Goal: Transaction & Acquisition: Book appointment/travel/reservation

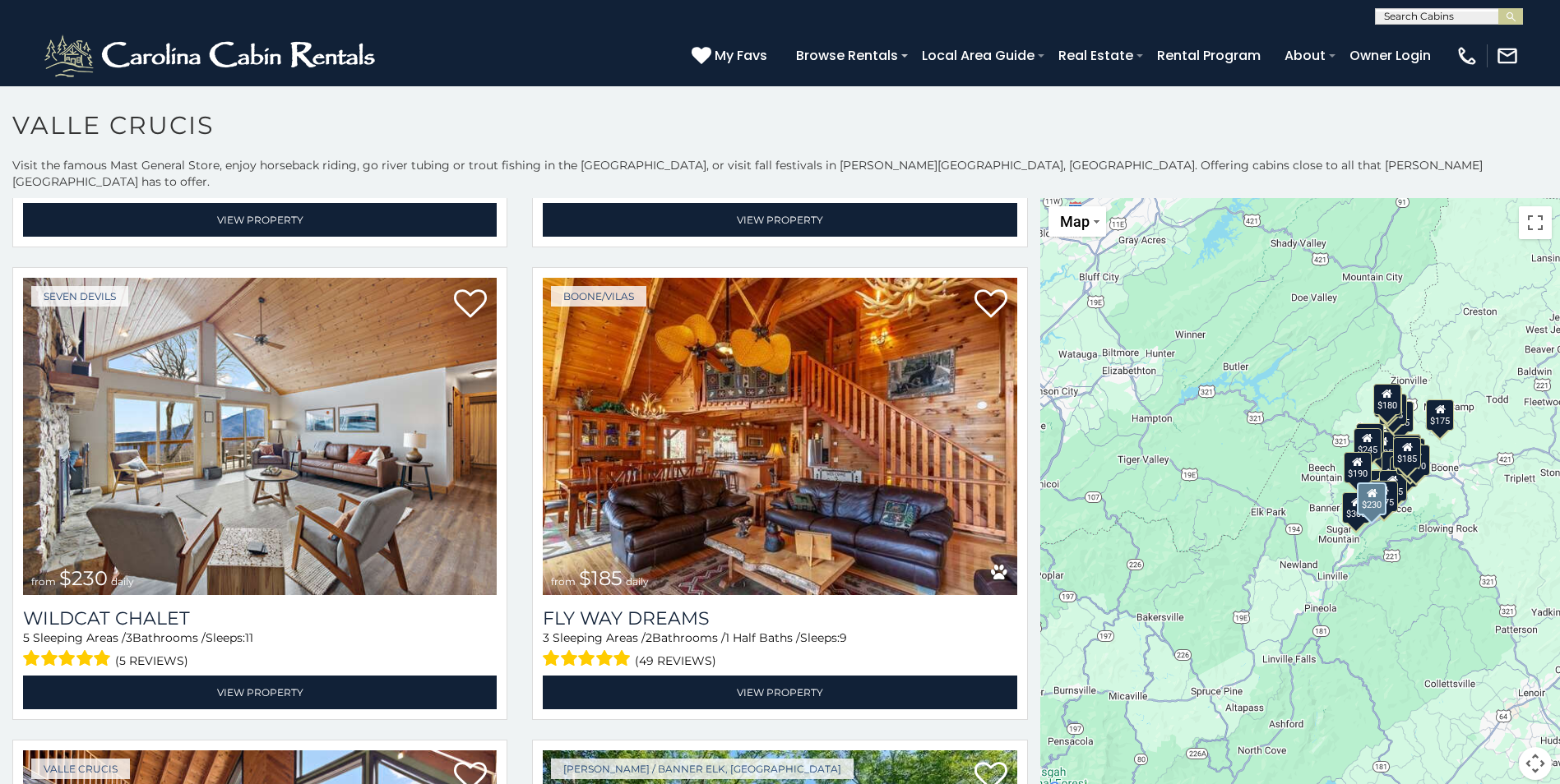
scroll to position [5261, 0]
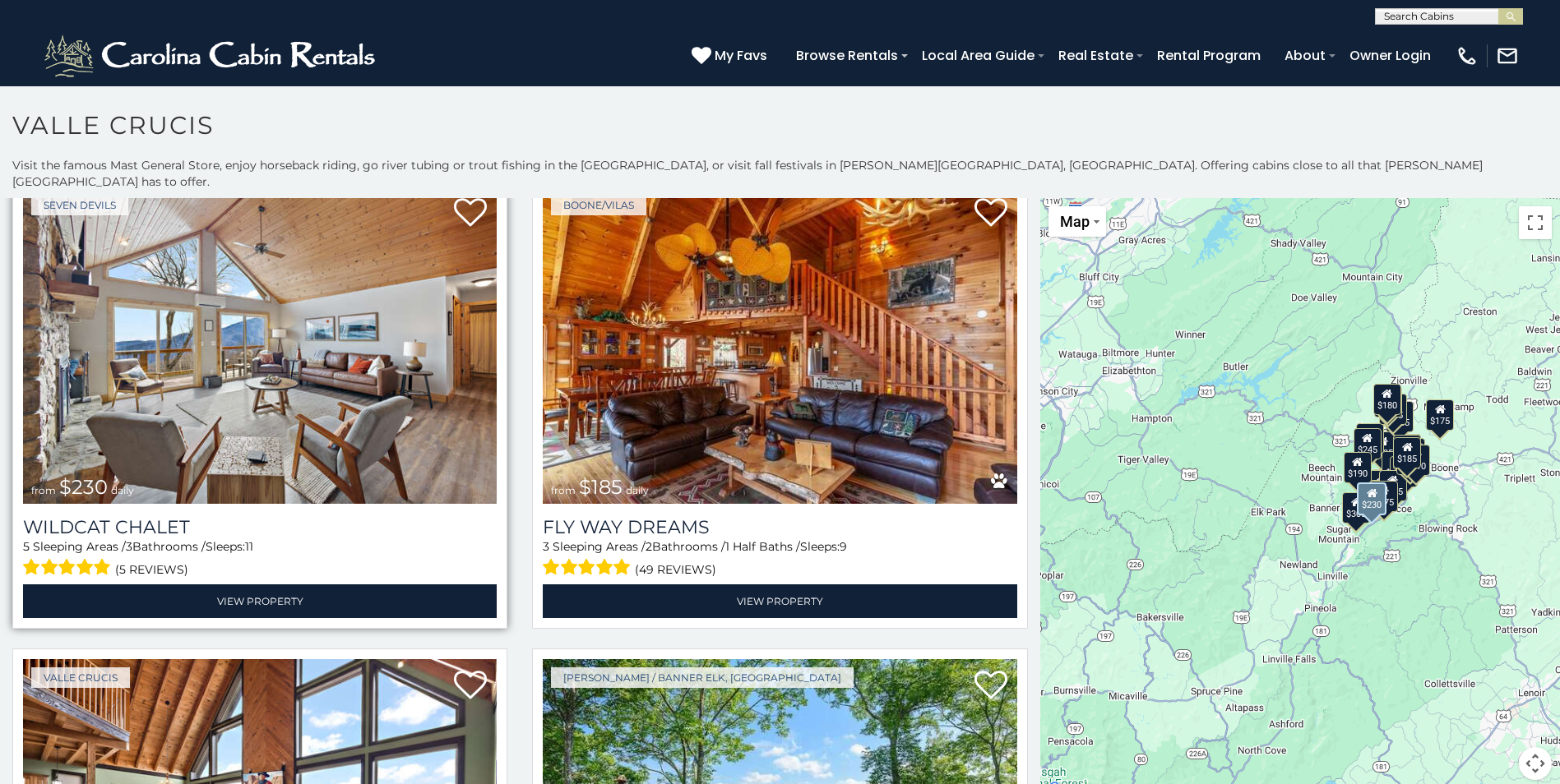
click at [250, 284] on img at bounding box center [260, 345] width 474 height 317
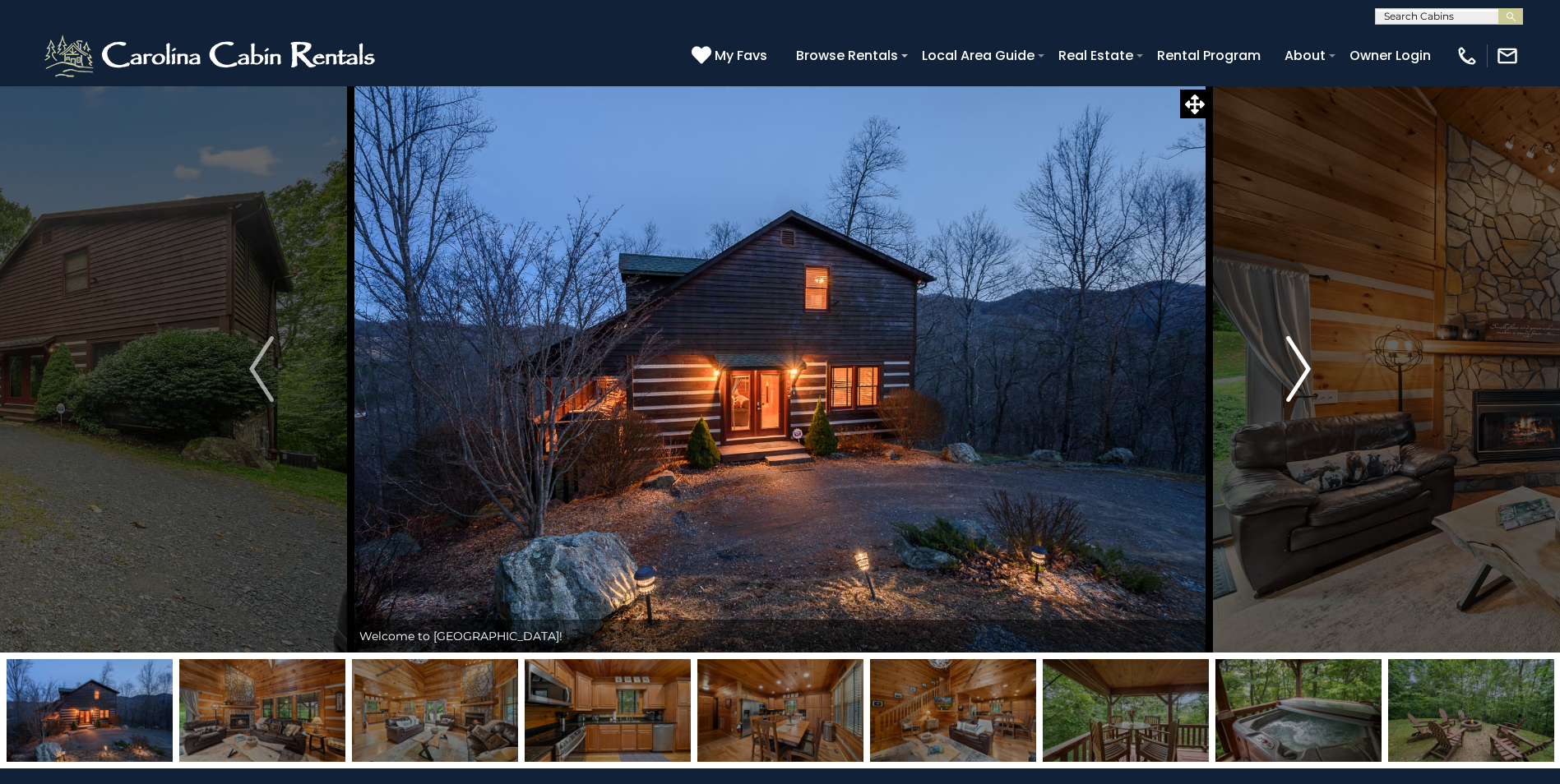
click at [1287, 366] on img "Next" at bounding box center [1299, 369] width 25 height 66
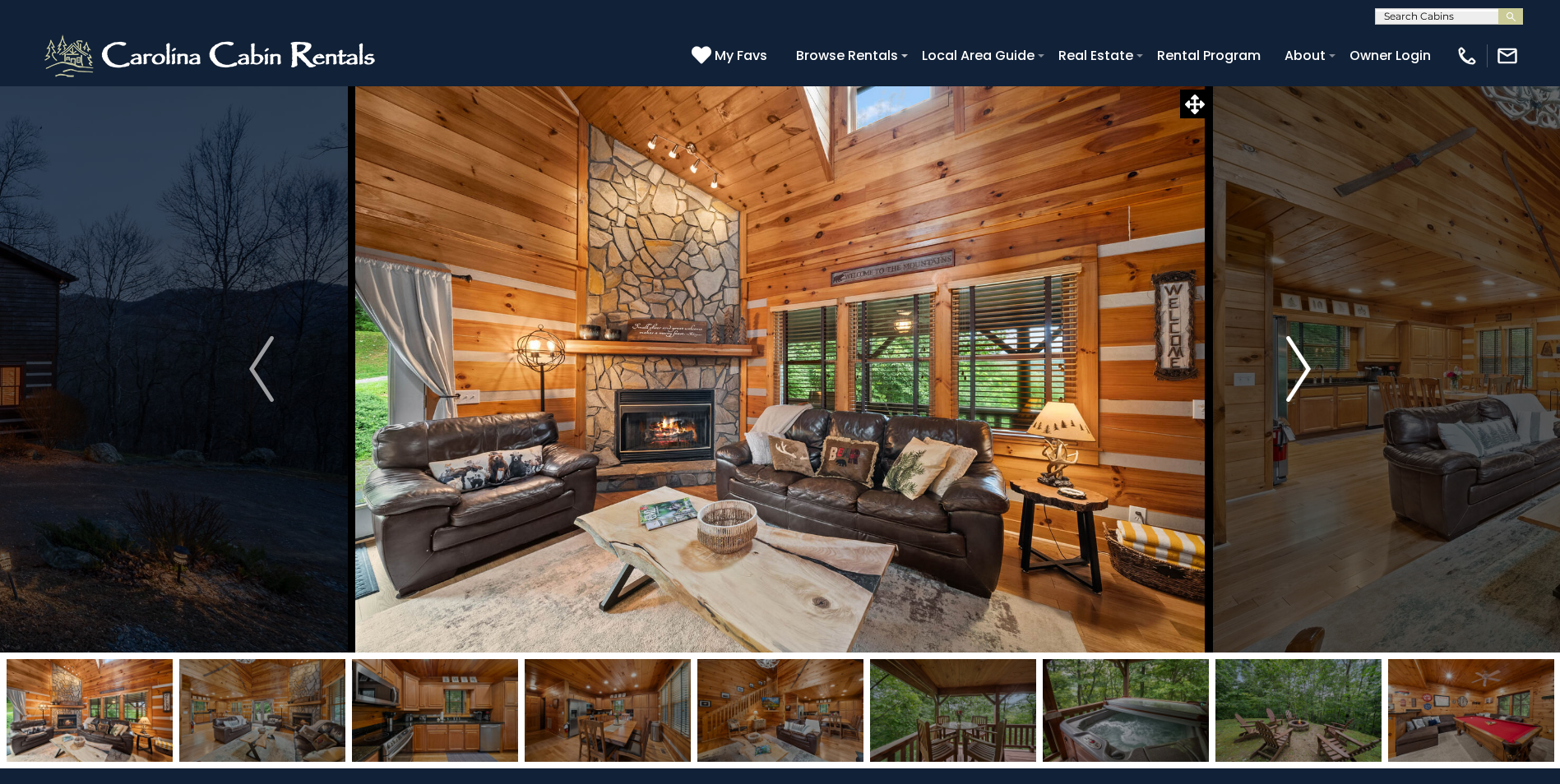
click at [1301, 372] on img "Next" at bounding box center [1299, 369] width 25 height 66
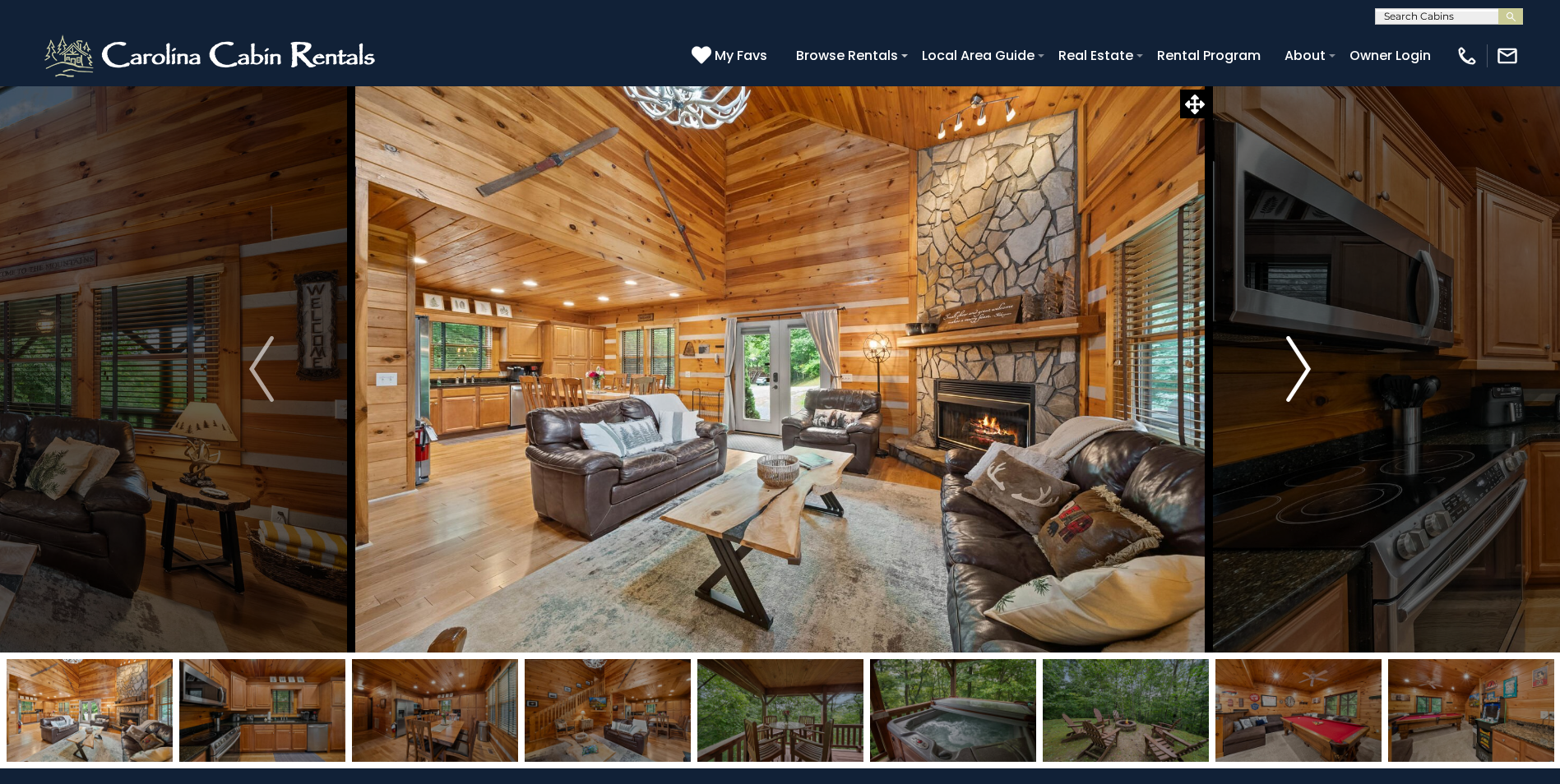
click at [1301, 372] on img "Next" at bounding box center [1299, 369] width 25 height 66
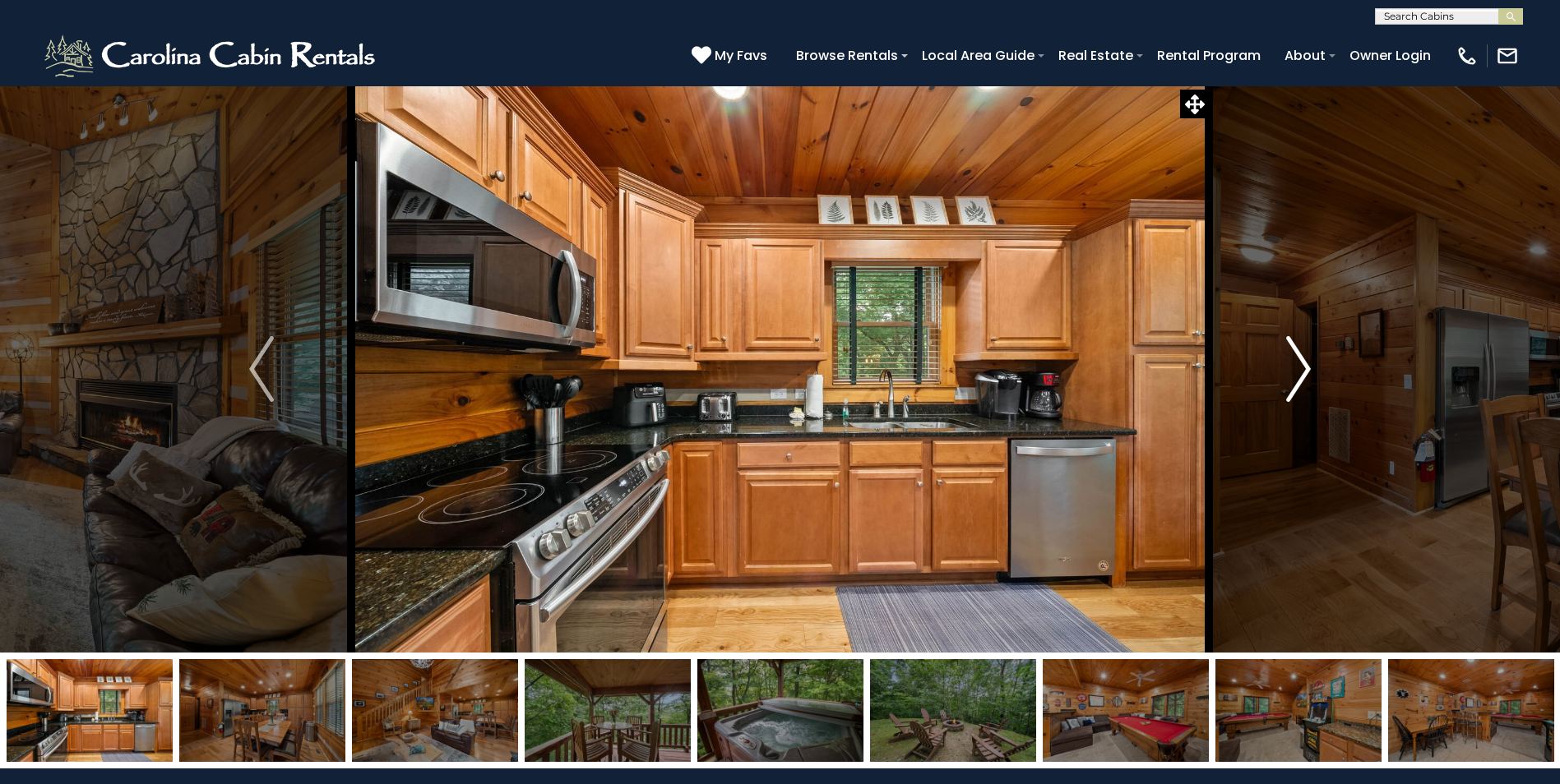
click at [1301, 372] on img "Next" at bounding box center [1299, 369] width 25 height 66
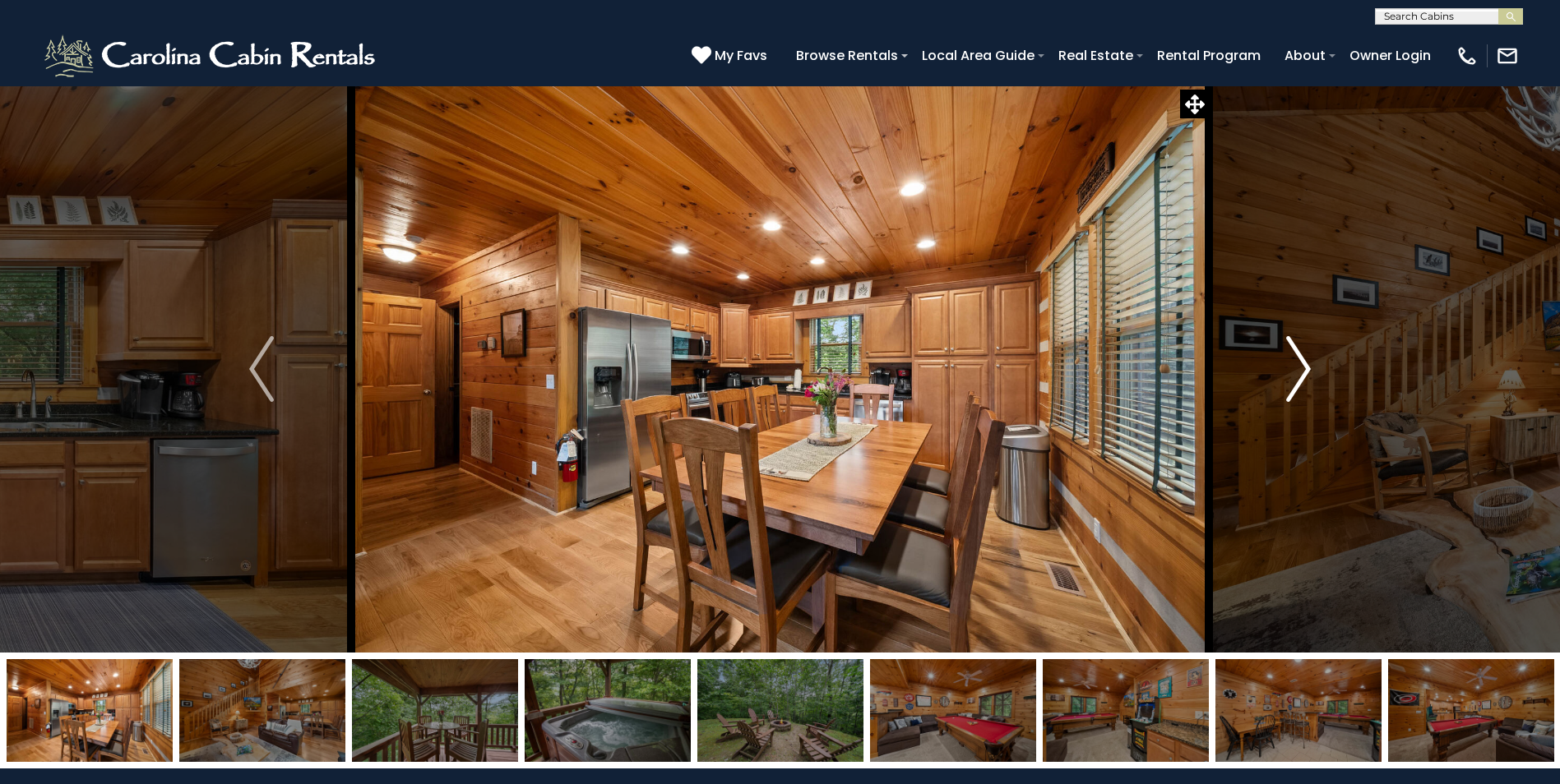
click at [1301, 372] on img "Next" at bounding box center [1299, 369] width 25 height 66
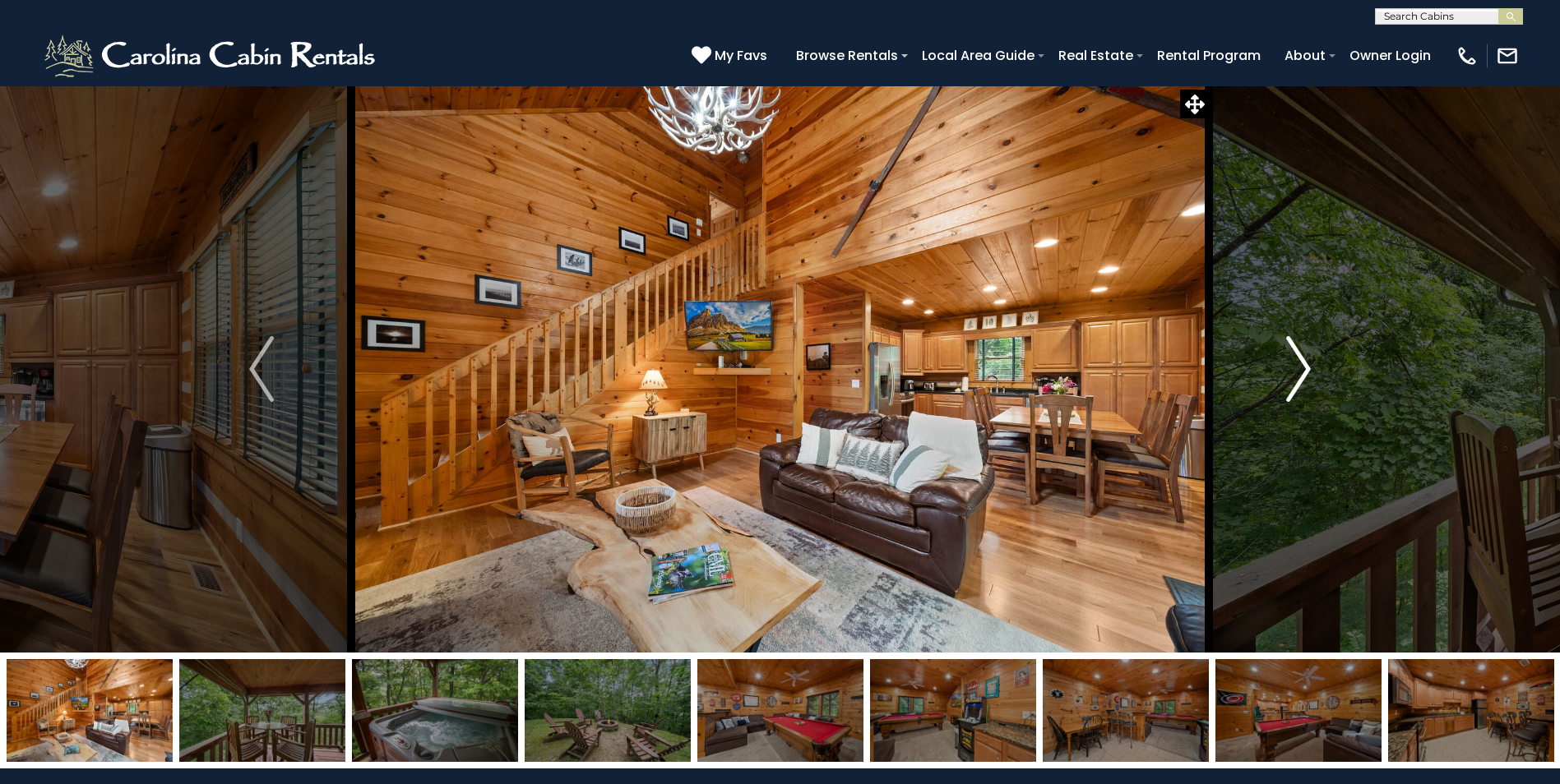
click at [1308, 370] on img "Next" at bounding box center [1299, 369] width 25 height 66
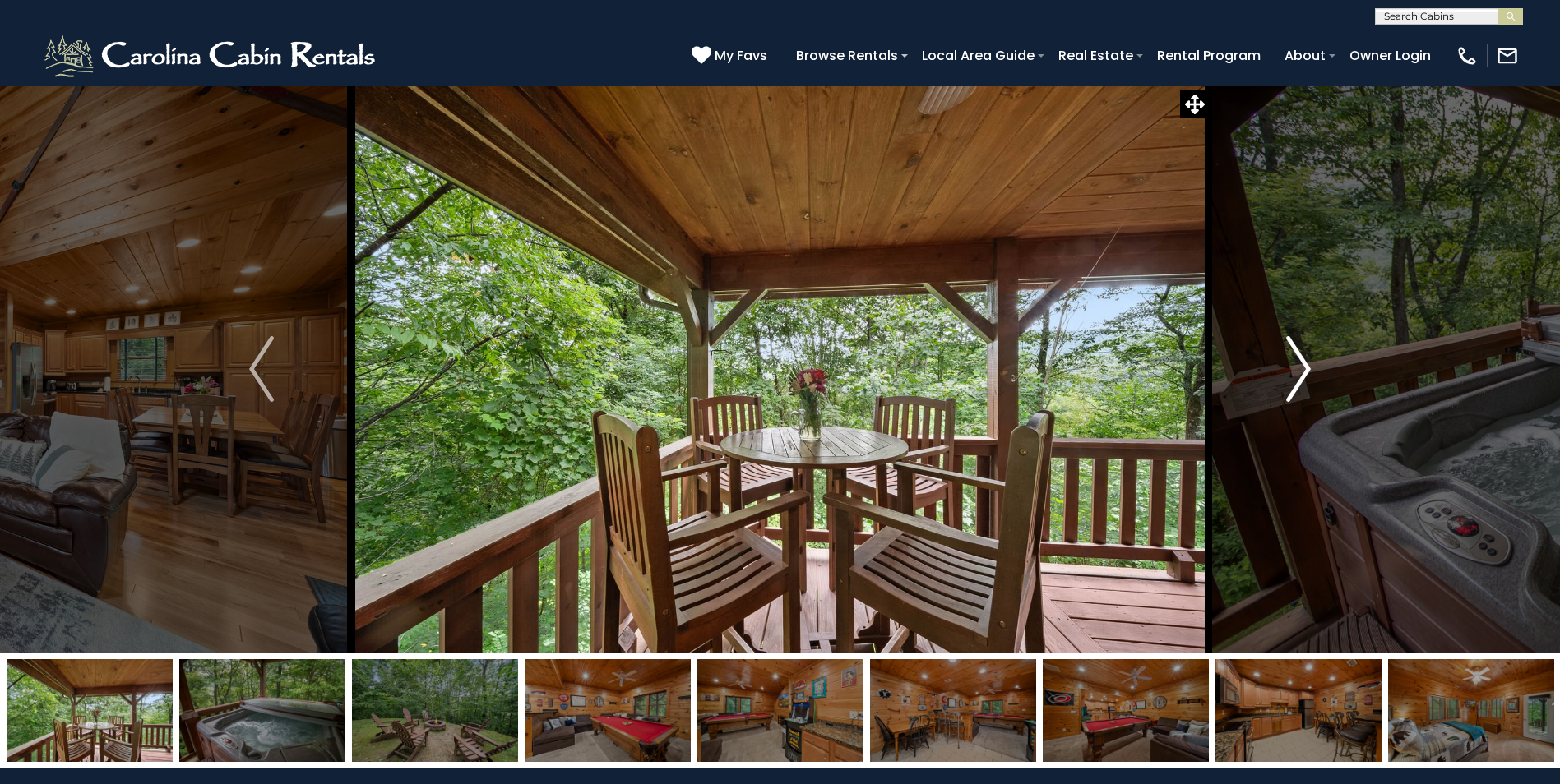
click at [1308, 370] on img "Next" at bounding box center [1299, 369] width 25 height 66
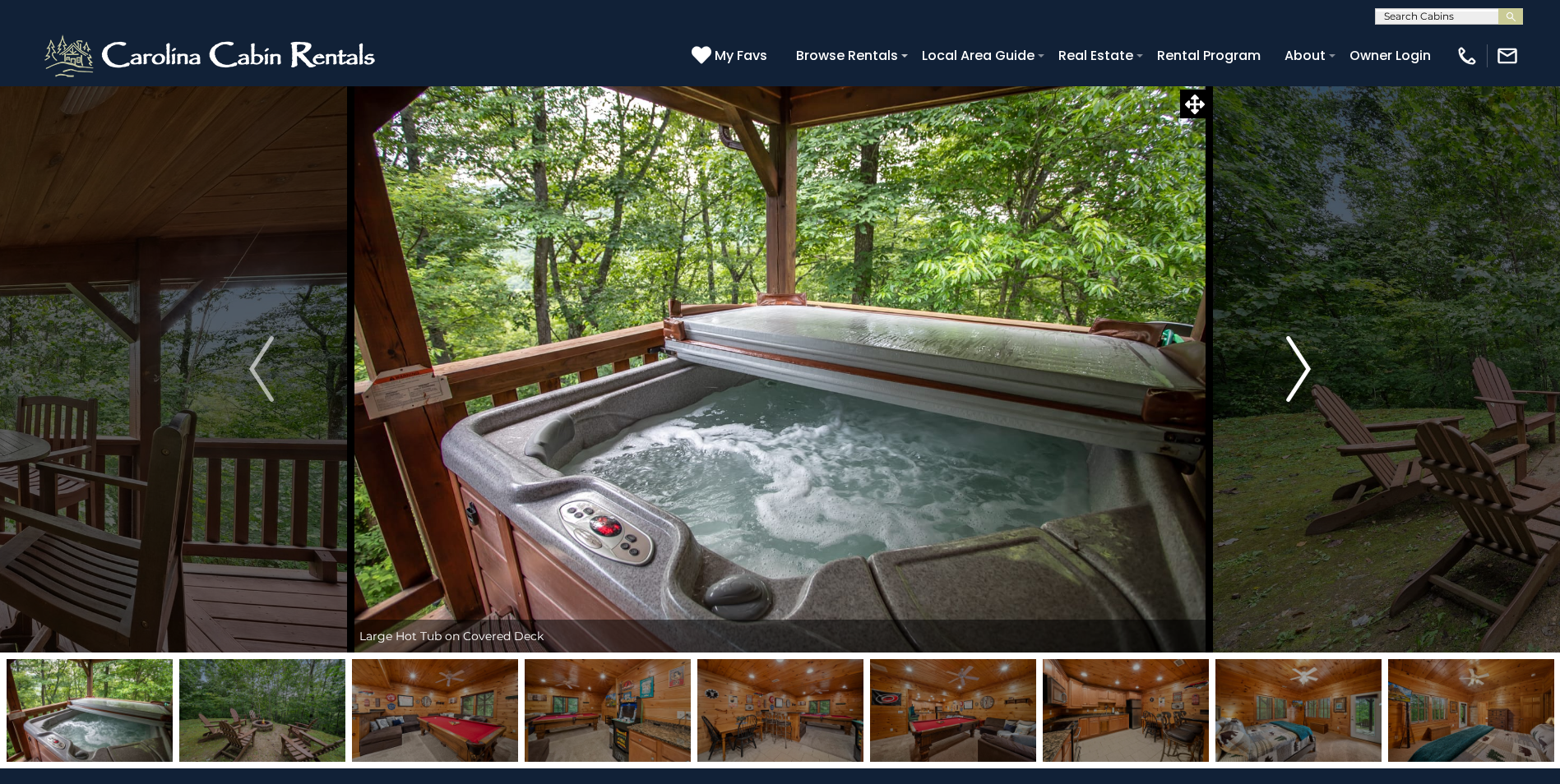
click at [1308, 370] on img "Next" at bounding box center [1299, 369] width 25 height 66
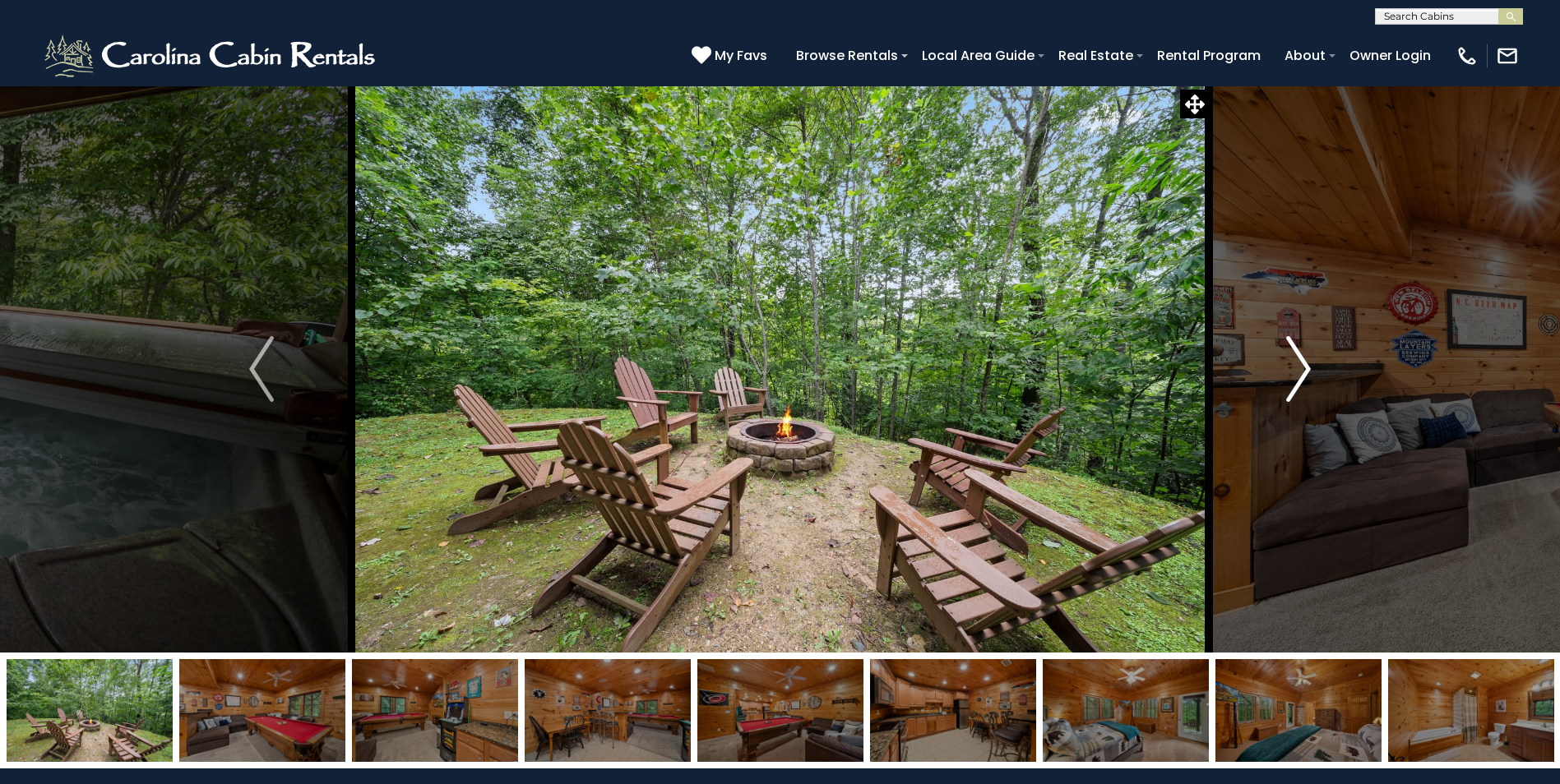
click at [1308, 370] on img "Next" at bounding box center [1299, 369] width 25 height 66
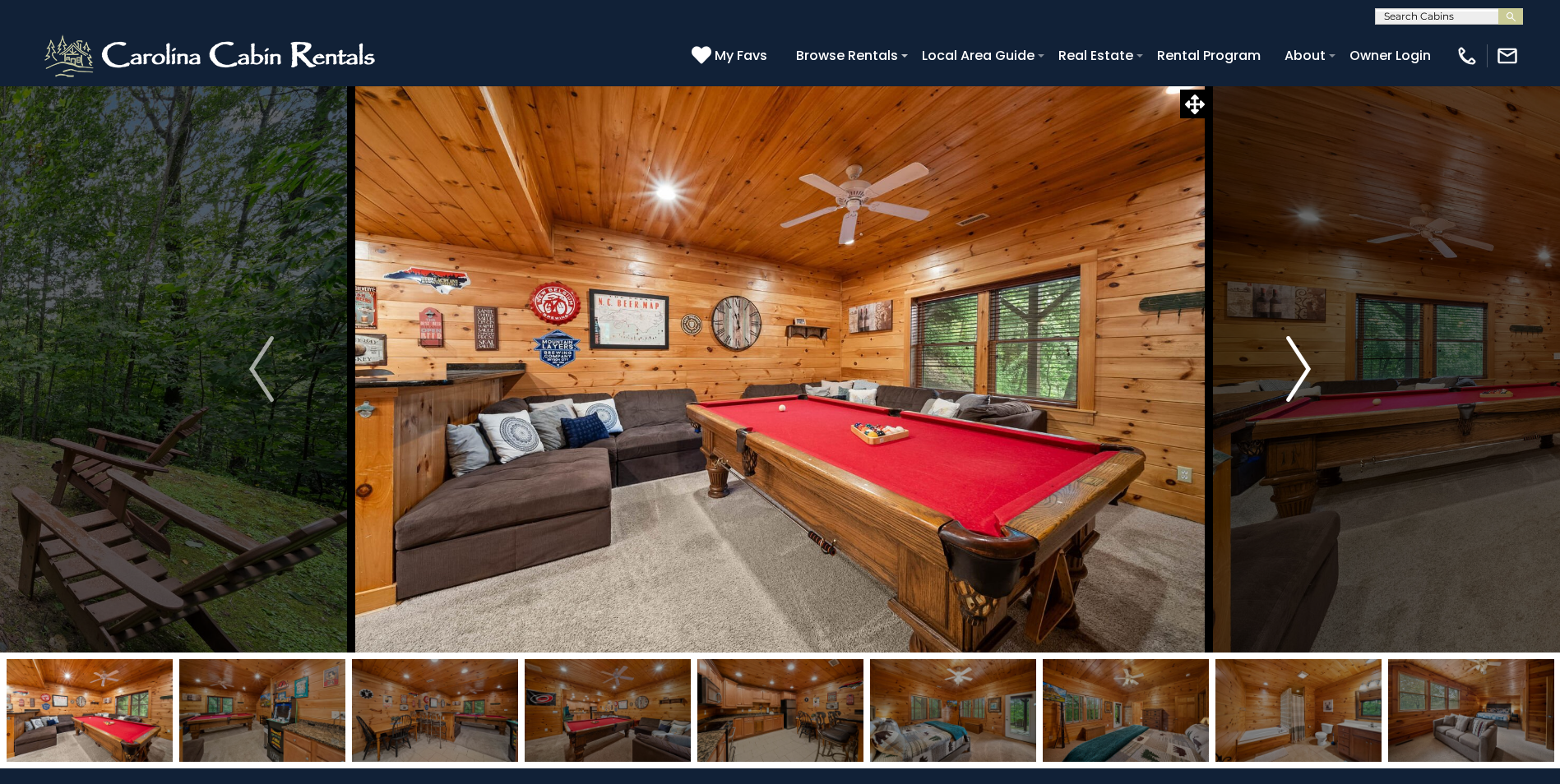
click at [1308, 370] on img "Next" at bounding box center [1299, 369] width 25 height 66
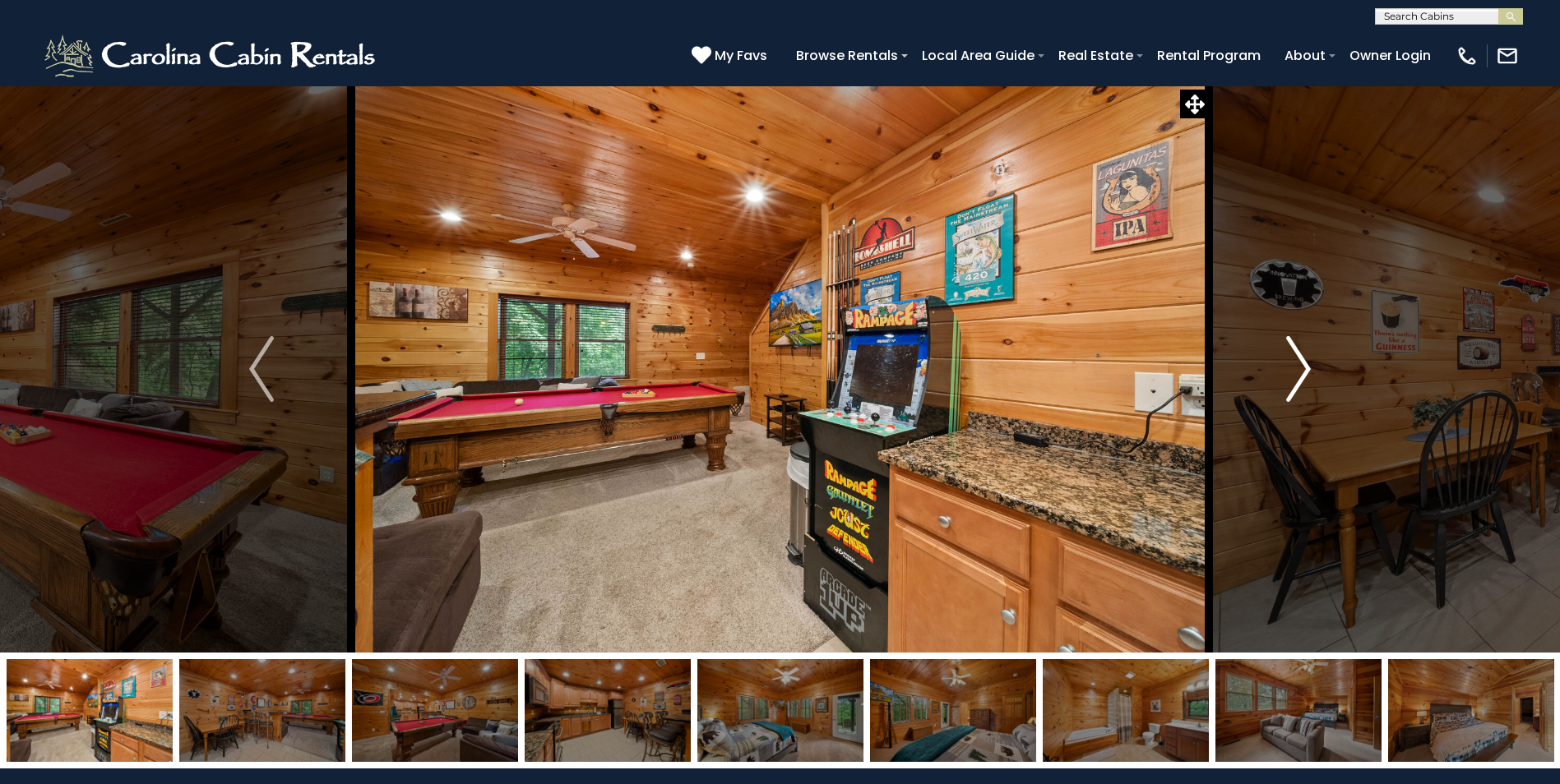
click at [1308, 370] on img "Next" at bounding box center [1299, 369] width 25 height 66
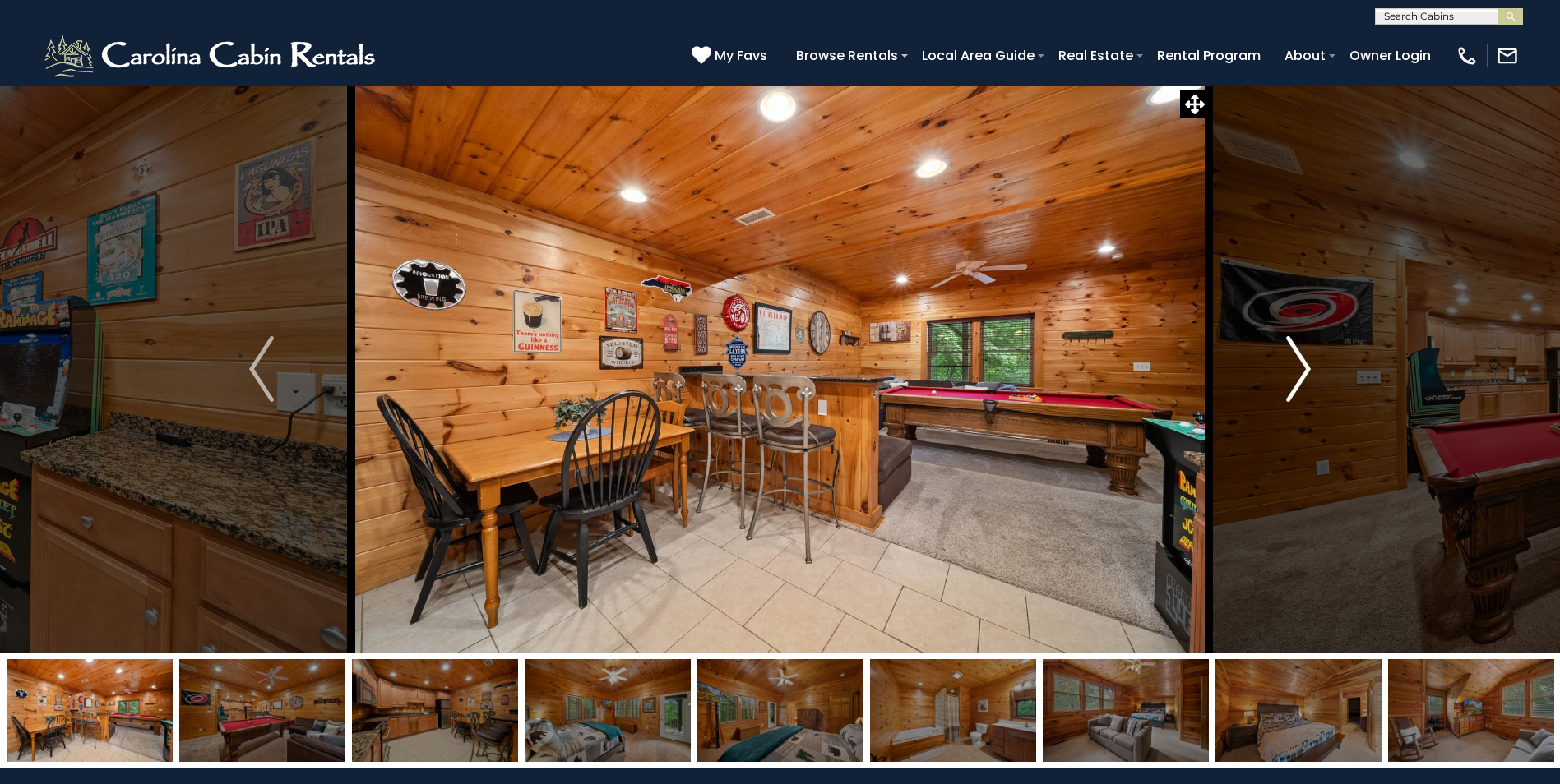
click at [1308, 370] on img "Next" at bounding box center [1299, 369] width 25 height 66
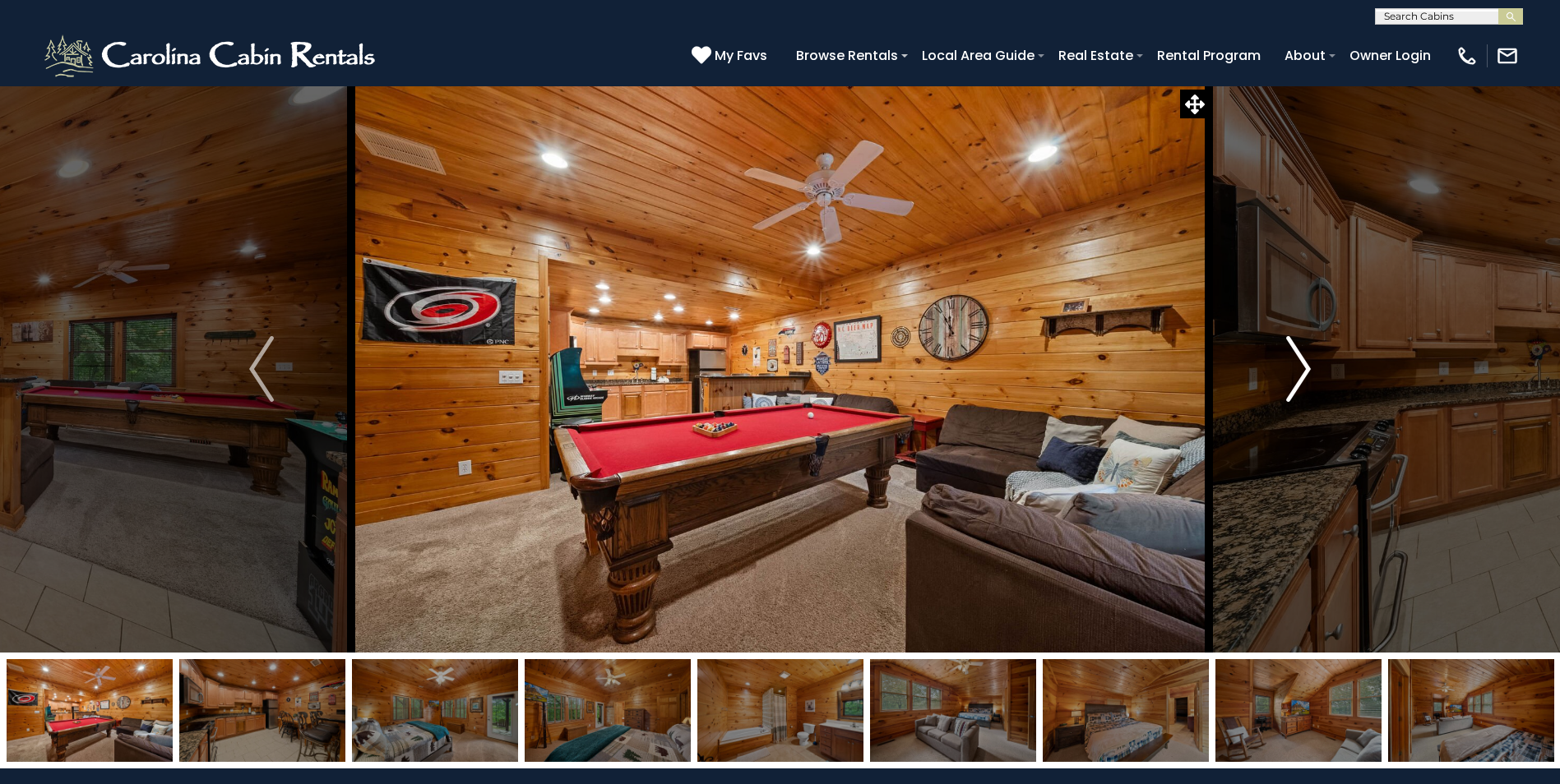
click at [1308, 370] on img "Next" at bounding box center [1299, 369] width 25 height 66
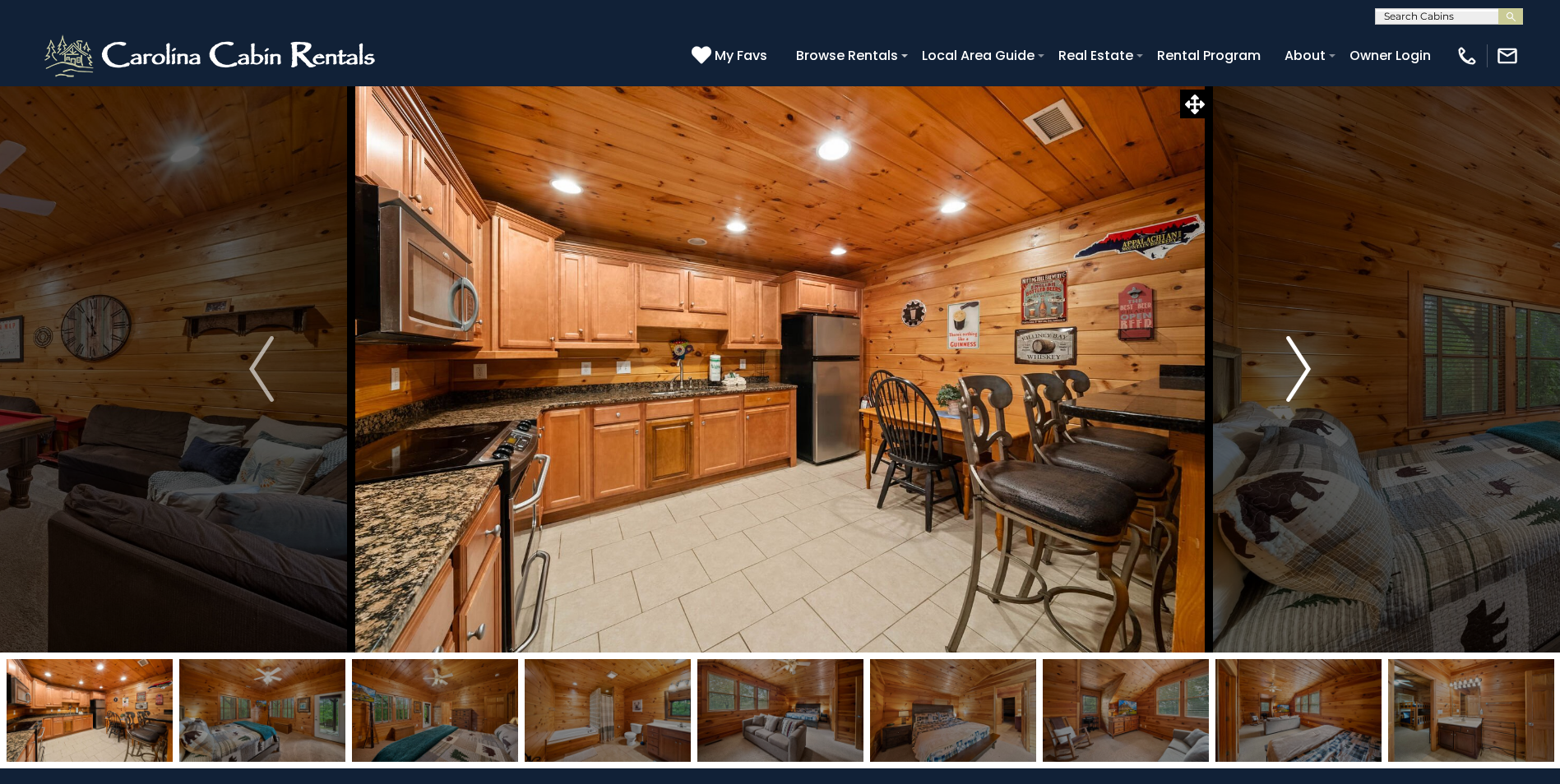
click at [1308, 370] on img "Next" at bounding box center [1299, 369] width 25 height 66
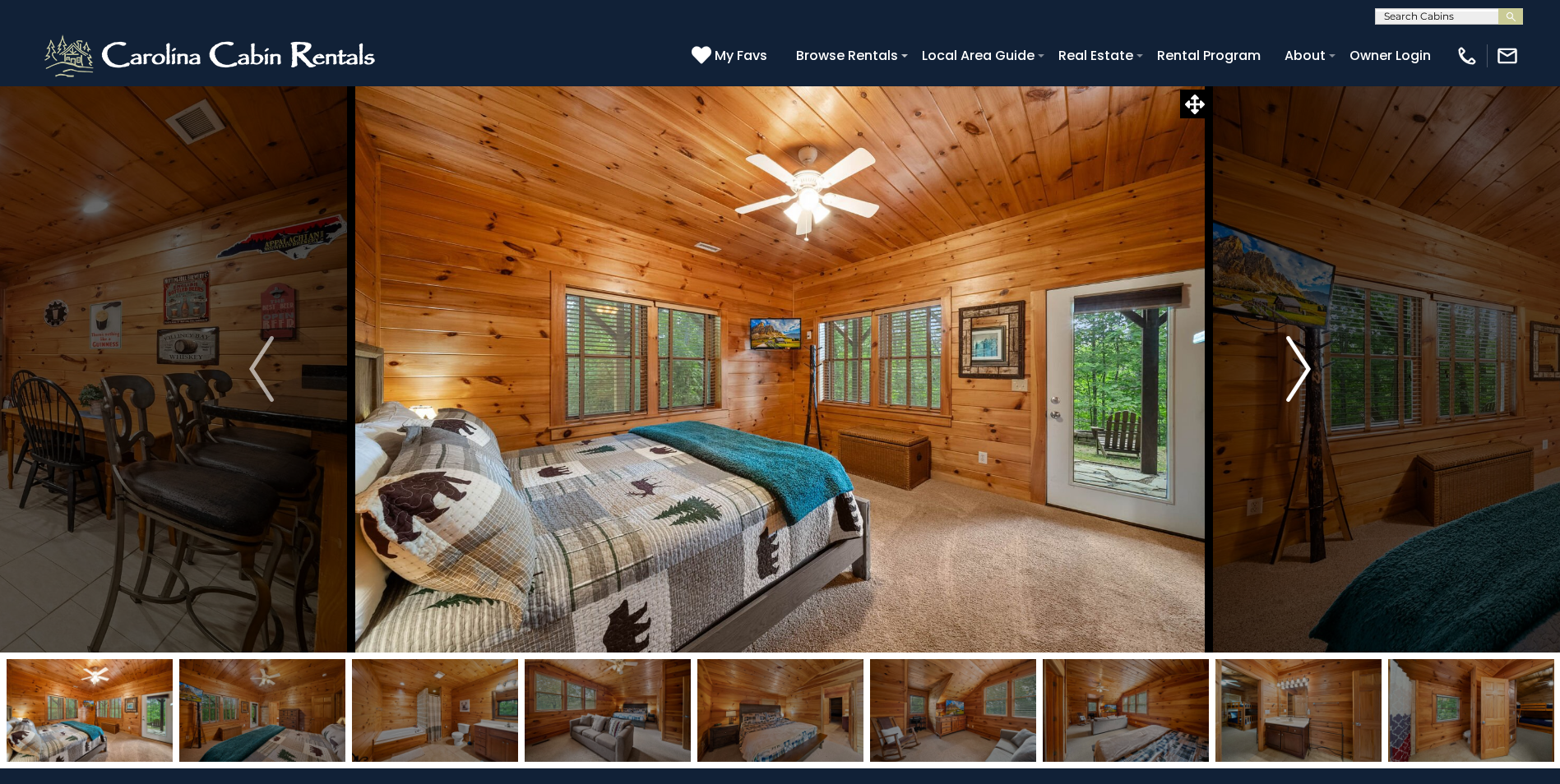
click at [1308, 370] on img "Next" at bounding box center [1299, 369] width 25 height 66
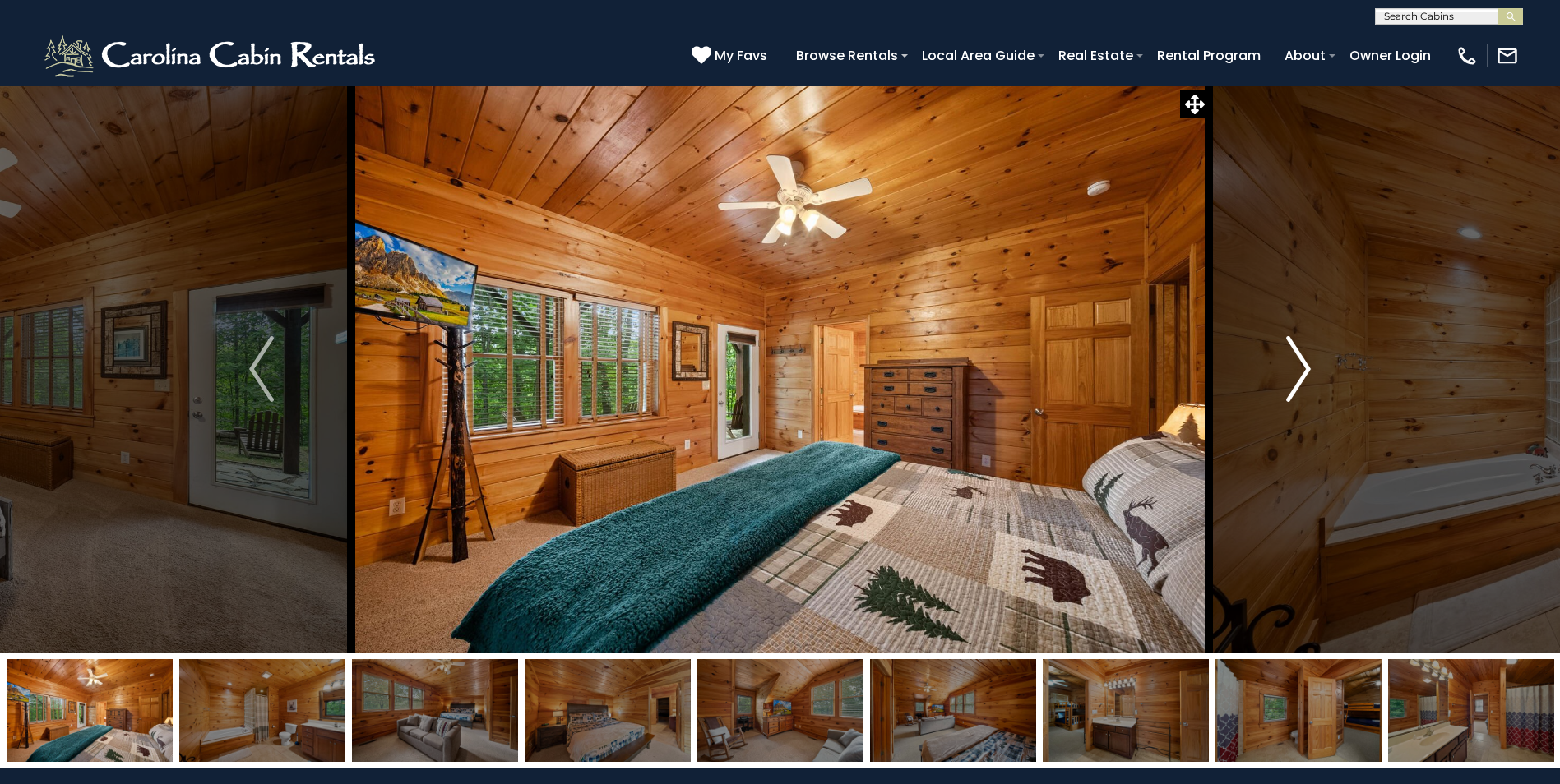
click at [1308, 370] on img "Next" at bounding box center [1299, 369] width 25 height 66
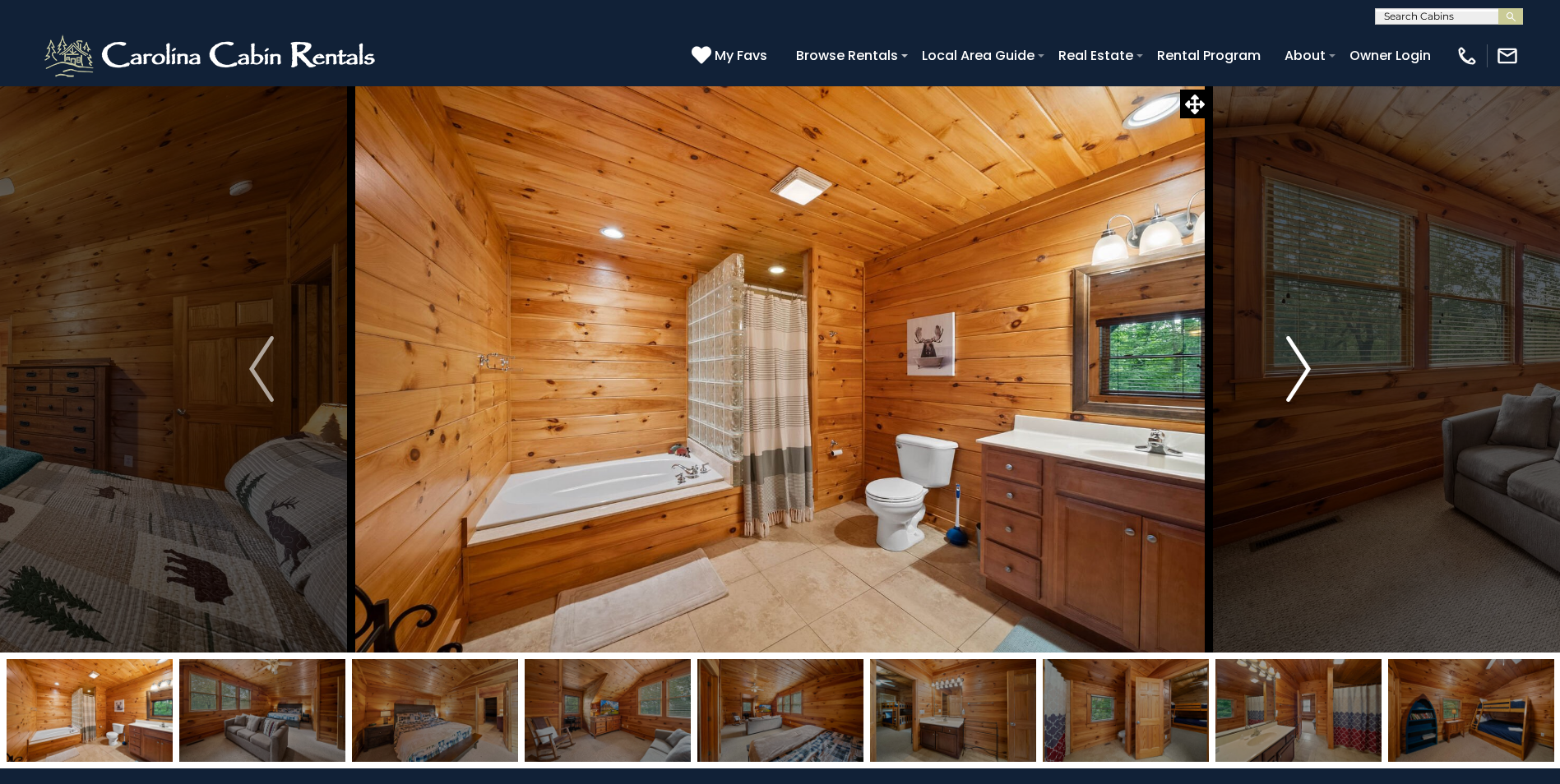
click at [1308, 370] on img "Next" at bounding box center [1299, 369] width 25 height 66
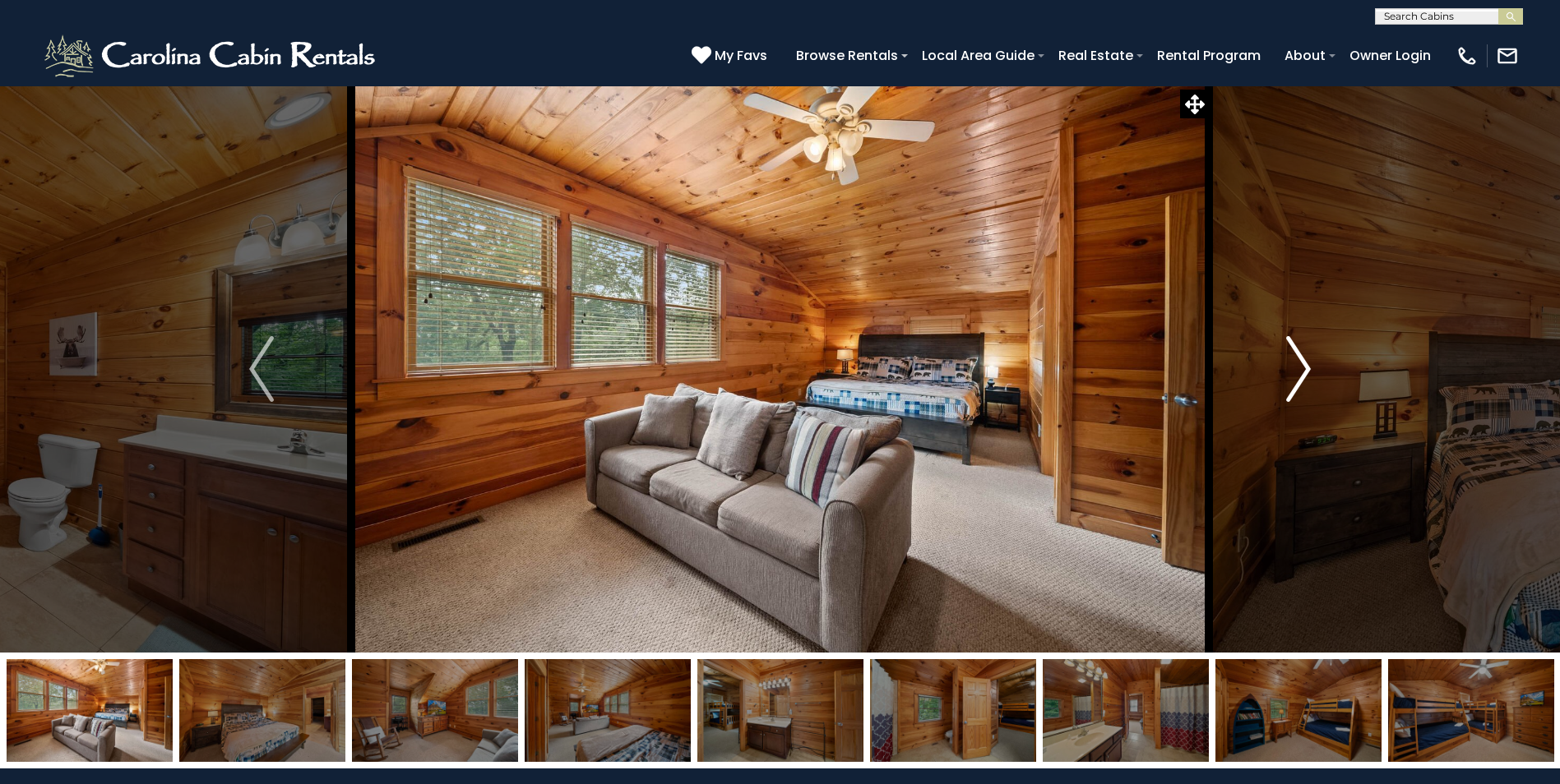
click at [1308, 370] on img "Next" at bounding box center [1299, 369] width 25 height 66
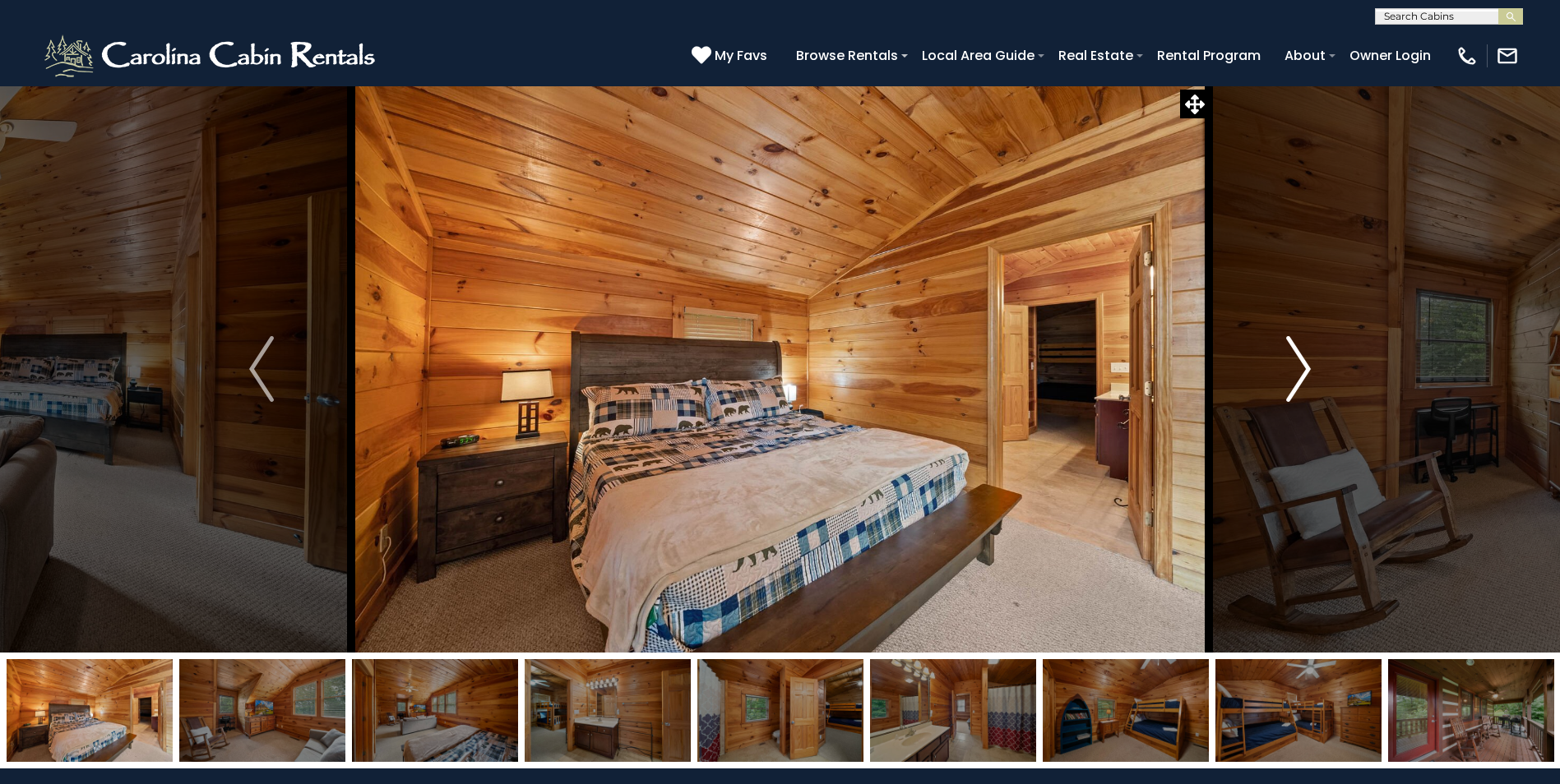
click at [1308, 370] on img "Next" at bounding box center [1299, 369] width 25 height 66
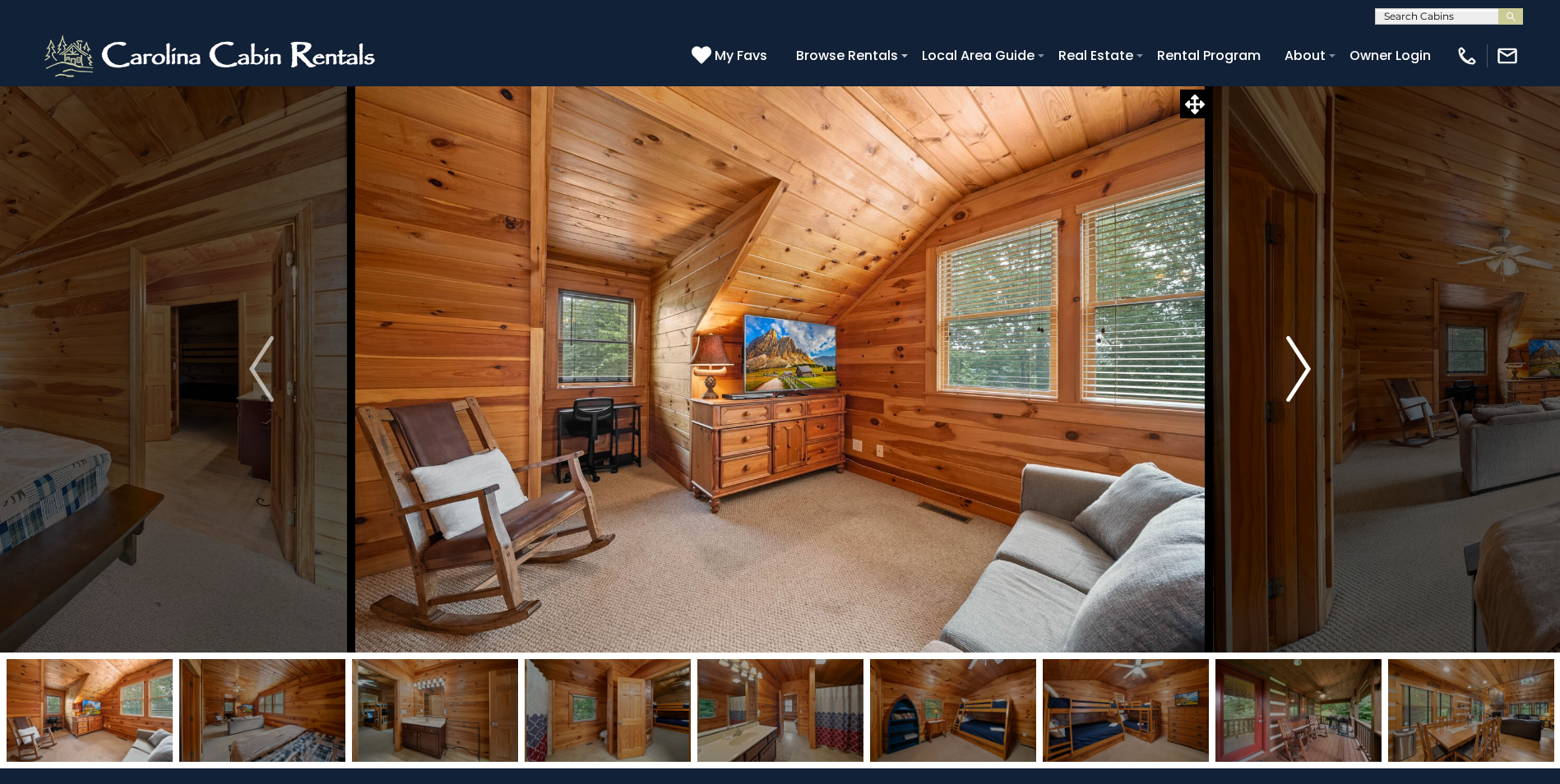
click at [1308, 370] on img "Next" at bounding box center [1299, 369] width 25 height 66
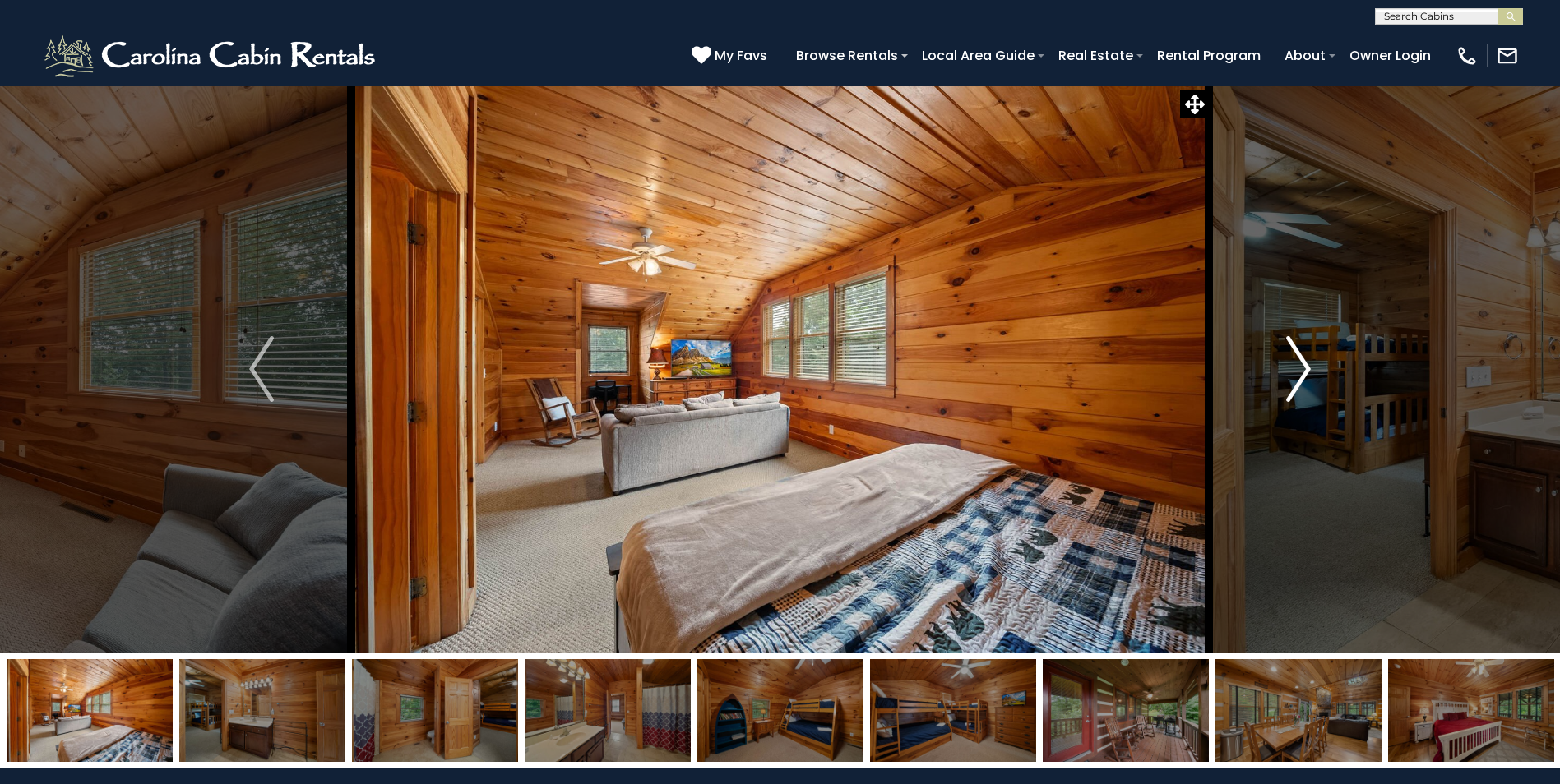
click at [1308, 370] on img "Next" at bounding box center [1299, 369] width 25 height 66
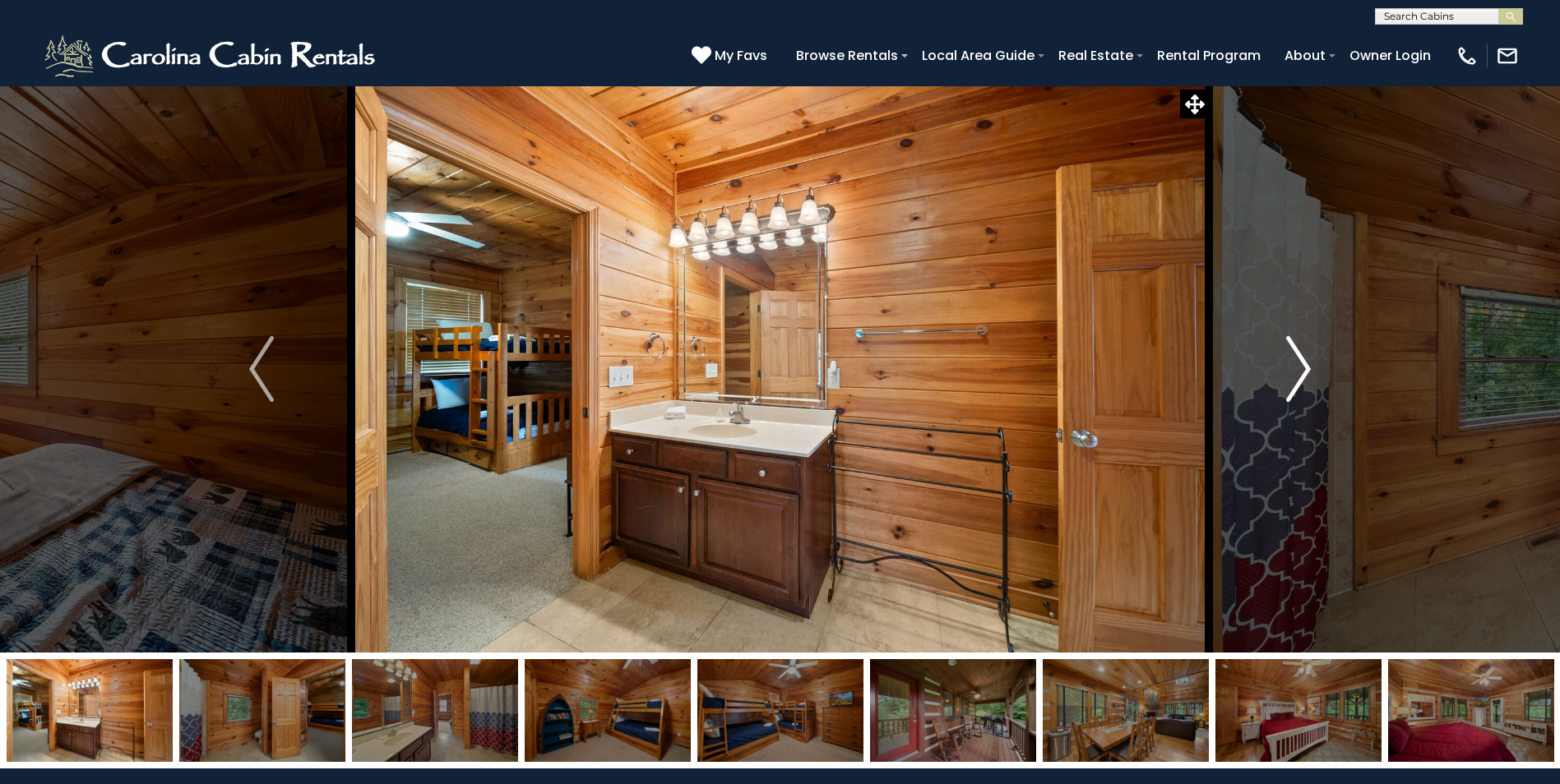
click at [1308, 370] on img "Next" at bounding box center [1299, 369] width 25 height 66
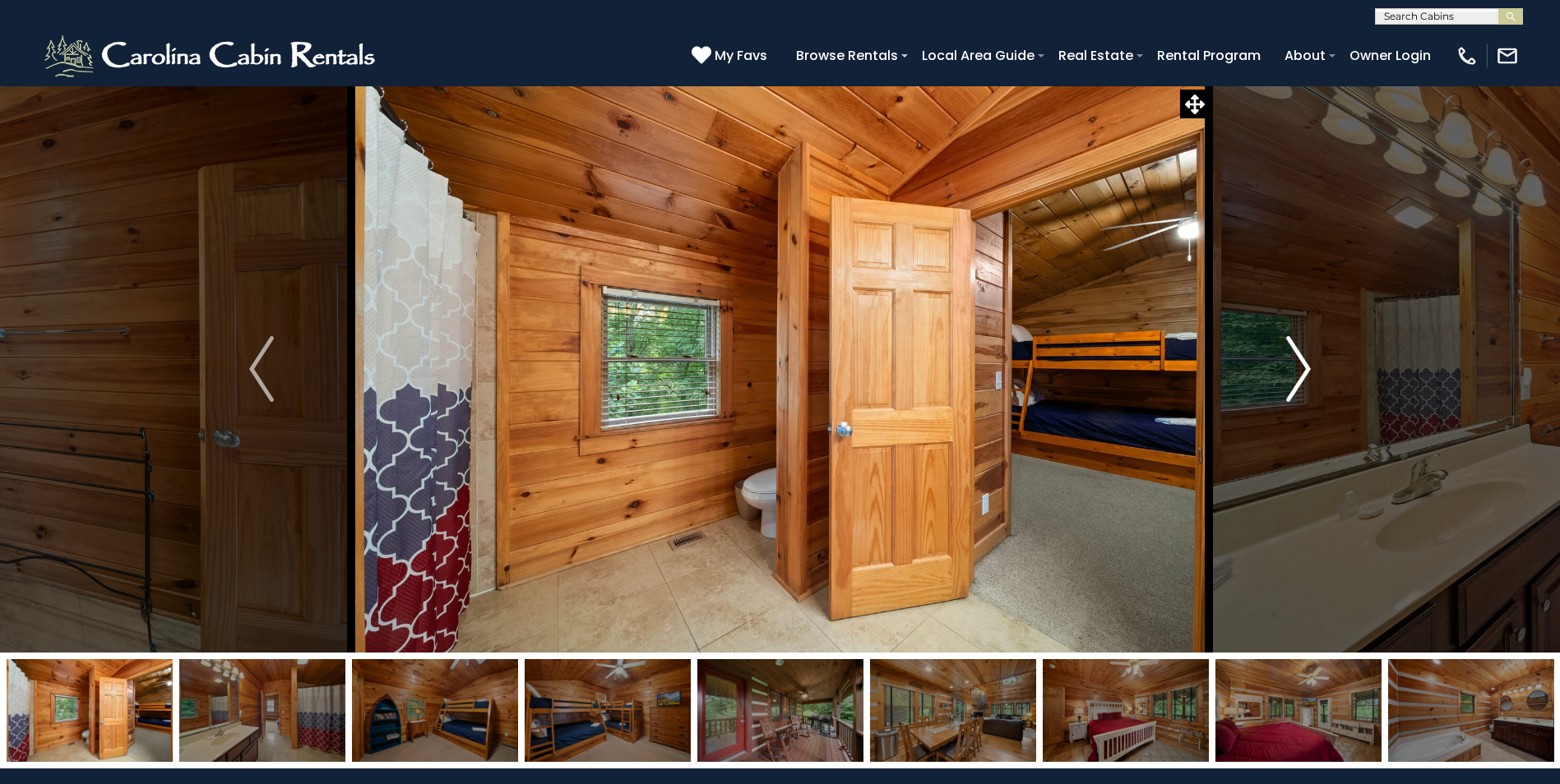
click at [1308, 370] on img "Next" at bounding box center [1299, 369] width 25 height 66
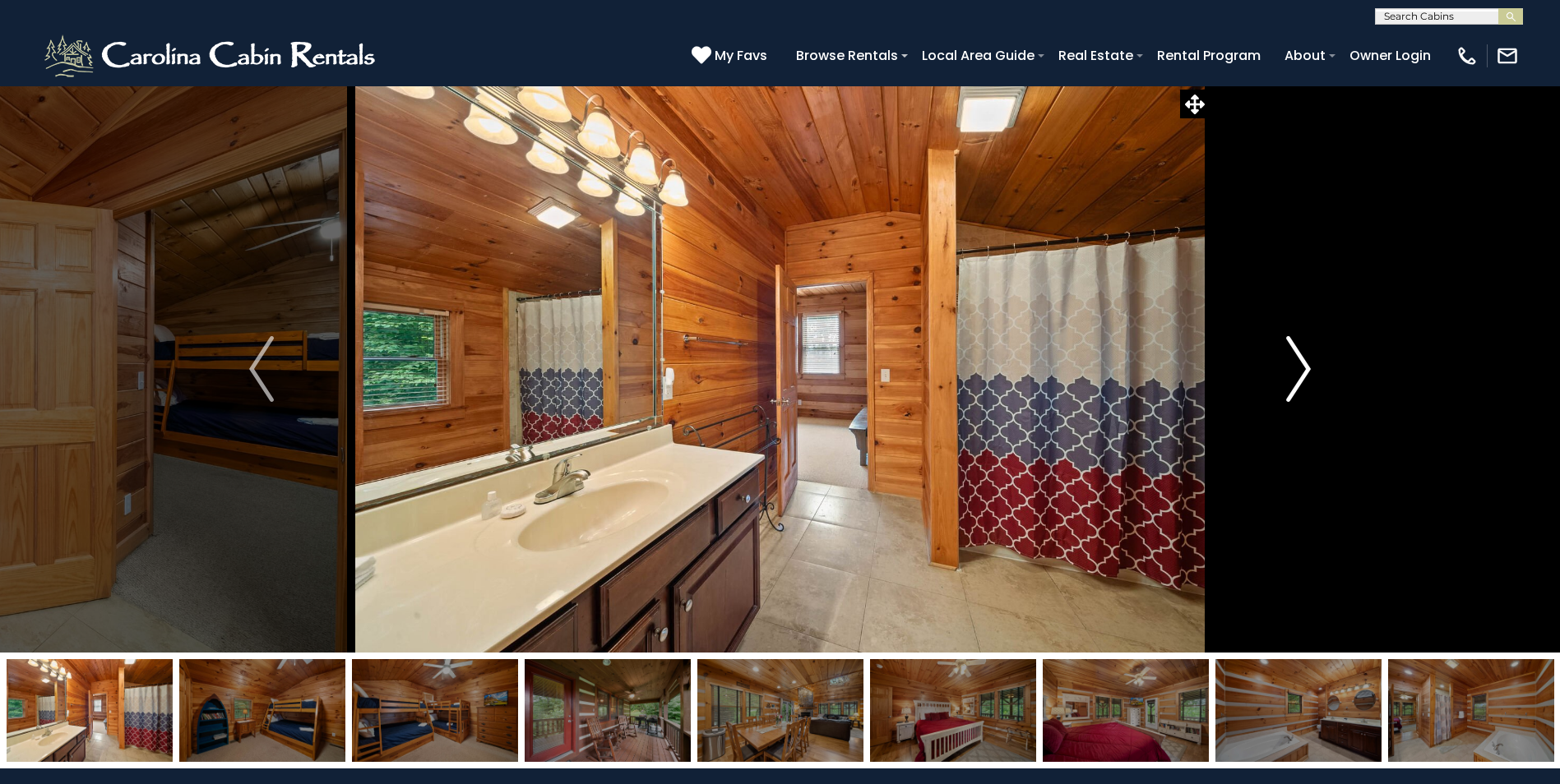
click at [1308, 370] on img "Next" at bounding box center [1299, 369] width 25 height 66
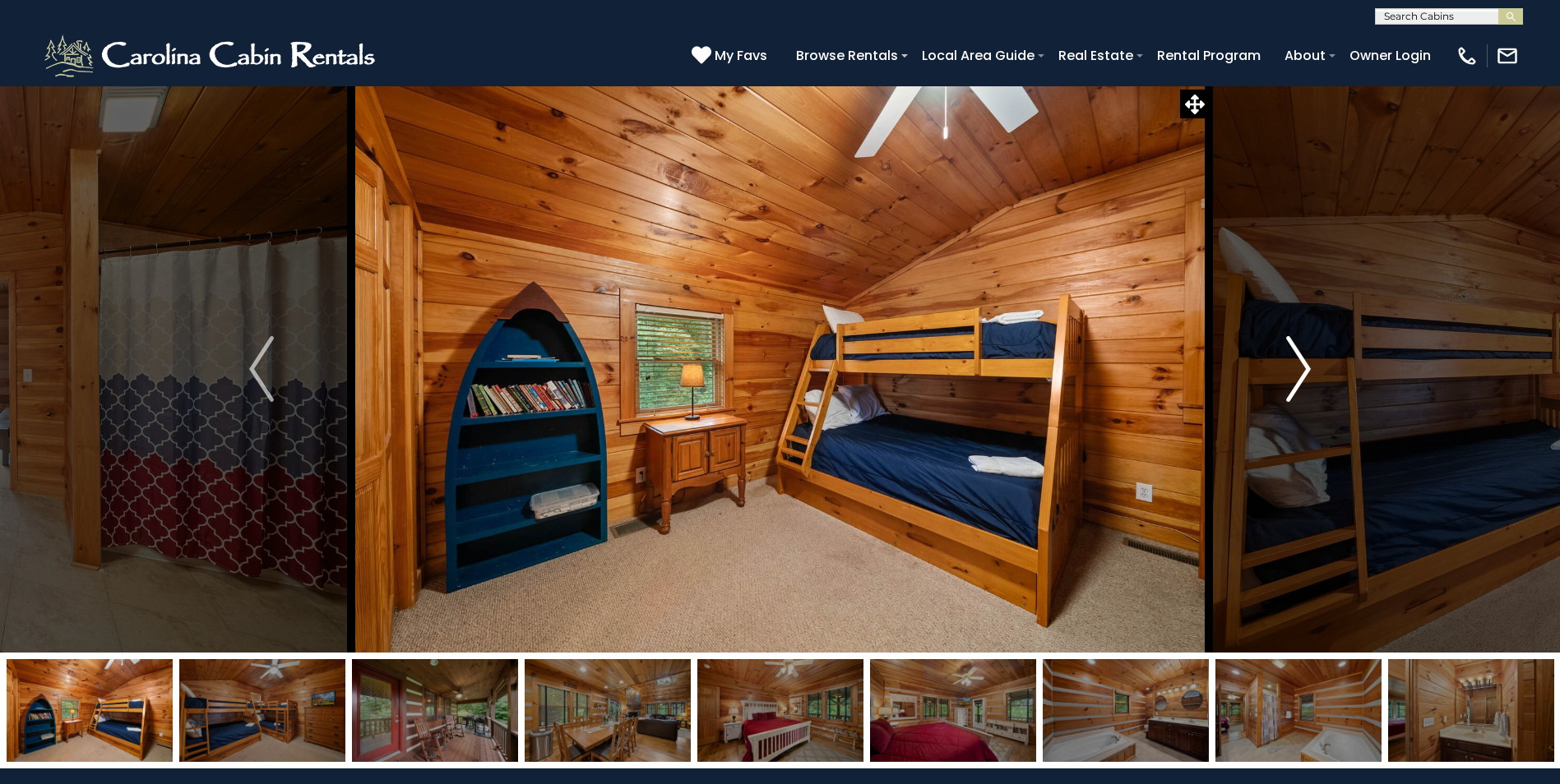
click at [1308, 370] on img "Next" at bounding box center [1299, 369] width 25 height 66
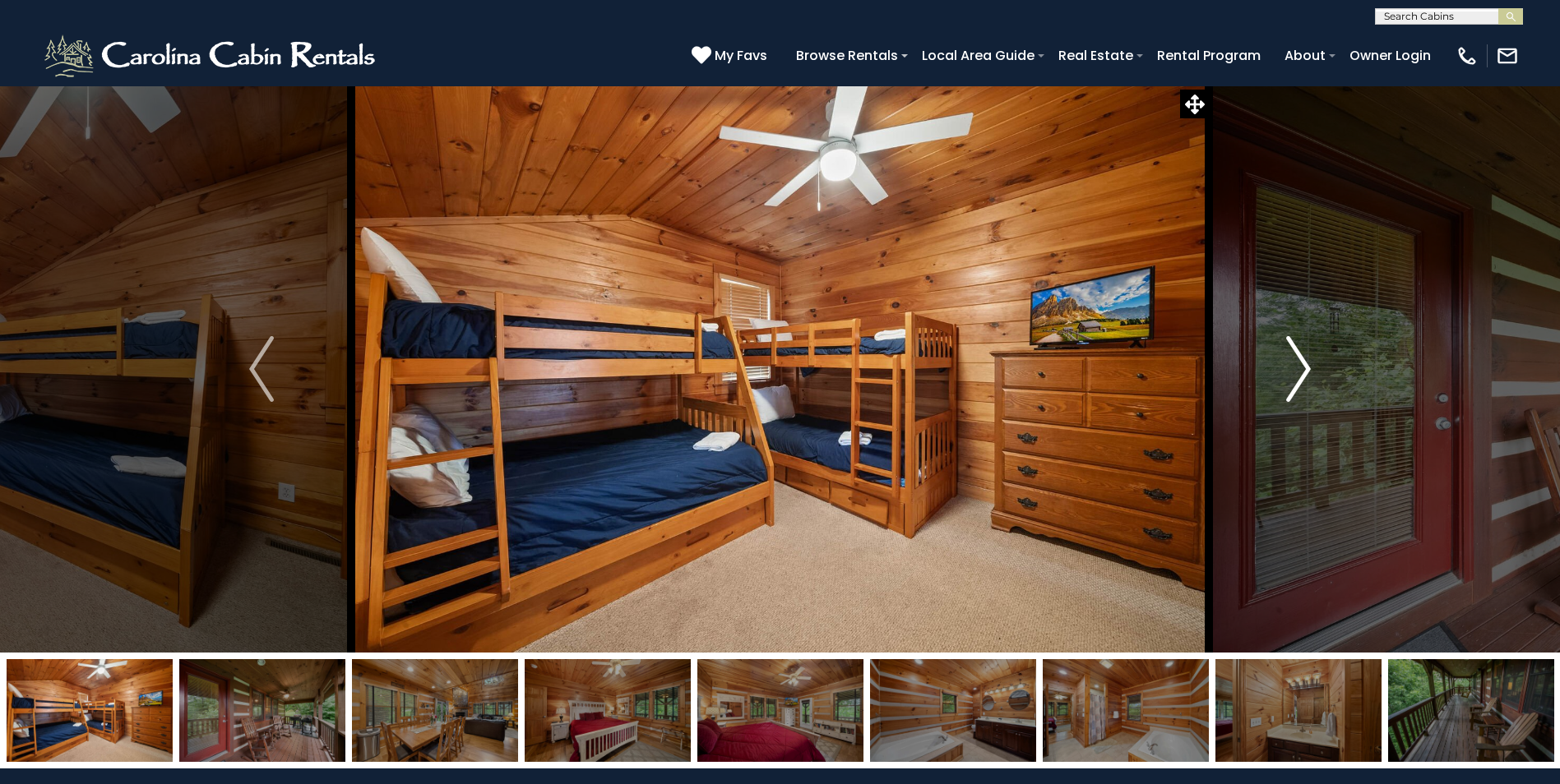
click at [1308, 370] on img "Next" at bounding box center [1299, 369] width 25 height 66
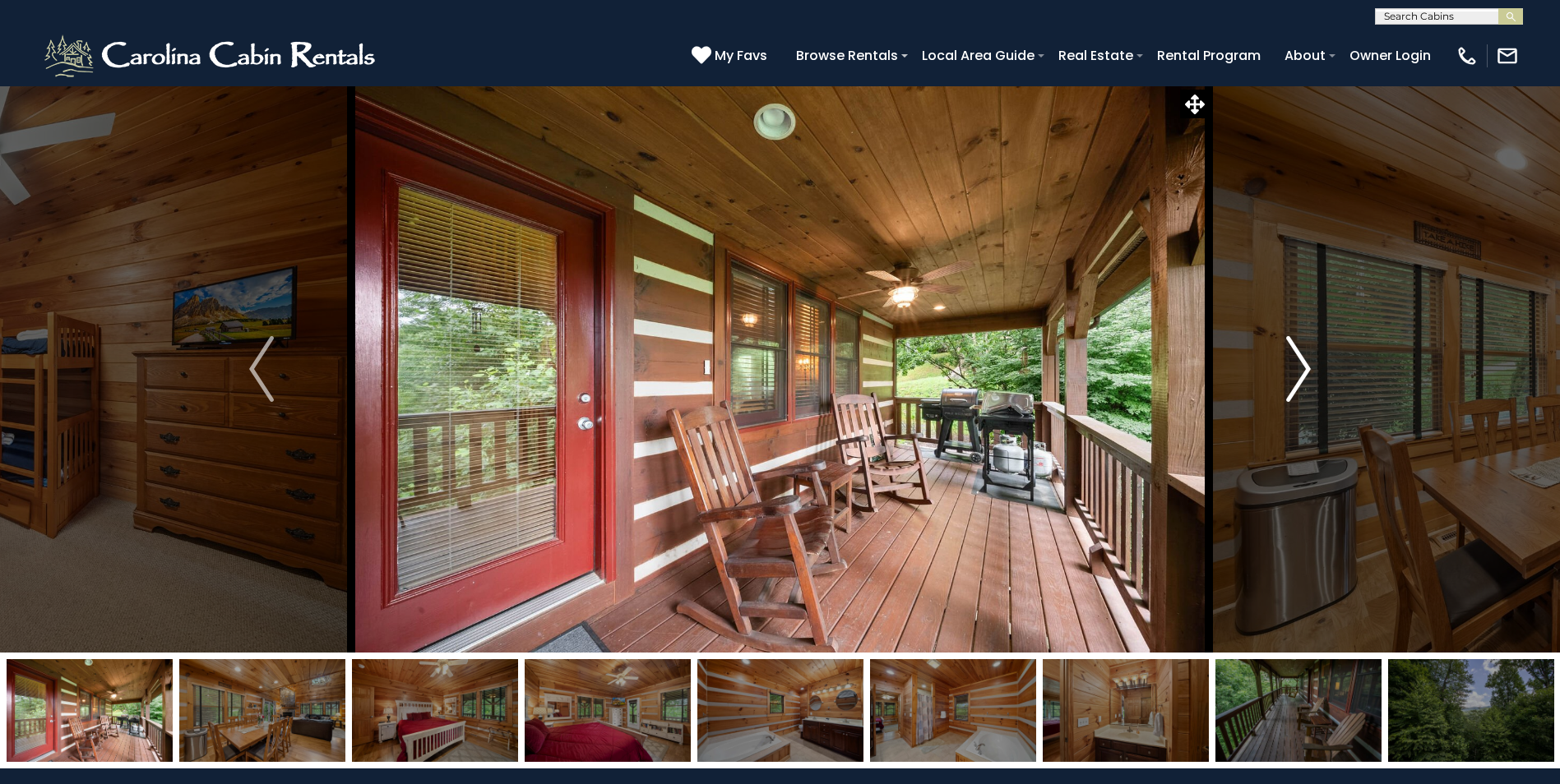
click at [1308, 370] on img "Next" at bounding box center [1299, 369] width 25 height 66
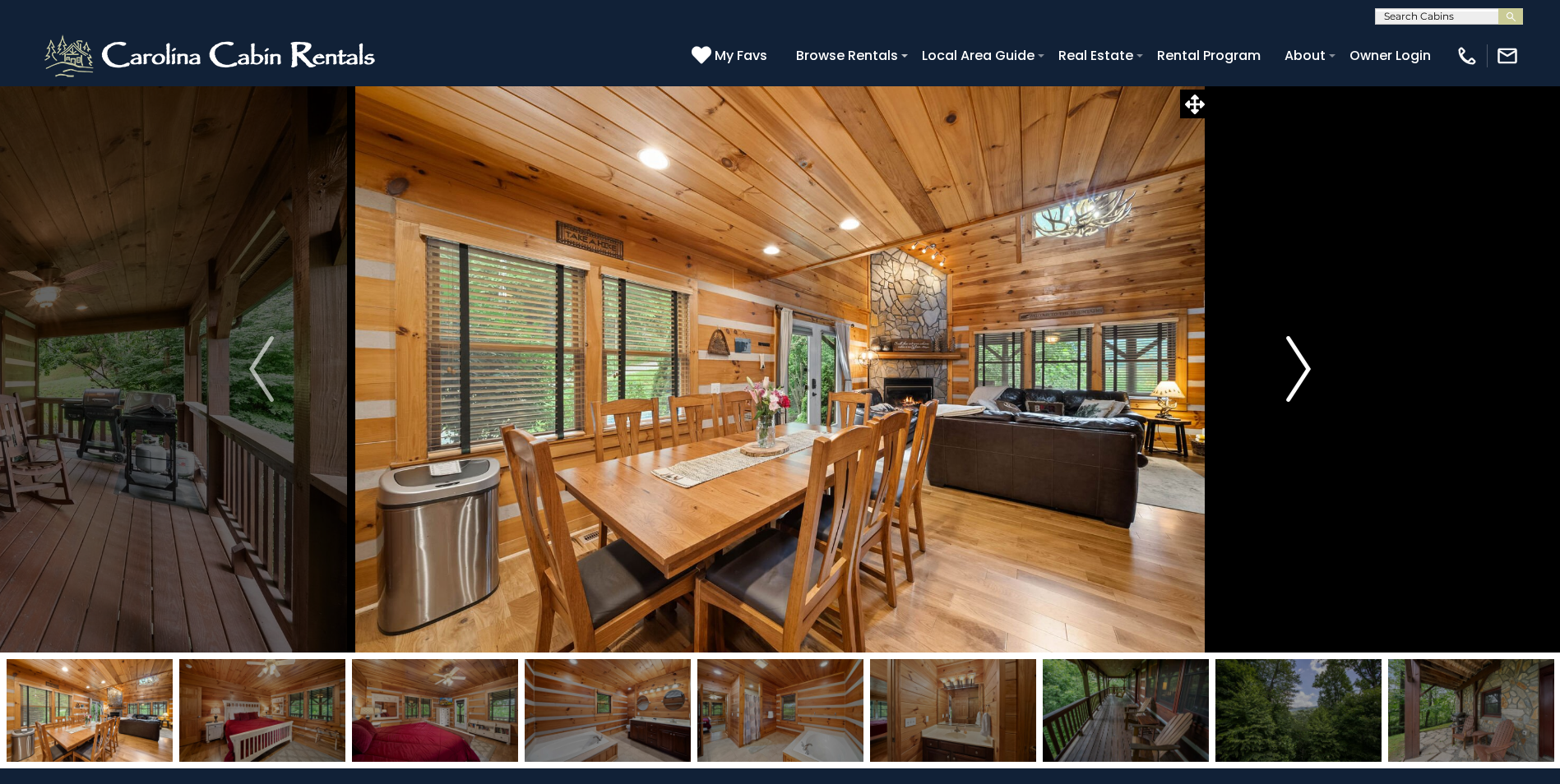
click at [1308, 370] on img "Next" at bounding box center [1299, 369] width 25 height 66
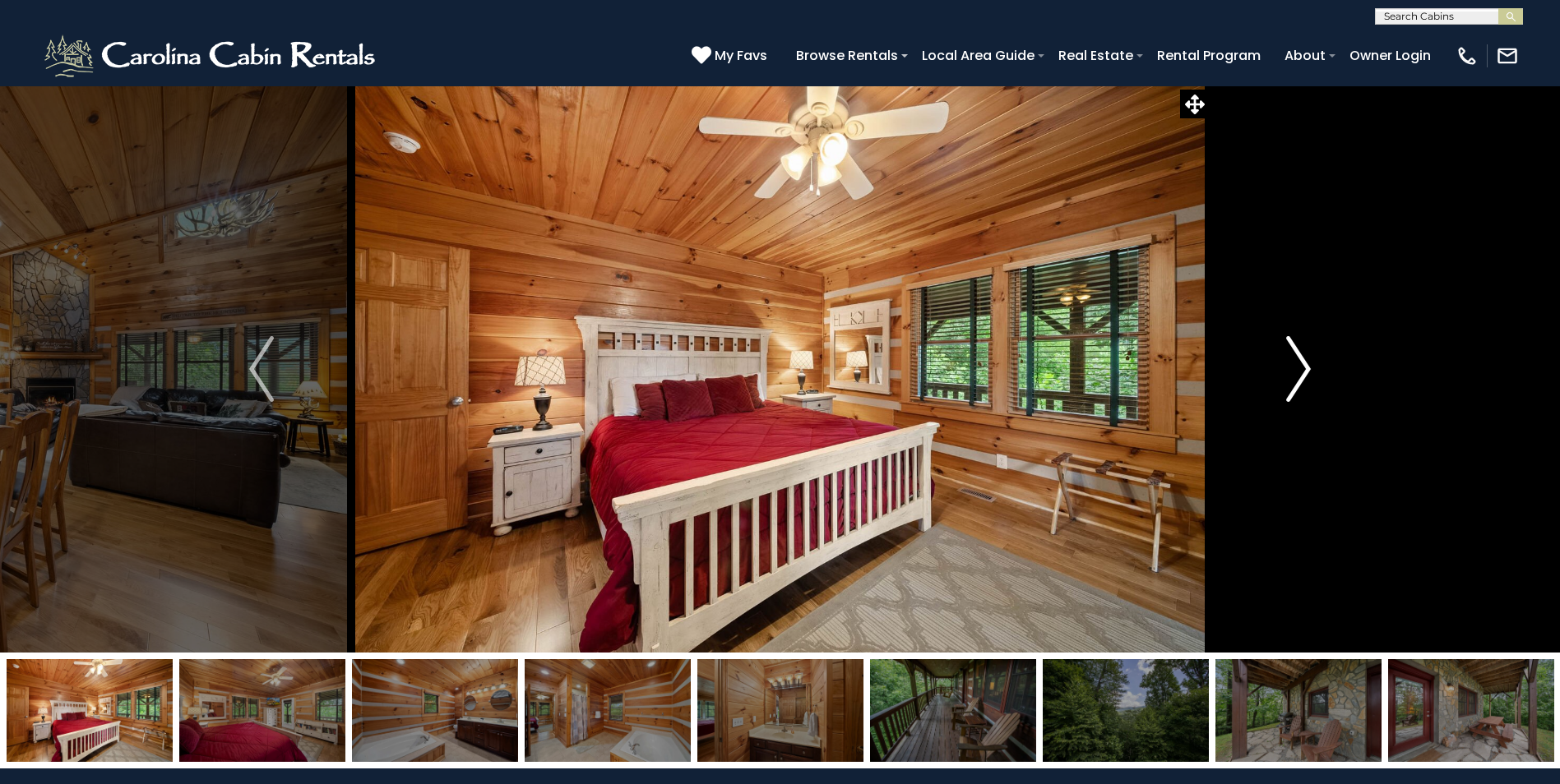
click at [1308, 370] on img "Next" at bounding box center [1299, 369] width 25 height 66
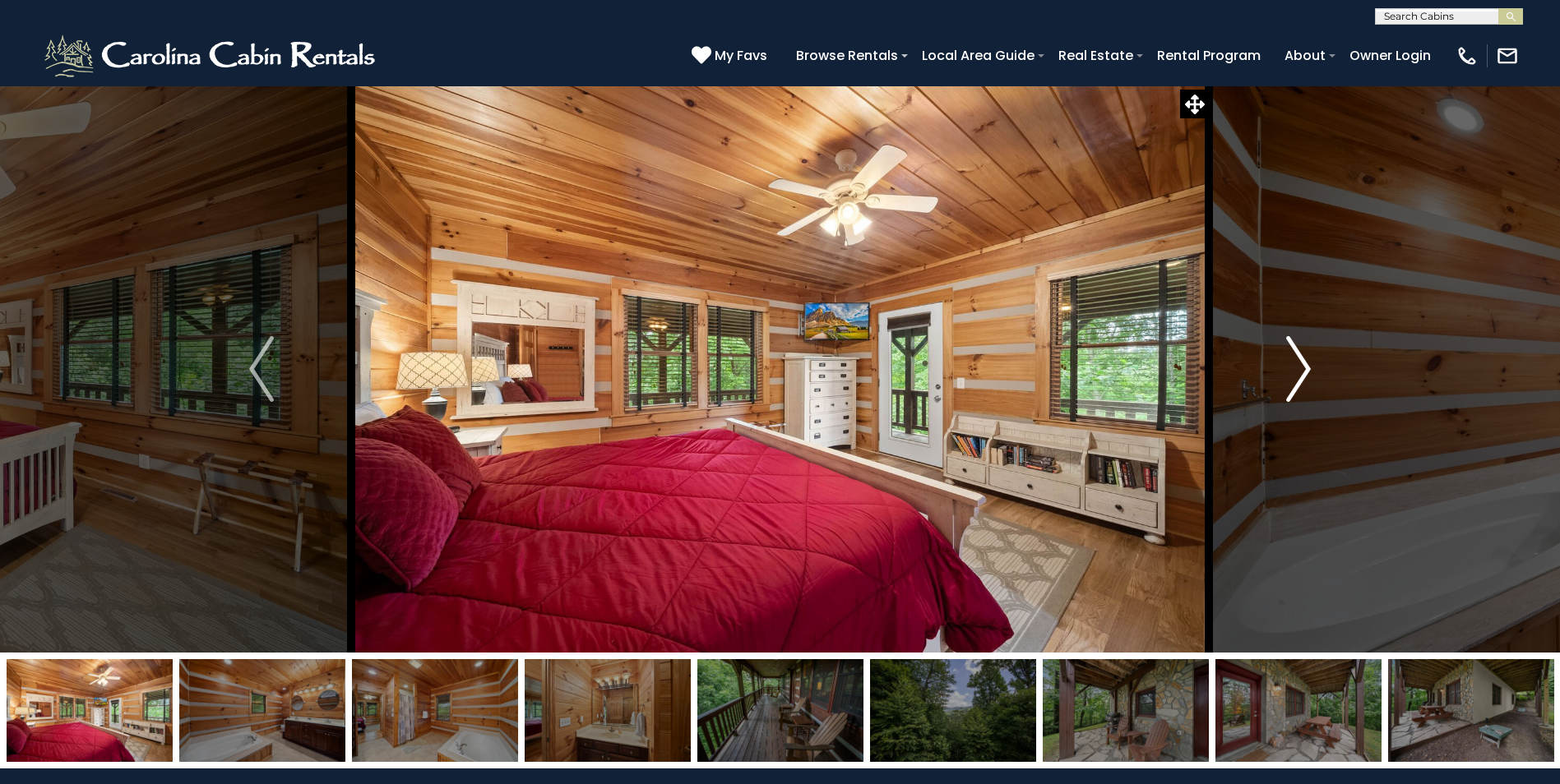
click at [1308, 370] on img "Next" at bounding box center [1299, 369] width 25 height 66
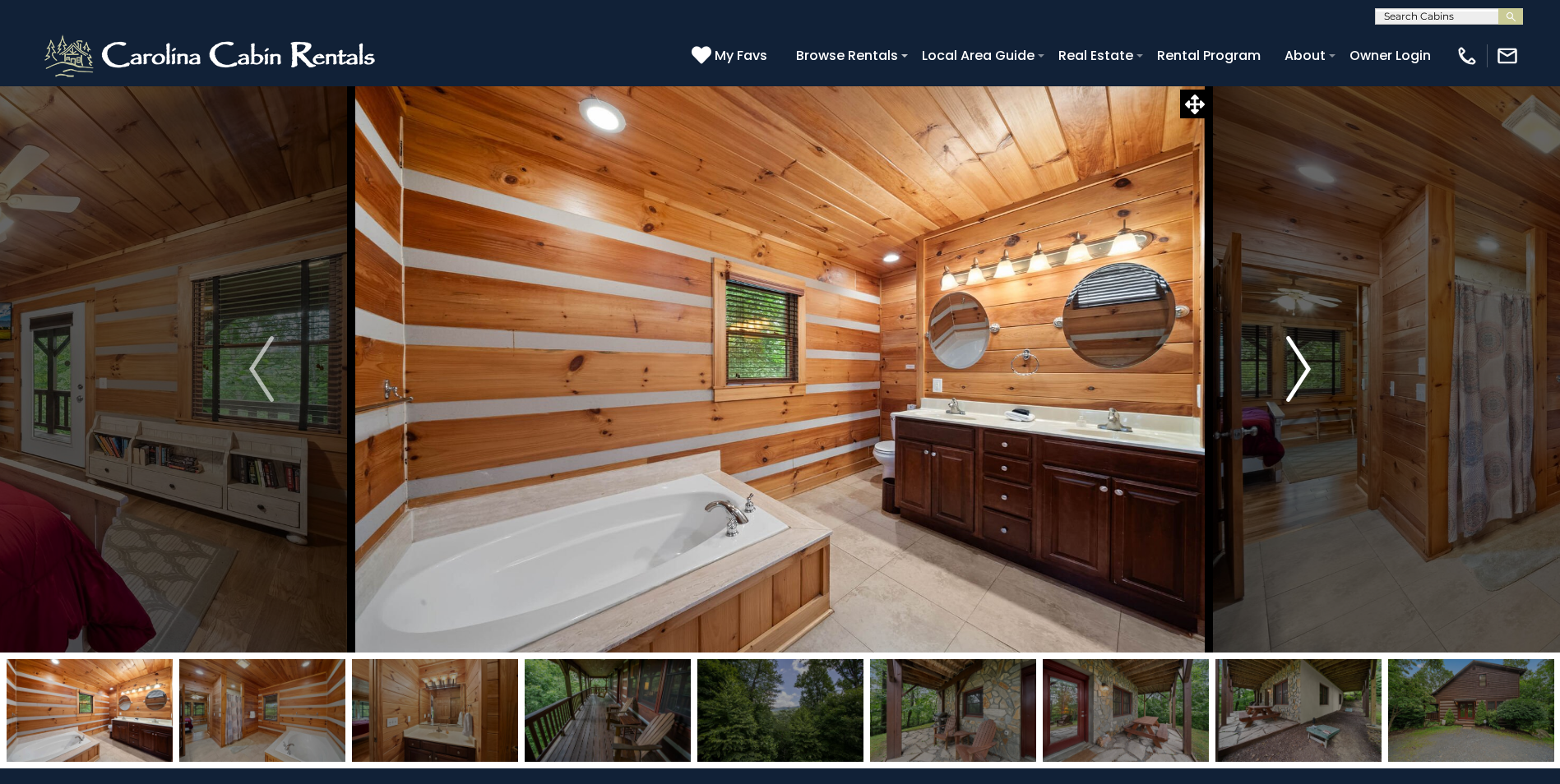
click at [1308, 370] on img "Next" at bounding box center [1299, 369] width 25 height 66
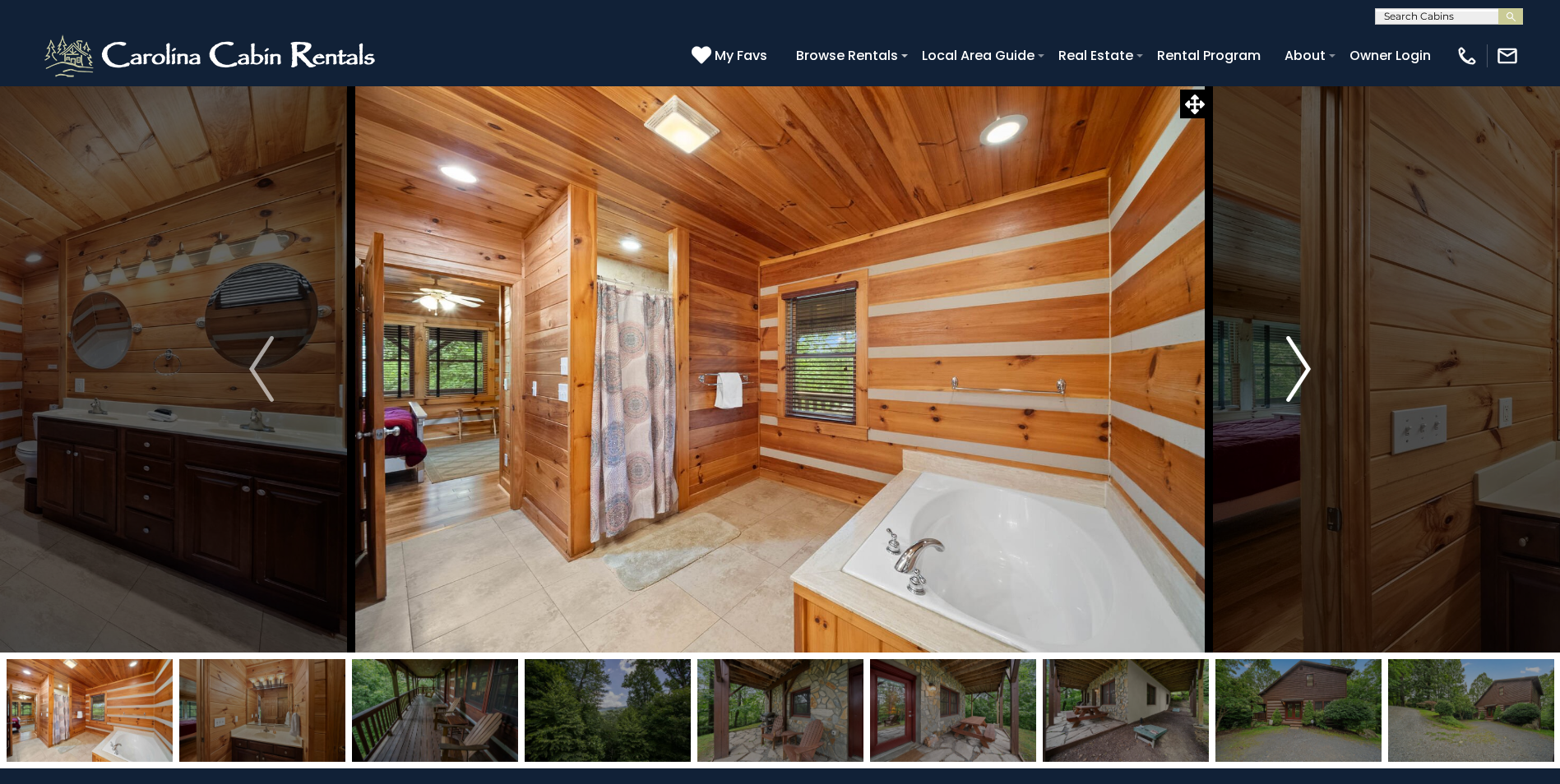
click at [1308, 370] on img "Next" at bounding box center [1299, 369] width 25 height 66
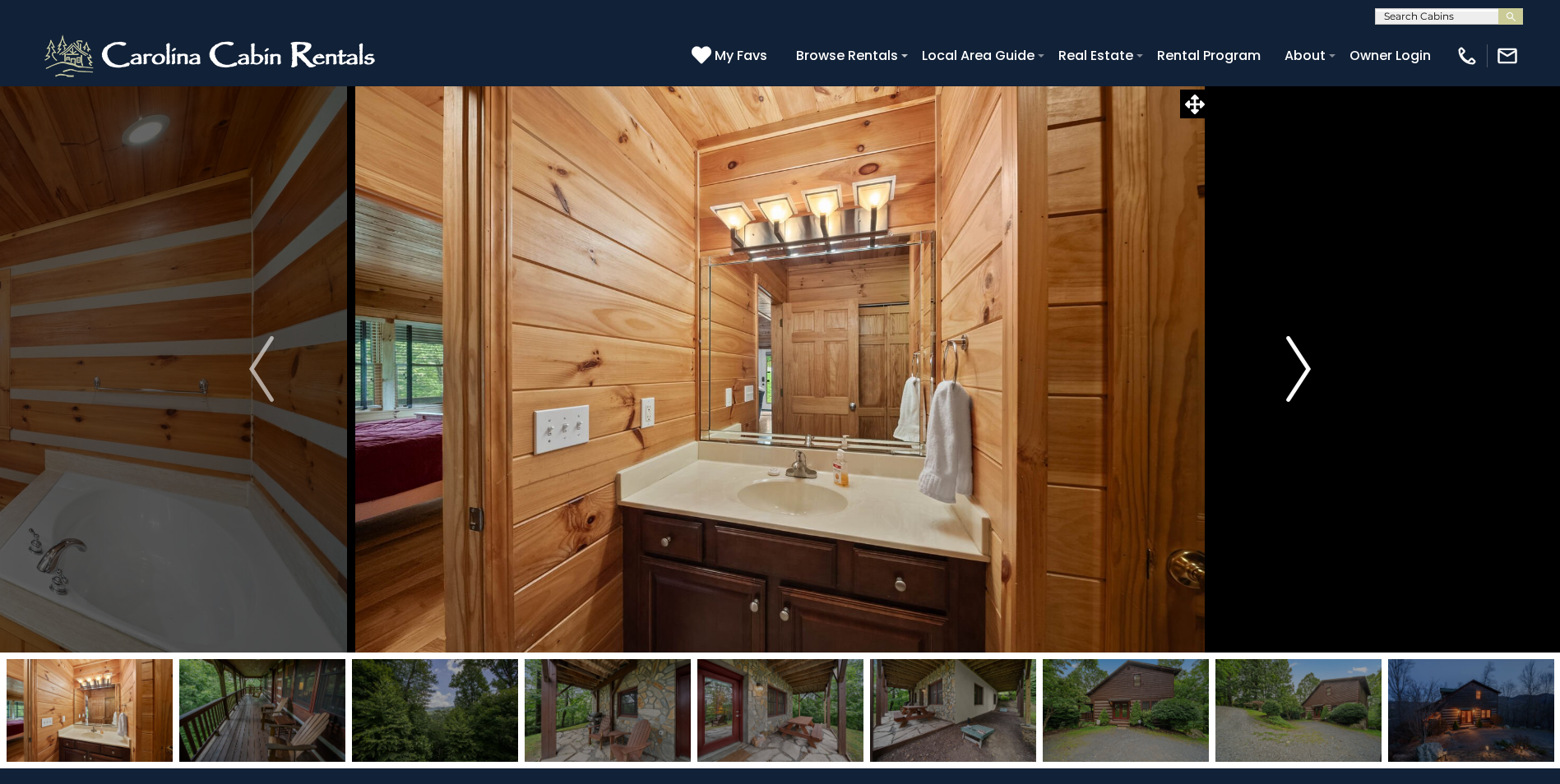
click at [1308, 370] on img "Next" at bounding box center [1299, 369] width 25 height 66
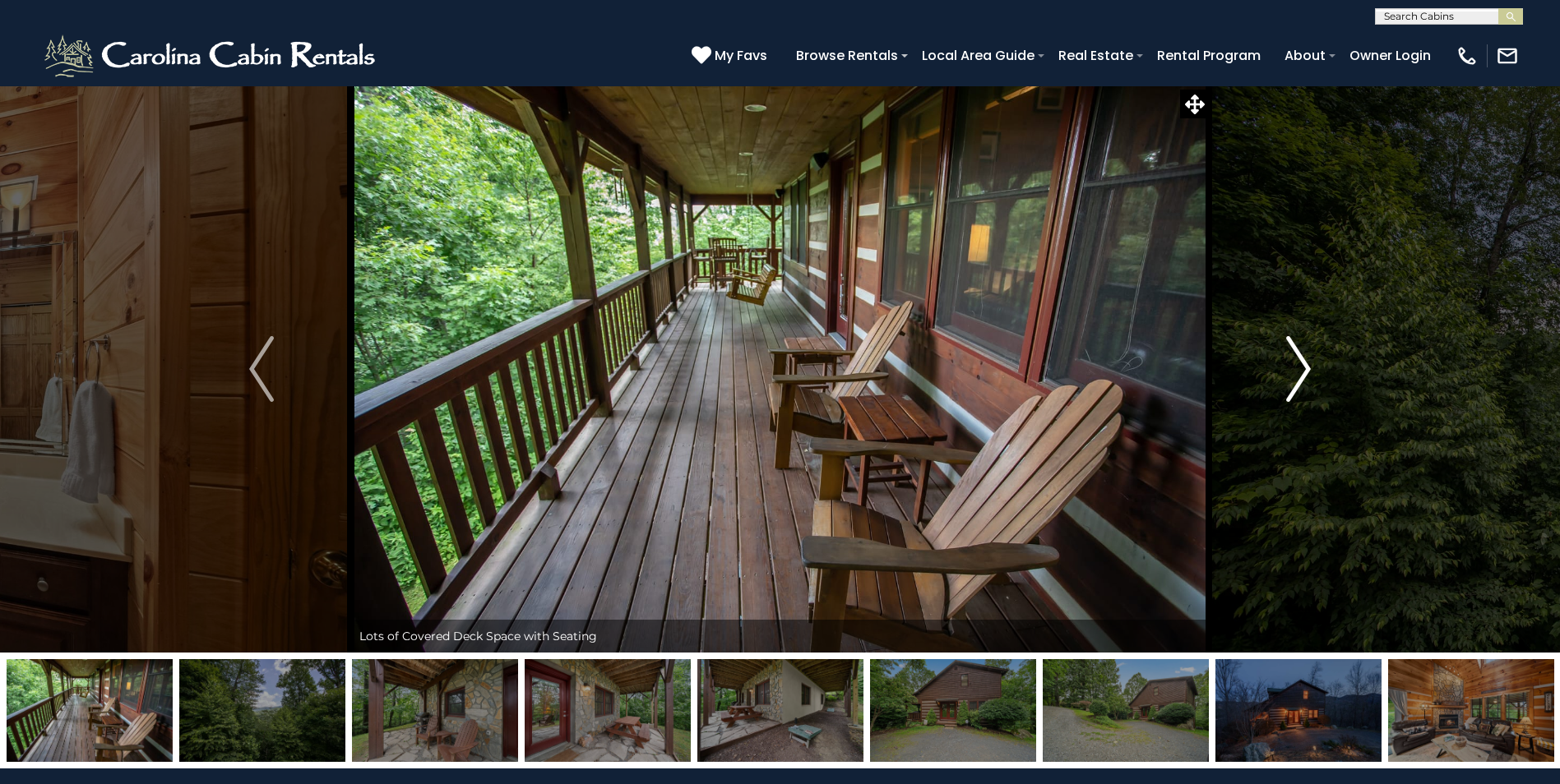
click at [1308, 370] on img "Next" at bounding box center [1299, 369] width 25 height 66
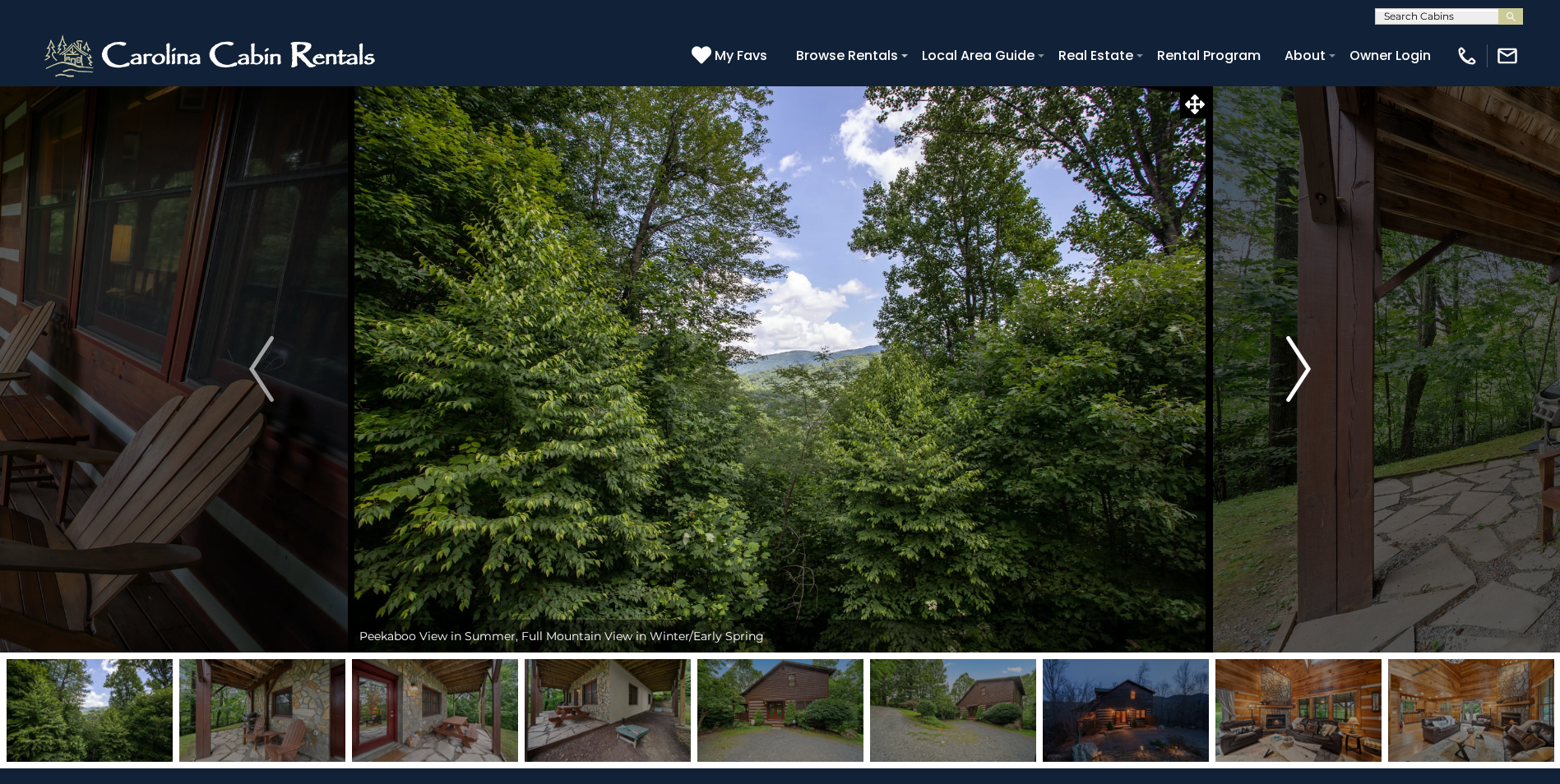
click at [1308, 370] on img "Next" at bounding box center [1299, 369] width 25 height 66
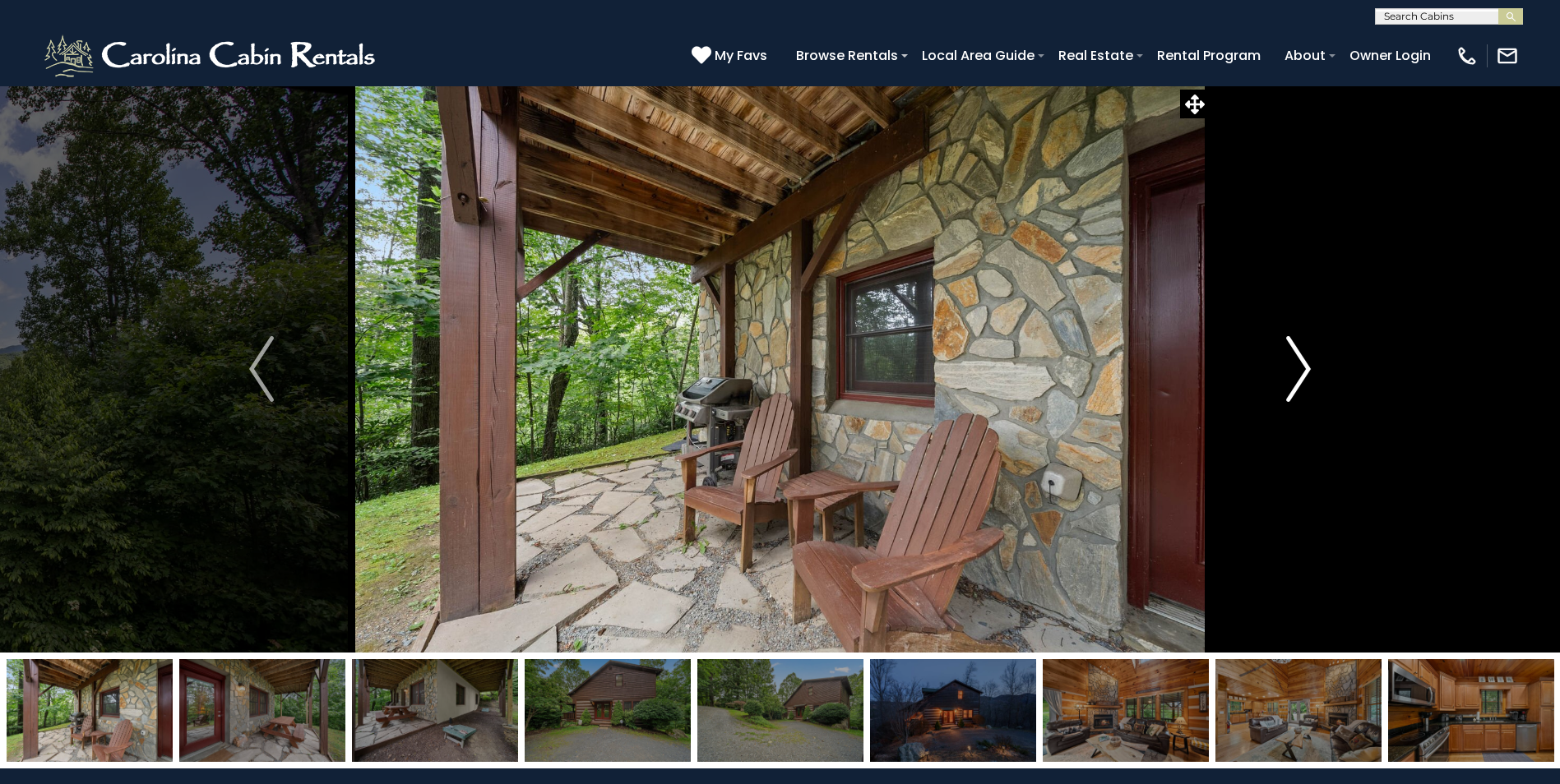
click at [1308, 370] on img "Next" at bounding box center [1299, 369] width 25 height 66
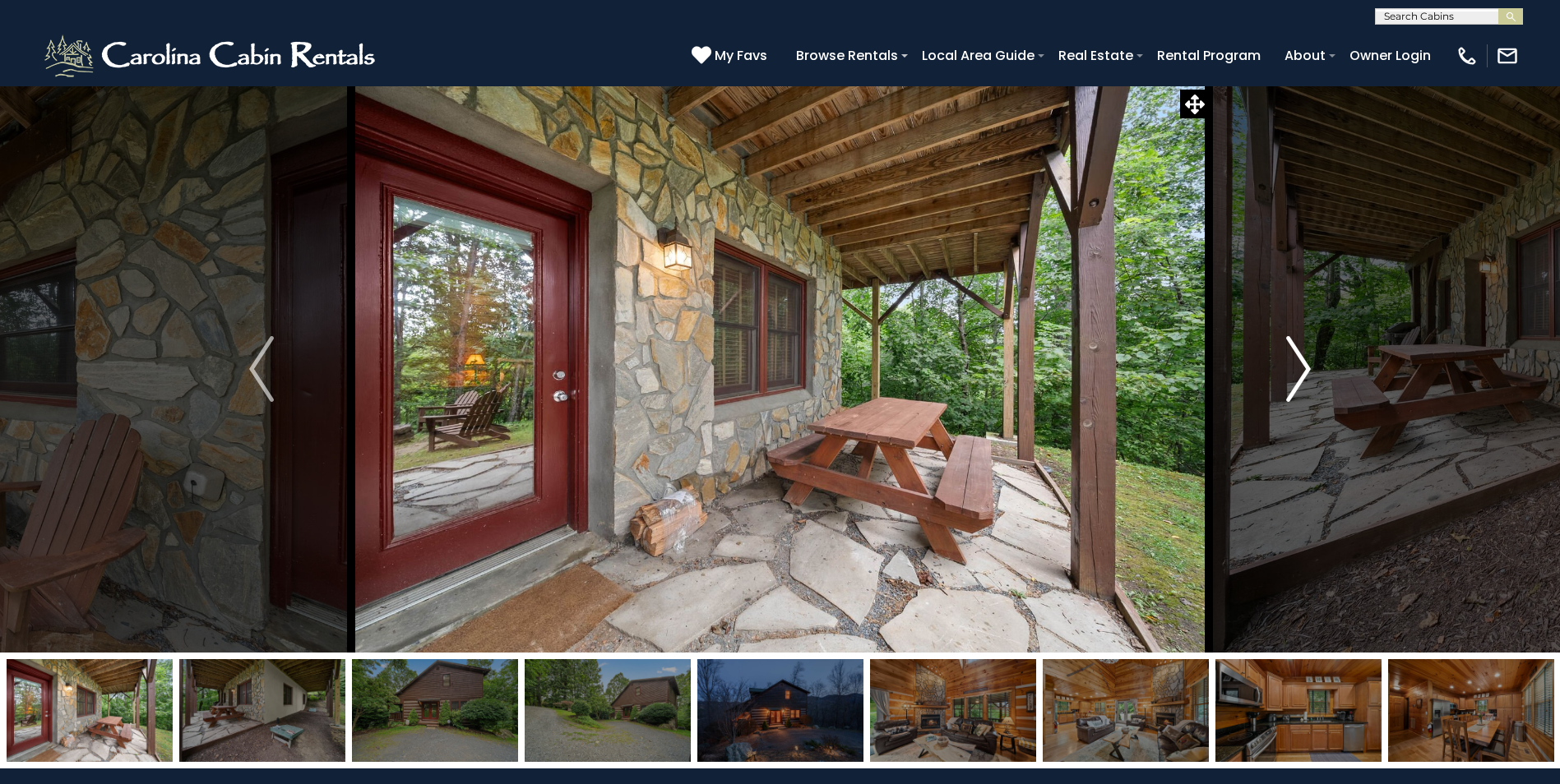
click at [1308, 370] on img "Next" at bounding box center [1299, 369] width 25 height 66
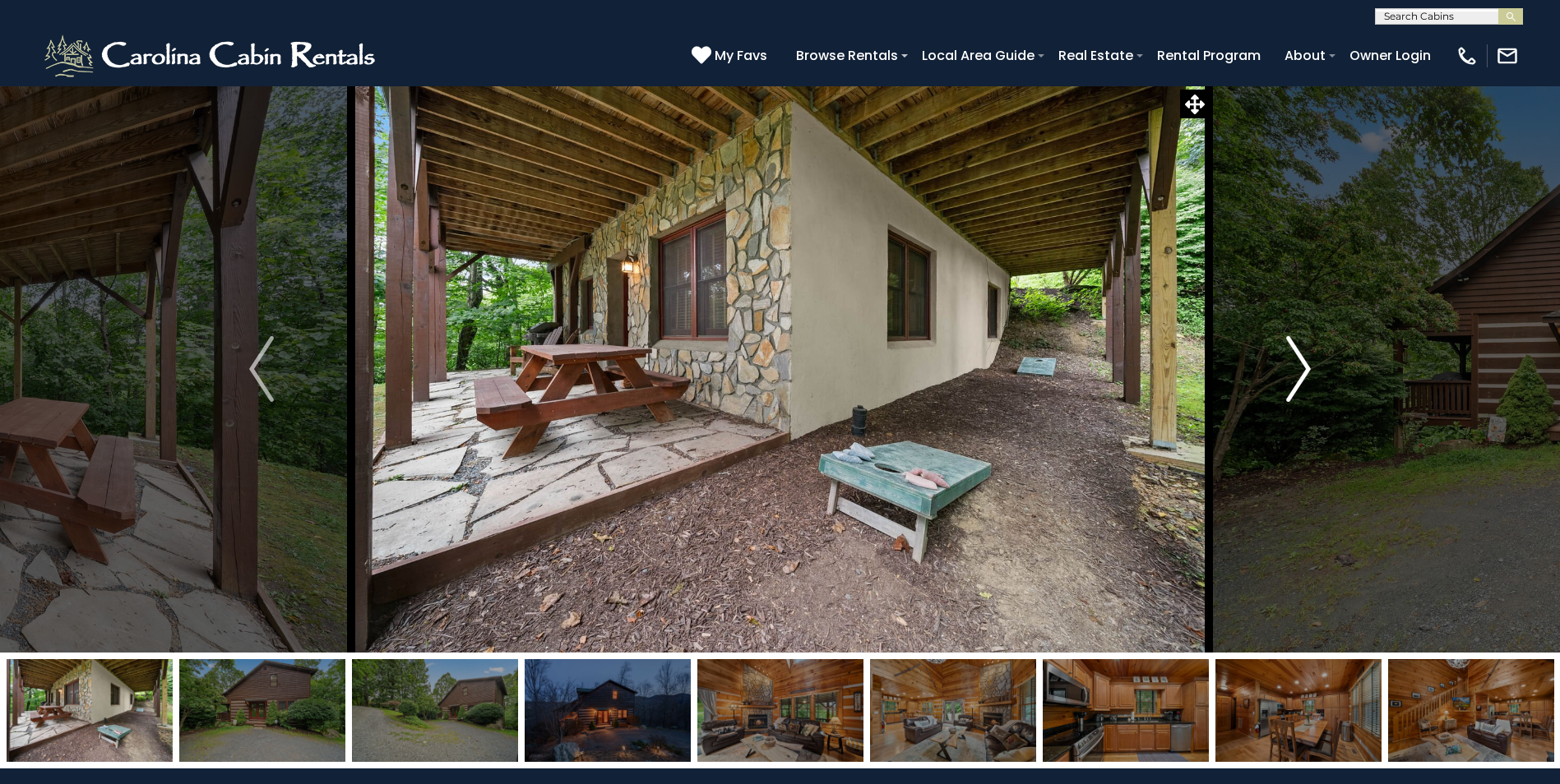
click at [1308, 370] on img "Next" at bounding box center [1299, 369] width 25 height 66
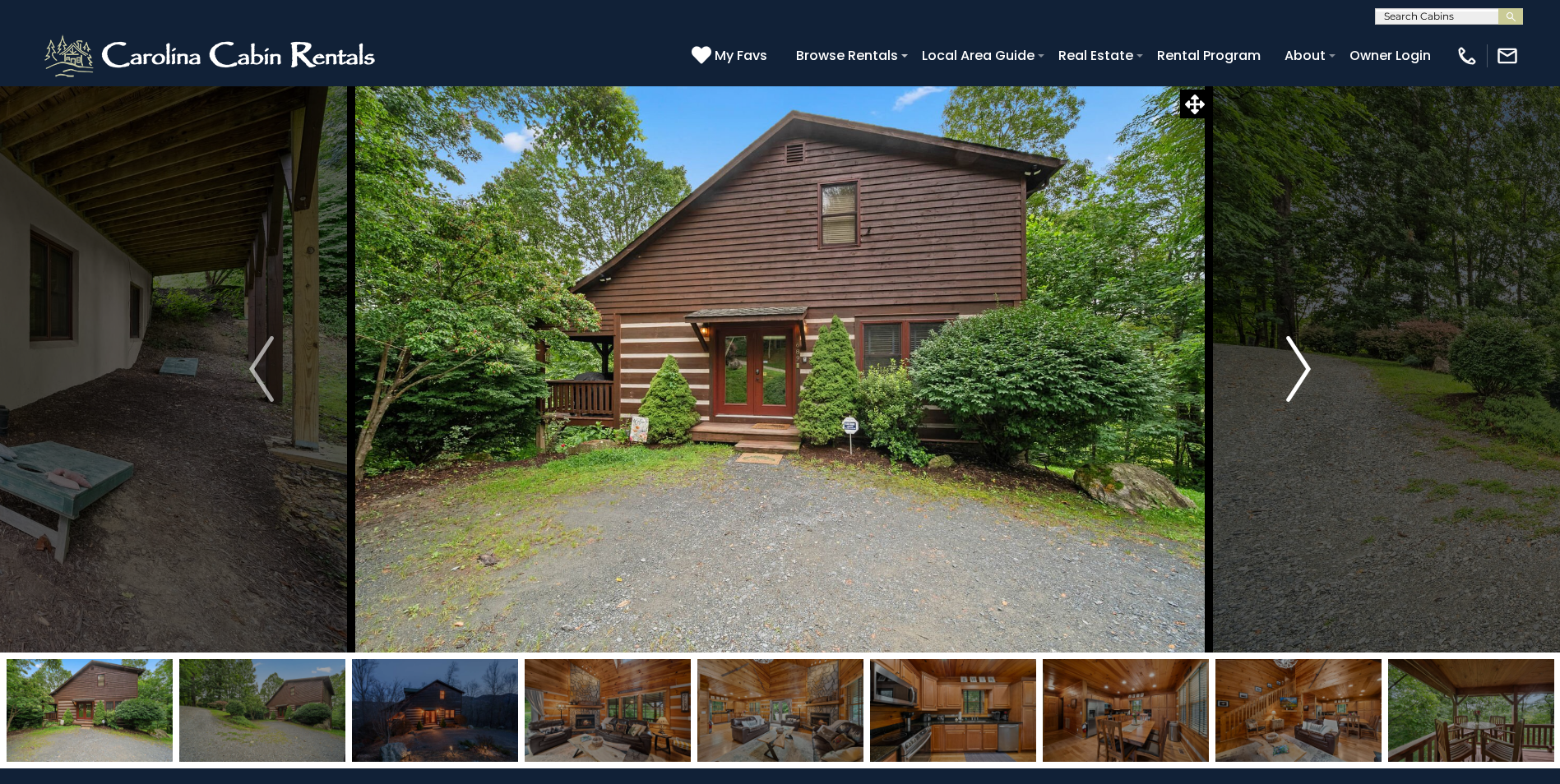
click at [1308, 370] on img "Next" at bounding box center [1299, 369] width 25 height 66
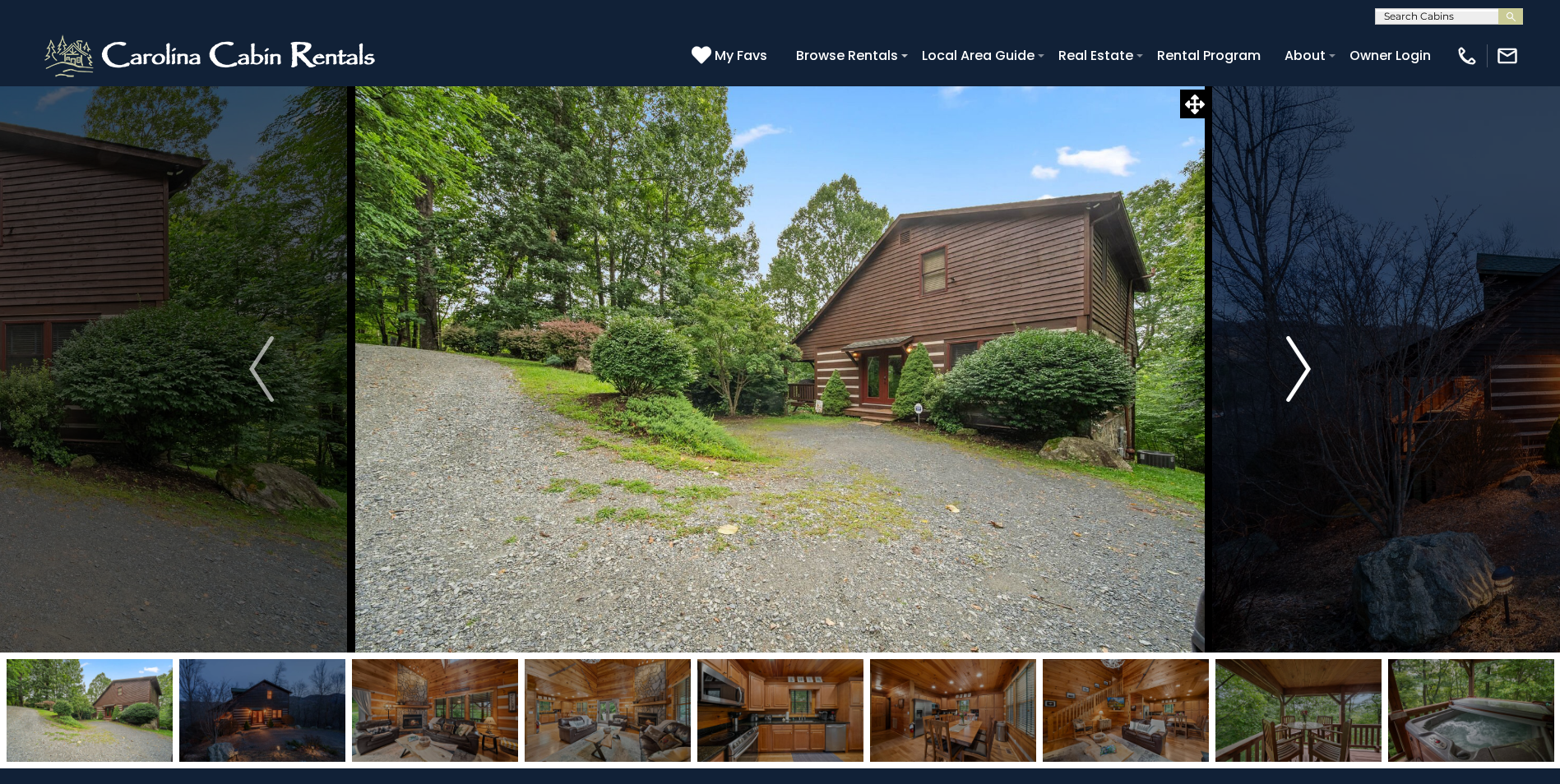
click at [1308, 370] on img "Next" at bounding box center [1299, 369] width 25 height 66
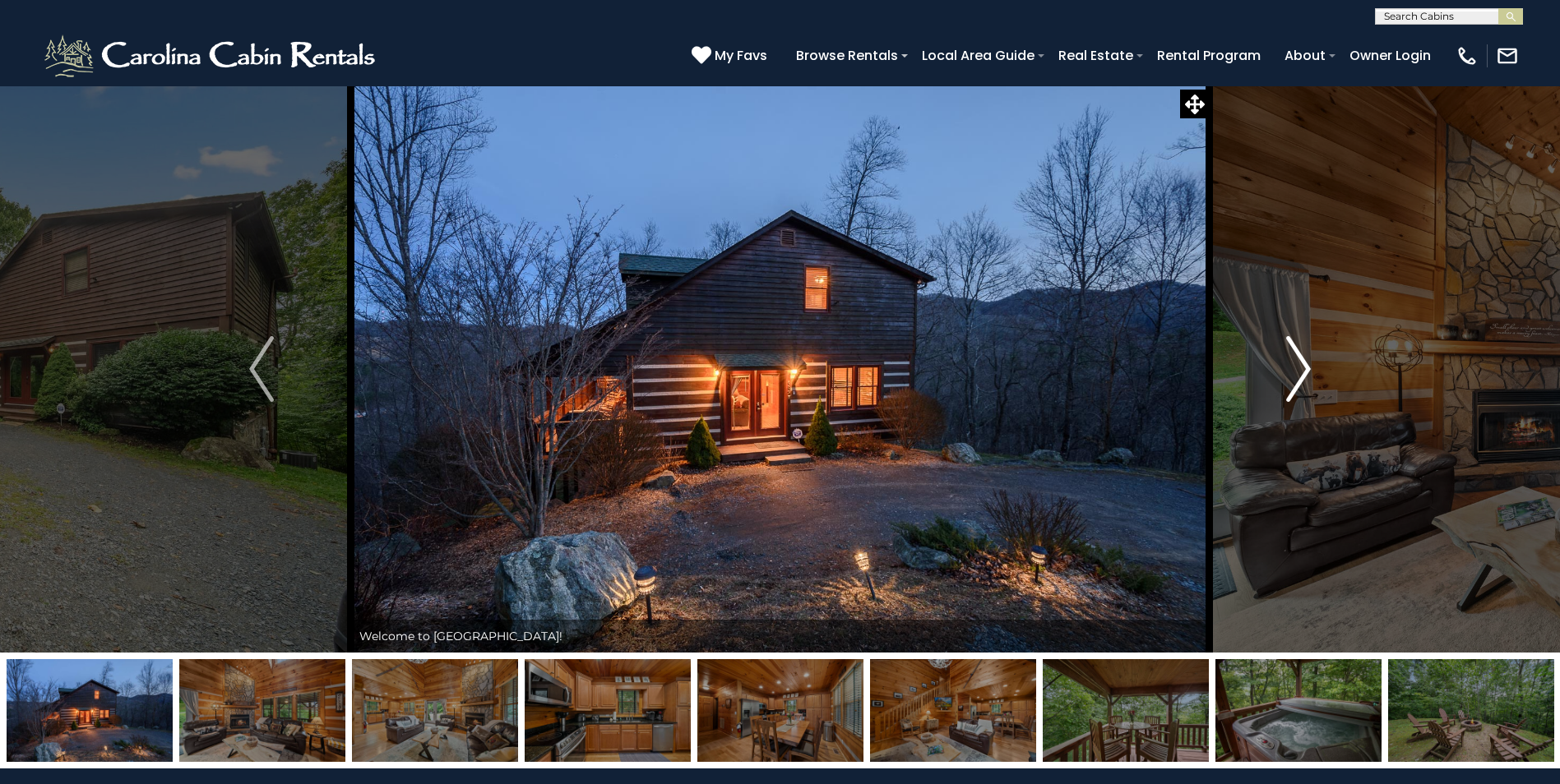
click at [1308, 370] on img "Next" at bounding box center [1299, 369] width 25 height 66
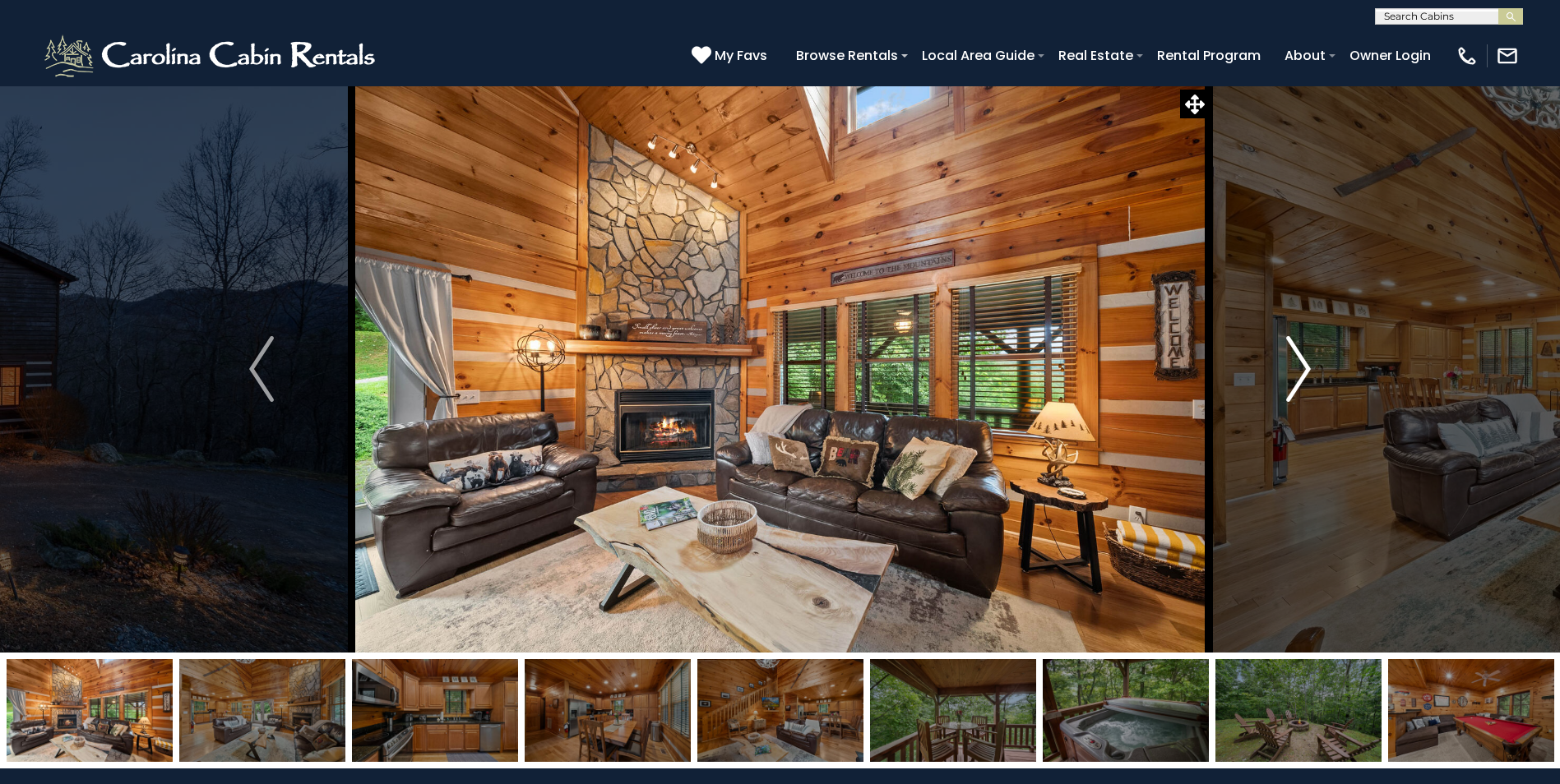
click at [1308, 370] on img "Next" at bounding box center [1299, 369] width 25 height 66
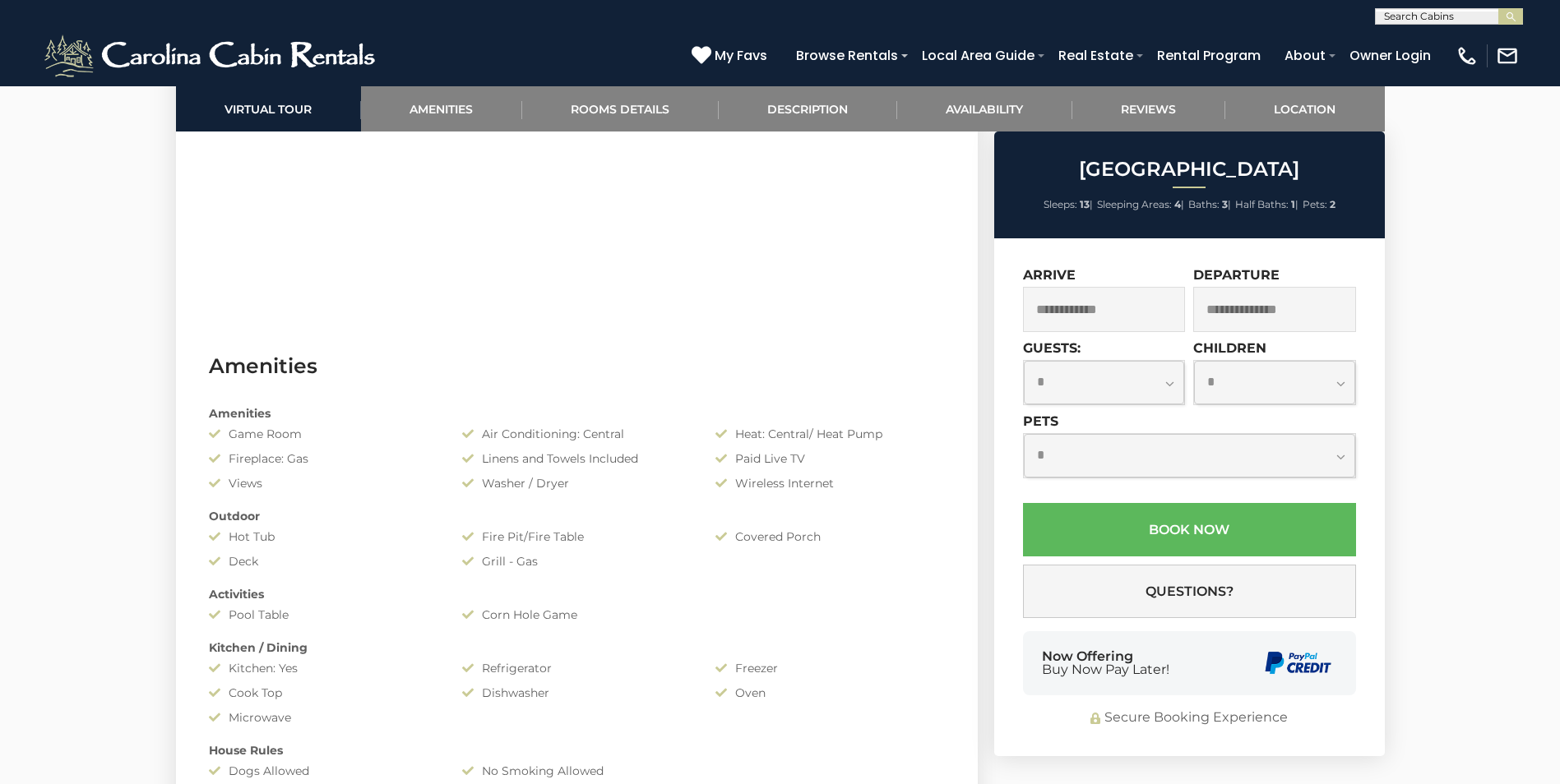
scroll to position [1151, 0]
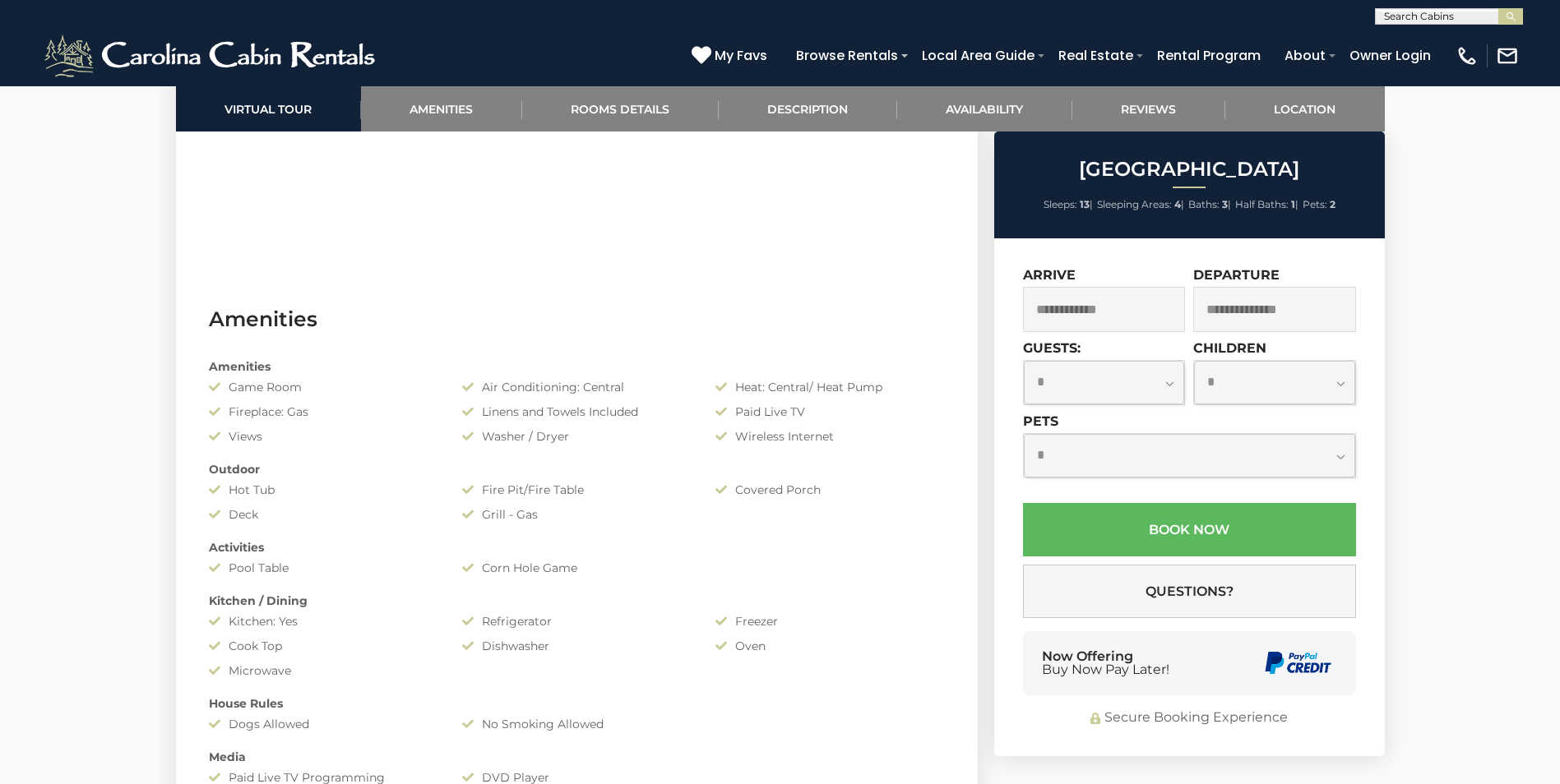
click at [1118, 319] on input "text" at bounding box center [1105, 309] width 163 height 46
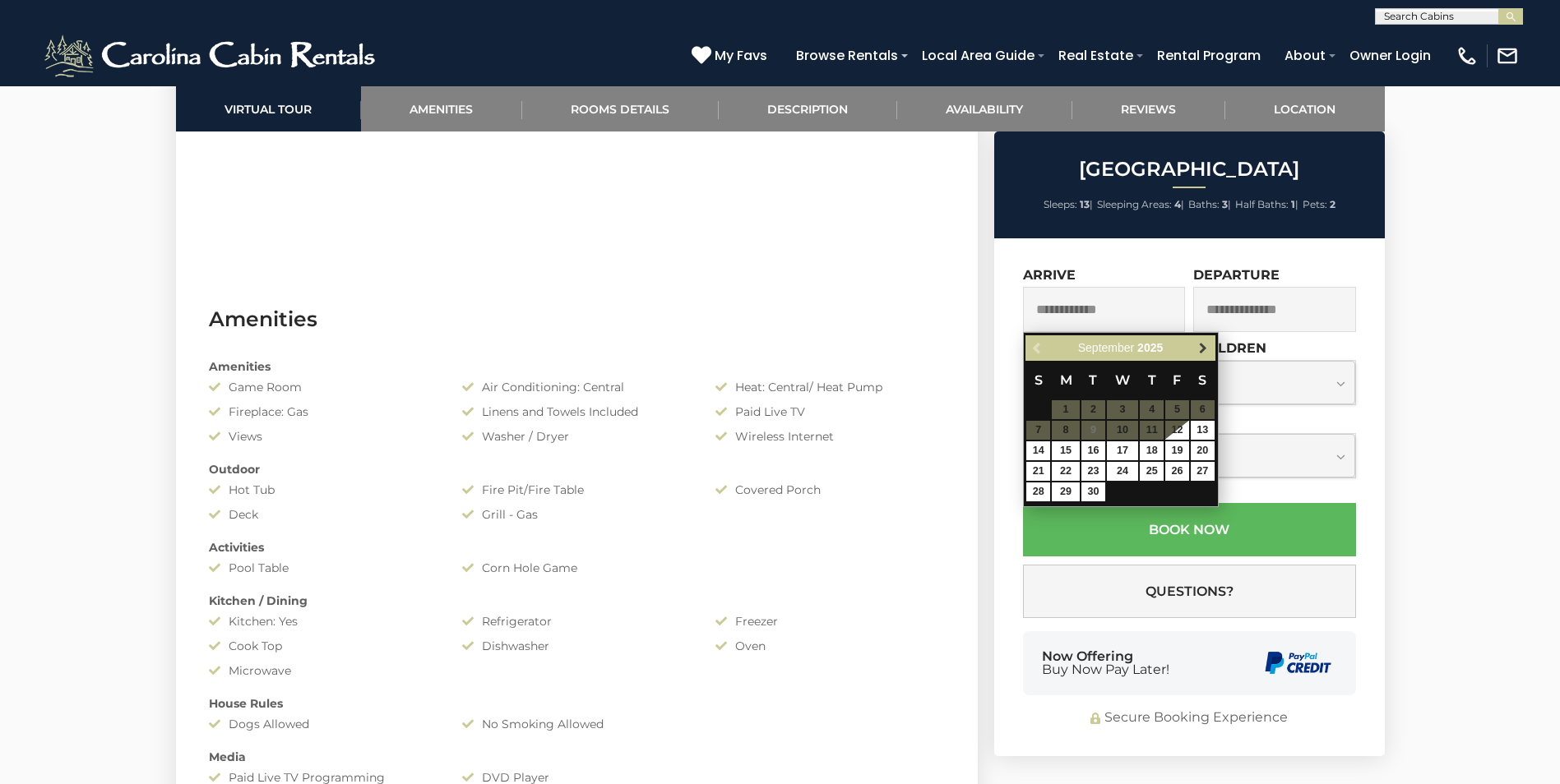
click at [1207, 345] on span "Next" at bounding box center [1203, 349] width 13 height 13
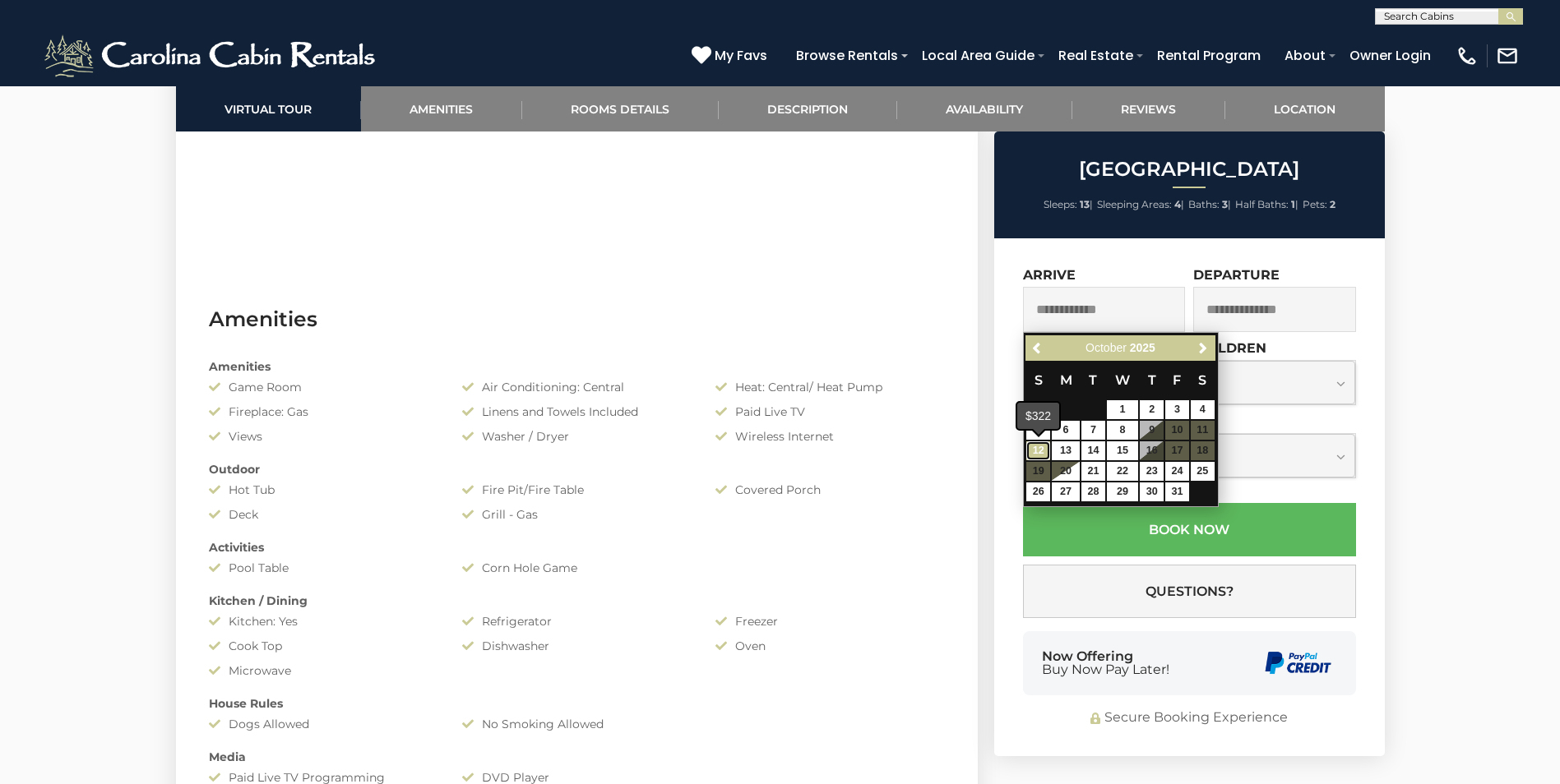
click at [1035, 452] on link "12" at bounding box center [1039, 451] width 24 height 19
type input "**********"
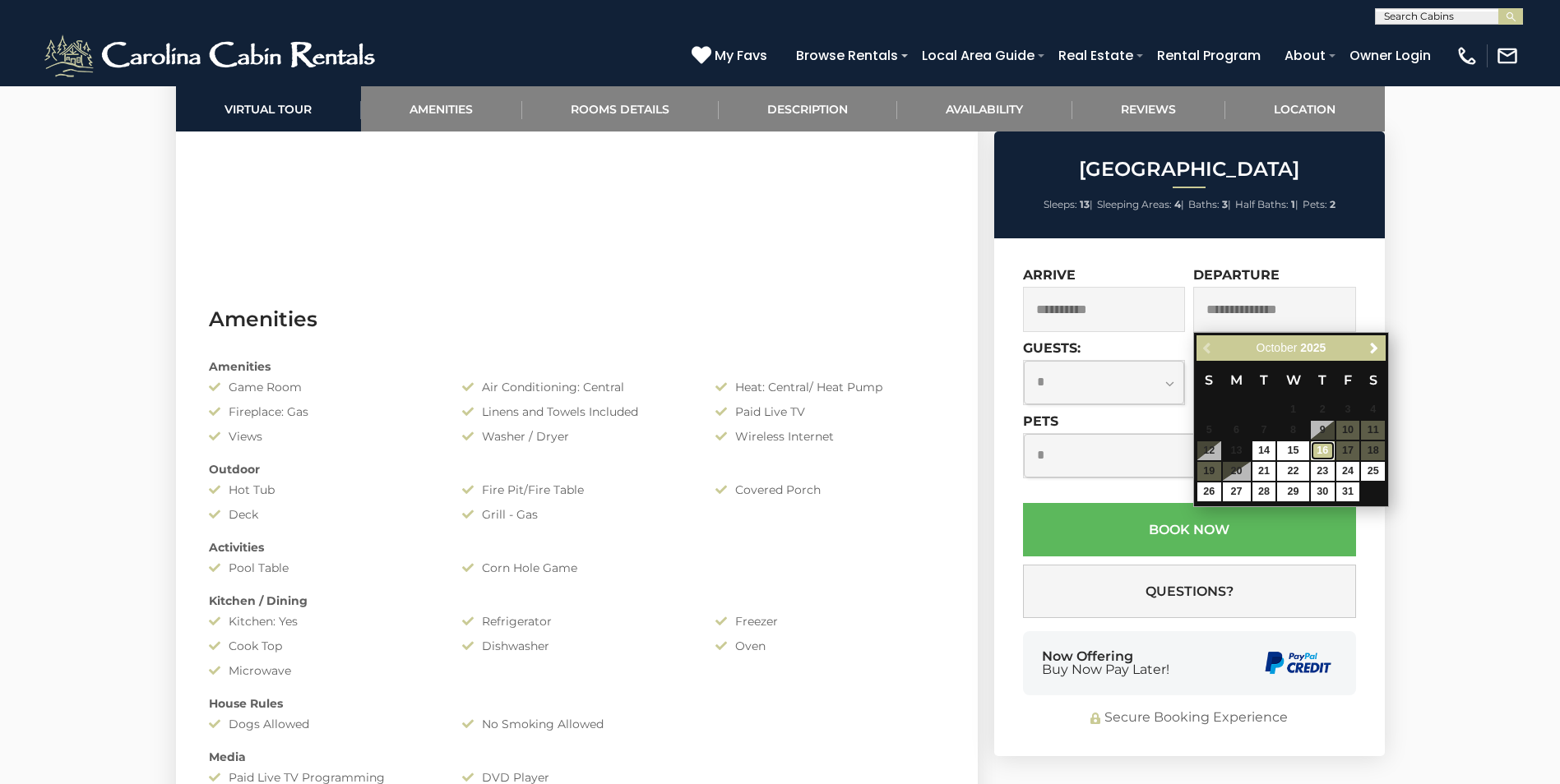
click at [1323, 452] on link "16" at bounding box center [1323, 451] width 24 height 19
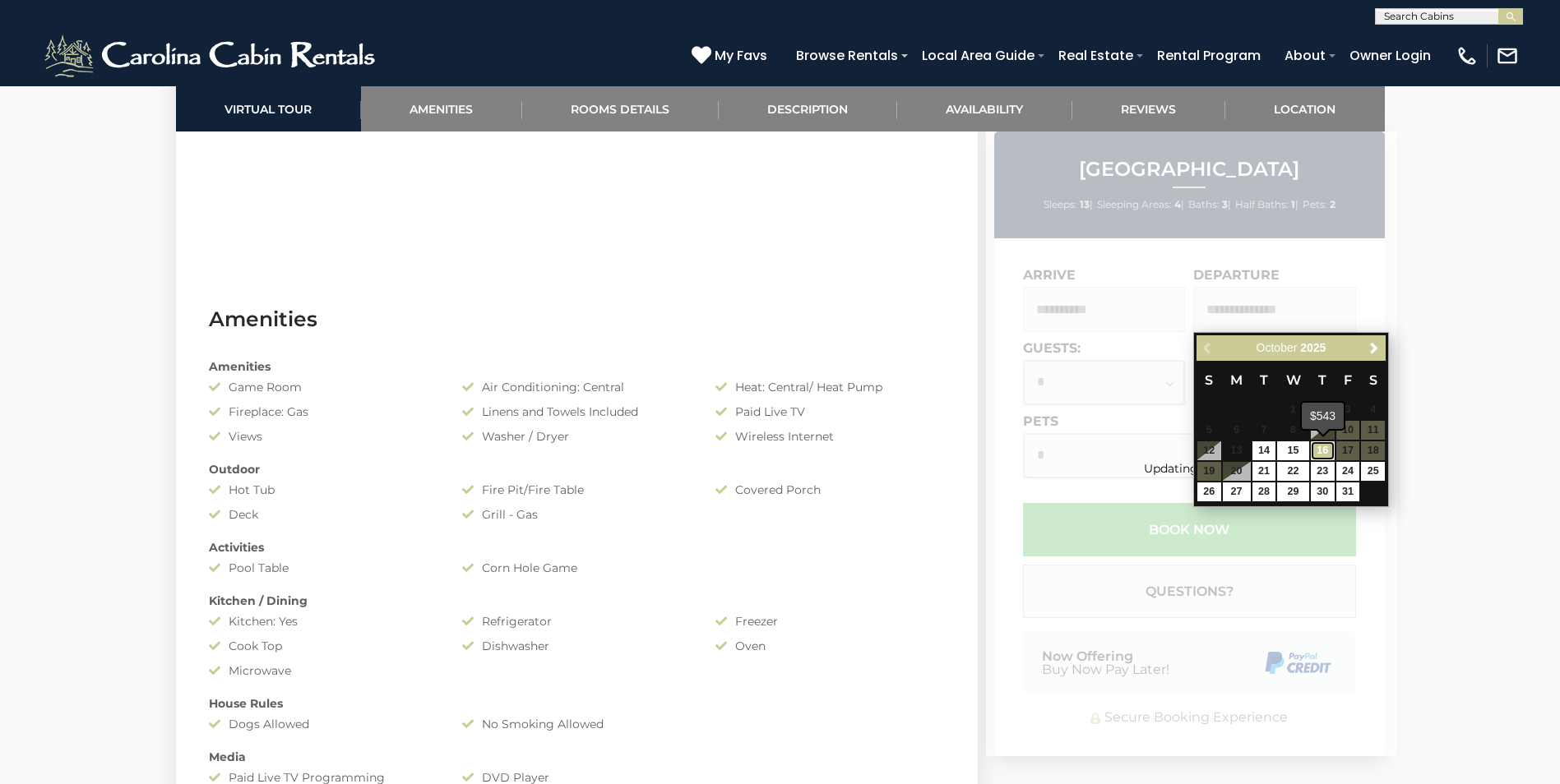
type input "**********"
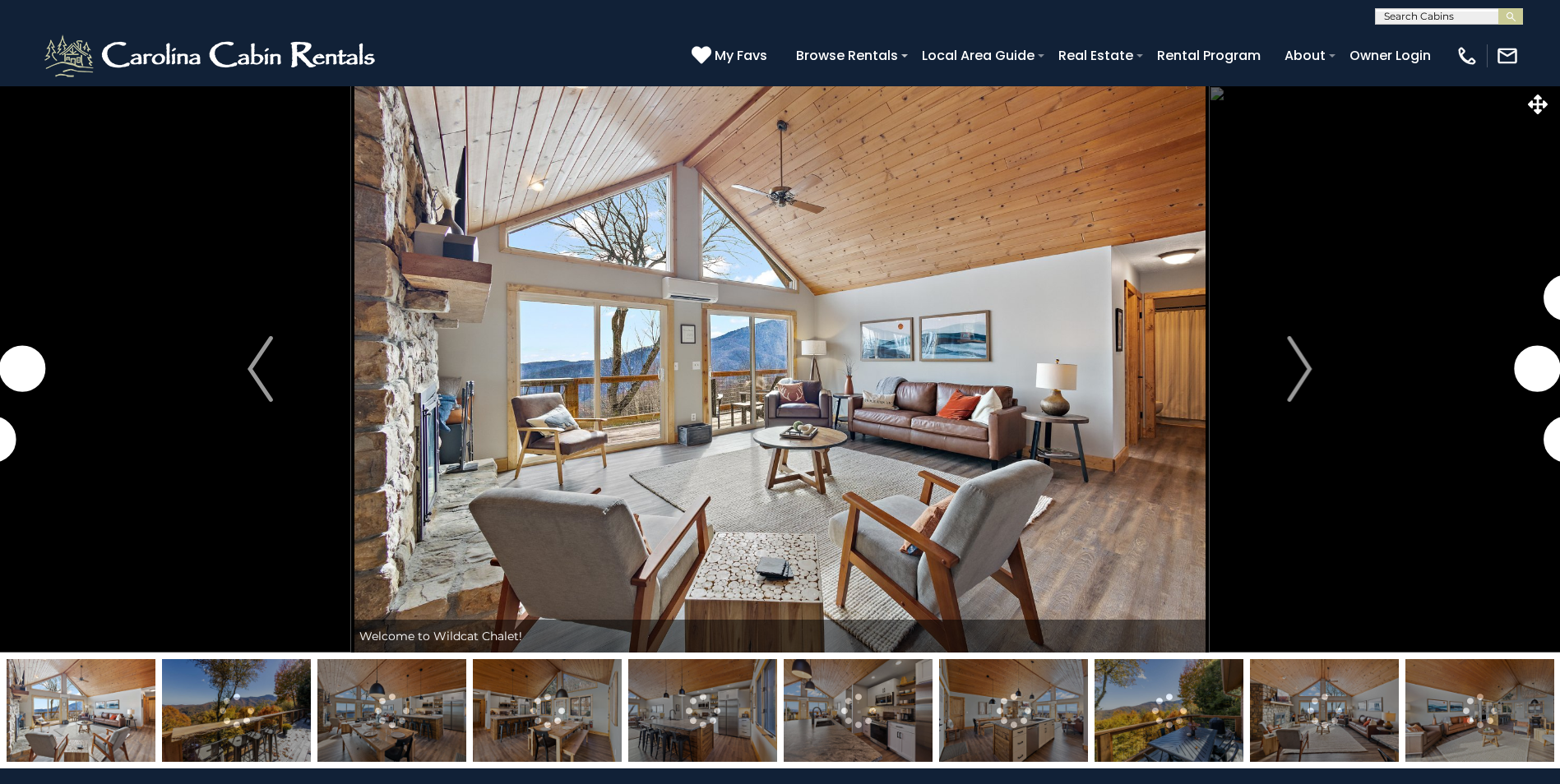
click at [1310, 365] on img "Next" at bounding box center [1300, 369] width 25 height 66
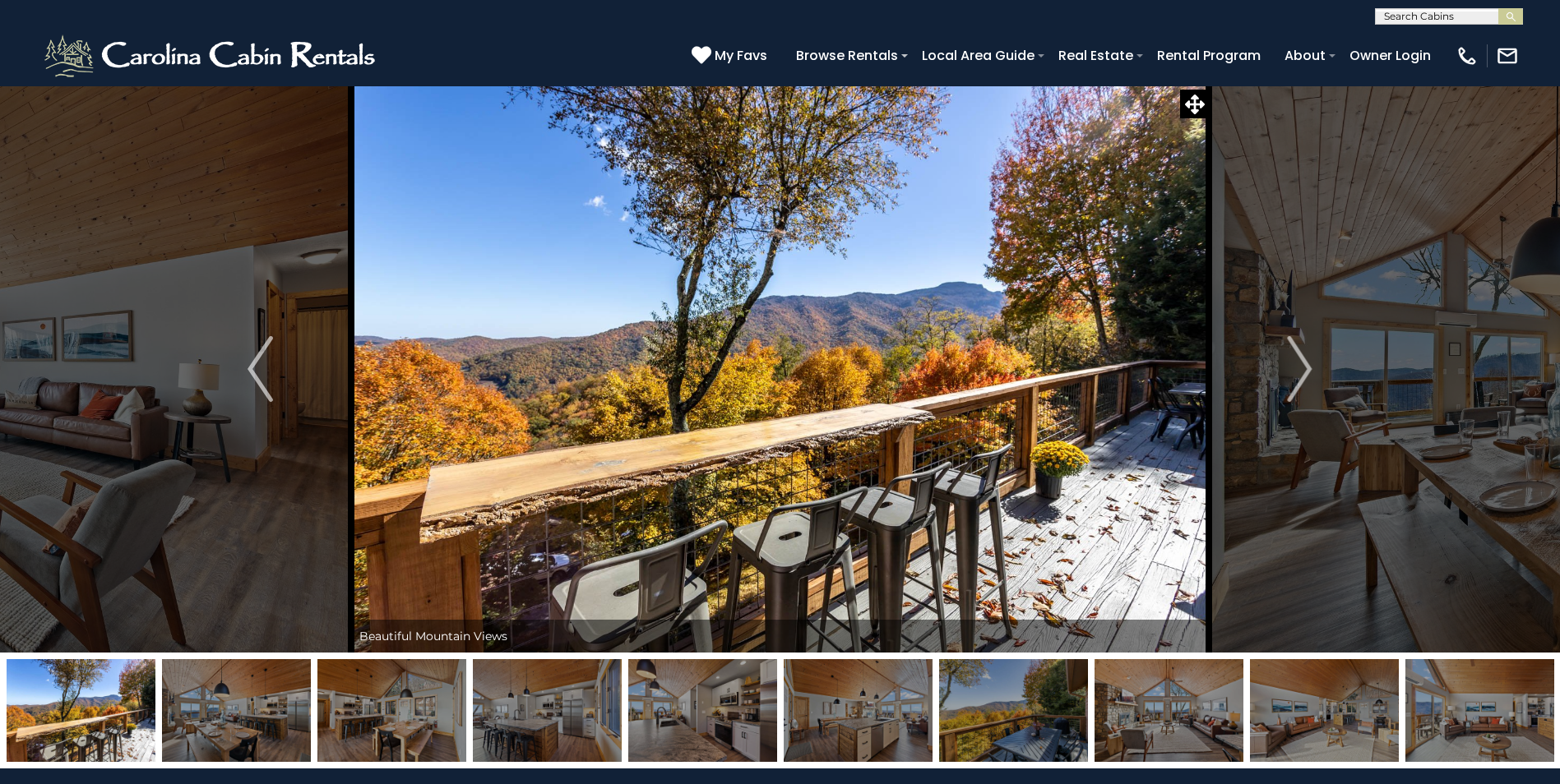
click at [1310, 365] on img "Next" at bounding box center [1300, 369] width 25 height 66
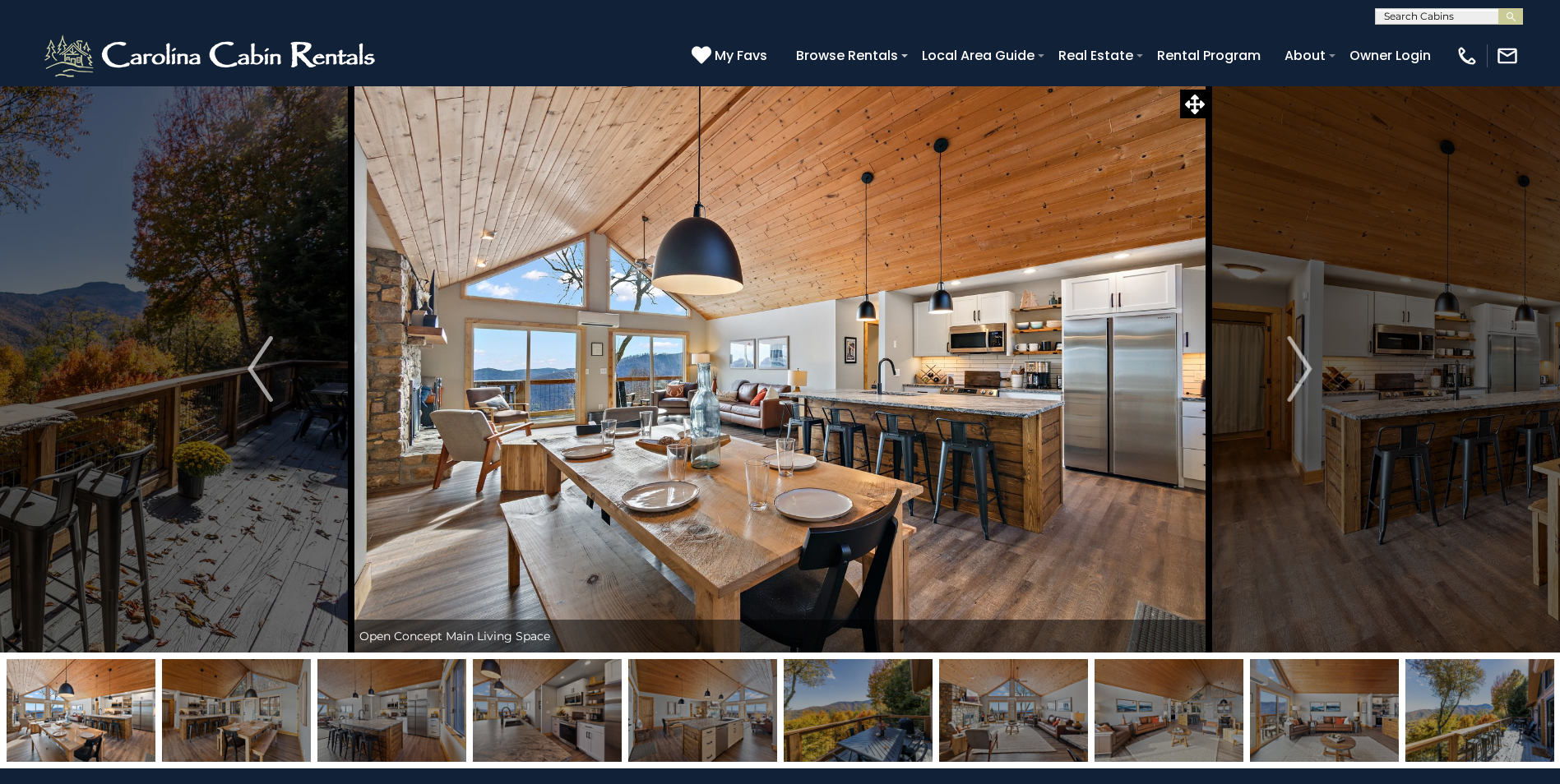
click at [1310, 365] on img "Next" at bounding box center [1300, 369] width 25 height 66
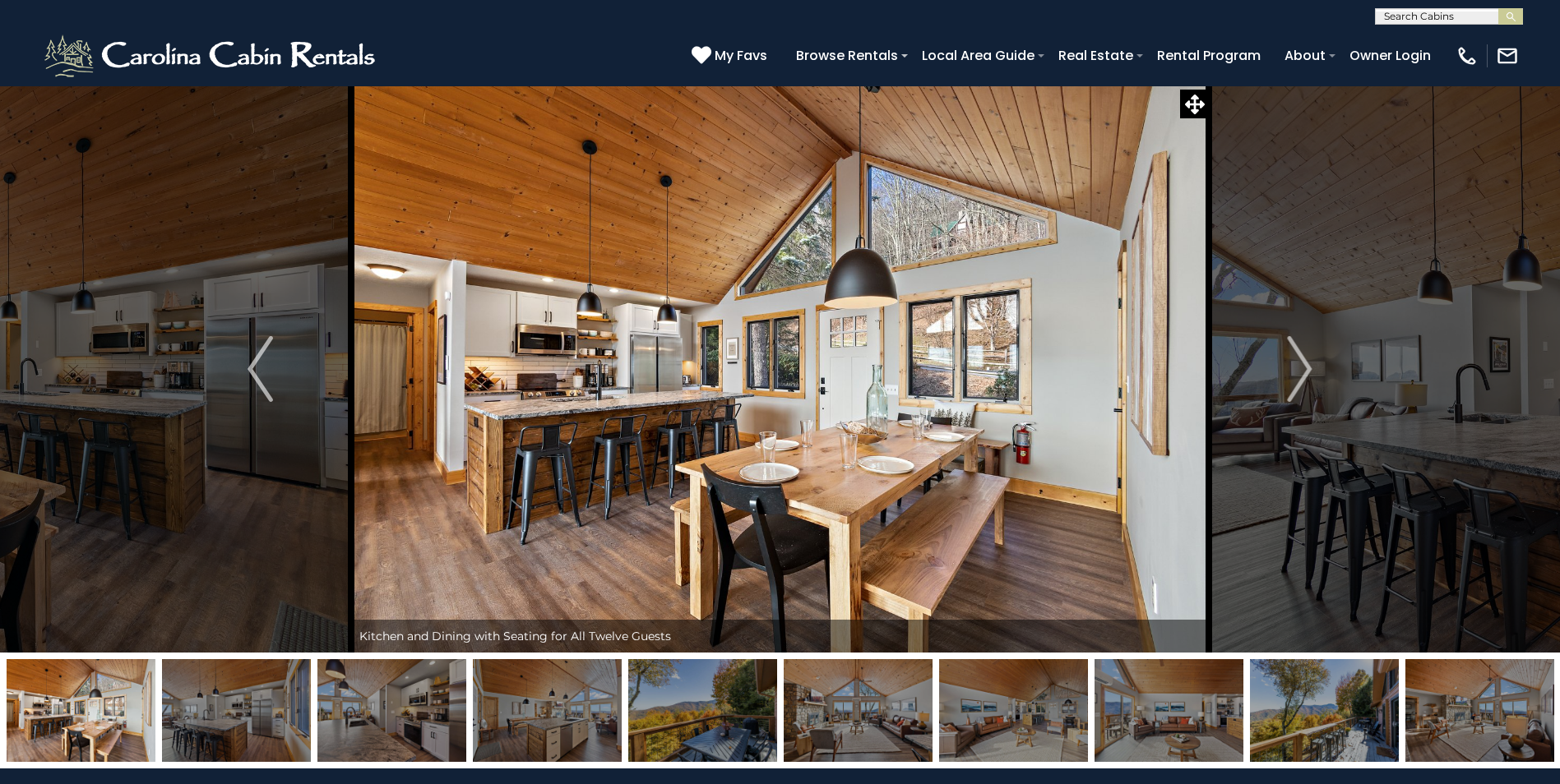
click at [1310, 365] on img "Next" at bounding box center [1300, 369] width 25 height 66
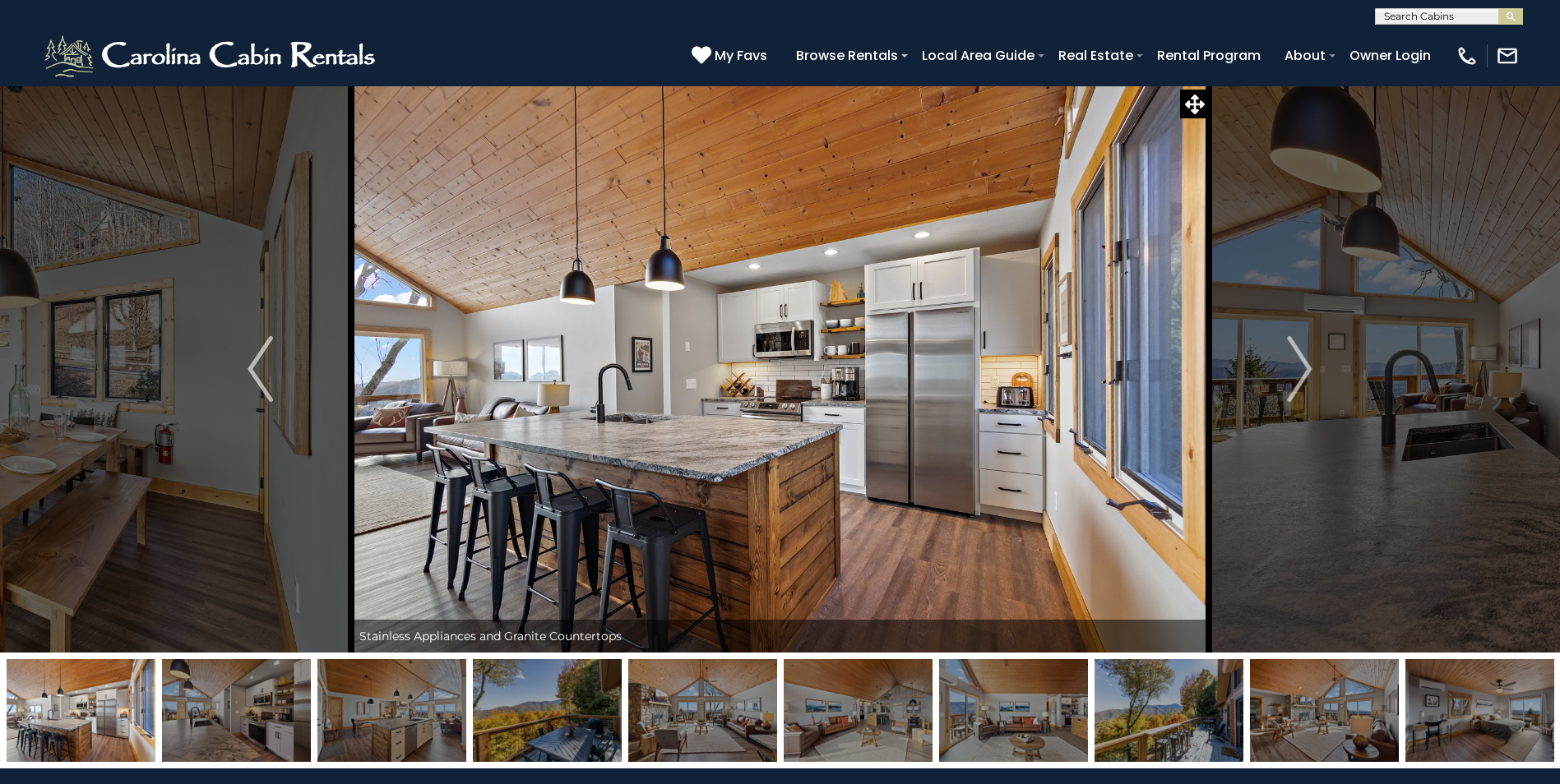
click at [1310, 365] on img "Next" at bounding box center [1300, 369] width 25 height 66
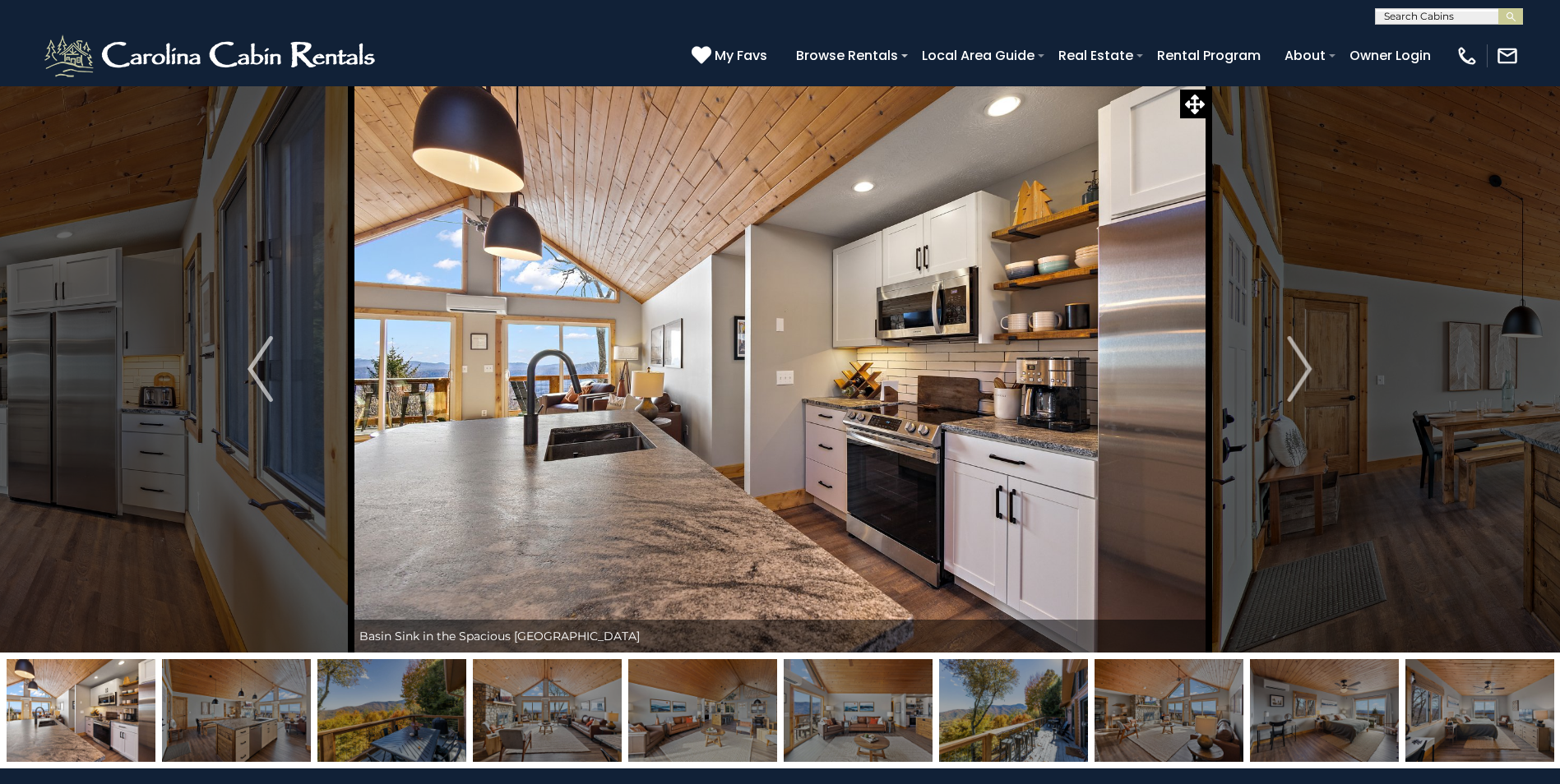
click at [1310, 365] on img "Next" at bounding box center [1300, 369] width 25 height 66
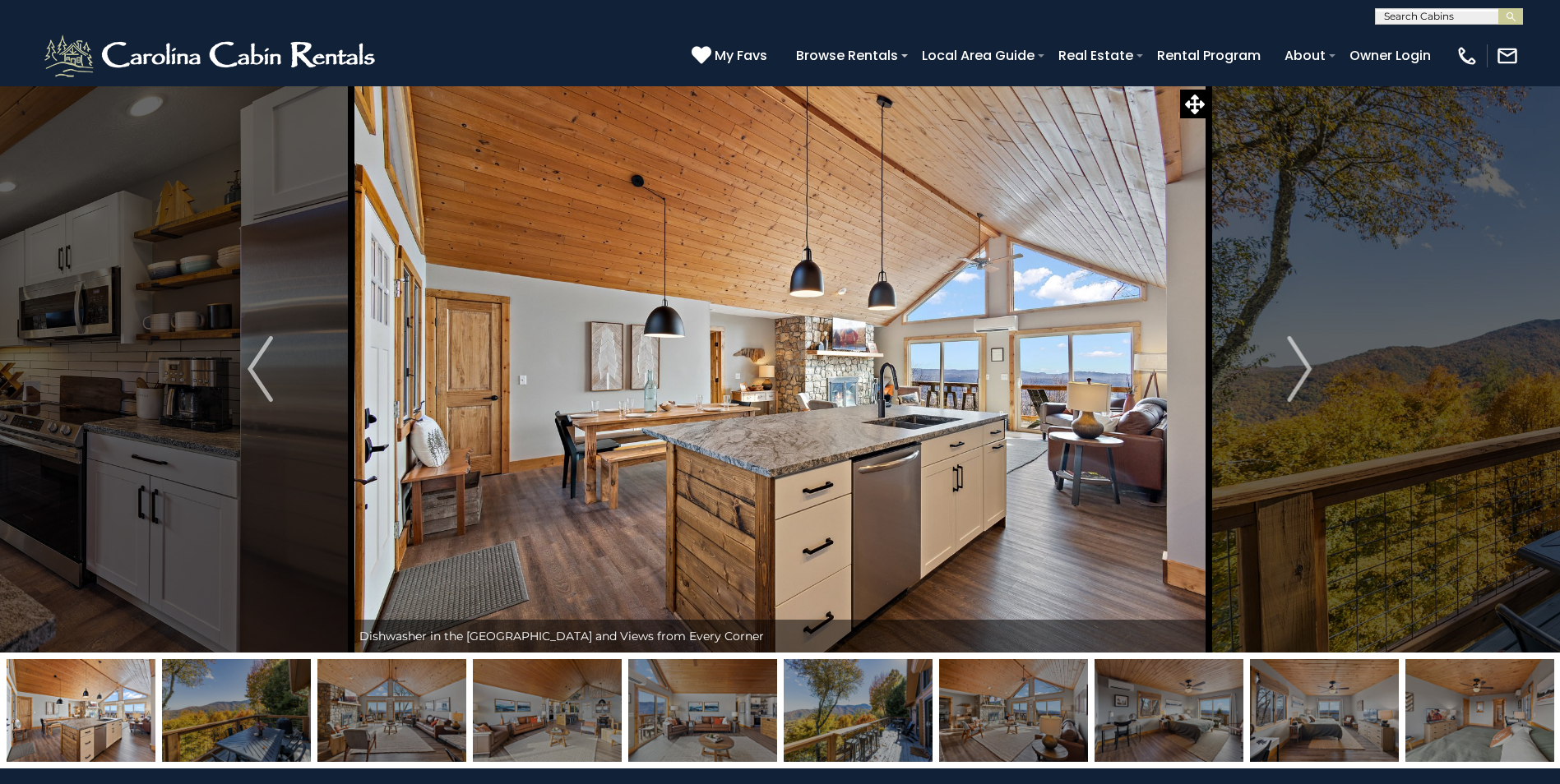
click at [1310, 365] on img "Next" at bounding box center [1300, 369] width 25 height 66
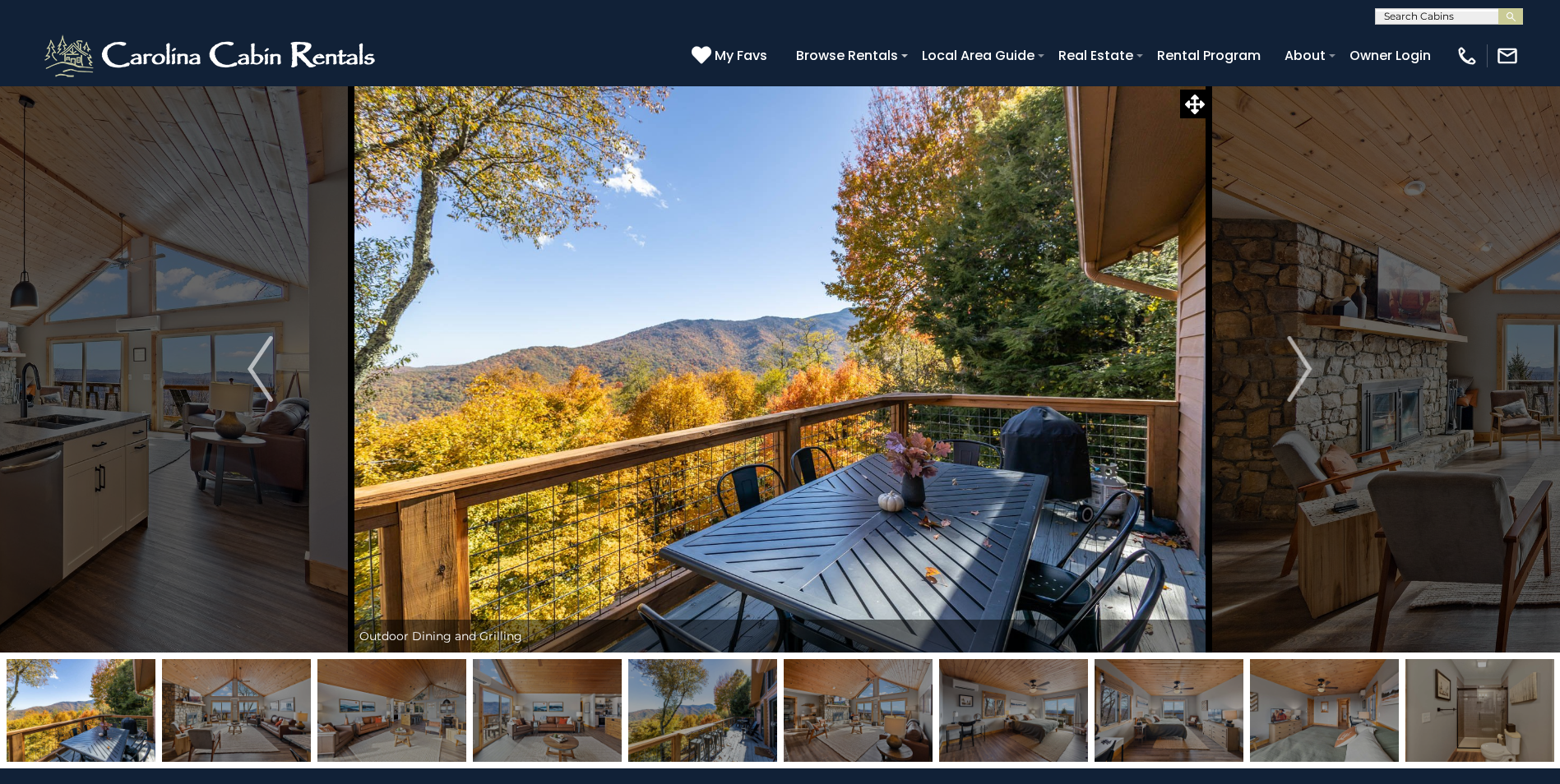
click at [1310, 365] on img "Next" at bounding box center [1300, 369] width 25 height 66
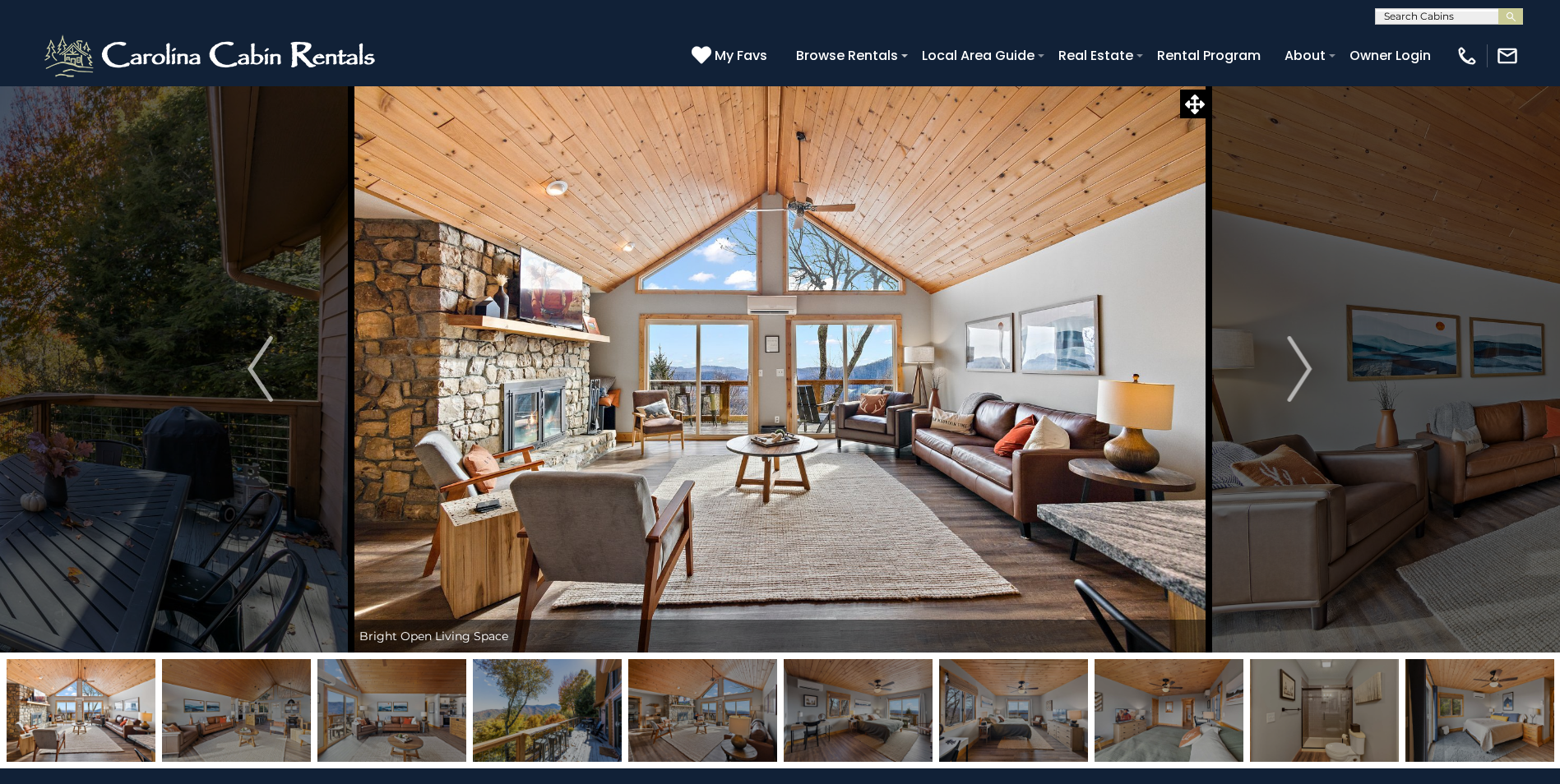
click at [1310, 365] on img "Next" at bounding box center [1300, 369] width 25 height 66
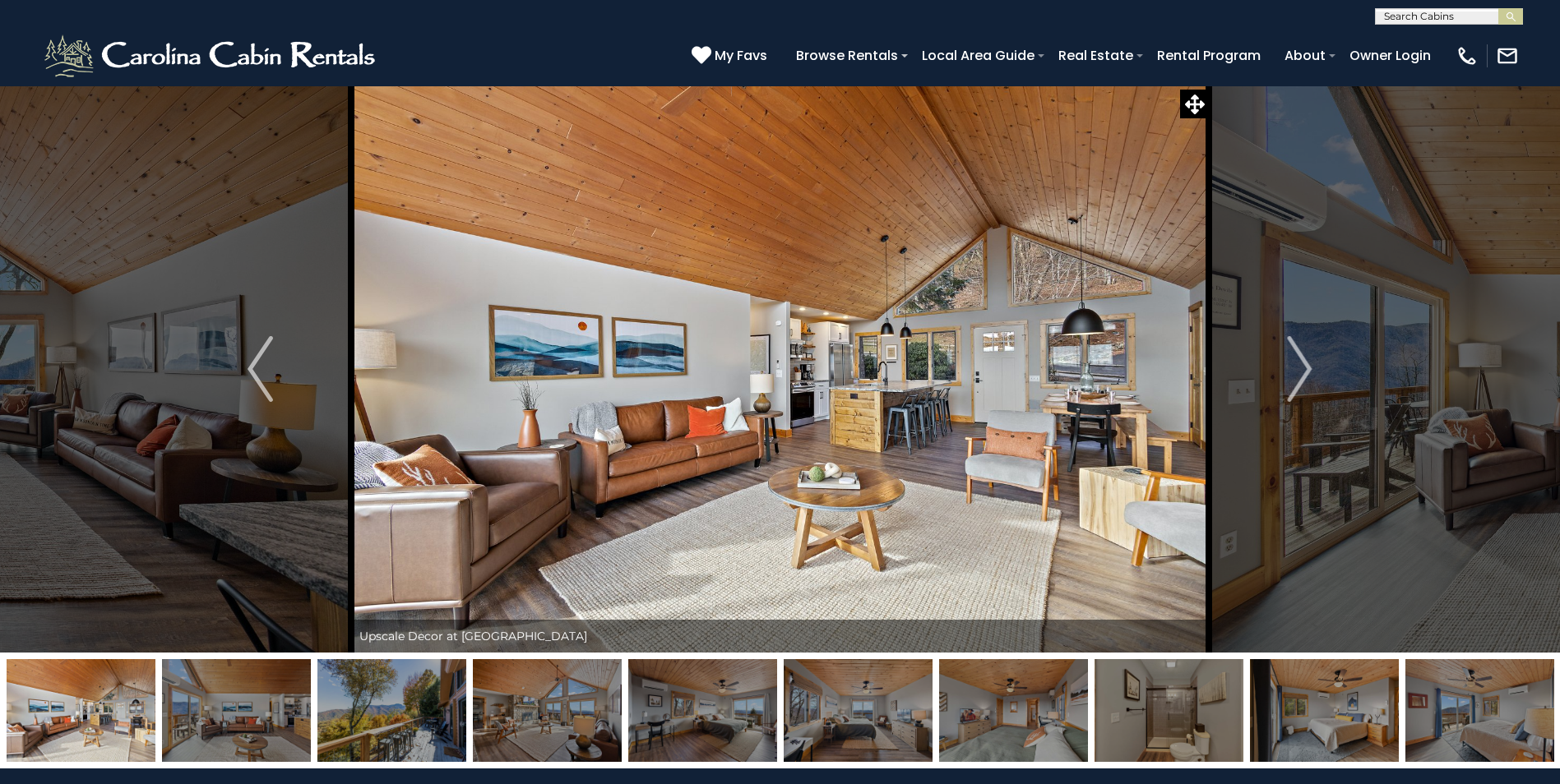
click at [1310, 365] on img "Next" at bounding box center [1300, 369] width 25 height 66
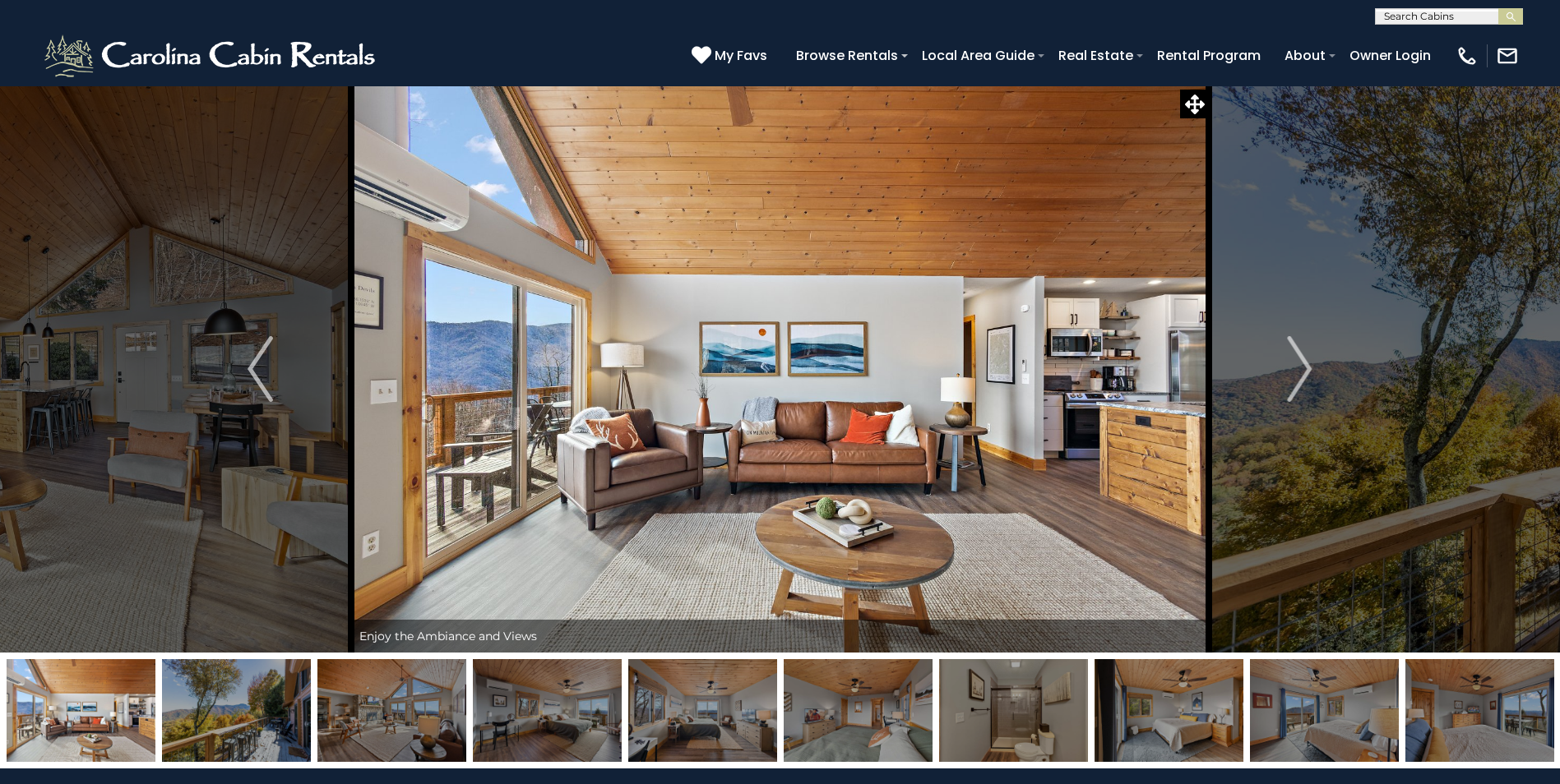
click at [1310, 365] on img "Next" at bounding box center [1300, 369] width 25 height 66
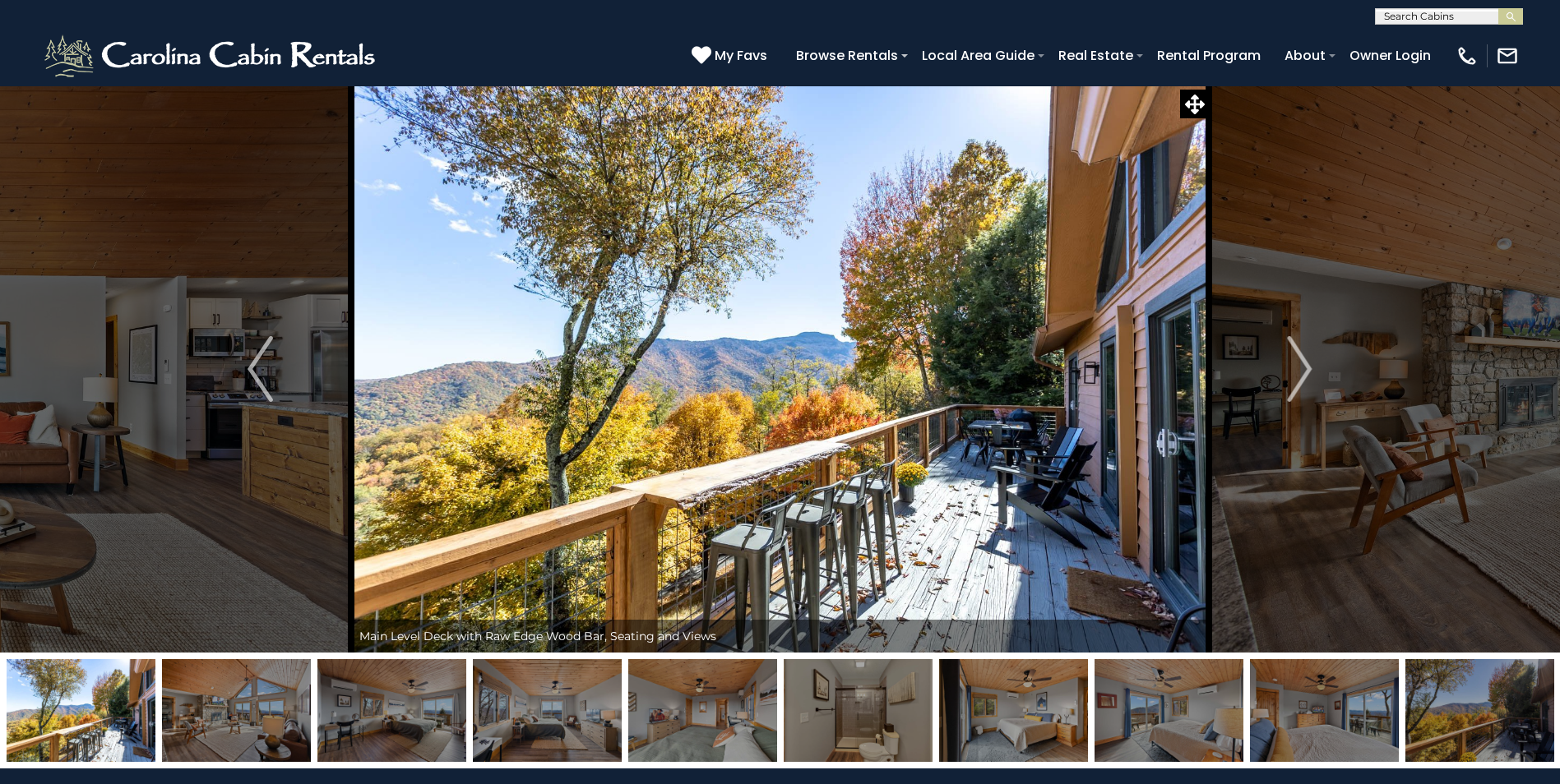
click at [1310, 365] on img "Next" at bounding box center [1300, 369] width 25 height 66
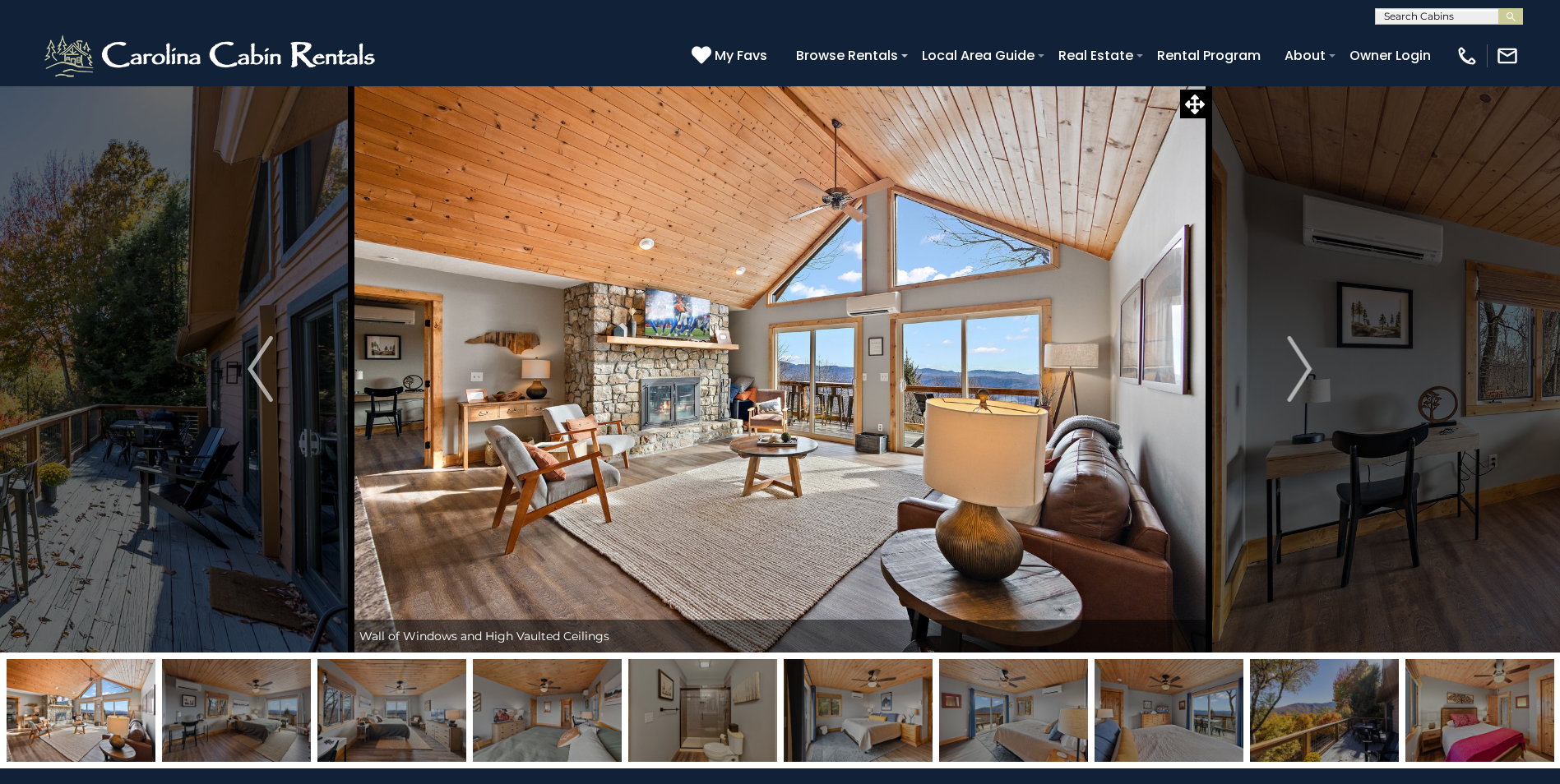
click at [1310, 365] on img "Next" at bounding box center [1300, 369] width 25 height 66
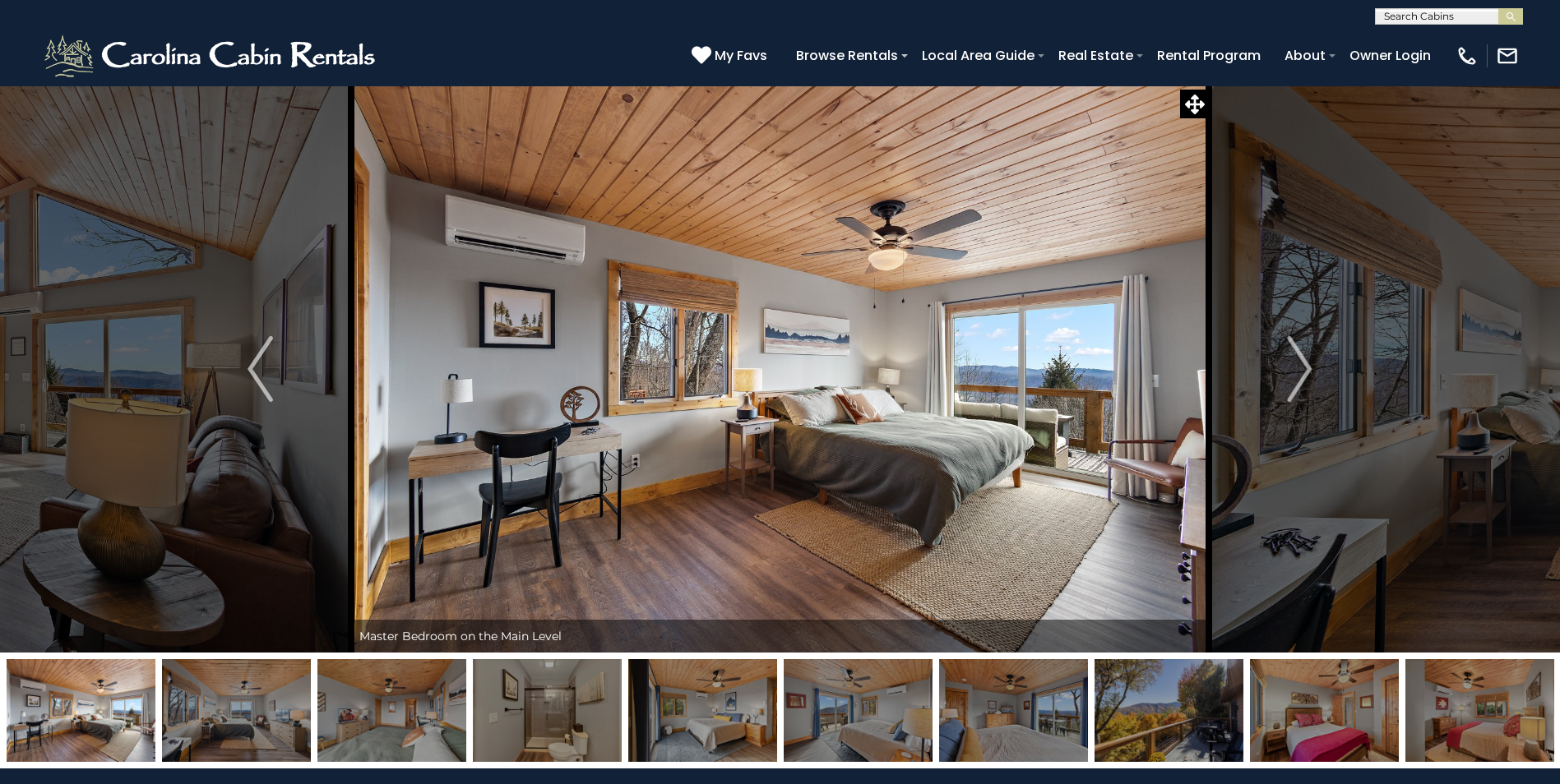
click at [1310, 365] on img "Next" at bounding box center [1300, 369] width 25 height 66
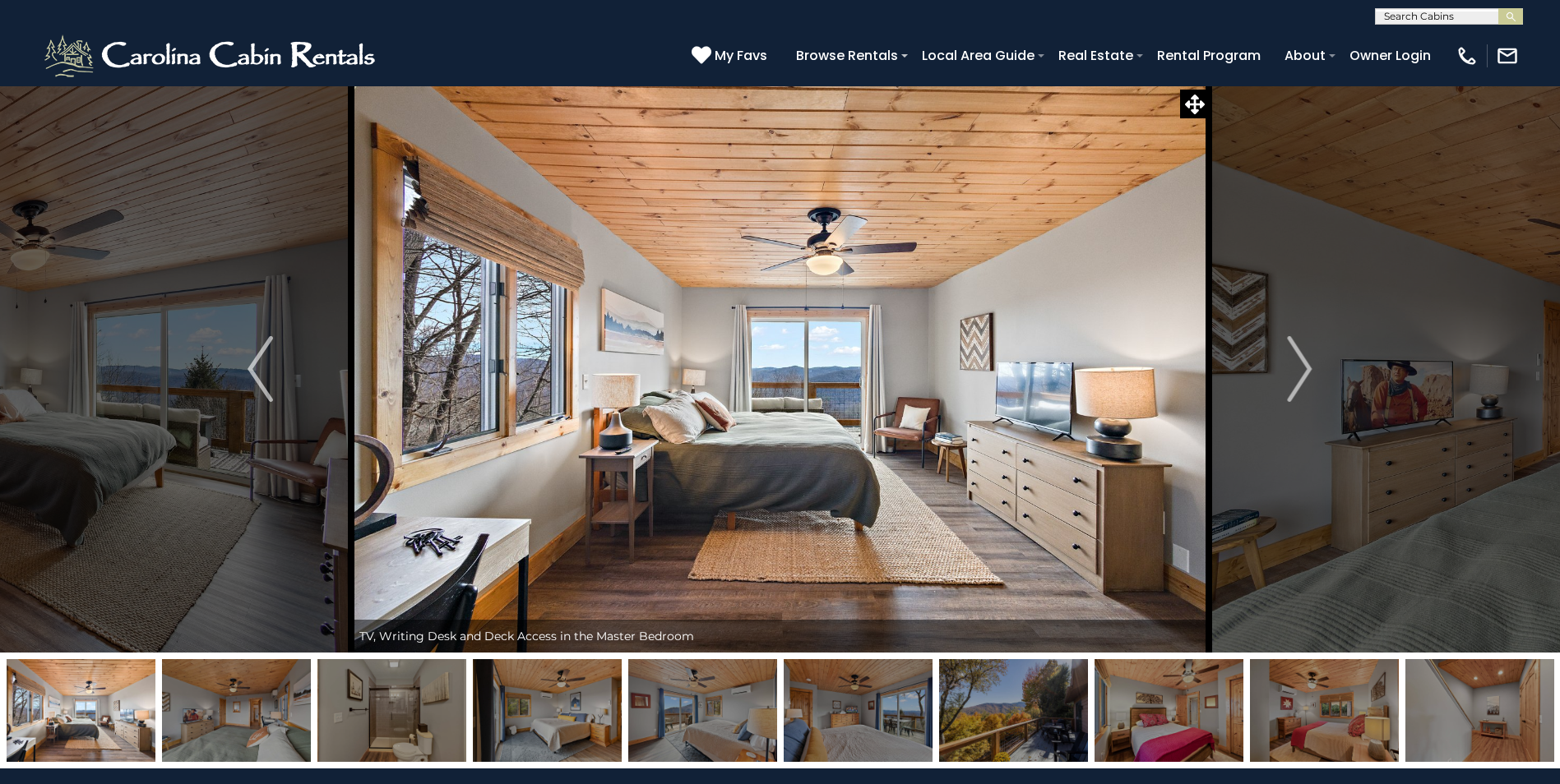
click at [1310, 365] on img "Next" at bounding box center [1300, 369] width 25 height 66
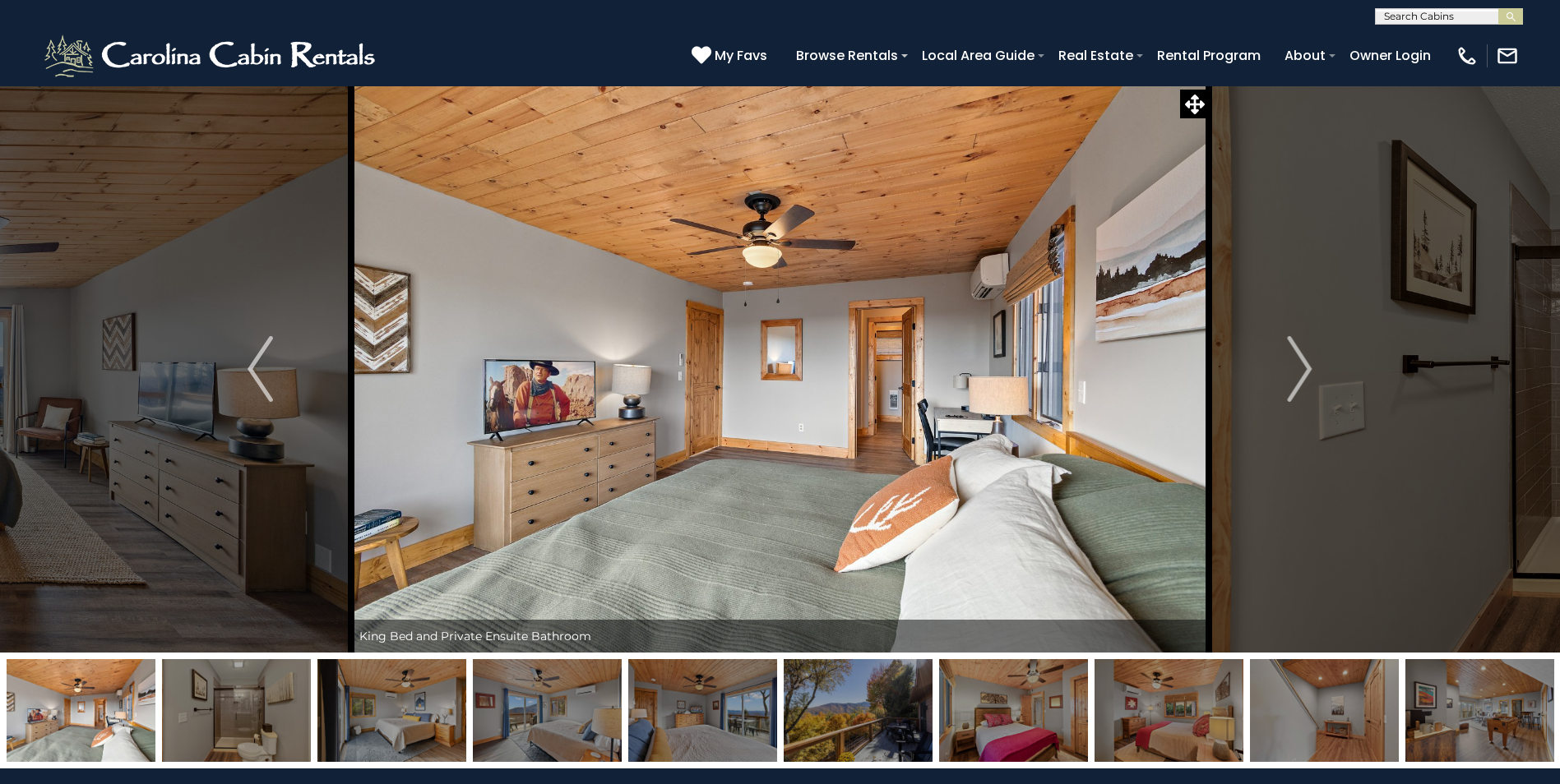
click at [1310, 365] on img "Next" at bounding box center [1300, 369] width 25 height 66
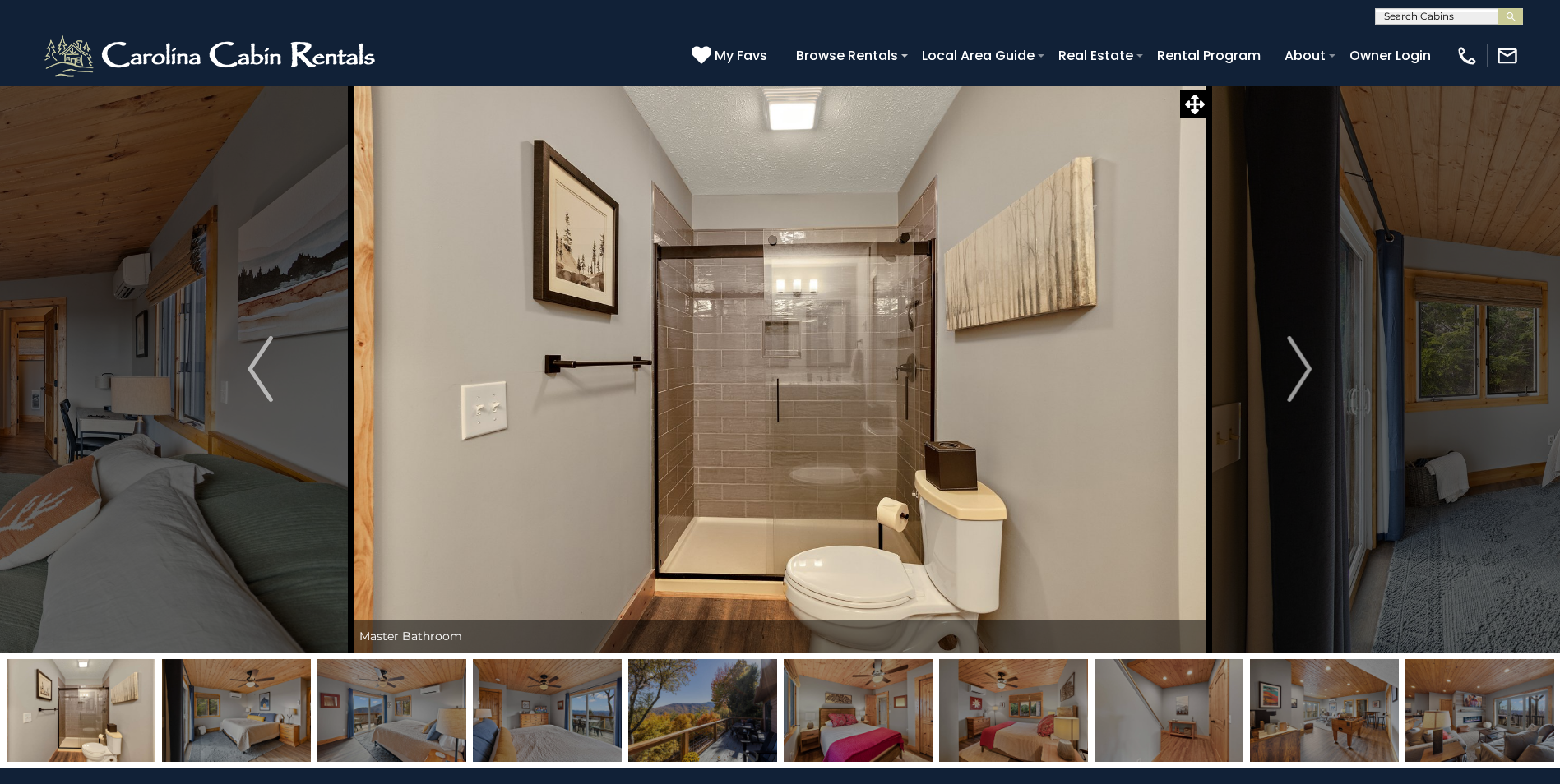
click at [1310, 365] on img "Next" at bounding box center [1300, 369] width 25 height 66
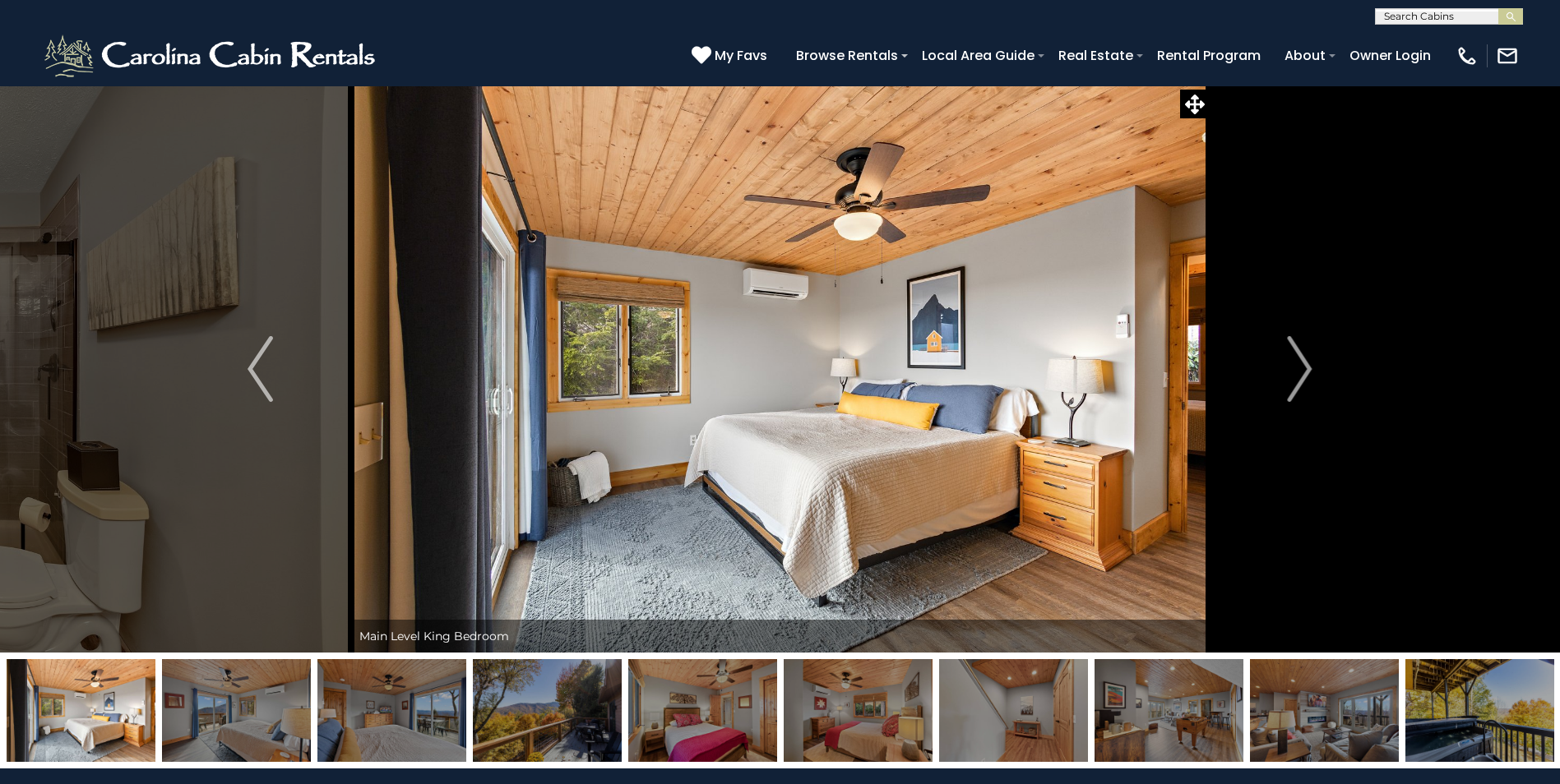
click at [1310, 365] on img "Next" at bounding box center [1300, 369] width 25 height 66
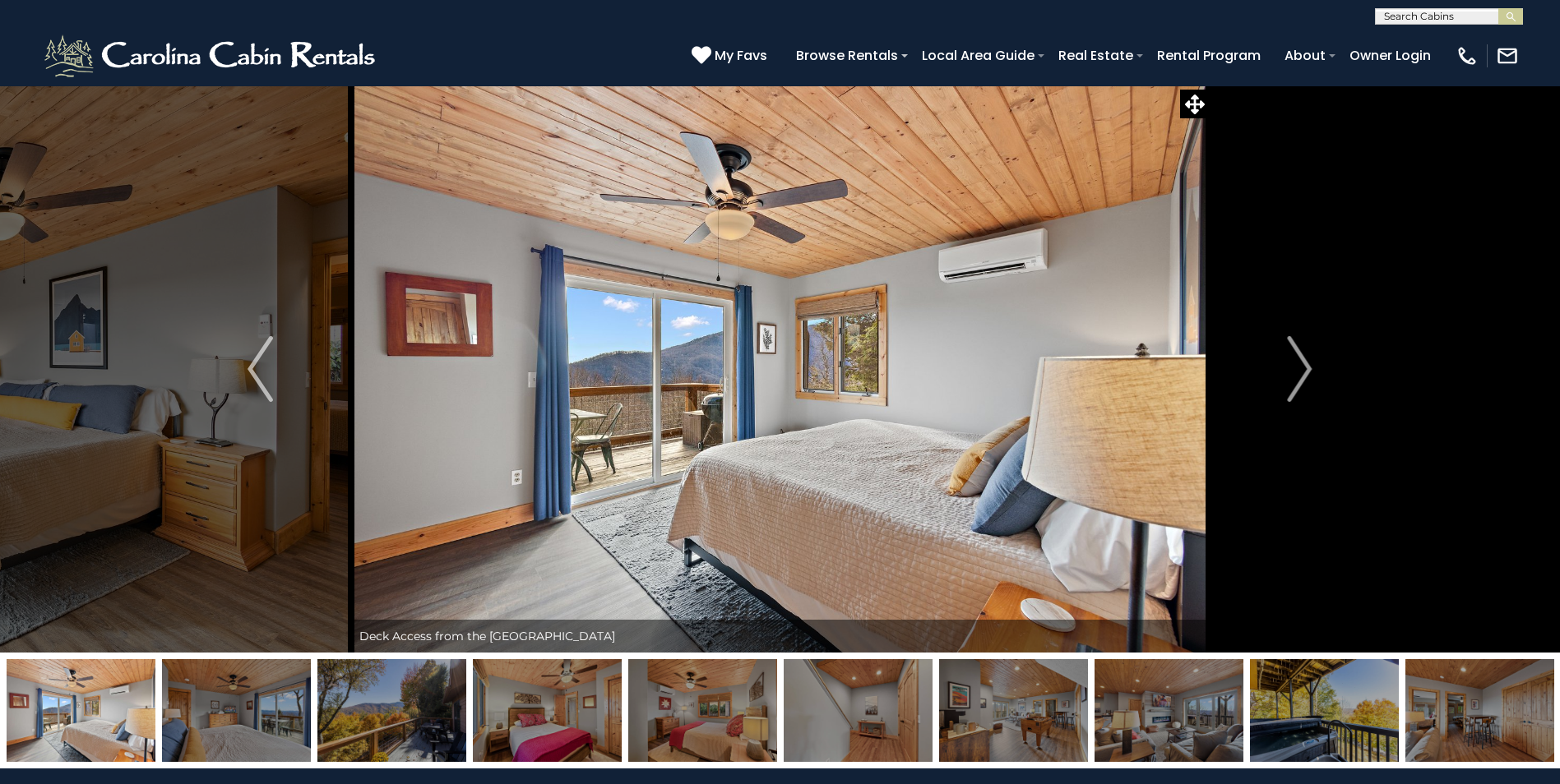
click at [1310, 365] on img "Next" at bounding box center [1300, 369] width 25 height 66
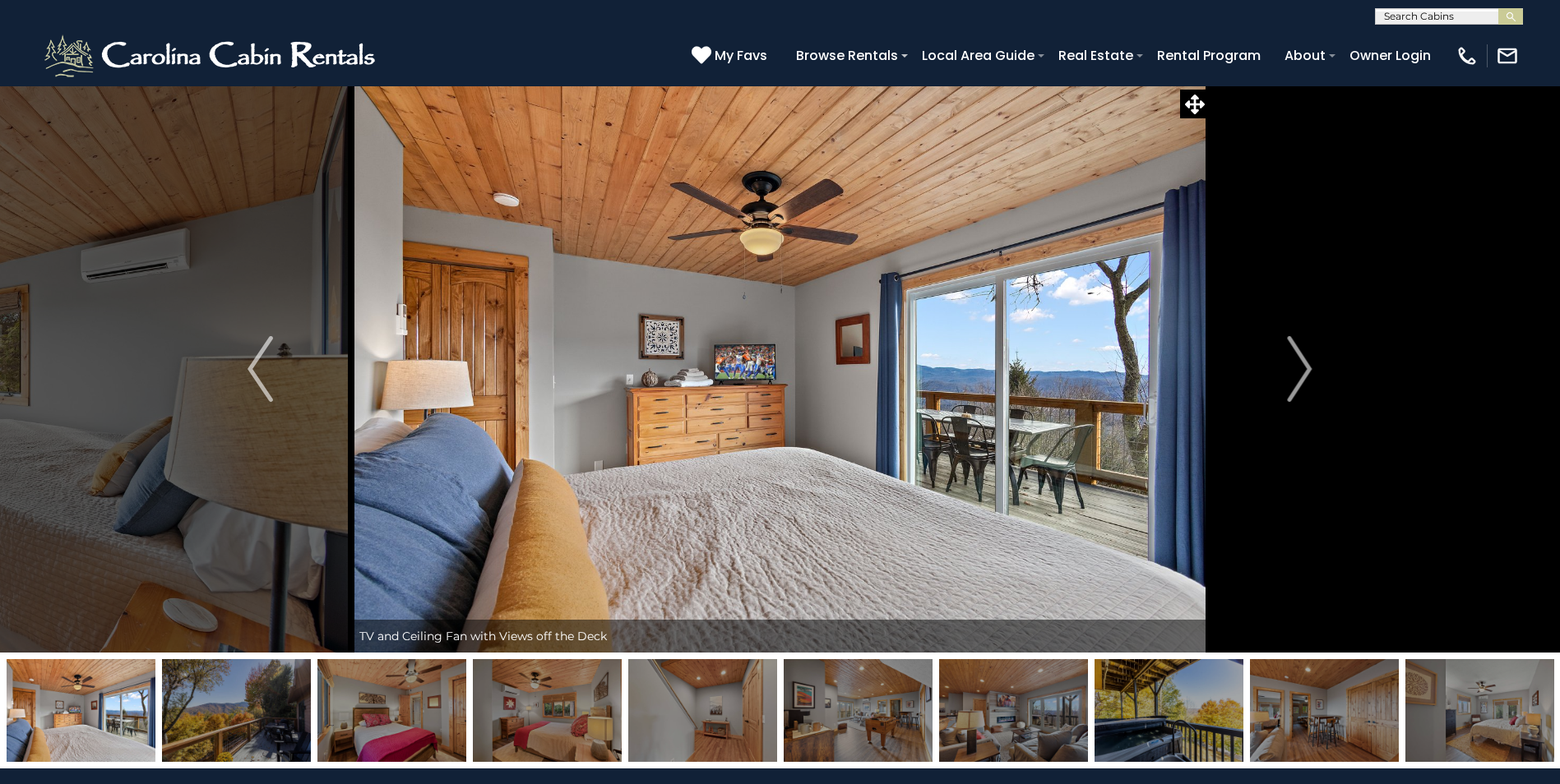
click at [1310, 365] on img "Next" at bounding box center [1300, 369] width 25 height 66
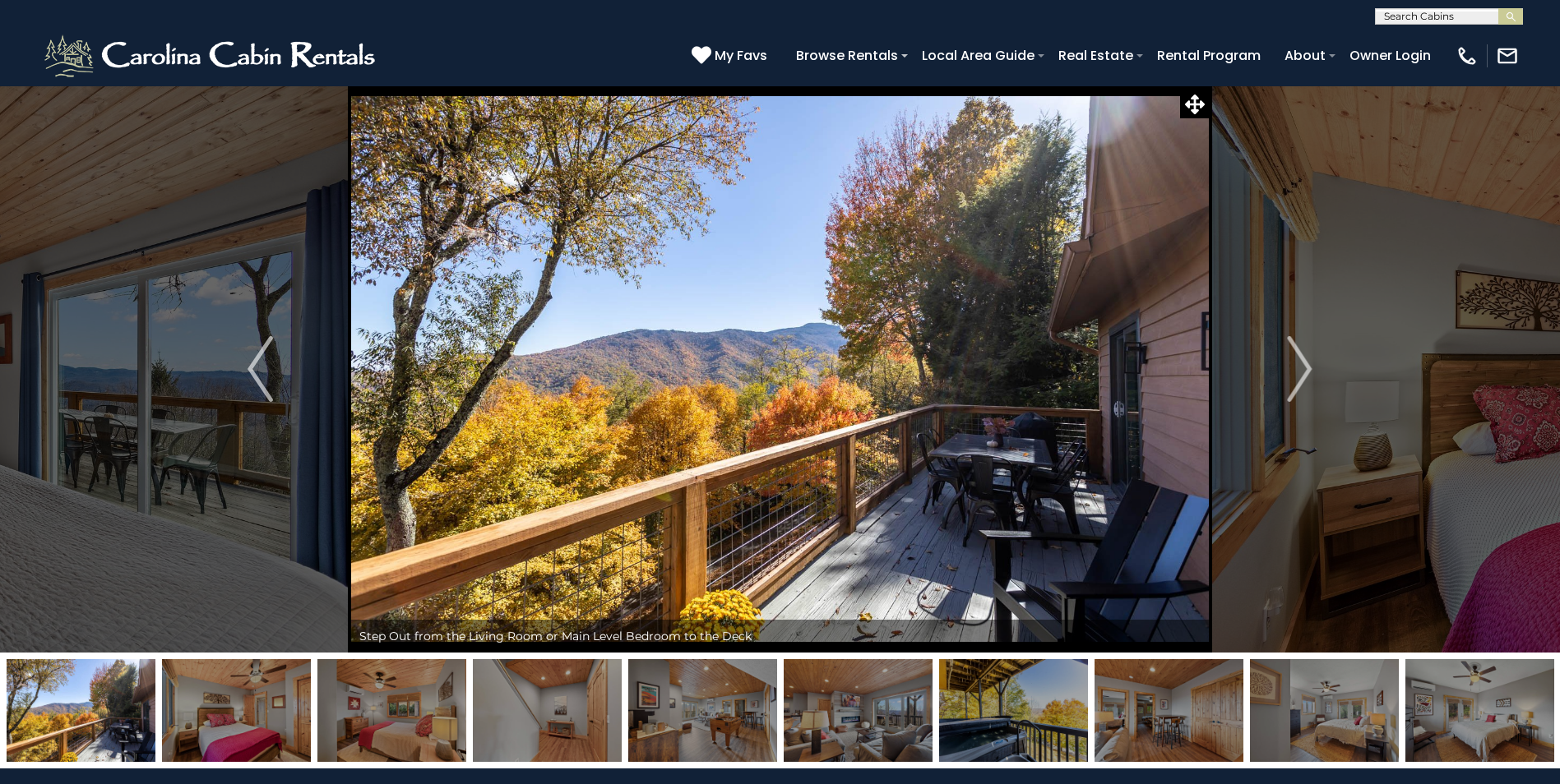
click at [1310, 365] on img "Next" at bounding box center [1300, 369] width 25 height 66
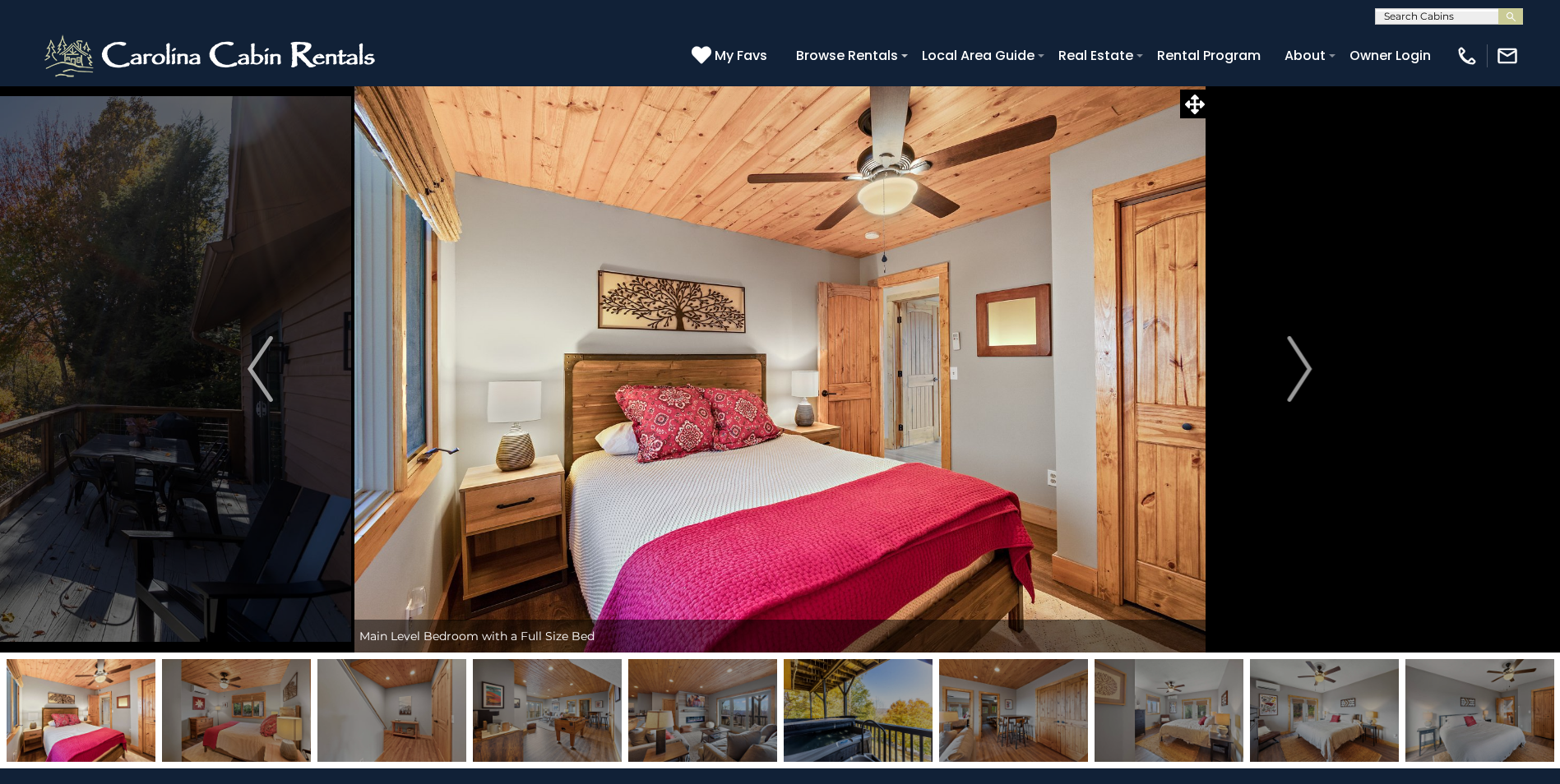
click at [1310, 365] on img "Next" at bounding box center [1300, 369] width 25 height 66
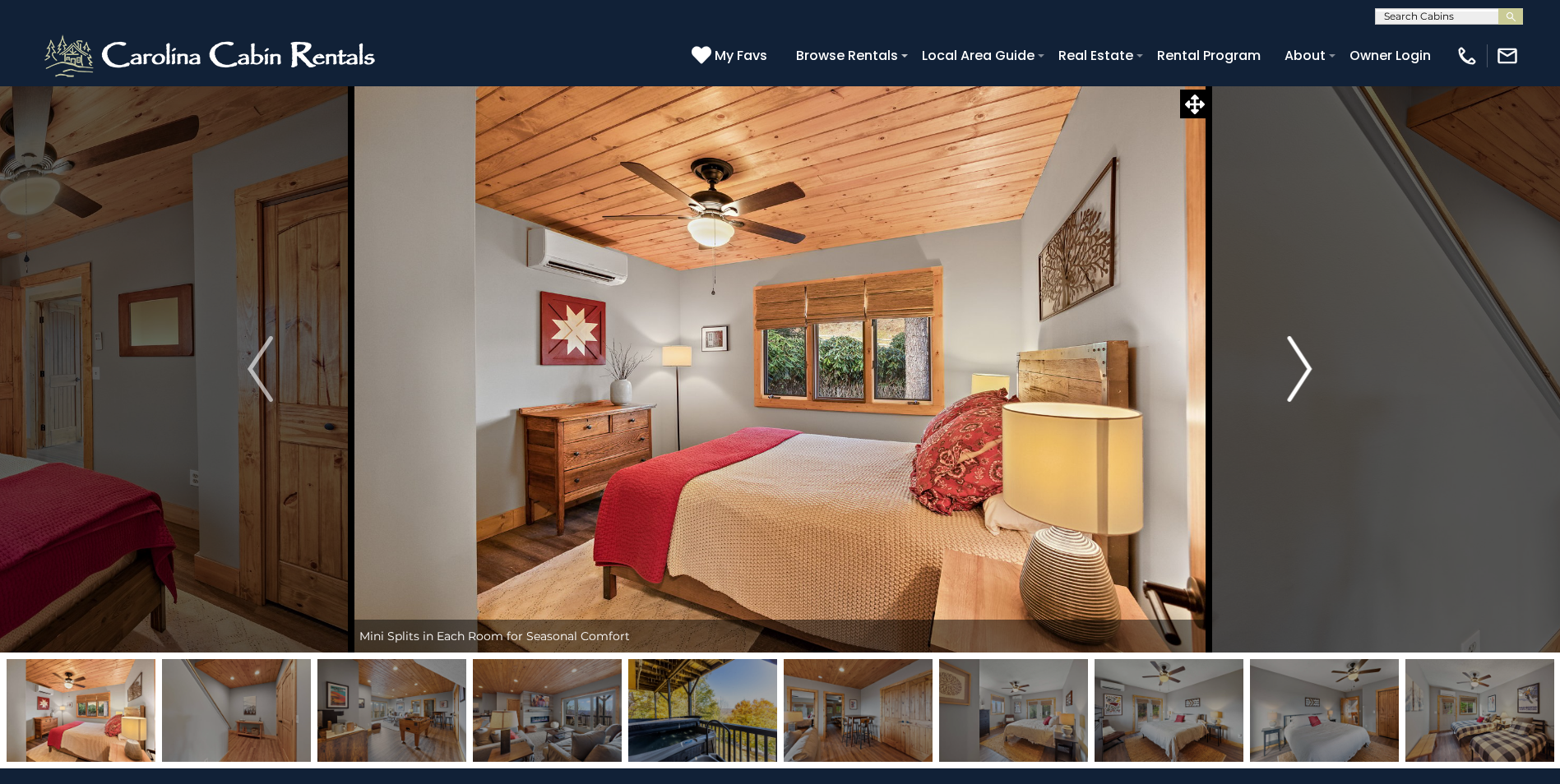
click at [1302, 367] on img "Next" at bounding box center [1300, 369] width 25 height 66
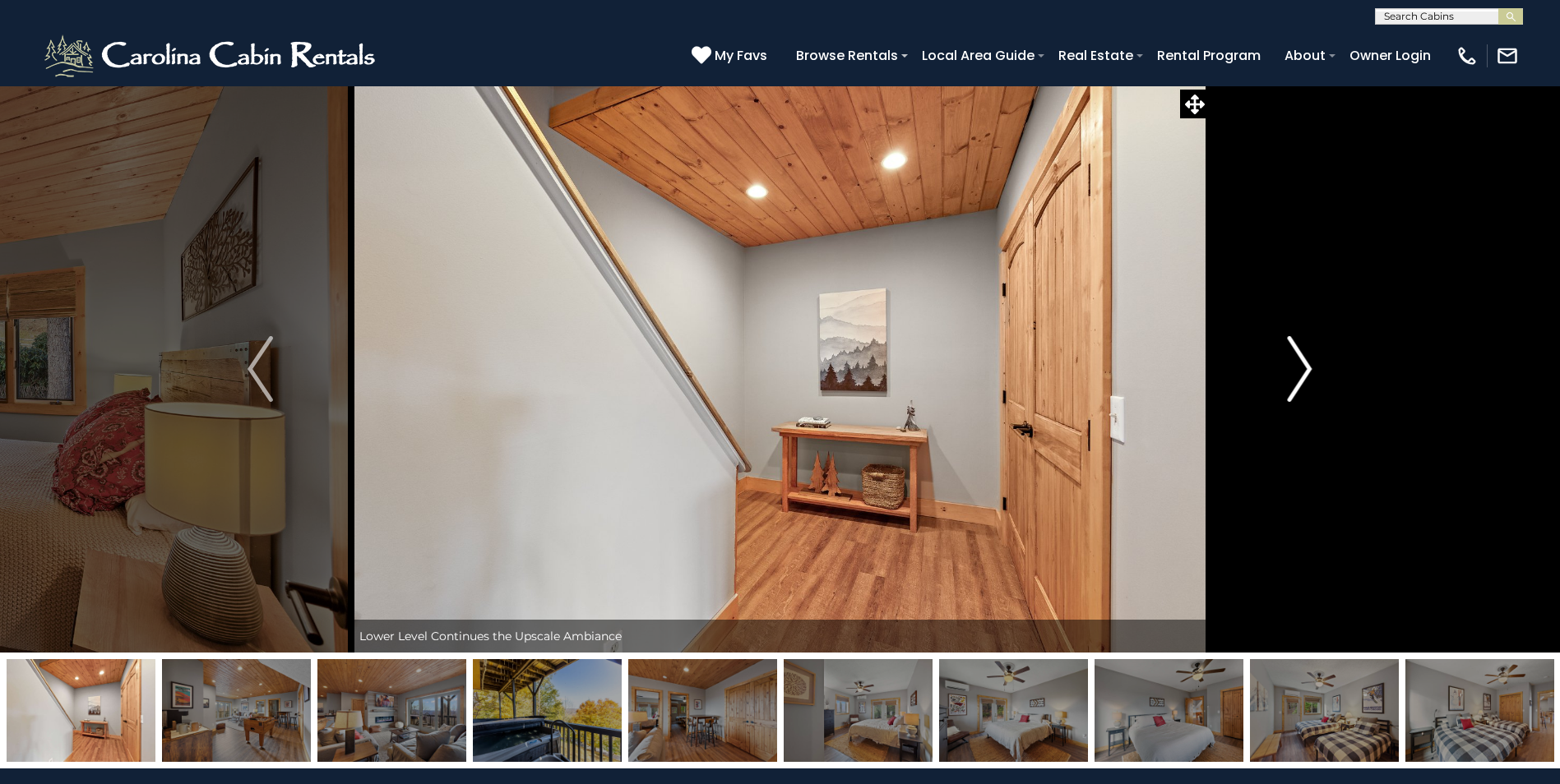
click at [1302, 367] on img "Next" at bounding box center [1300, 369] width 25 height 66
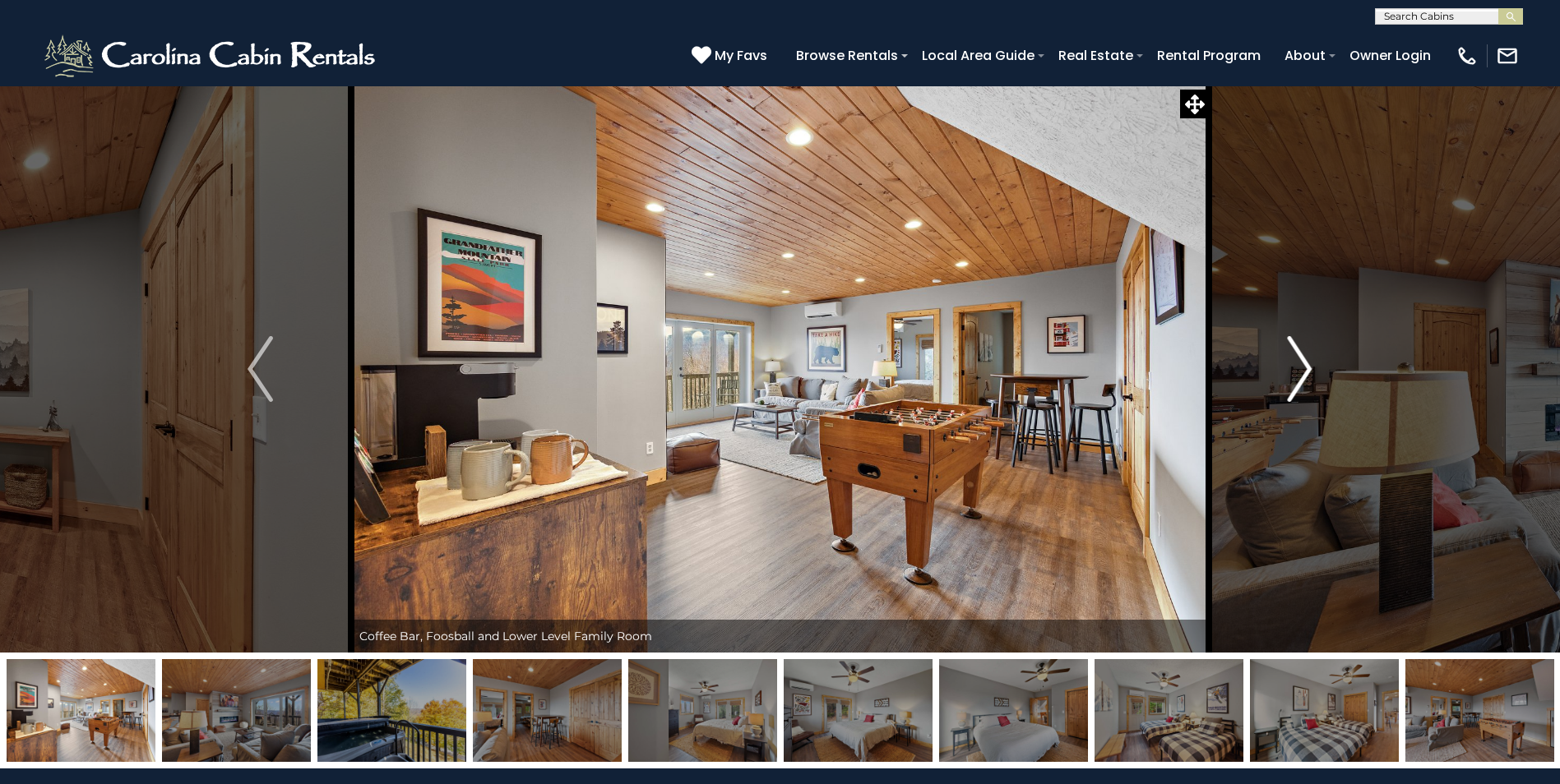
click at [1297, 371] on img "Next" at bounding box center [1300, 369] width 25 height 66
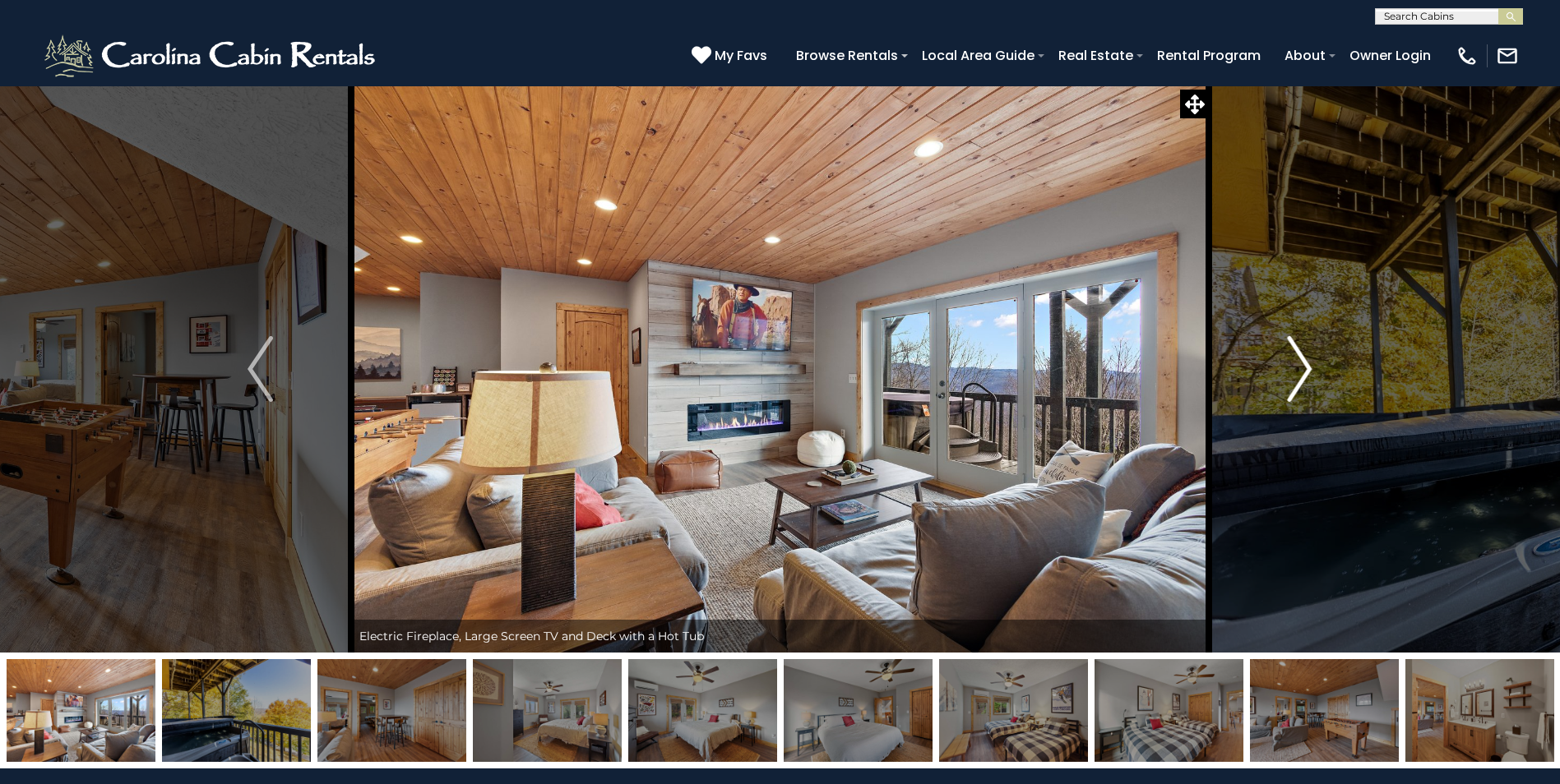
click at [1297, 371] on img "Next" at bounding box center [1300, 369] width 25 height 66
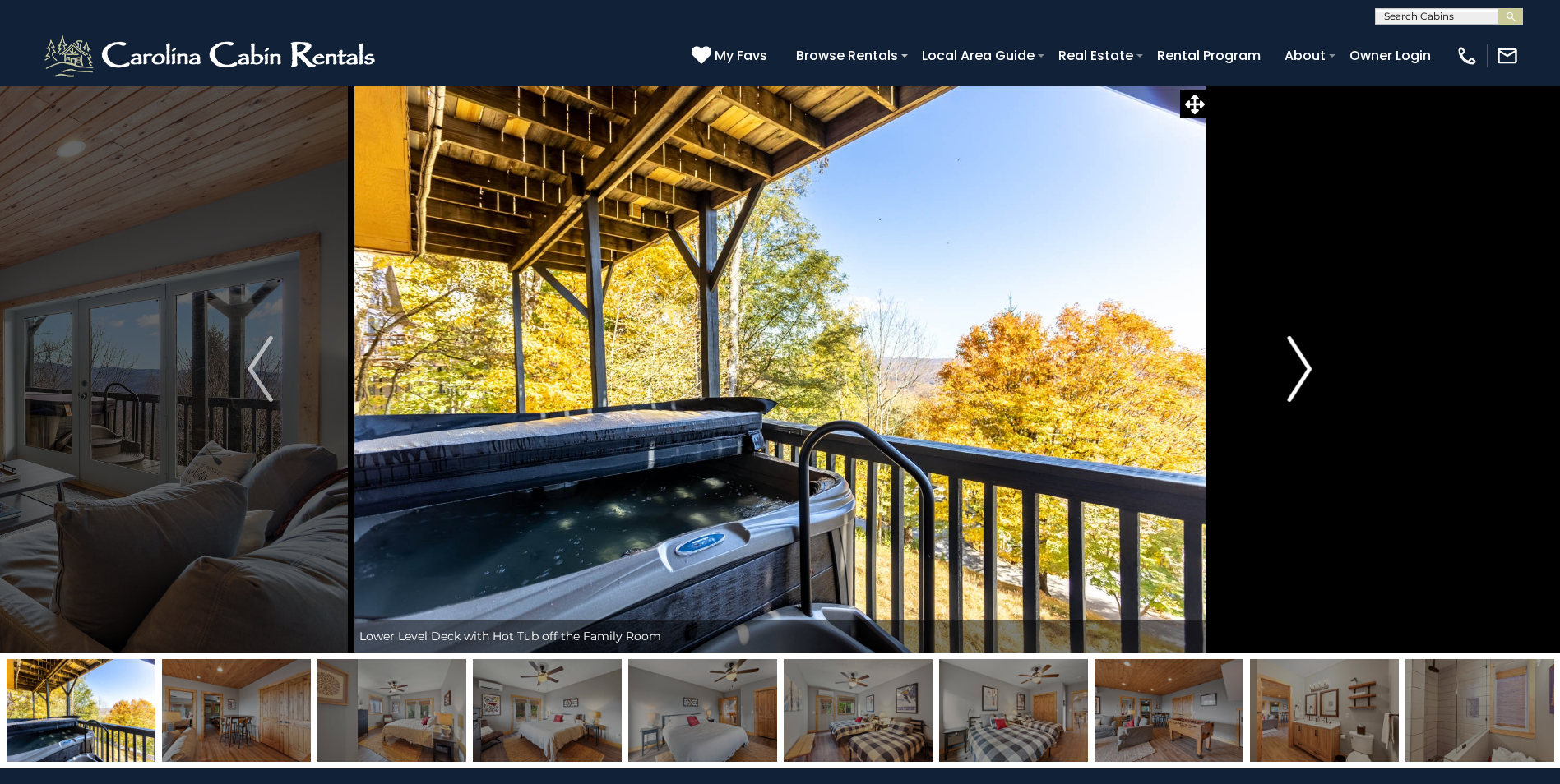
click at [1297, 371] on img "Next" at bounding box center [1300, 369] width 25 height 66
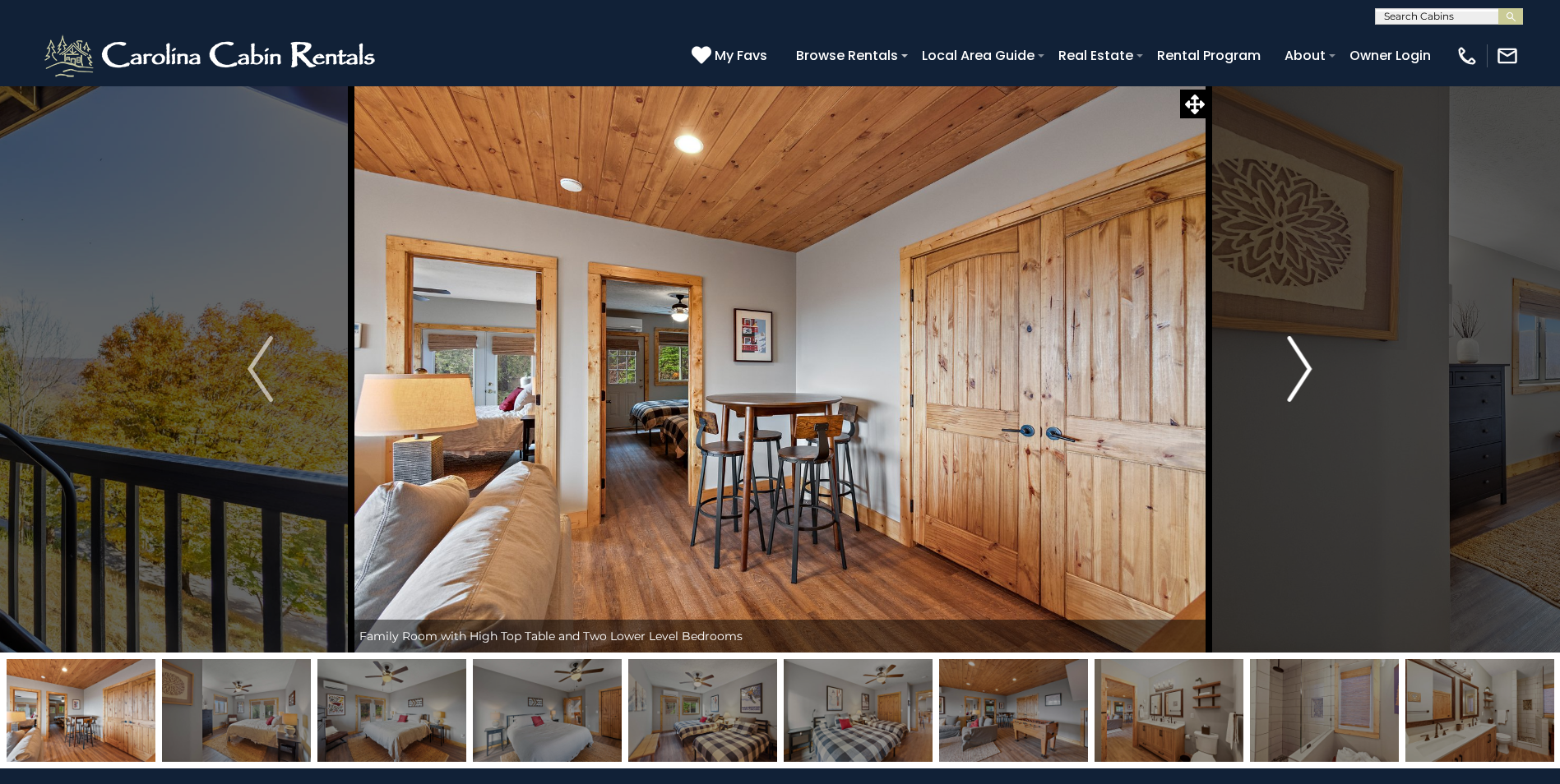
click at [1297, 371] on img "Next" at bounding box center [1300, 369] width 25 height 66
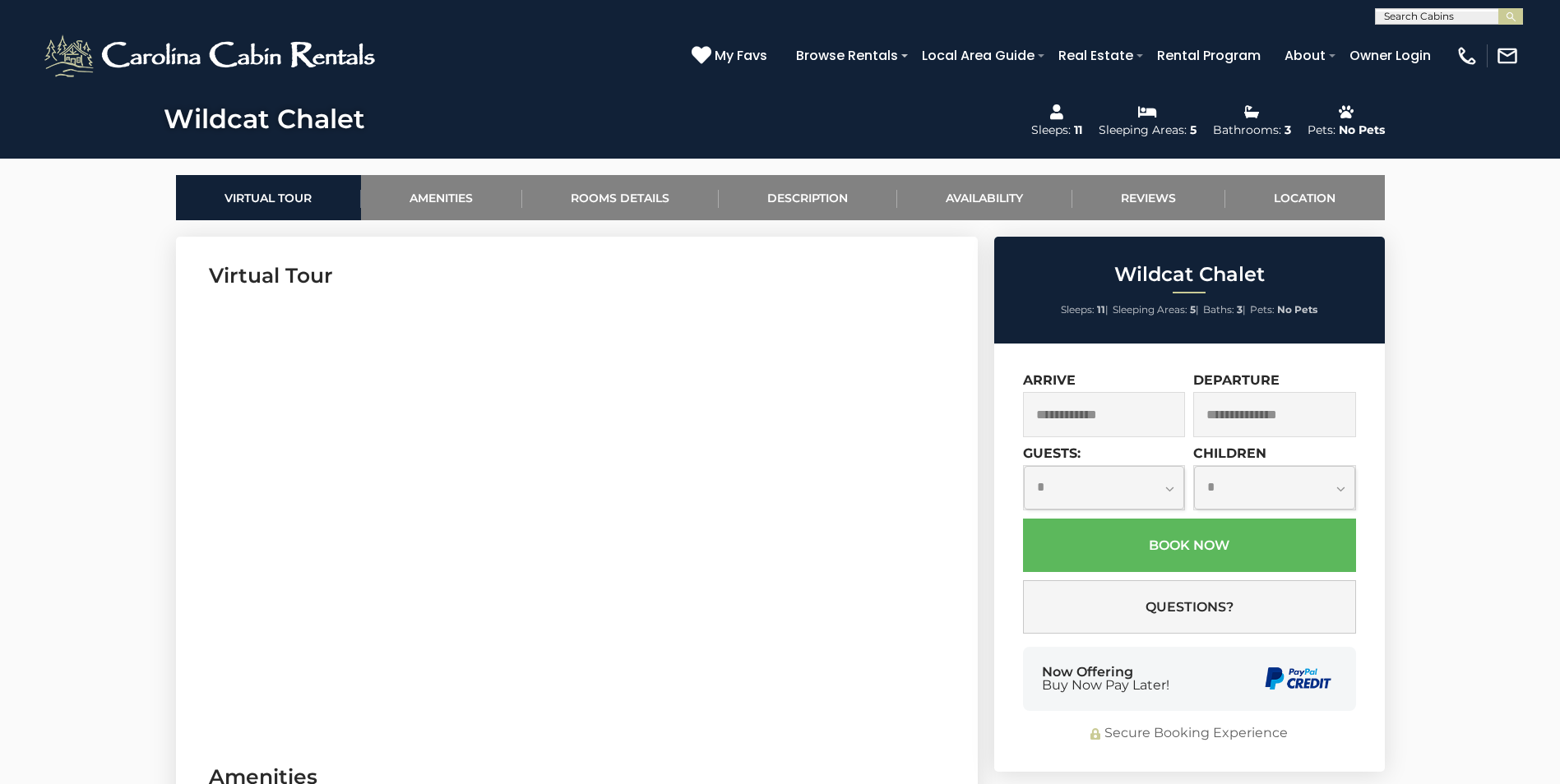
scroll to position [740, 0]
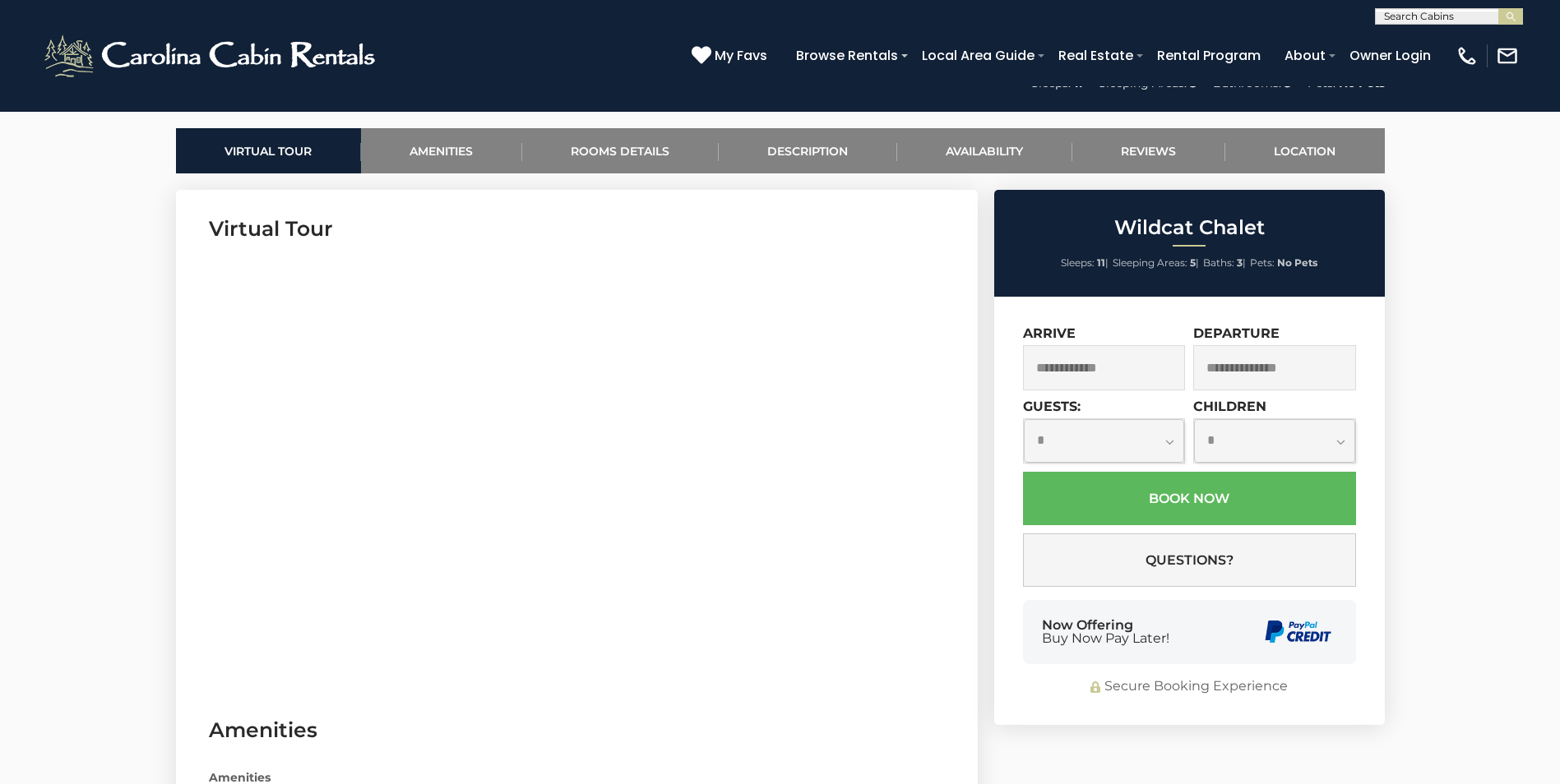
click at [1126, 355] on input "text" at bounding box center [1105, 367] width 163 height 46
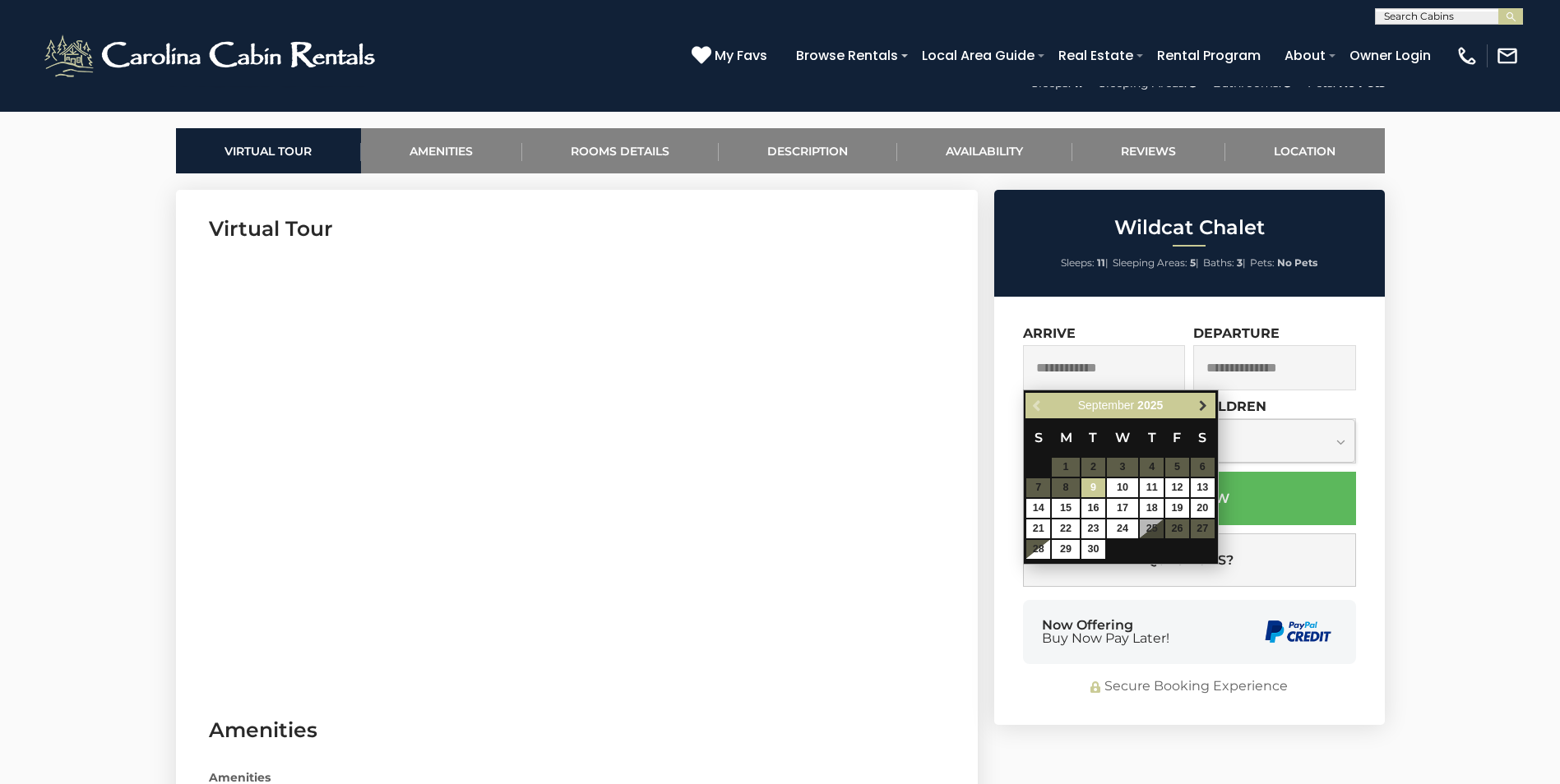
click at [1198, 408] on span "Next" at bounding box center [1203, 406] width 13 height 13
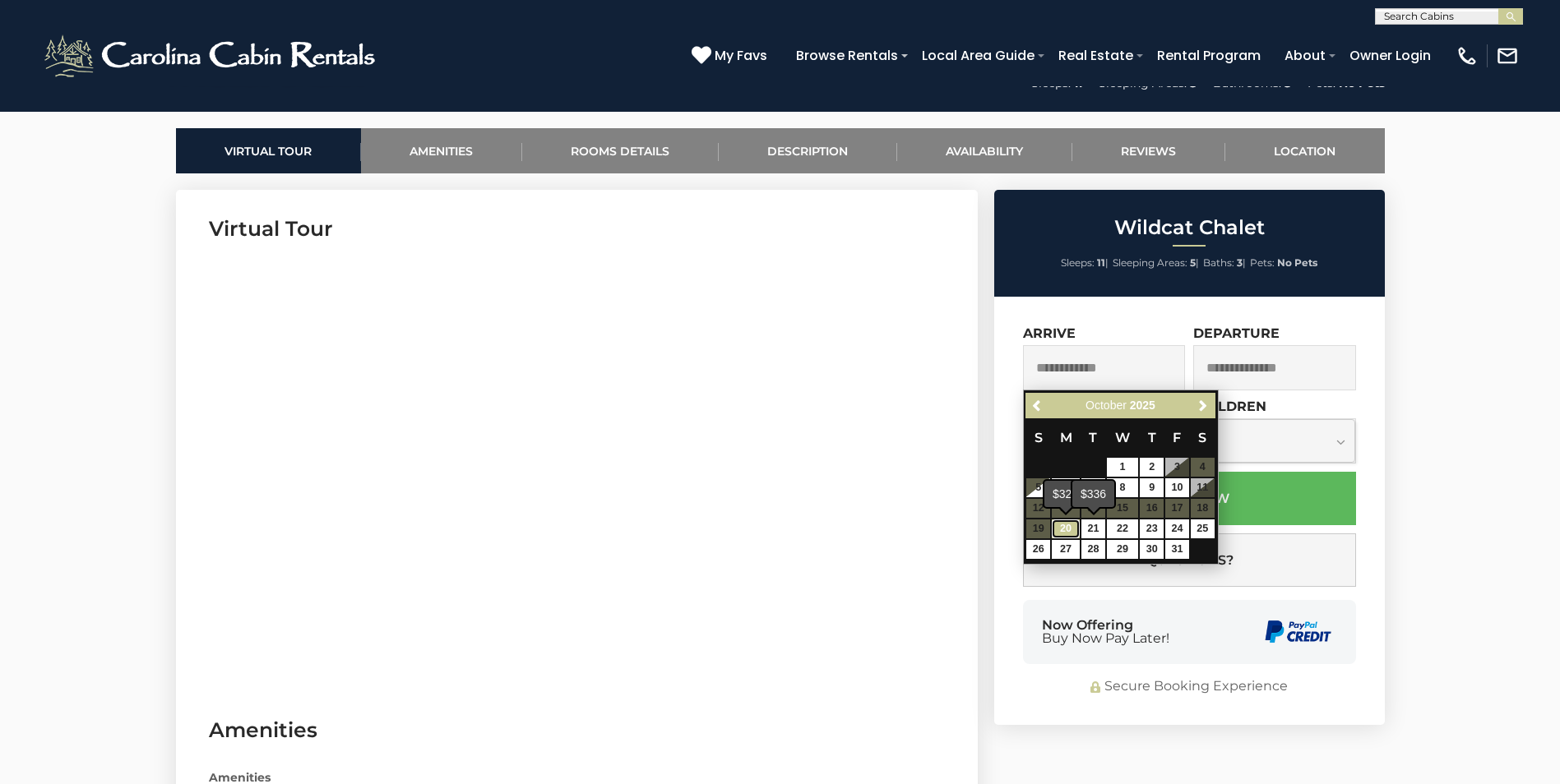
click at [1072, 529] on link "20" at bounding box center [1065, 528] width 28 height 19
type input "**********"
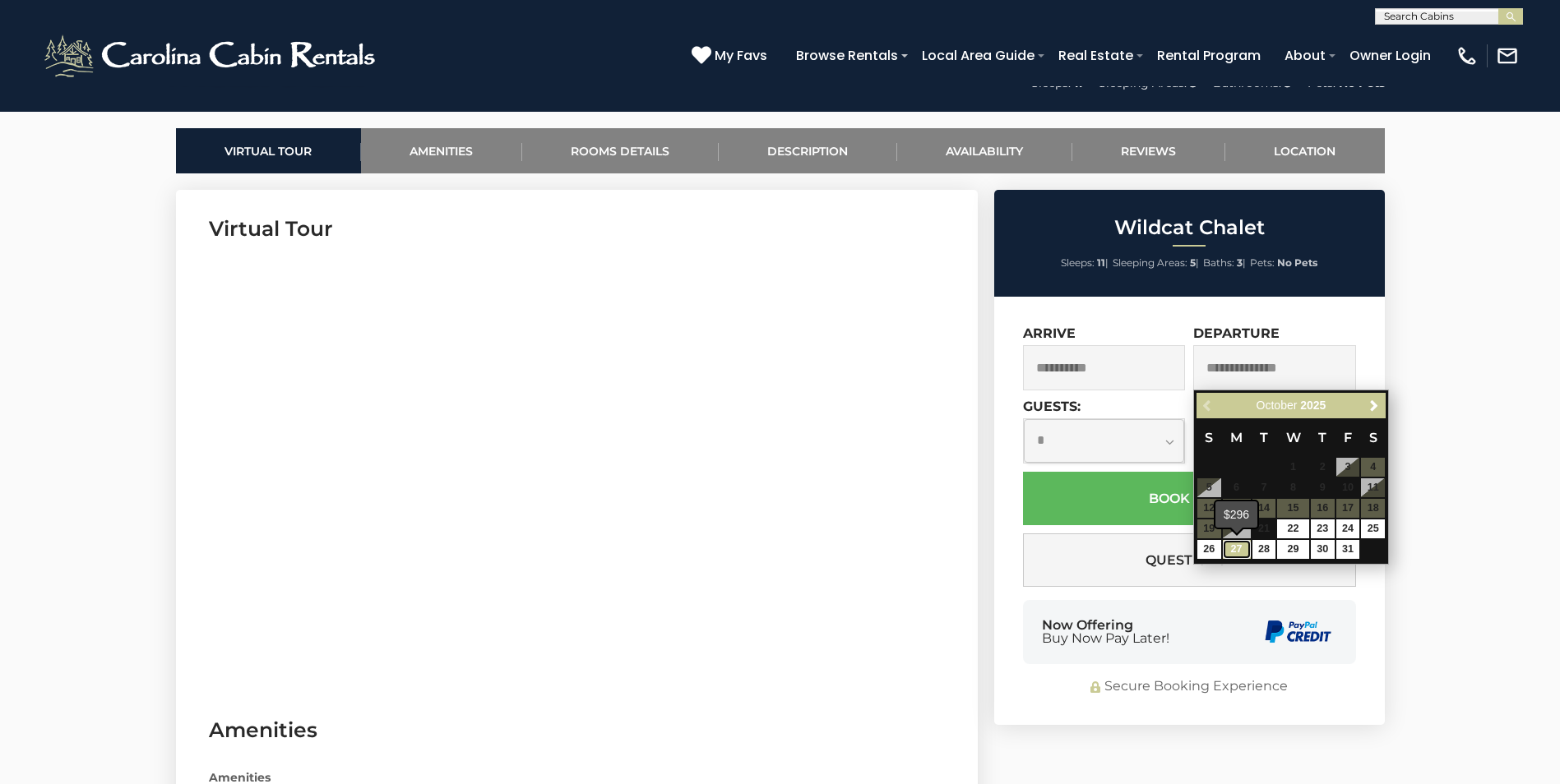
click at [1235, 549] on link "27" at bounding box center [1236, 549] width 28 height 19
type input "**********"
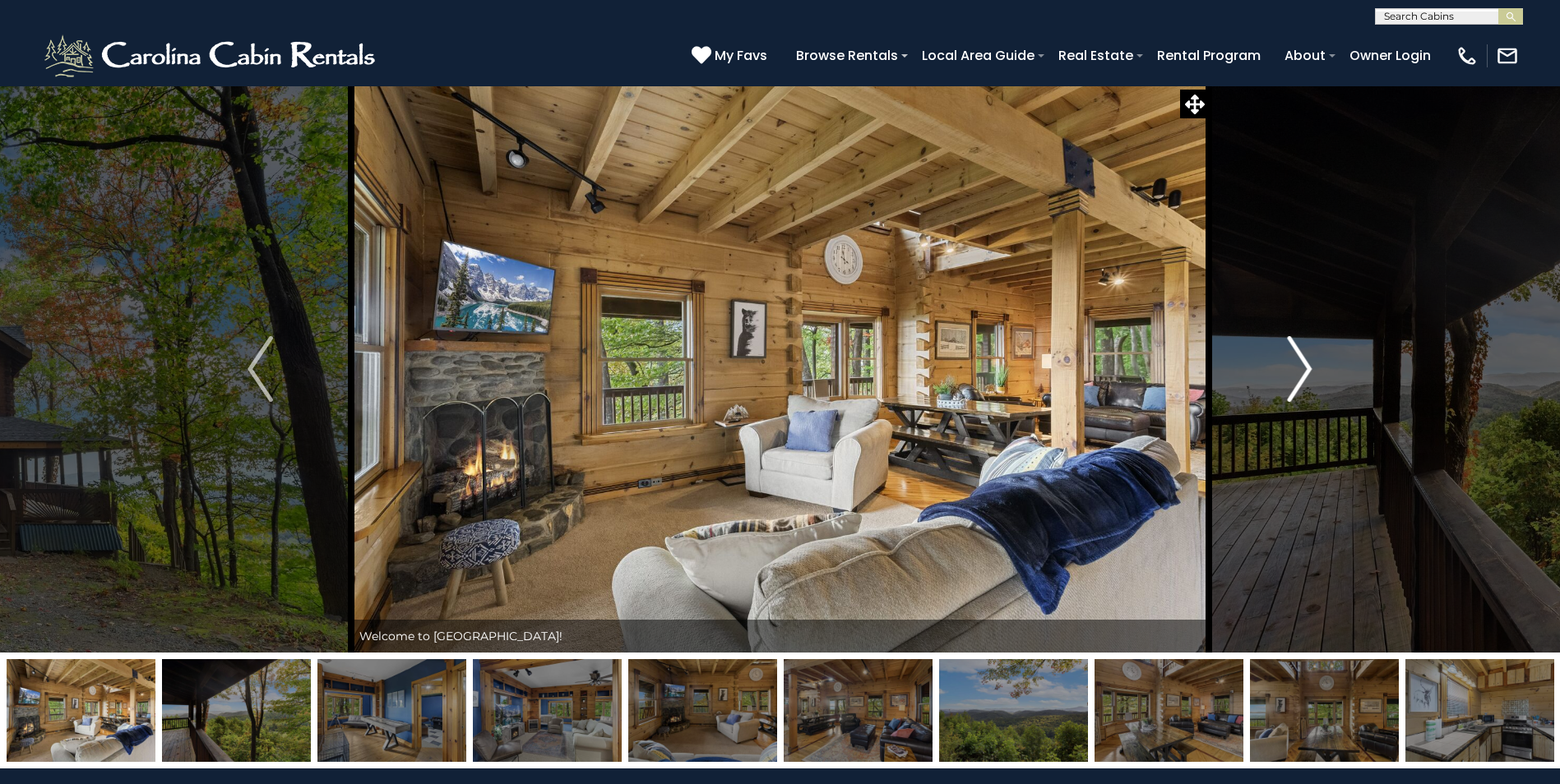
click at [1301, 375] on img "Next" at bounding box center [1300, 369] width 25 height 66
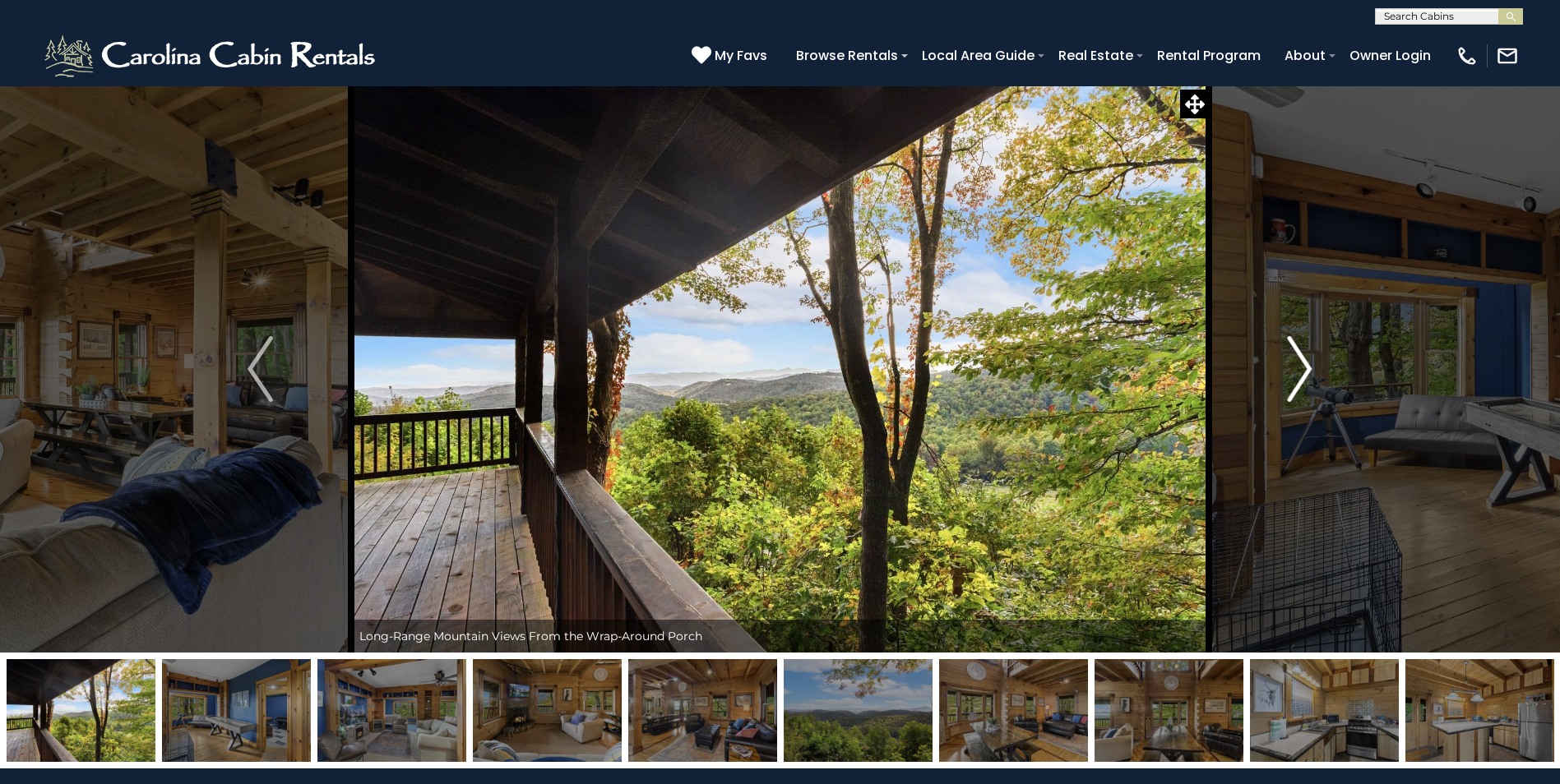
click at [1301, 375] on img "Next" at bounding box center [1300, 369] width 25 height 66
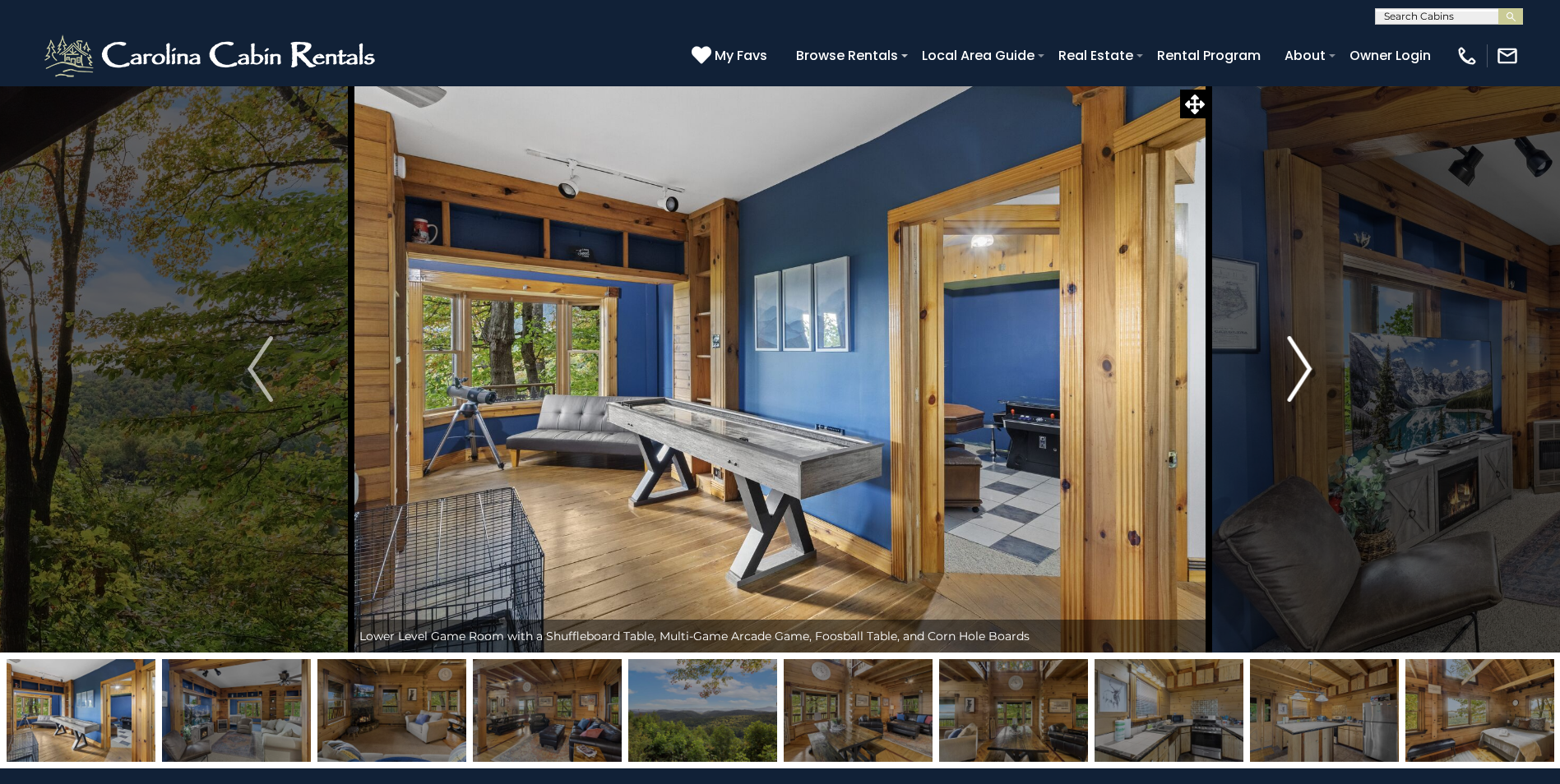
click at [1301, 375] on img "Next" at bounding box center [1300, 369] width 25 height 66
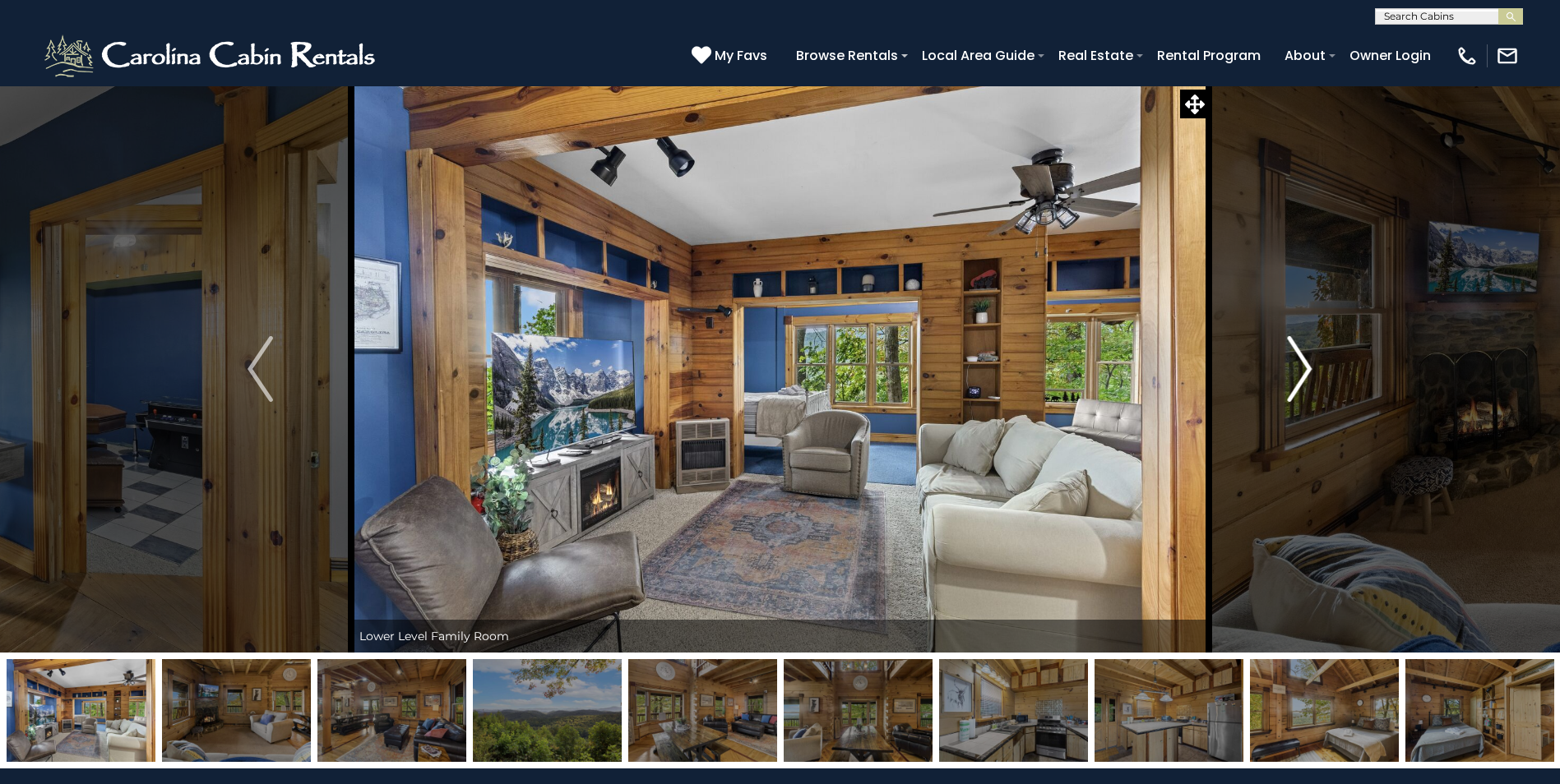
click at [1301, 375] on img "Next" at bounding box center [1300, 369] width 25 height 66
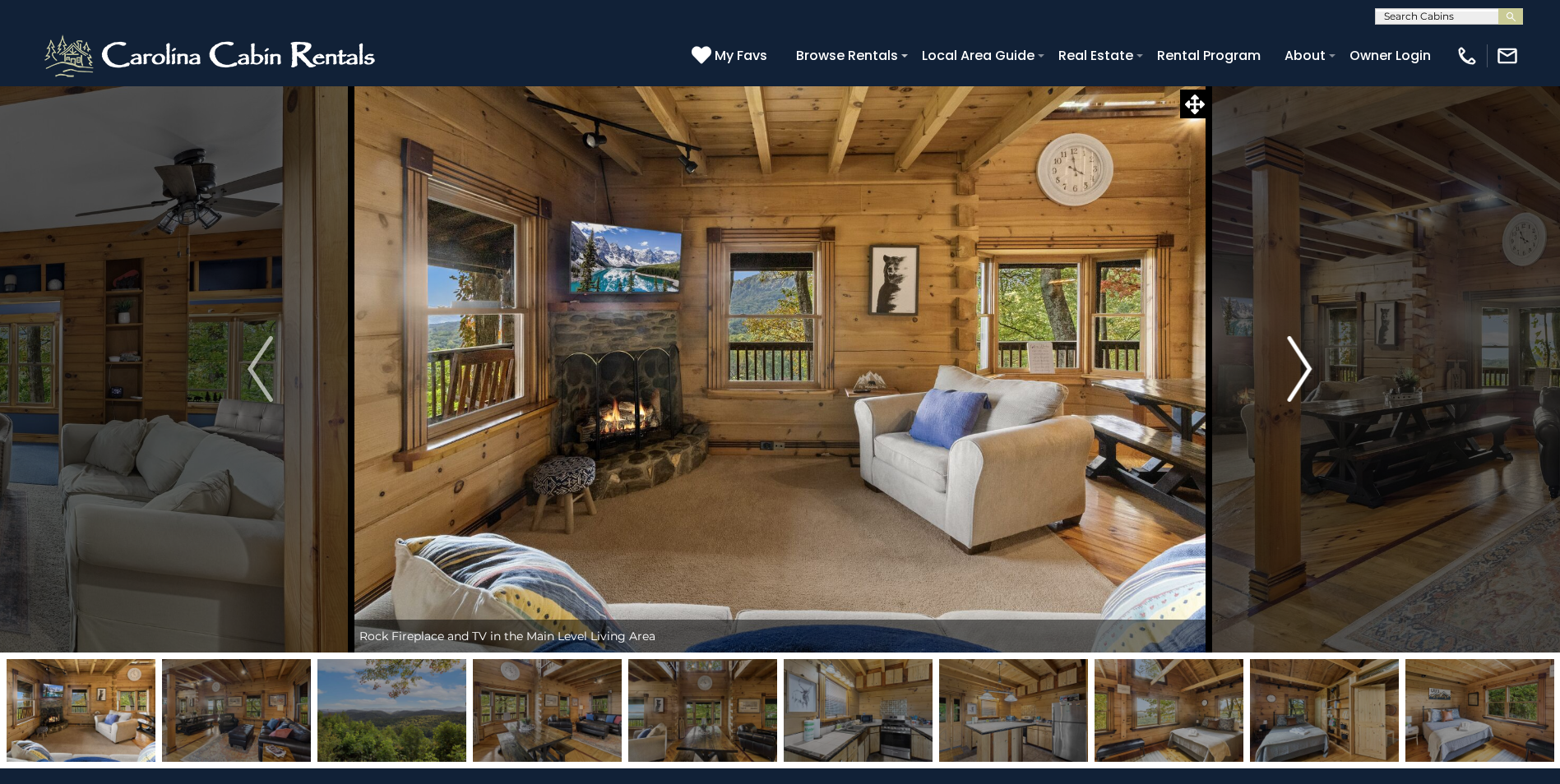
click at [1301, 375] on img "Next" at bounding box center [1300, 369] width 25 height 66
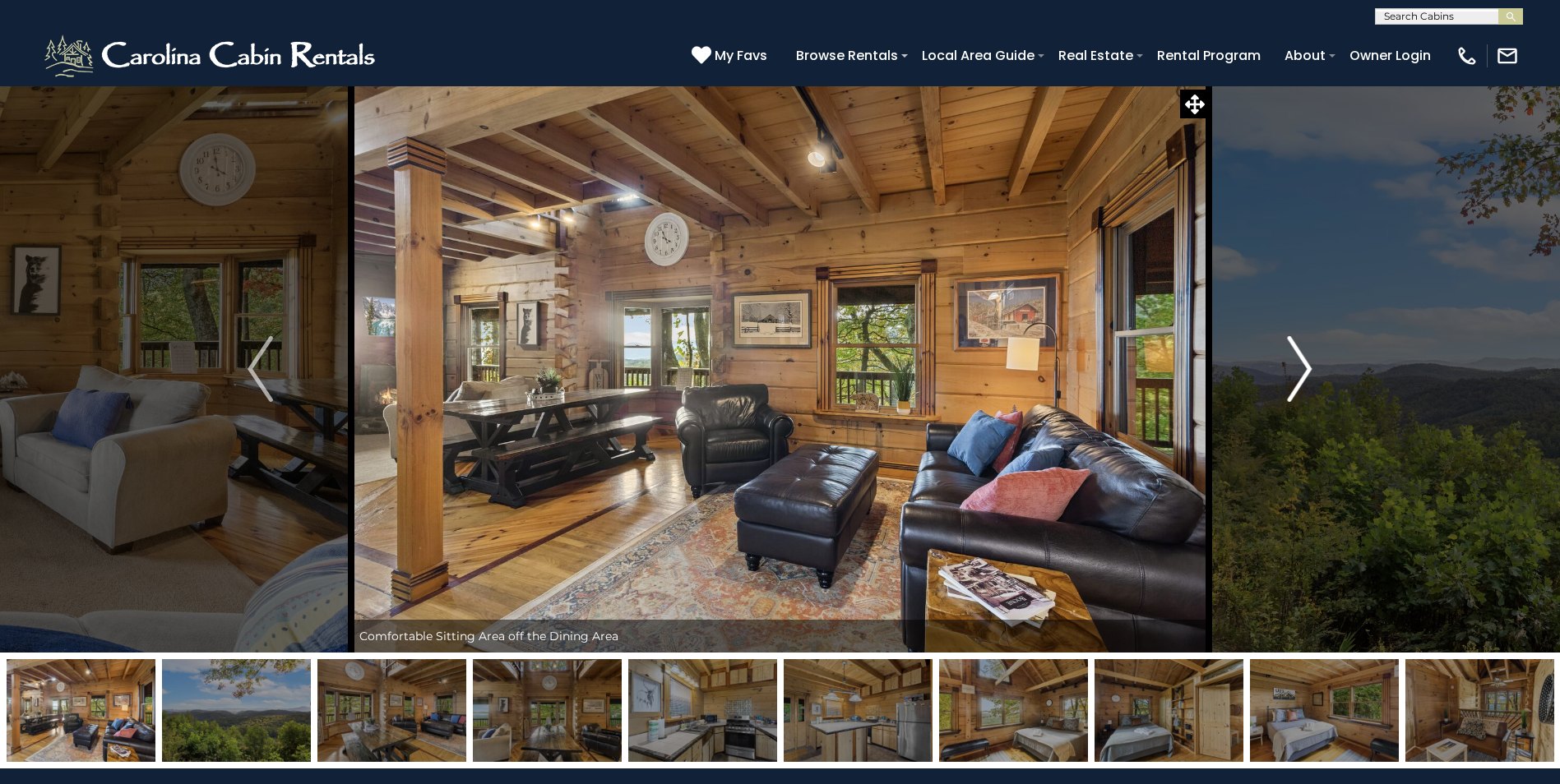
click at [1301, 375] on img "Next" at bounding box center [1300, 369] width 25 height 66
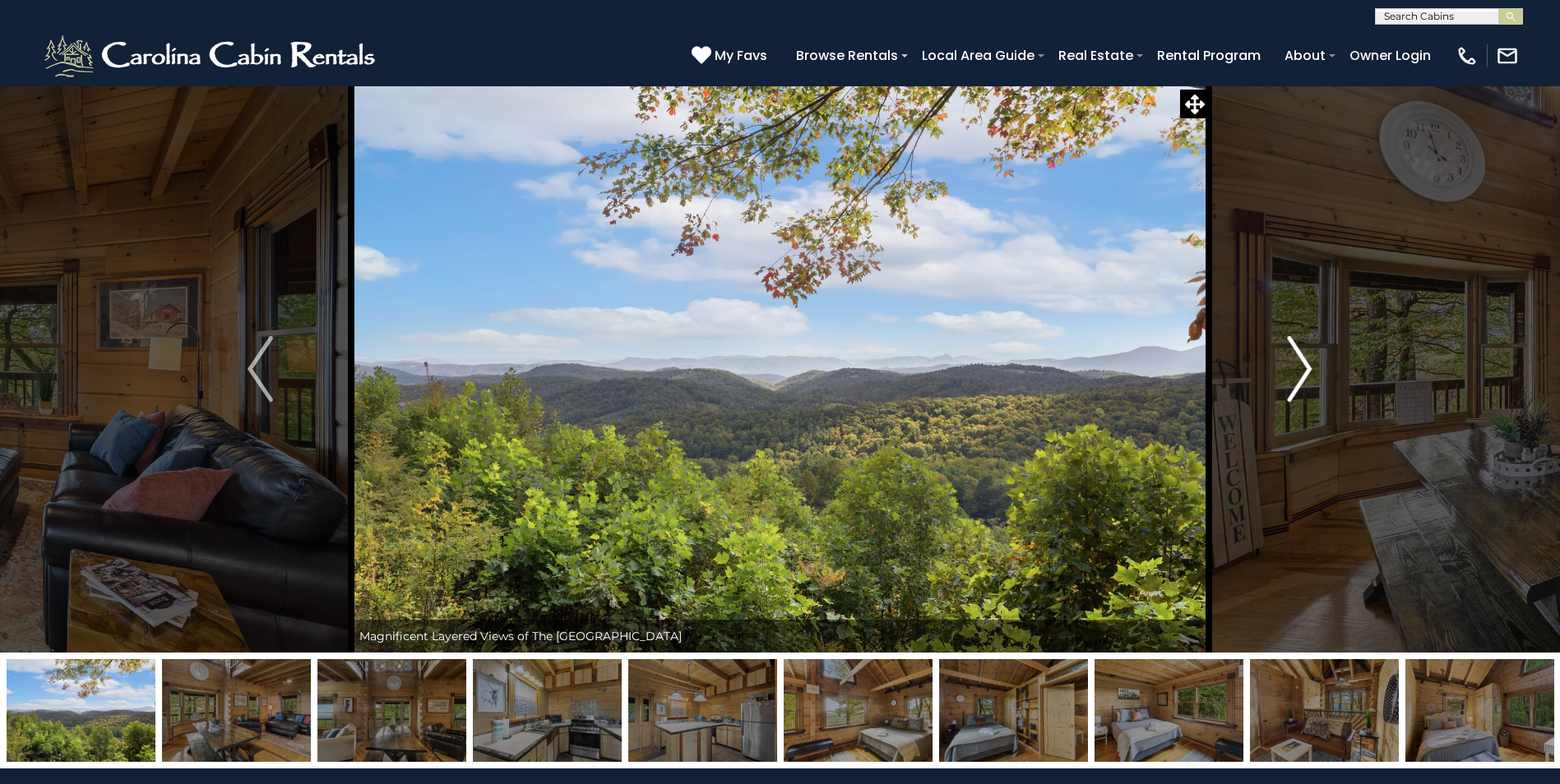
click at [1301, 375] on img "Next" at bounding box center [1300, 369] width 25 height 66
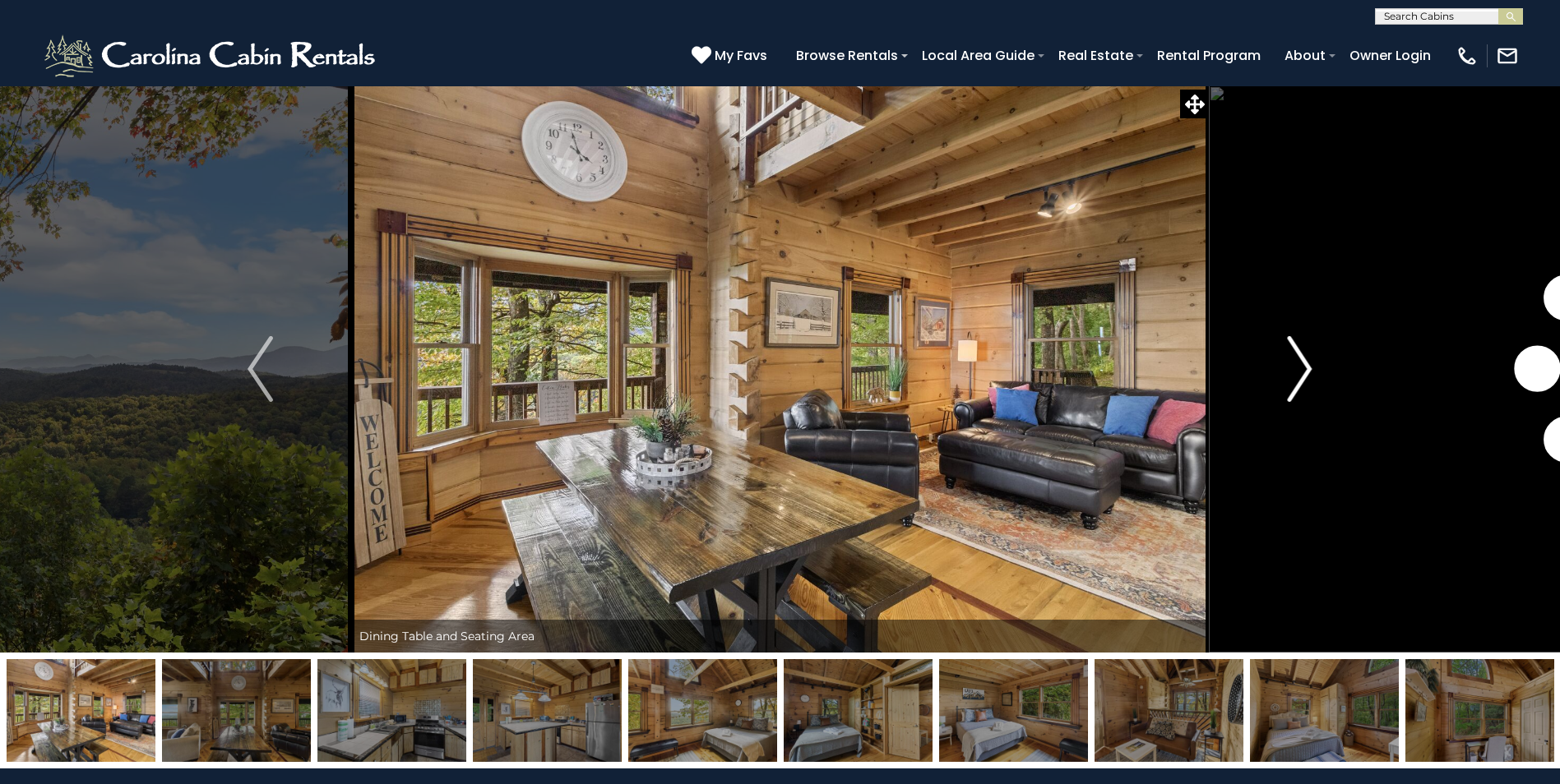
click at [1301, 375] on img "Next" at bounding box center [1300, 369] width 25 height 66
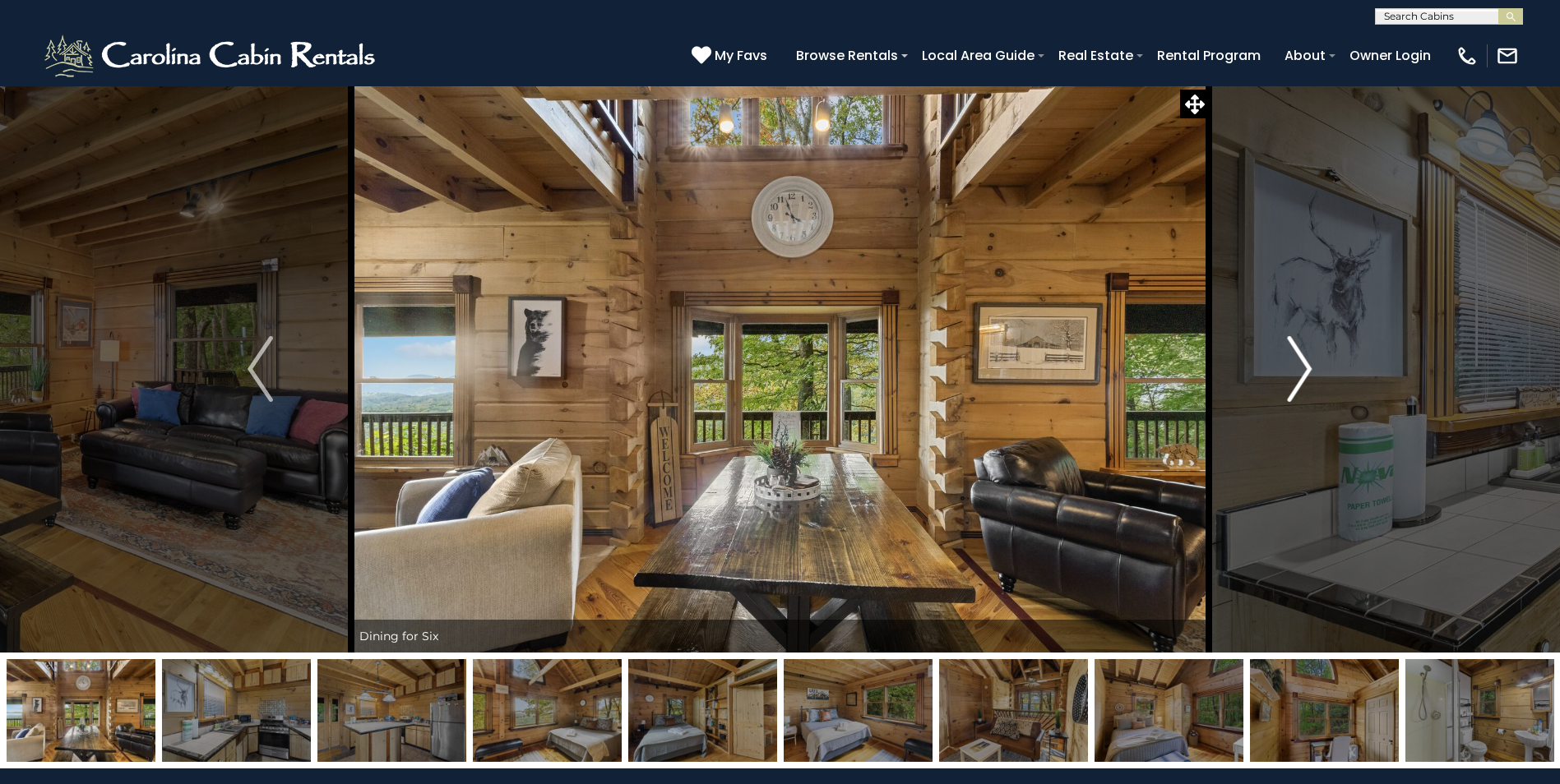
click at [1301, 375] on img "Next" at bounding box center [1300, 369] width 25 height 66
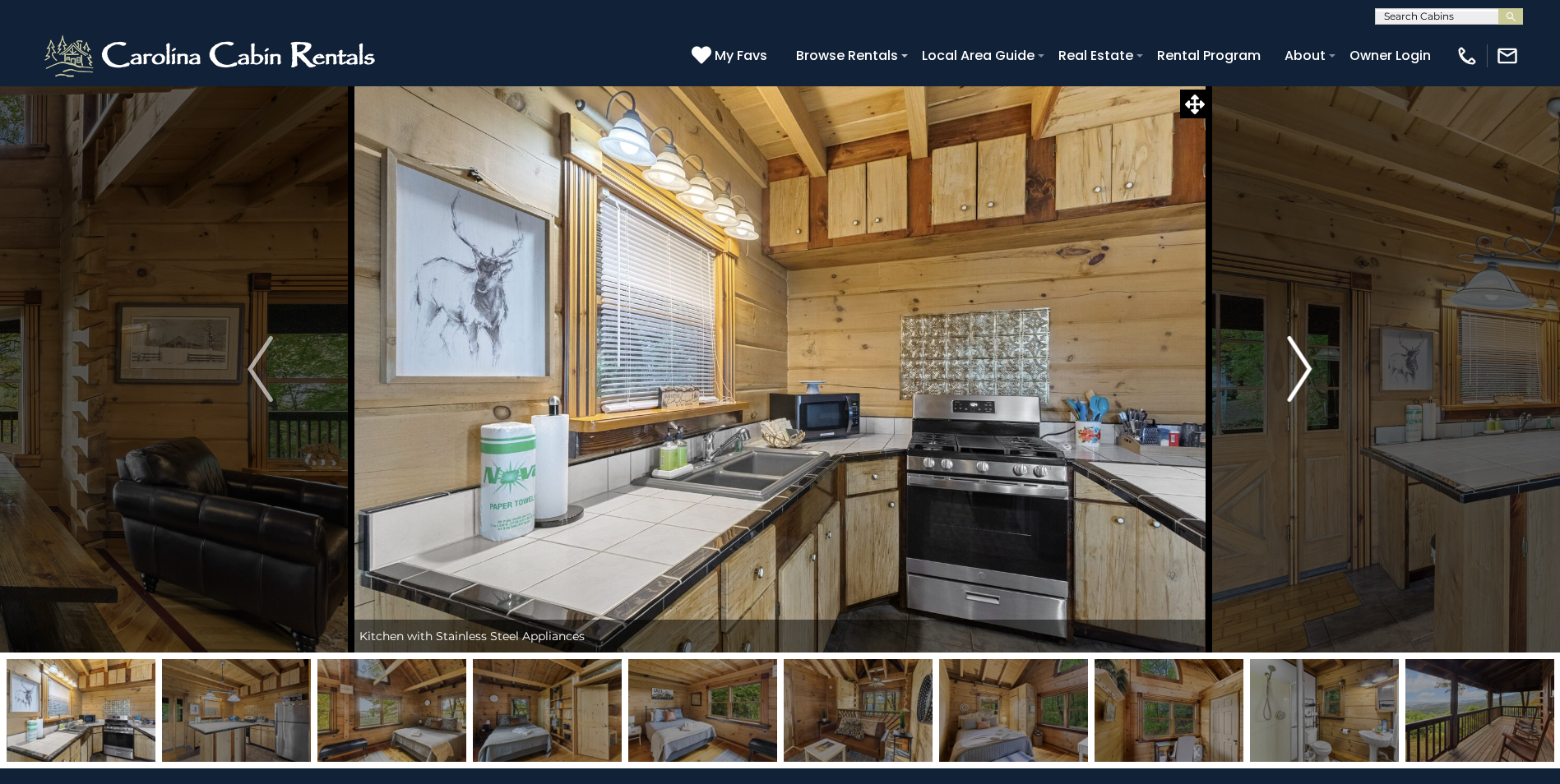
click at [1301, 375] on img "Next" at bounding box center [1300, 369] width 25 height 66
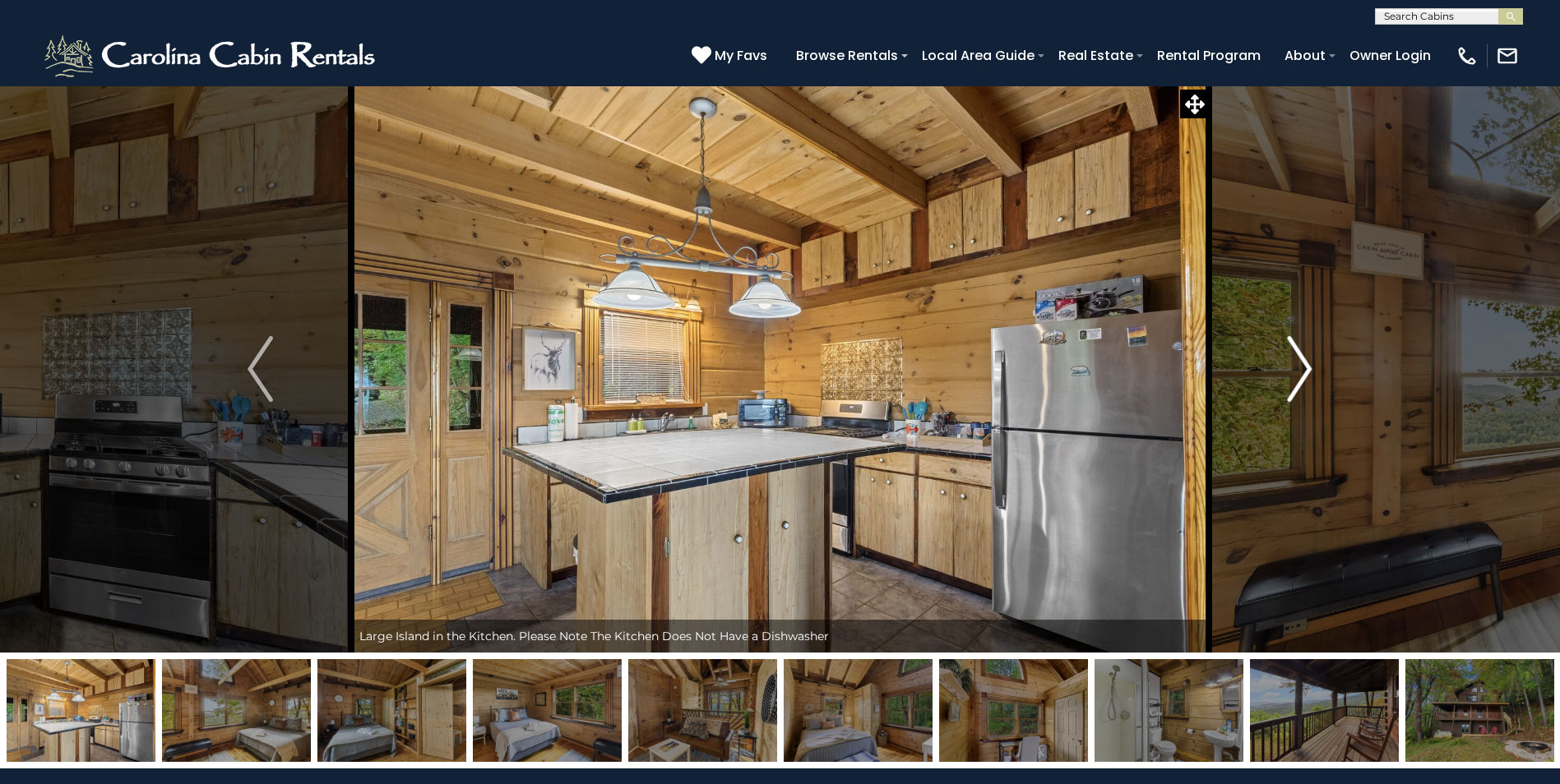
click at [1301, 375] on img "Next" at bounding box center [1300, 369] width 25 height 66
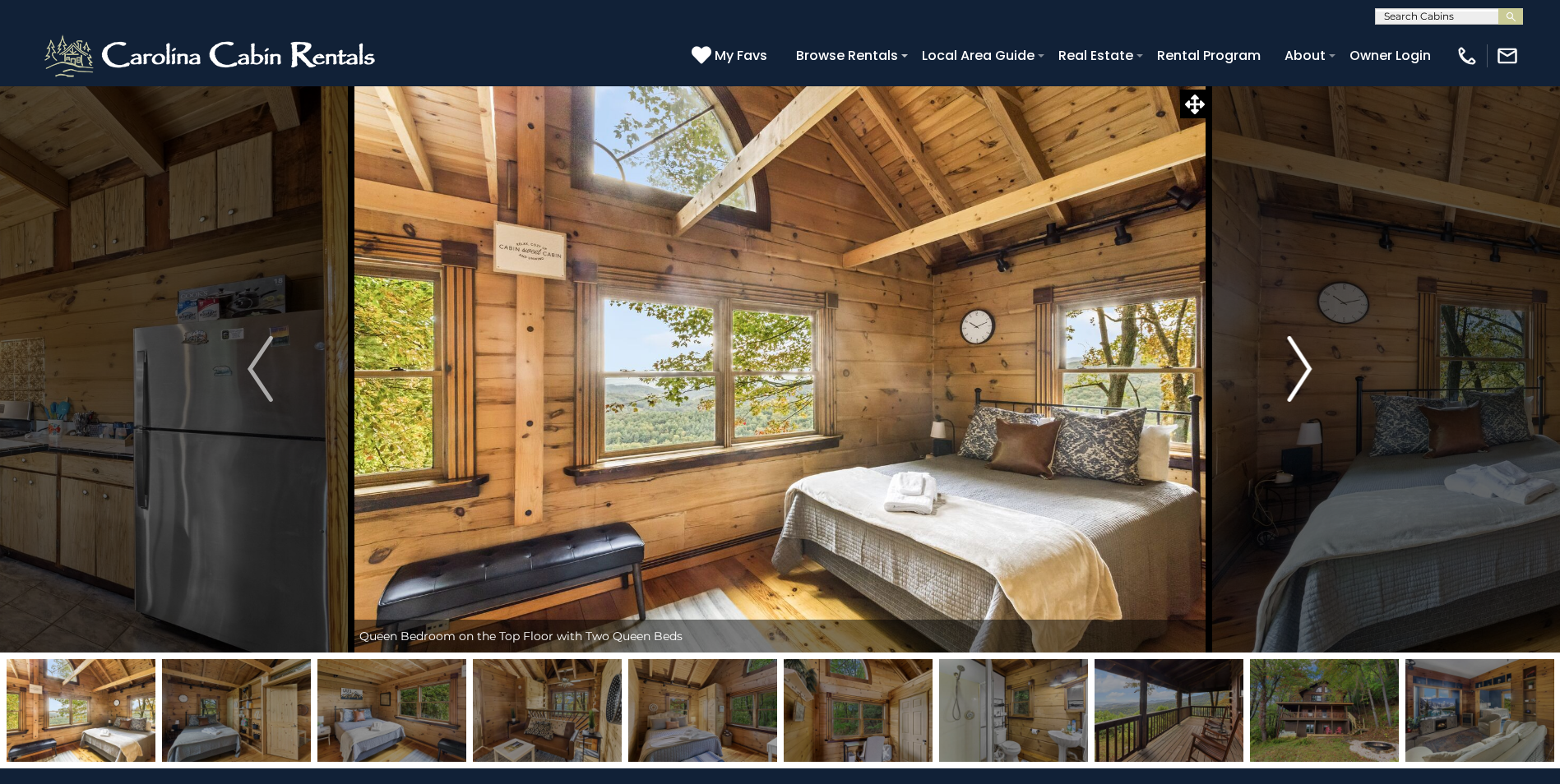
click at [1301, 375] on img "Next" at bounding box center [1300, 369] width 25 height 66
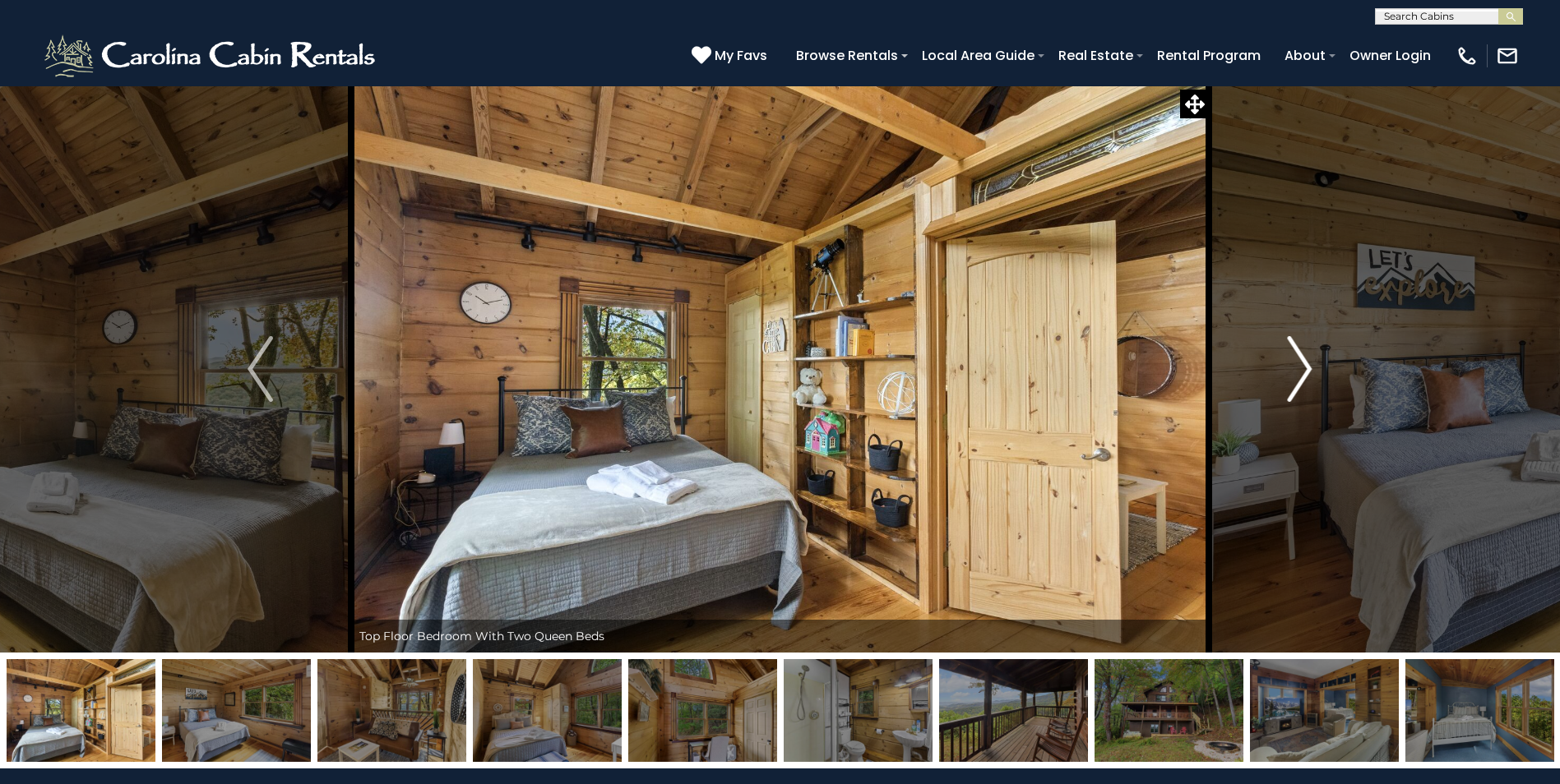
click at [1301, 375] on img "Next" at bounding box center [1300, 369] width 25 height 66
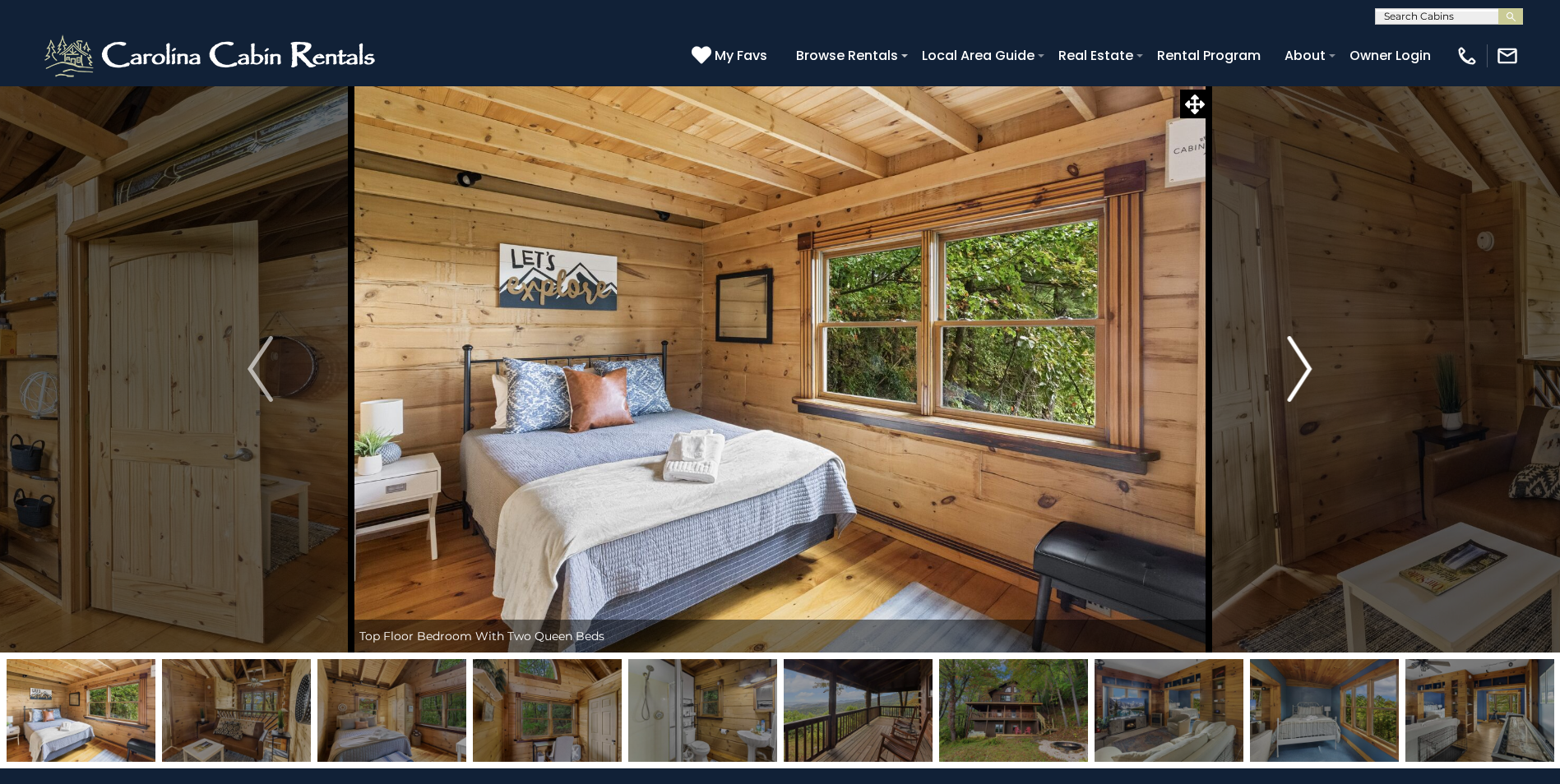
click at [1301, 375] on img "Next" at bounding box center [1300, 369] width 25 height 66
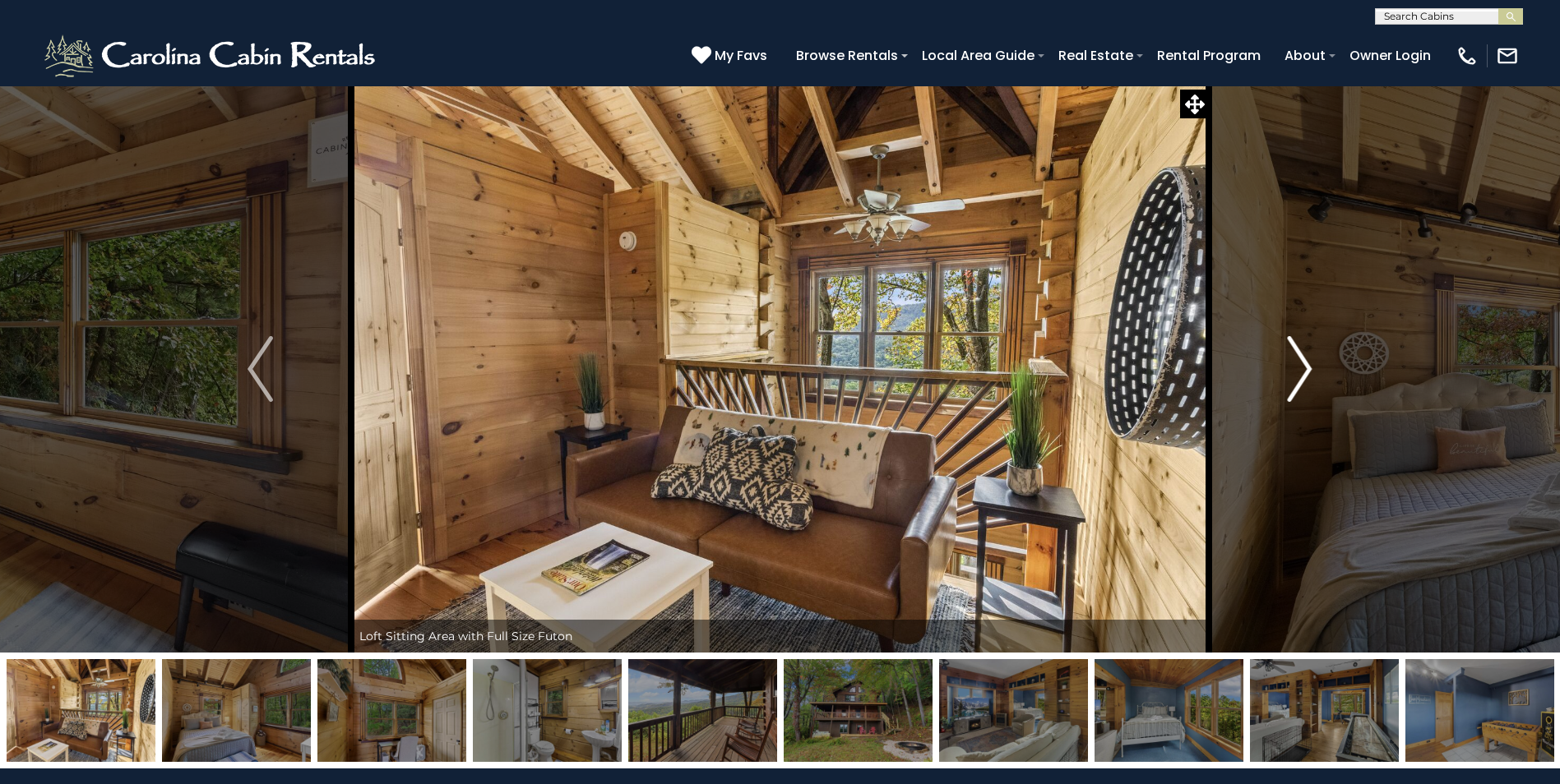
click at [1301, 375] on img "Next" at bounding box center [1300, 369] width 25 height 66
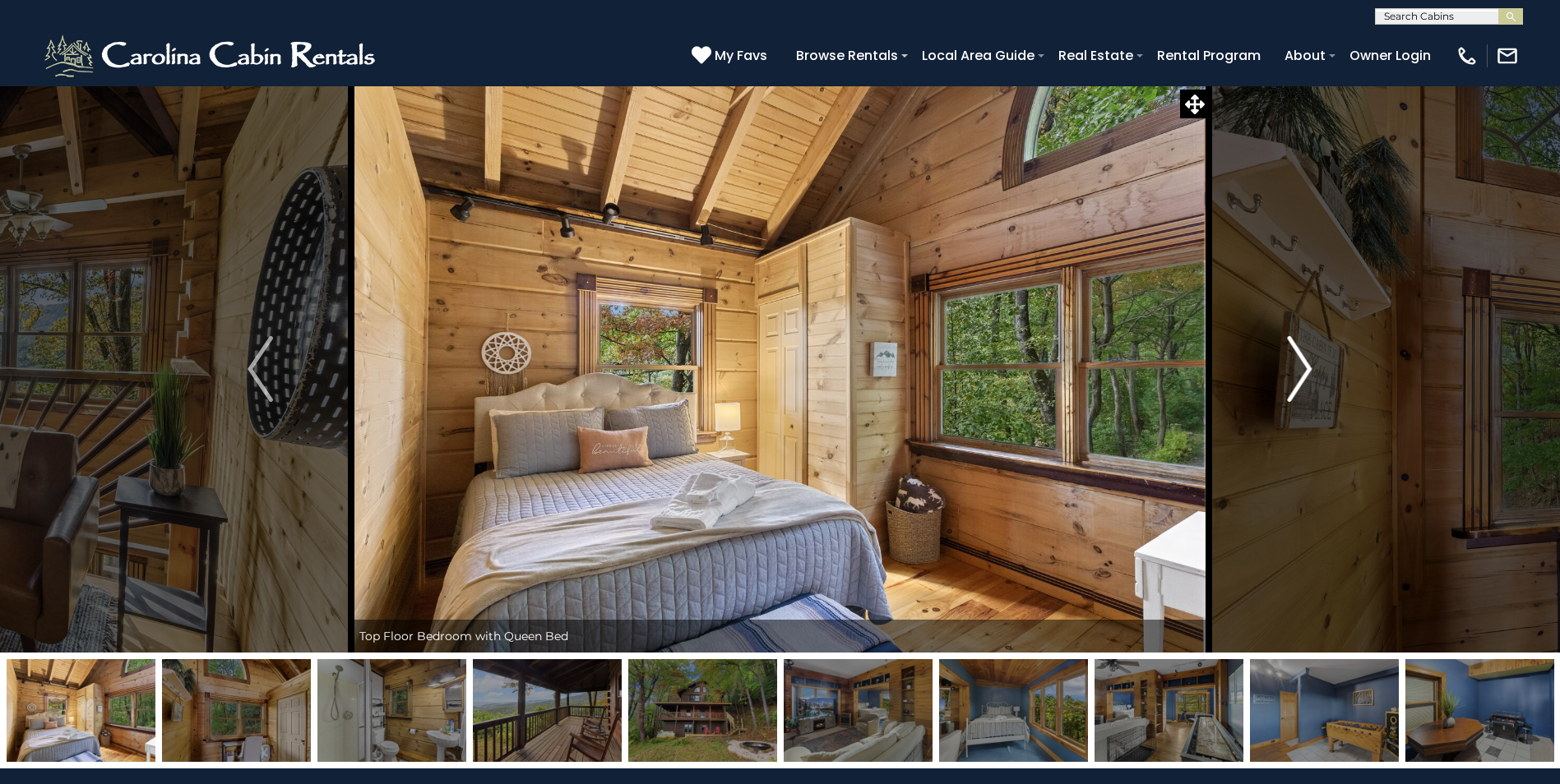
click at [1301, 375] on img "Next" at bounding box center [1300, 369] width 25 height 66
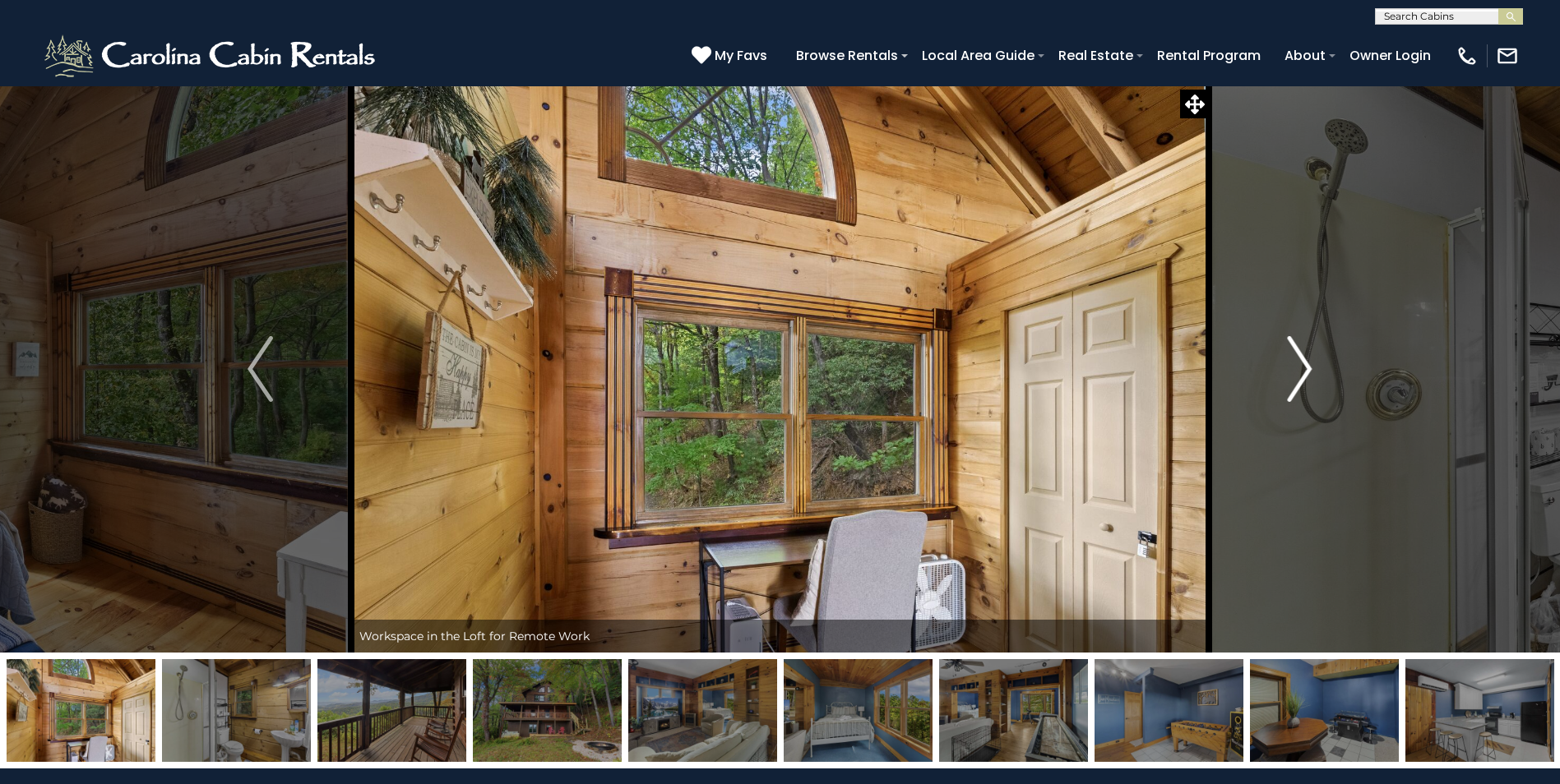
click at [1301, 375] on img "Next" at bounding box center [1300, 369] width 25 height 66
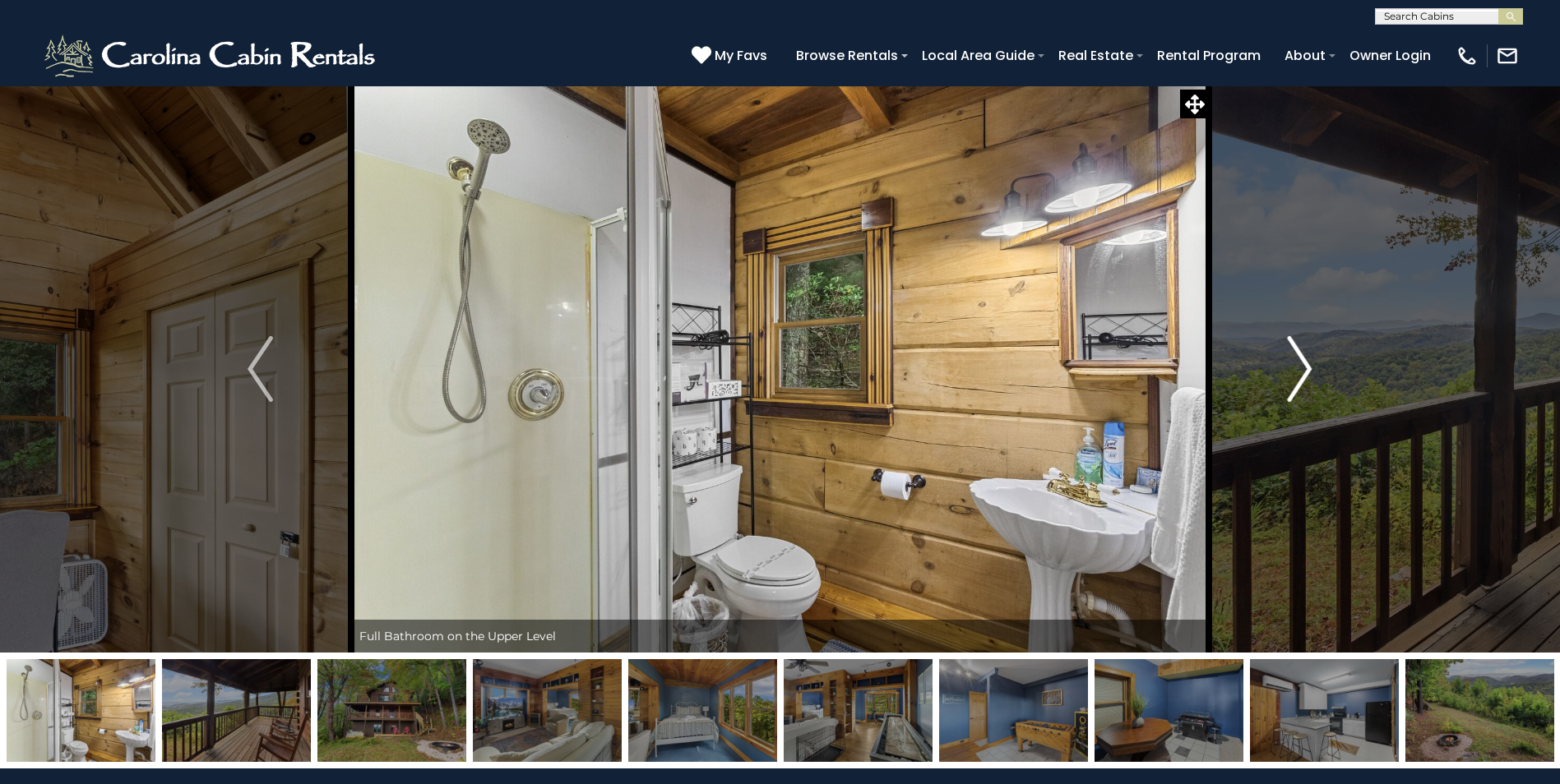
click at [1301, 375] on img "Next" at bounding box center [1300, 369] width 25 height 66
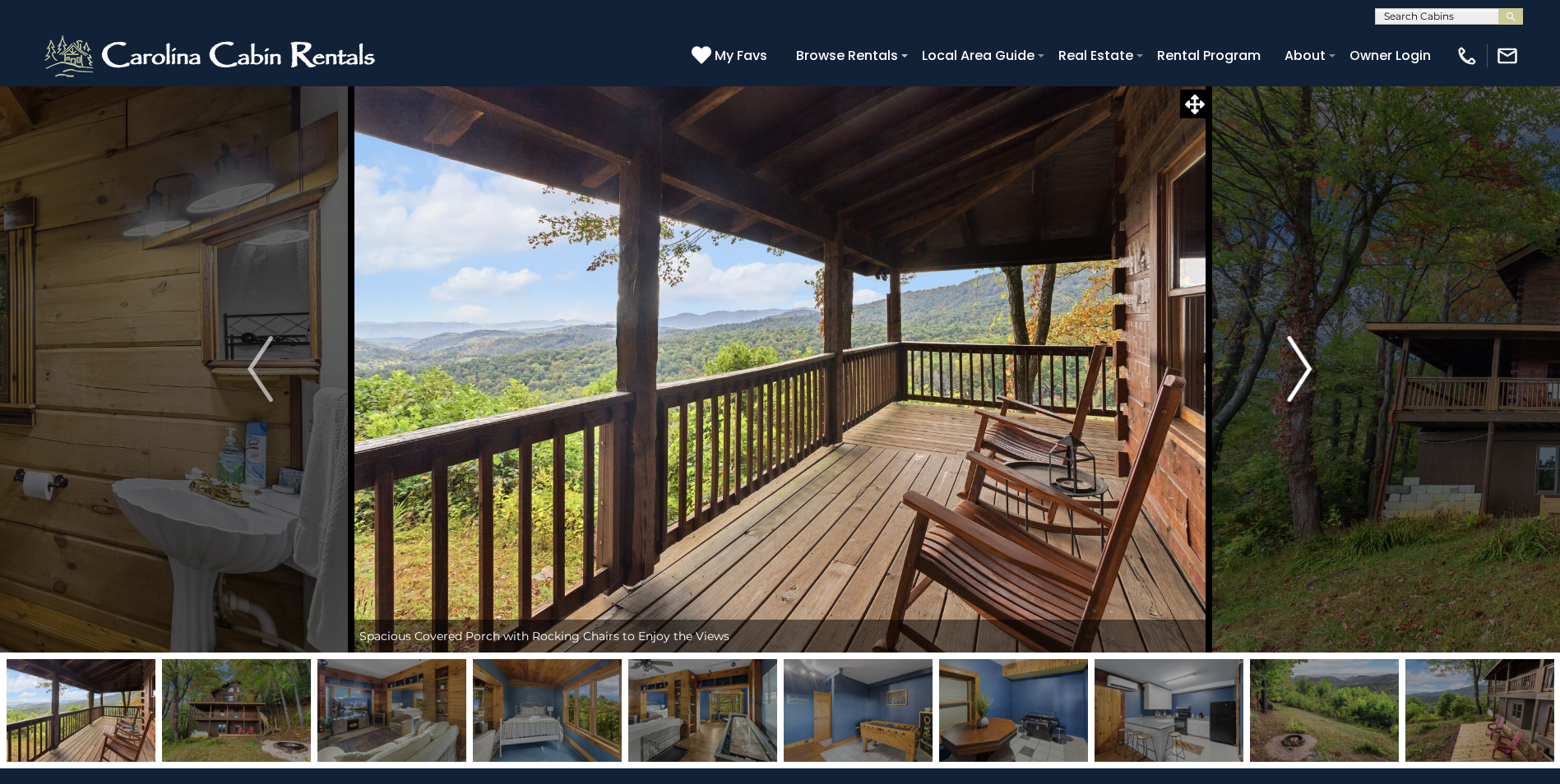
click at [1301, 375] on img "Next" at bounding box center [1300, 369] width 25 height 66
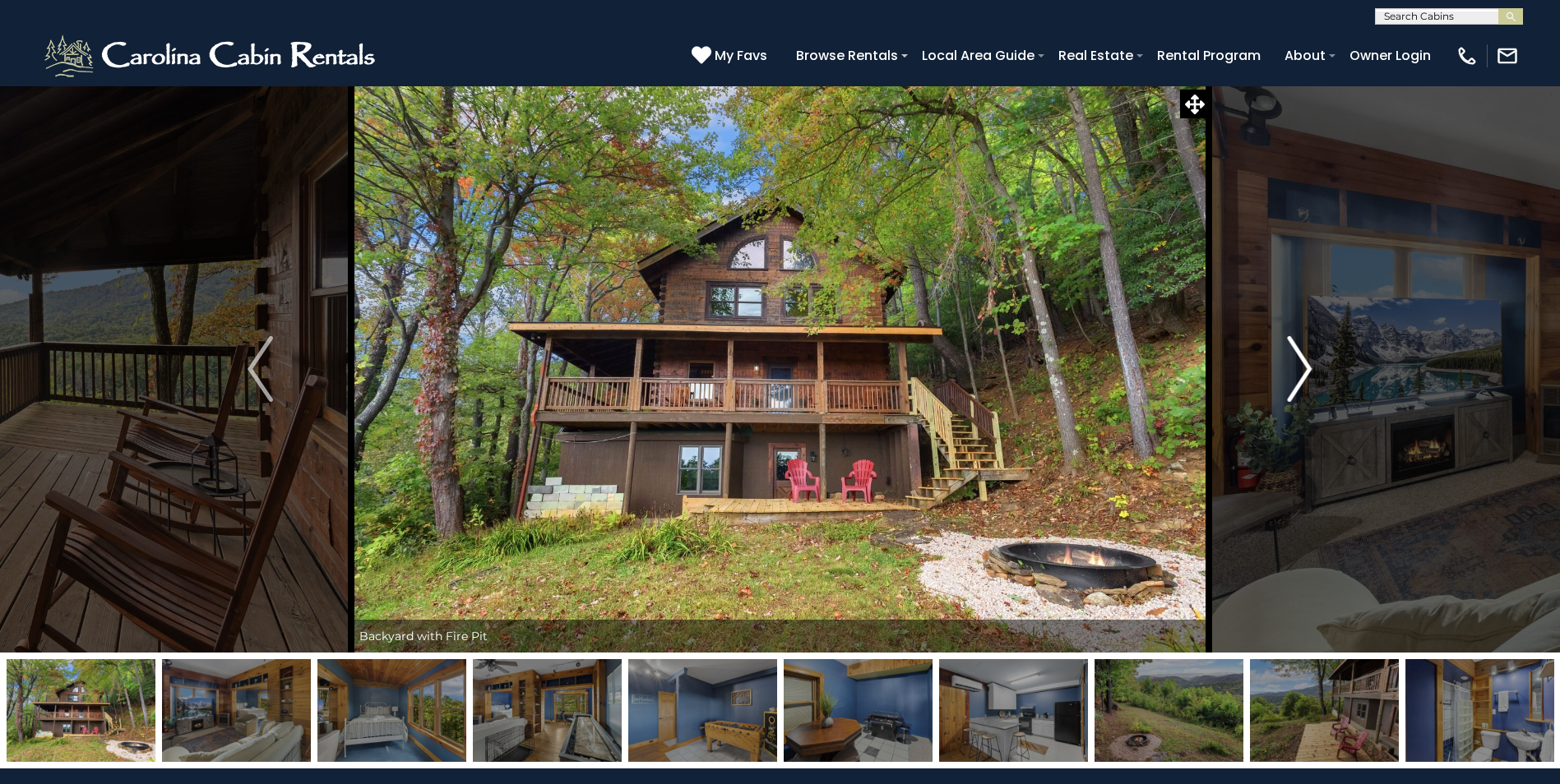
click at [1301, 375] on img "Next" at bounding box center [1300, 369] width 25 height 66
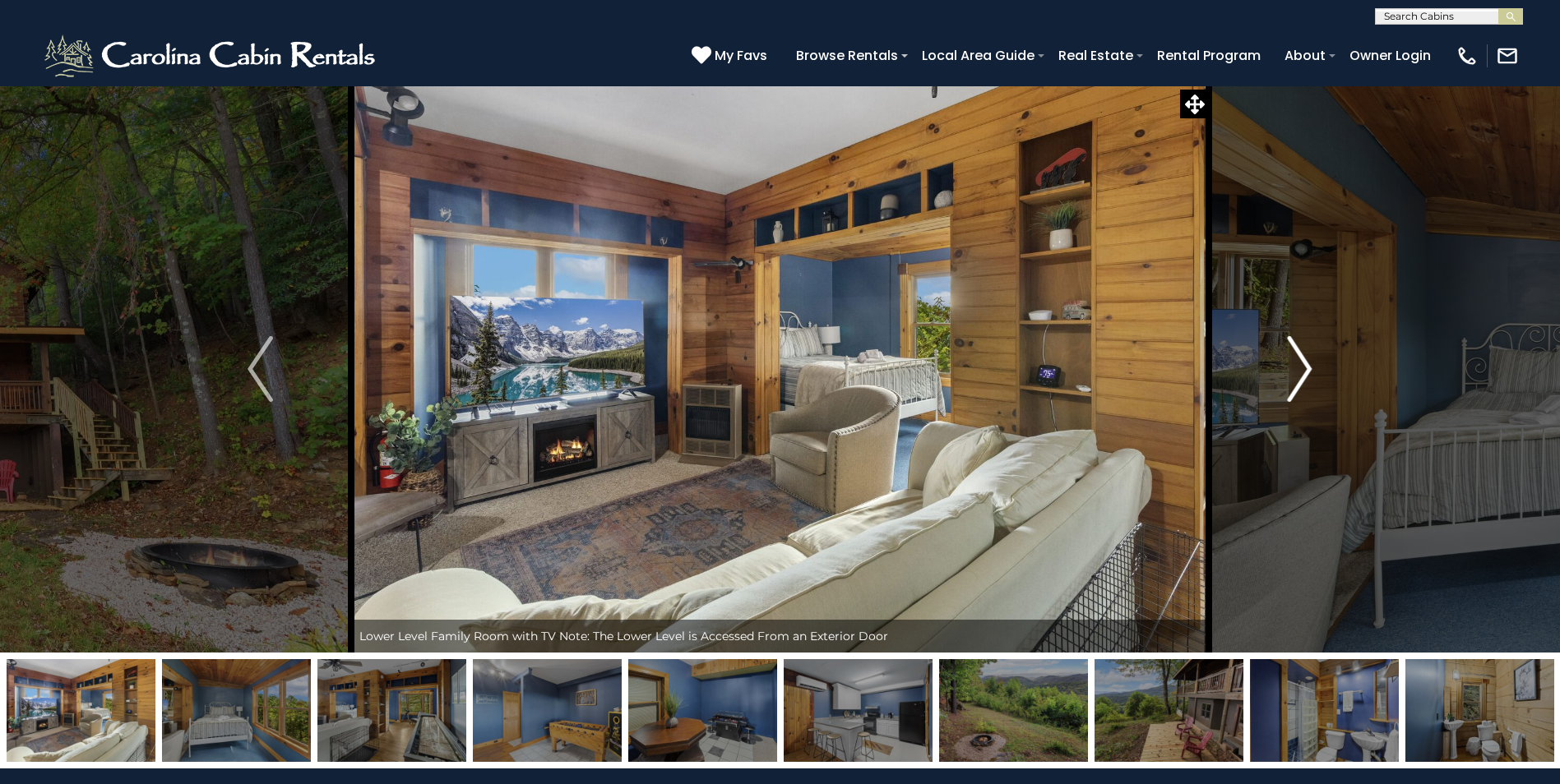
click at [1301, 375] on img "Next" at bounding box center [1300, 369] width 25 height 66
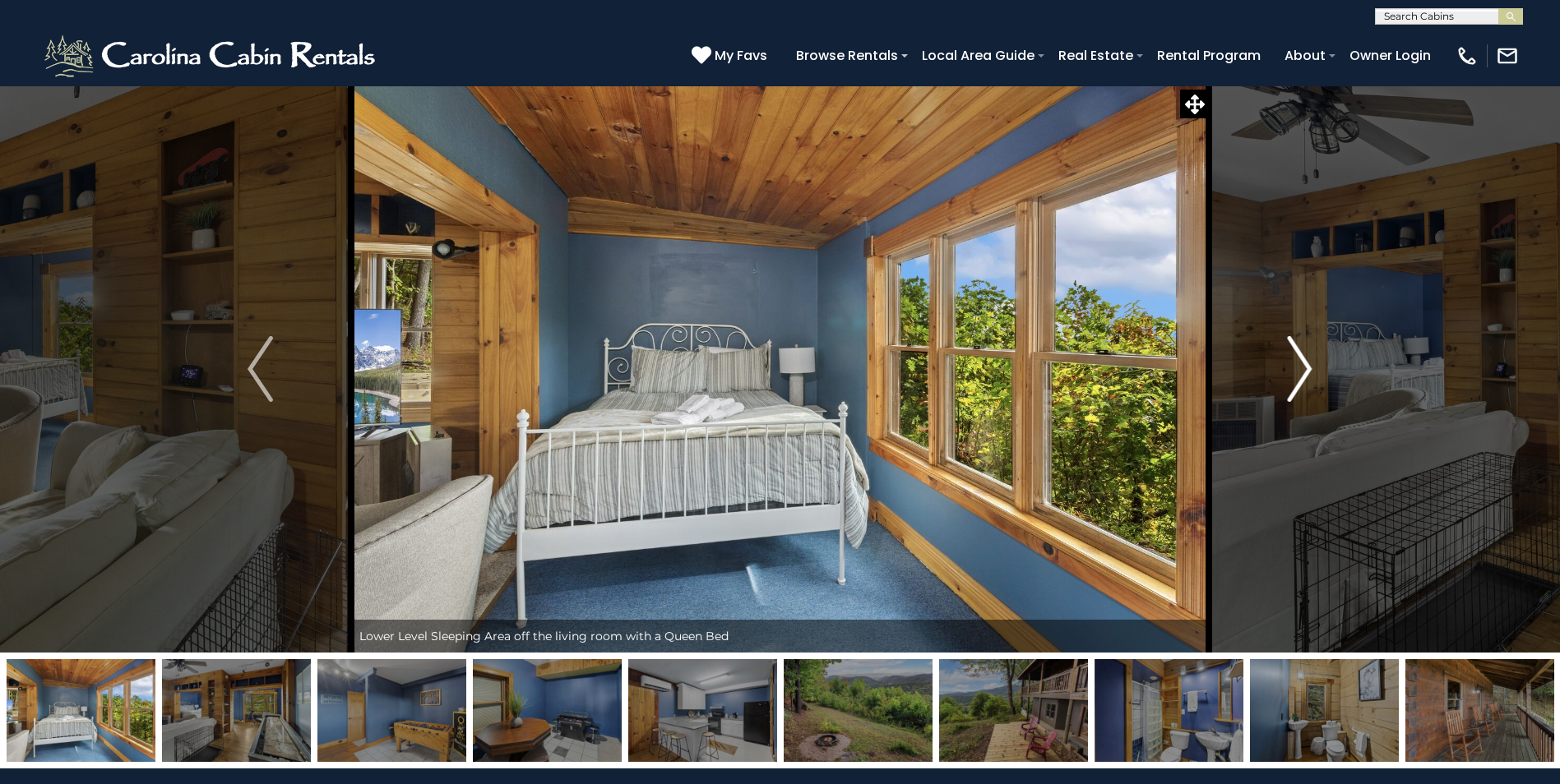
click at [1301, 375] on img "Next" at bounding box center [1300, 369] width 25 height 66
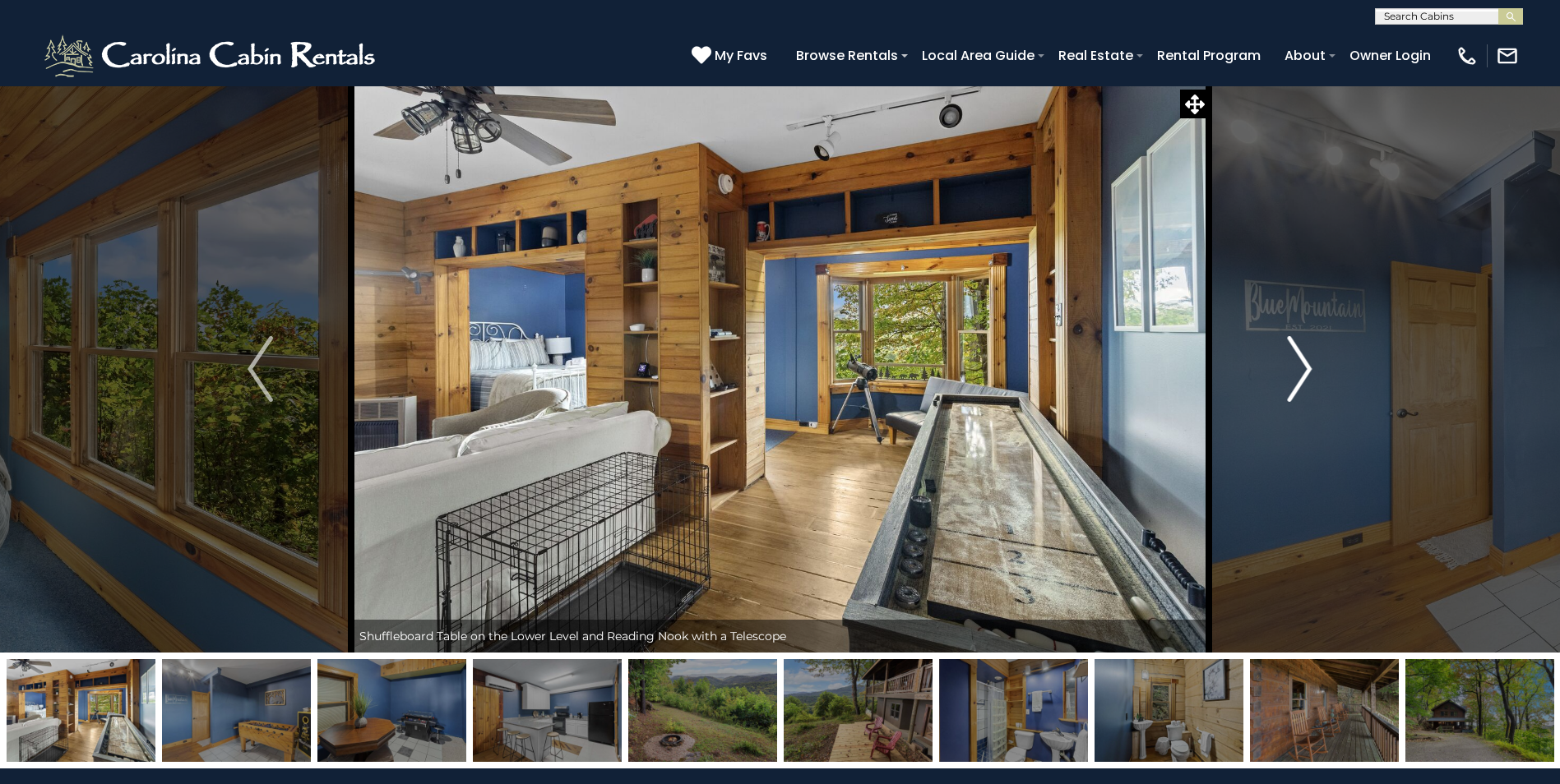
click at [1301, 375] on img "Next" at bounding box center [1300, 369] width 25 height 66
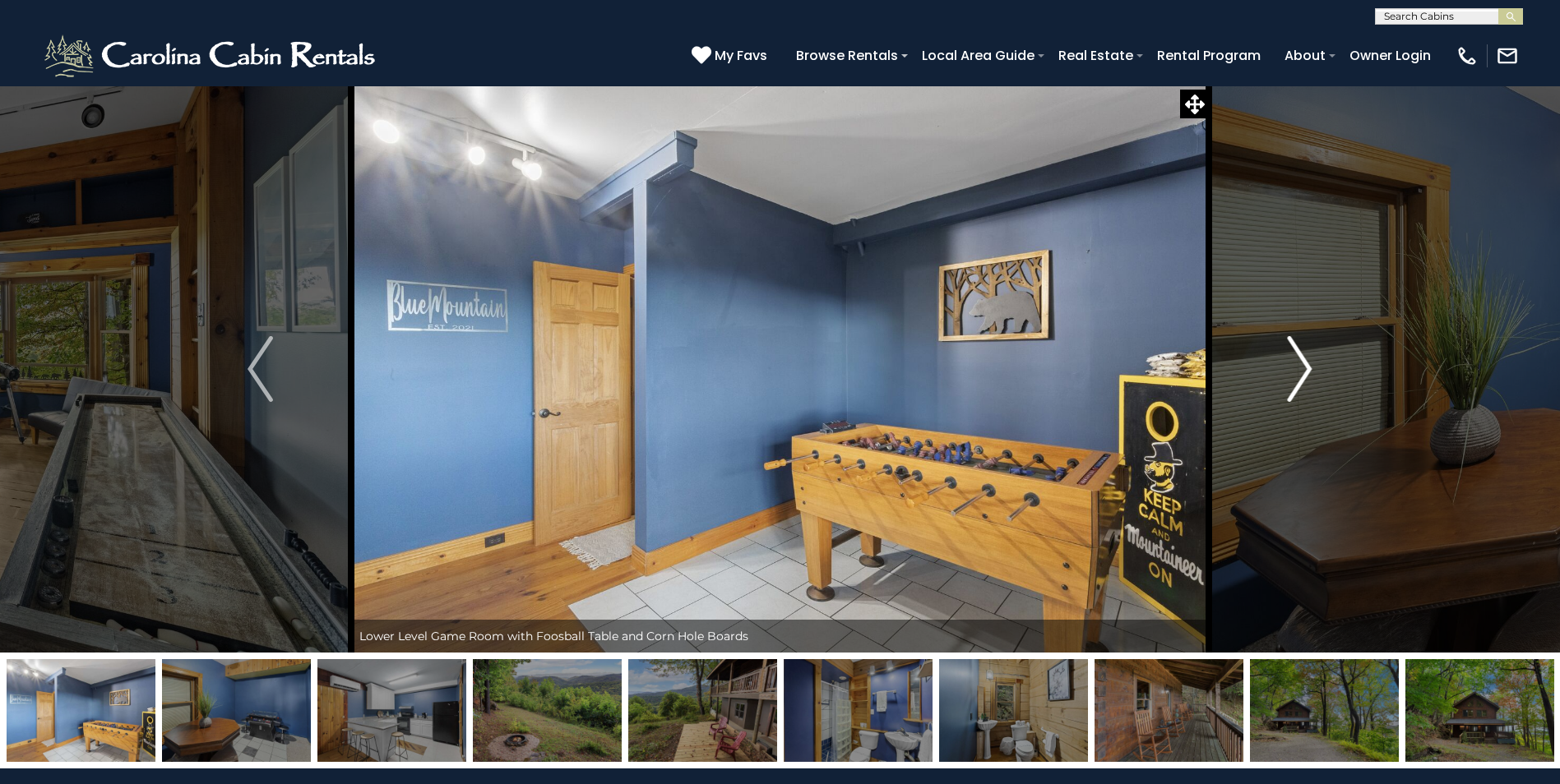
click at [1301, 375] on img "Next" at bounding box center [1300, 369] width 25 height 66
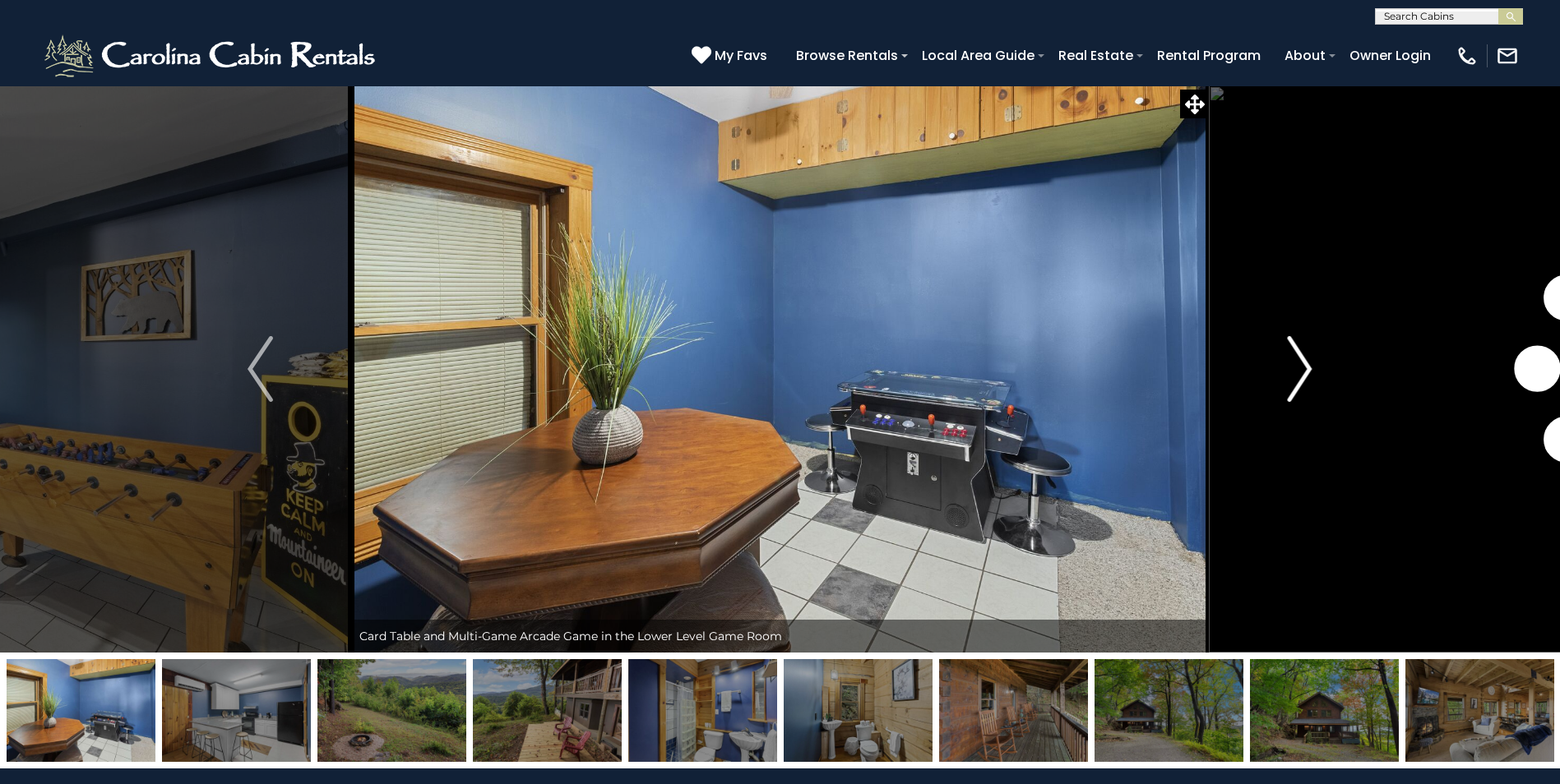
click at [1301, 375] on img "Next" at bounding box center [1300, 369] width 25 height 66
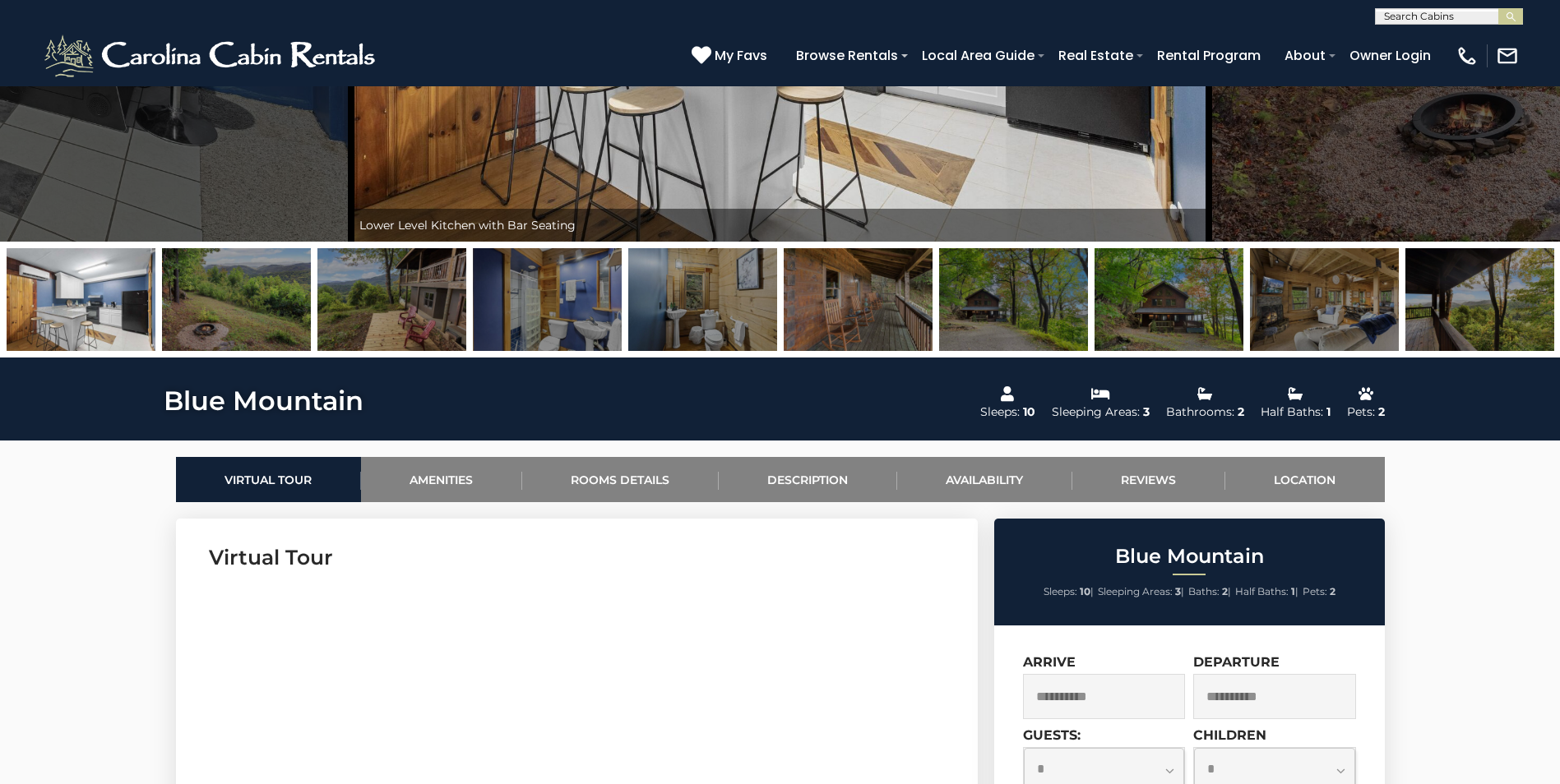
scroll to position [740, 0]
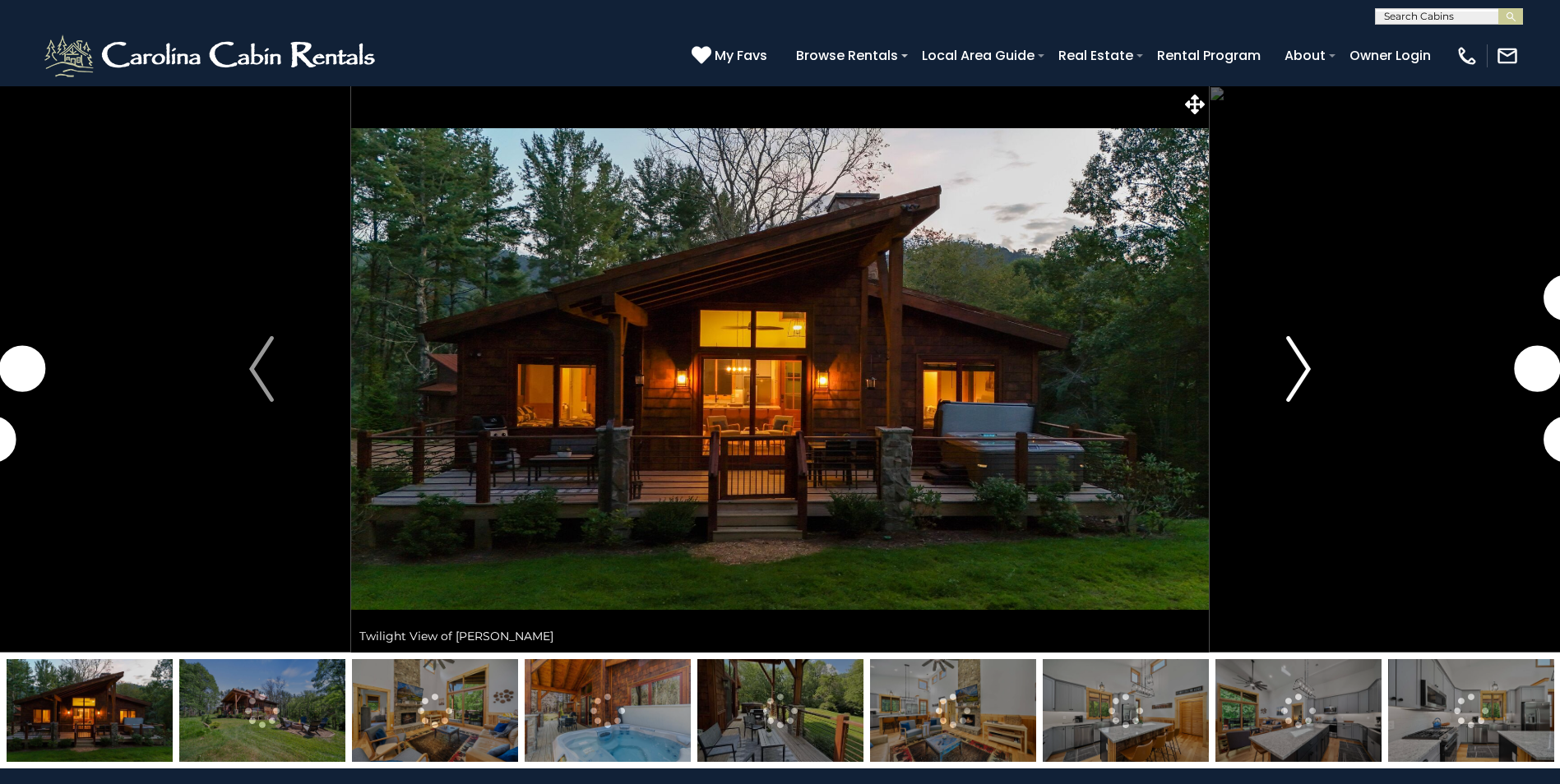
click at [1298, 391] on img "Next" at bounding box center [1299, 369] width 25 height 66
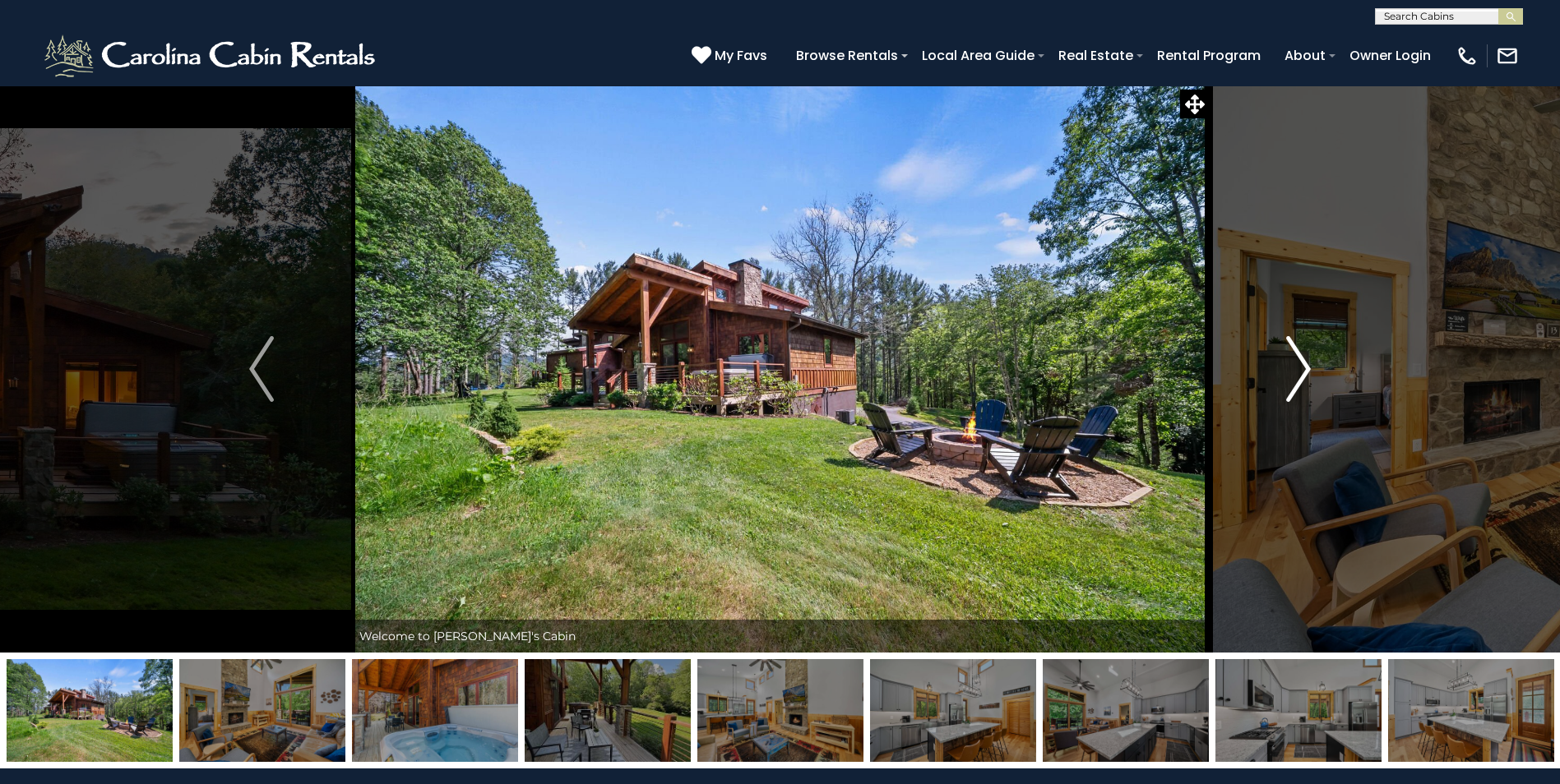
click at [1298, 391] on img "Next" at bounding box center [1299, 369] width 25 height 66
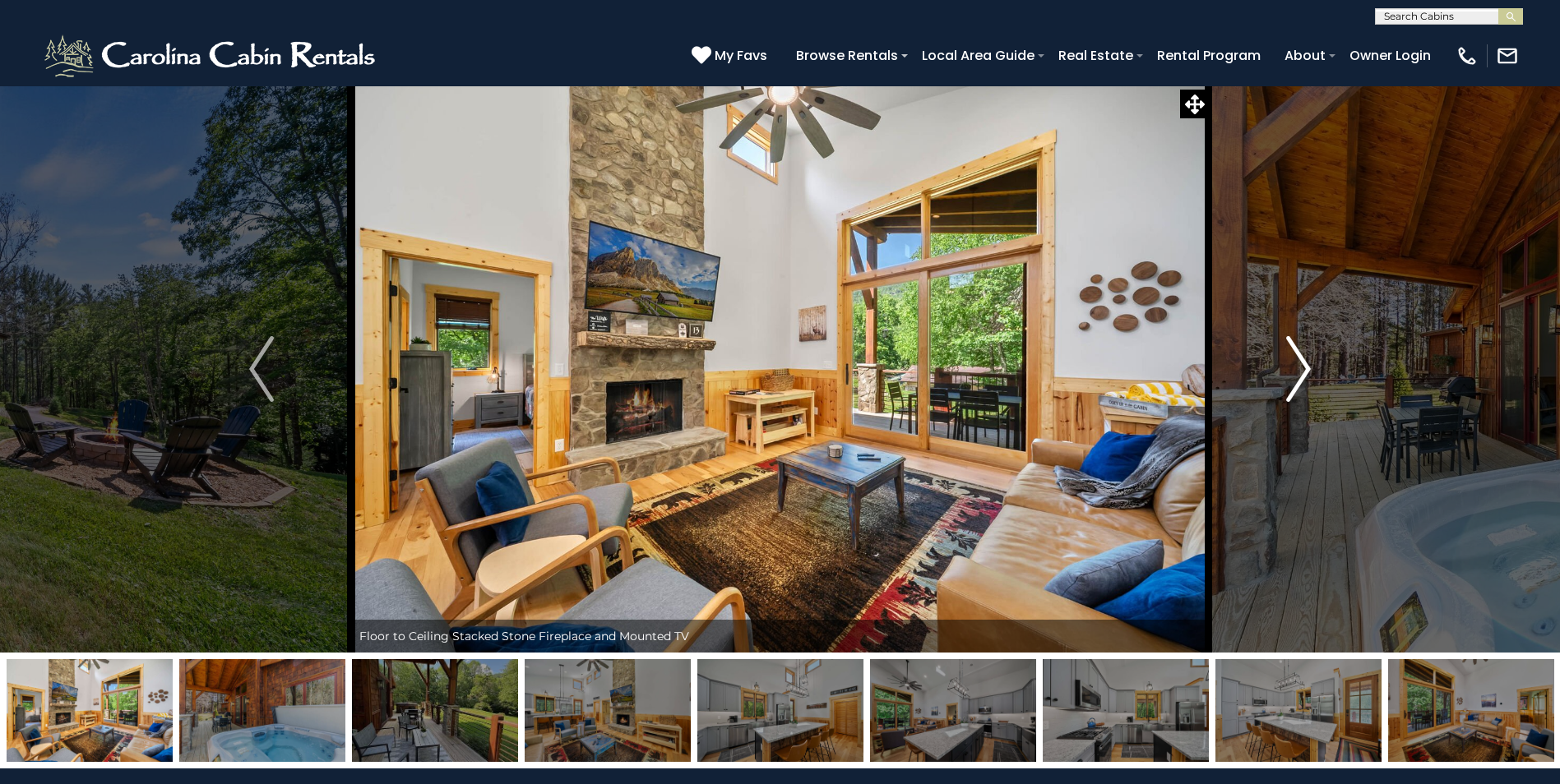
click at [1298, 391] on img "Next" at bounding box center [1299, 369] width 25 height 66
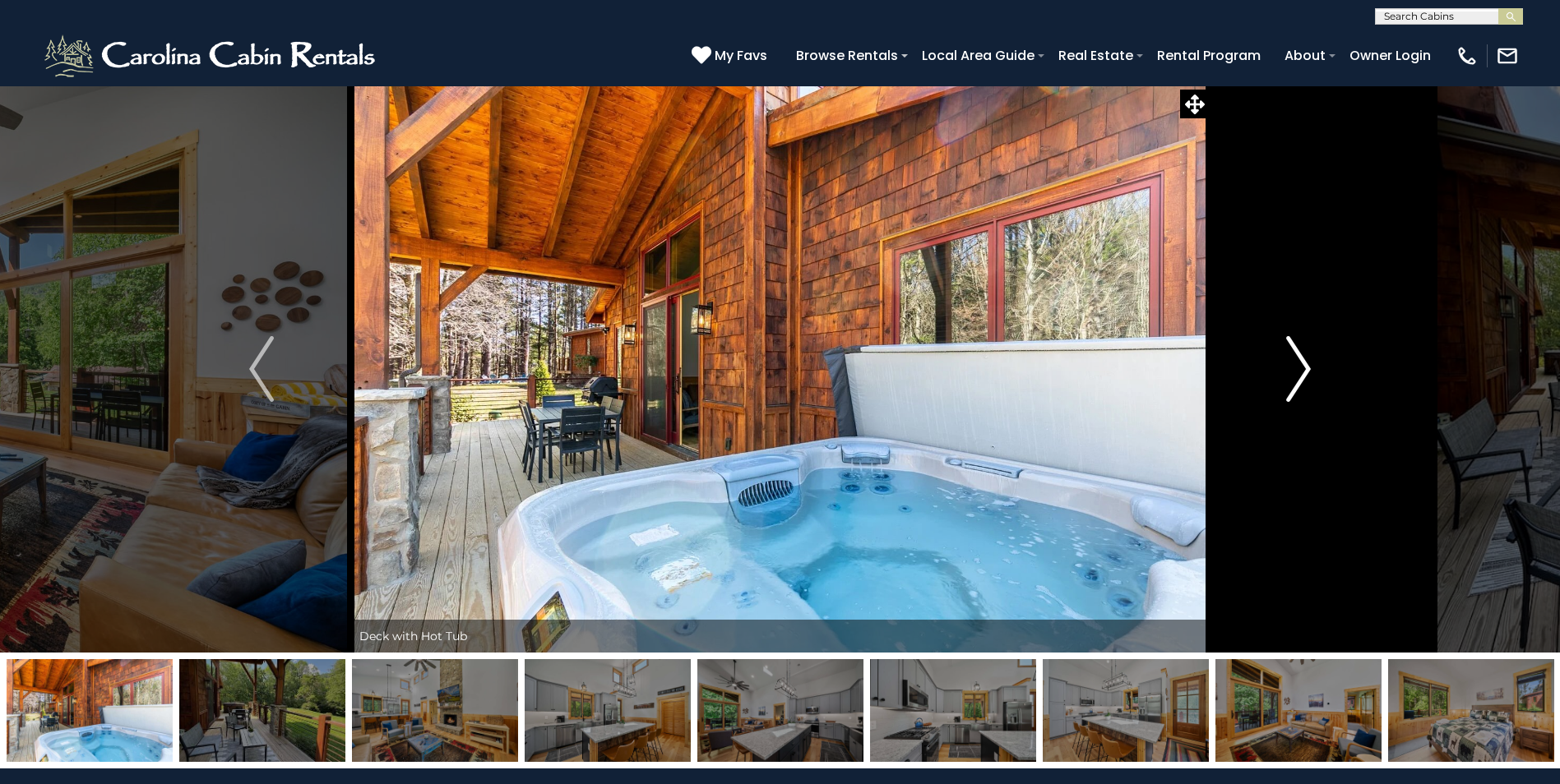
click at [1298, 391] on img "Next" at bounding box center [1299, 369] width 25 height 66
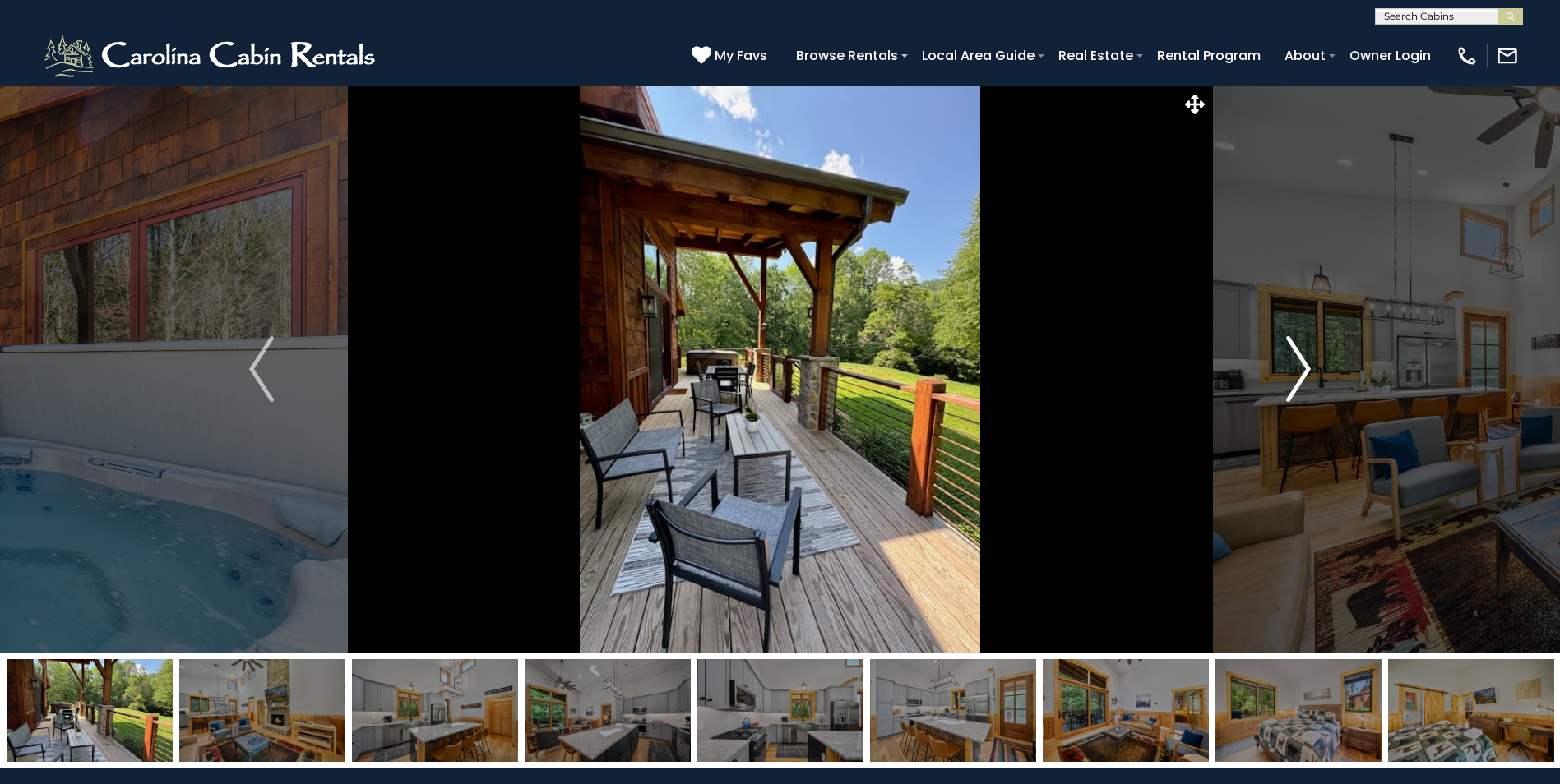
click at [1298, 391] on img "Next" at bounding box center [1299, 369] width 25 height 66
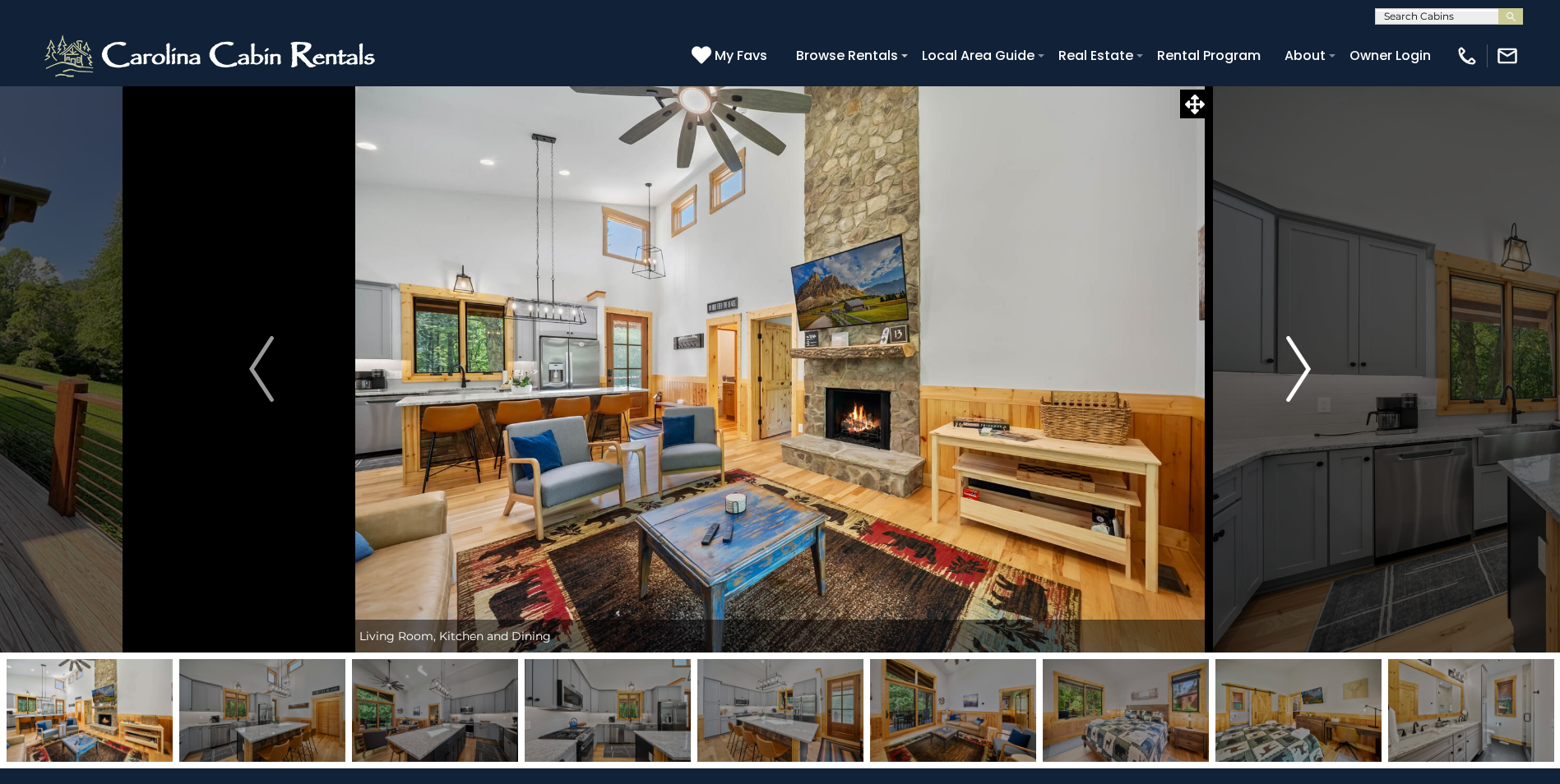
click at [1298, 391] on img "Next" at bounding box center [1299, 369] width 25 height 66
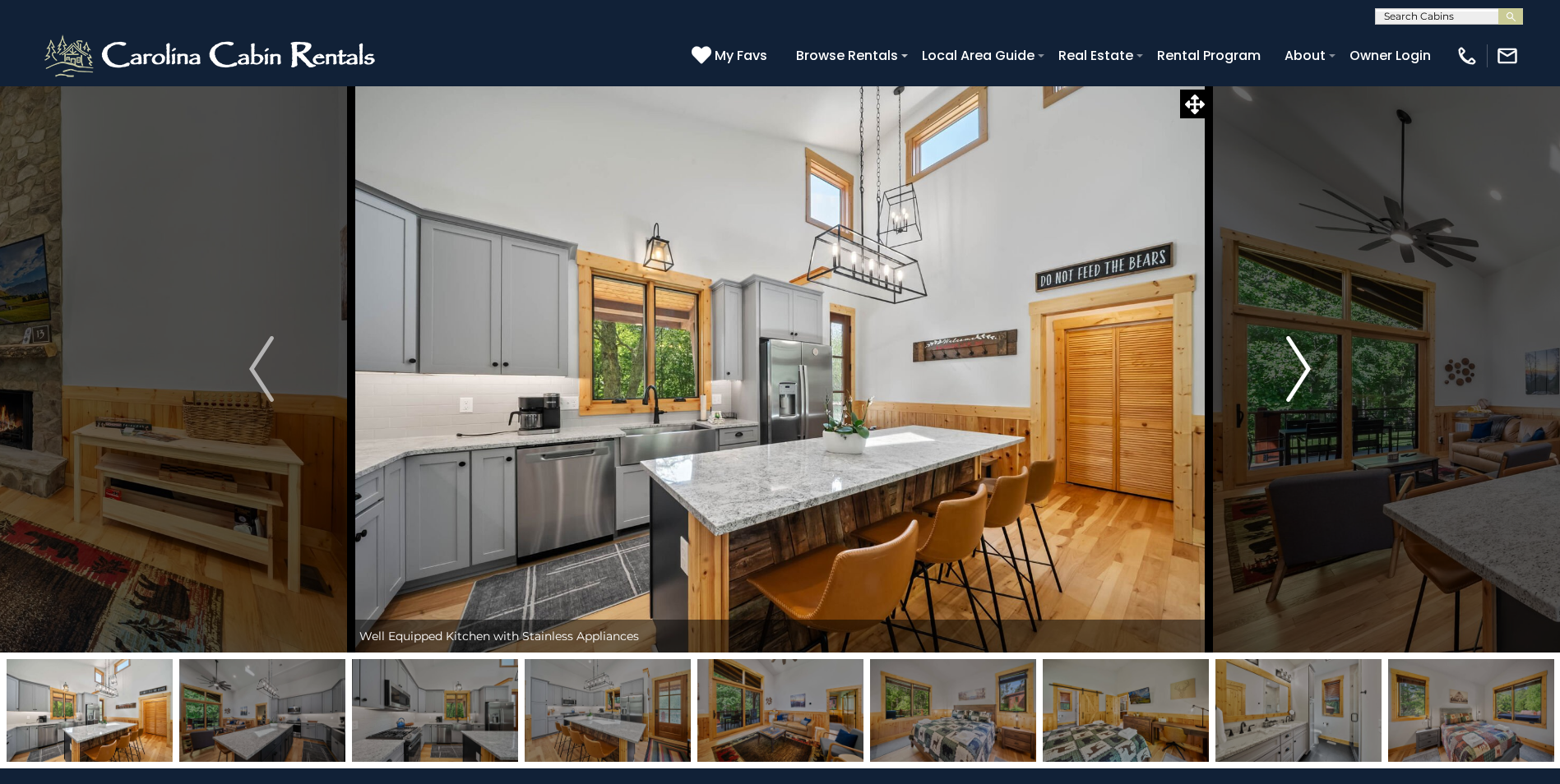
click at [1298, 391] on img "Next" at bounding box center [1299, 369] width 25 height 66
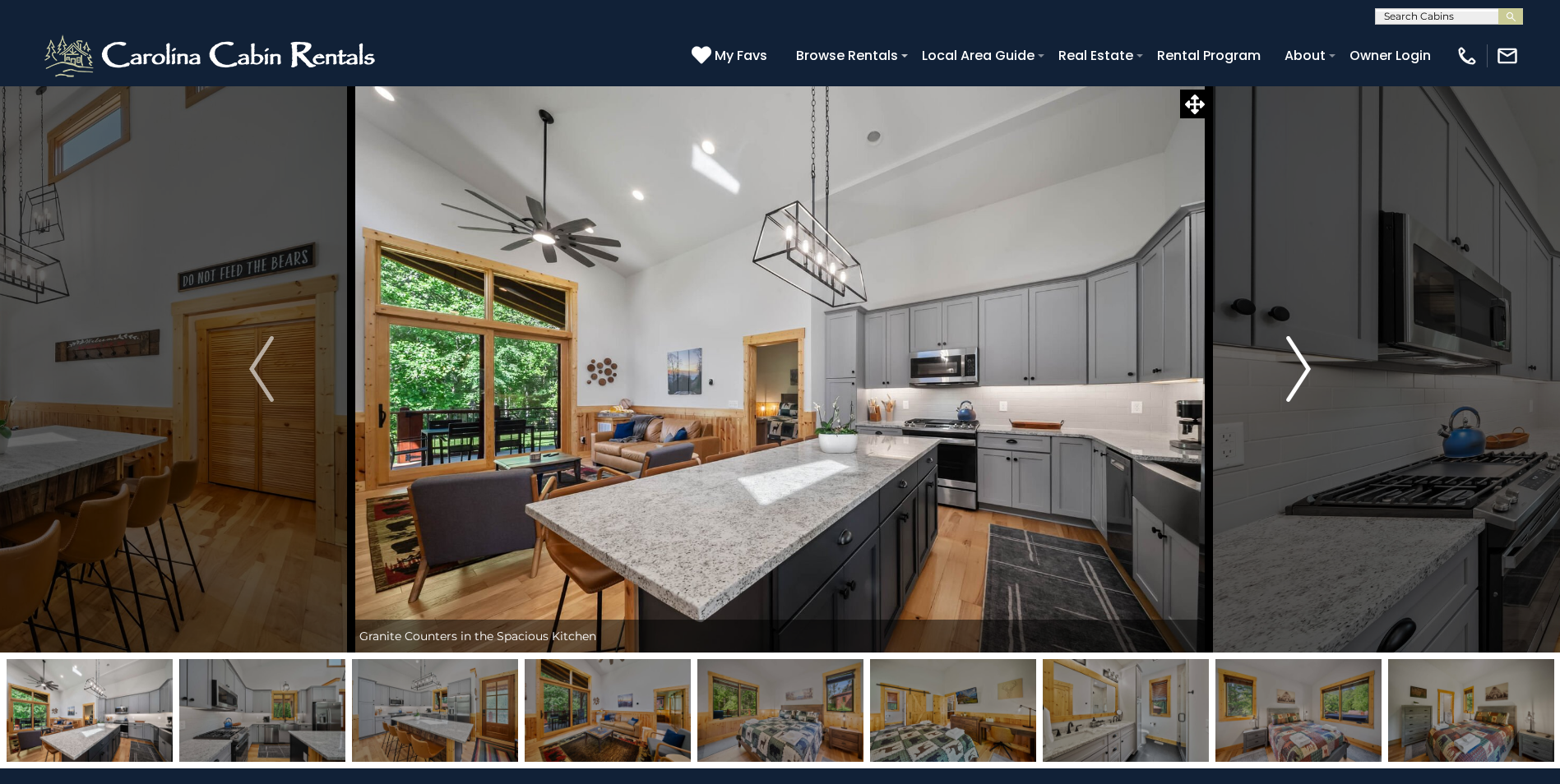
click at [1298, 391] on img "Next" at bounding box center [1299, 369] width 25 height 66
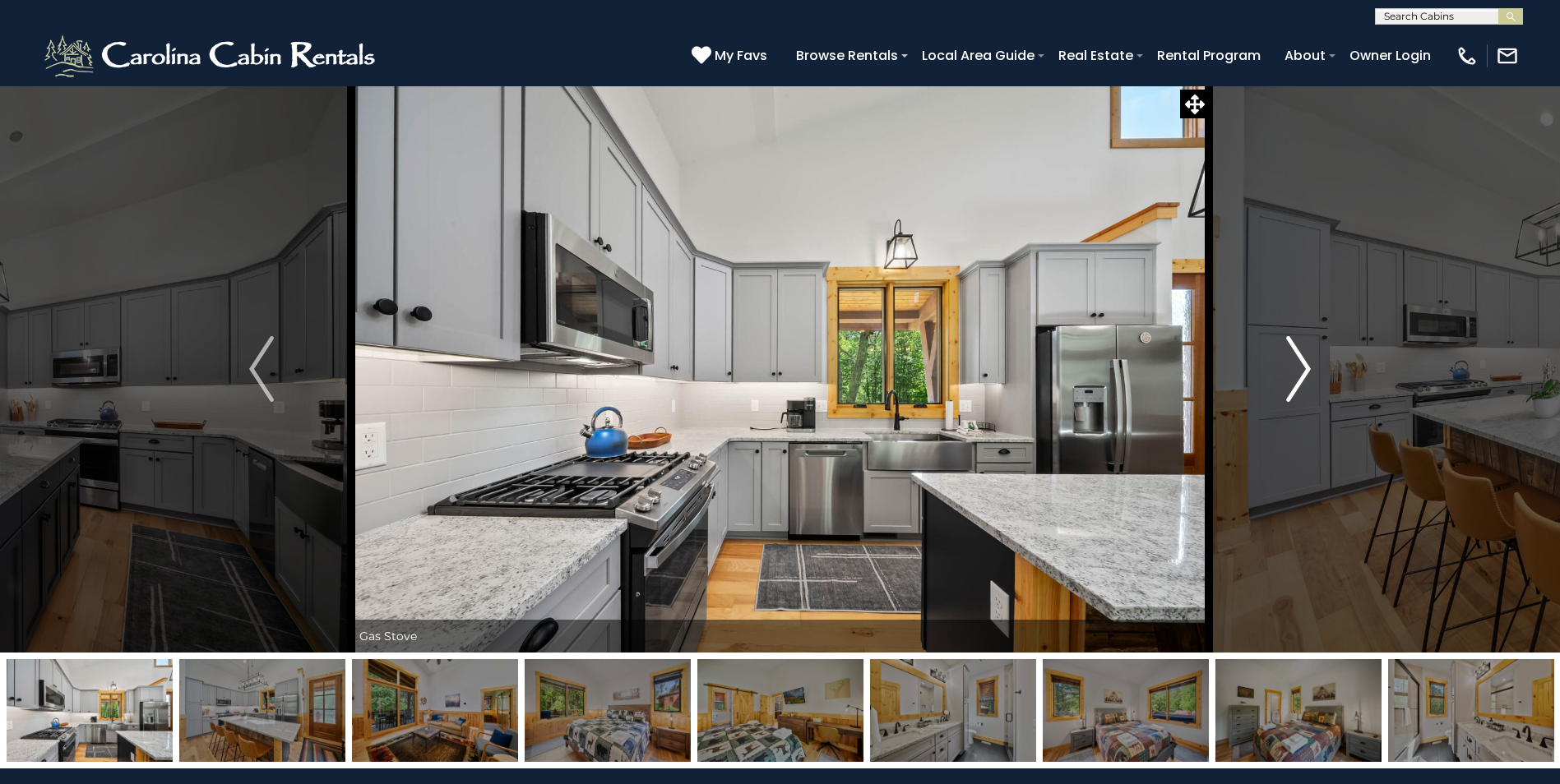
click at [1298, 391] on img "Next" at bounding box center [1299, 369] width 25 height 66
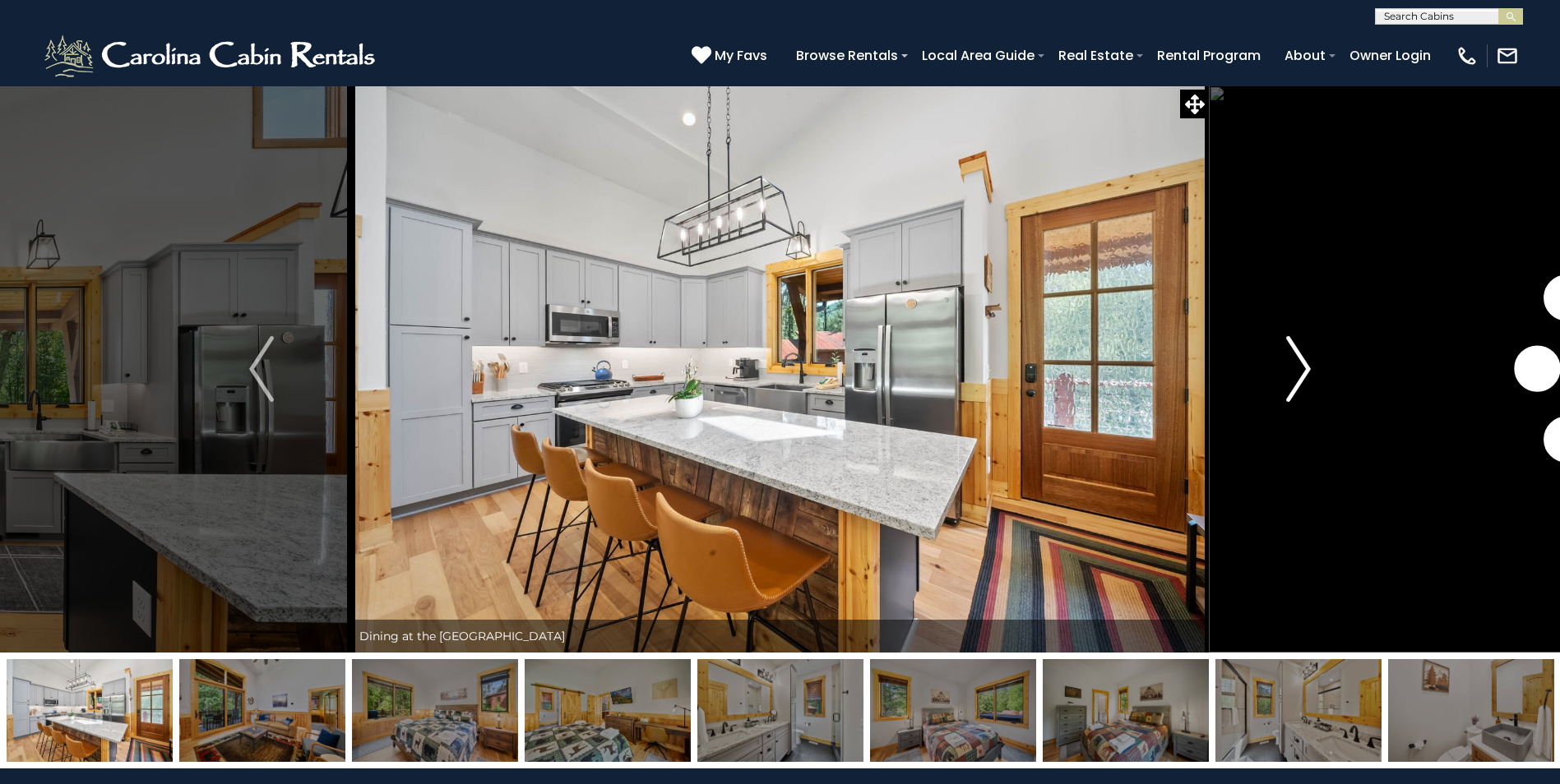
click at [1298, 391] on img "Next" at bounding box center [1299, 369] width 25 height 66
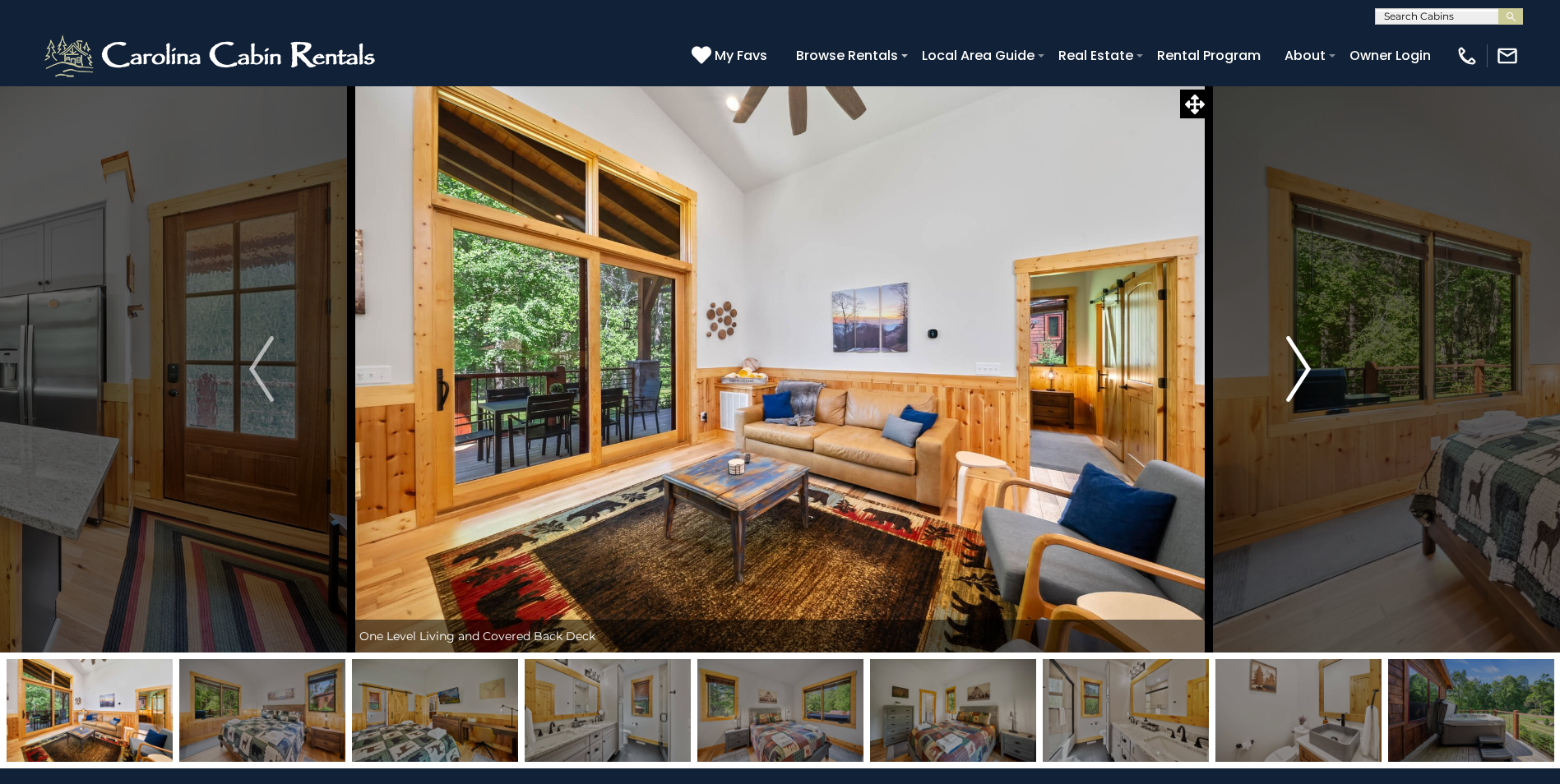
click at [1298, 391] on img "Next" at bounding box center [1299, 369] width 25 height 66
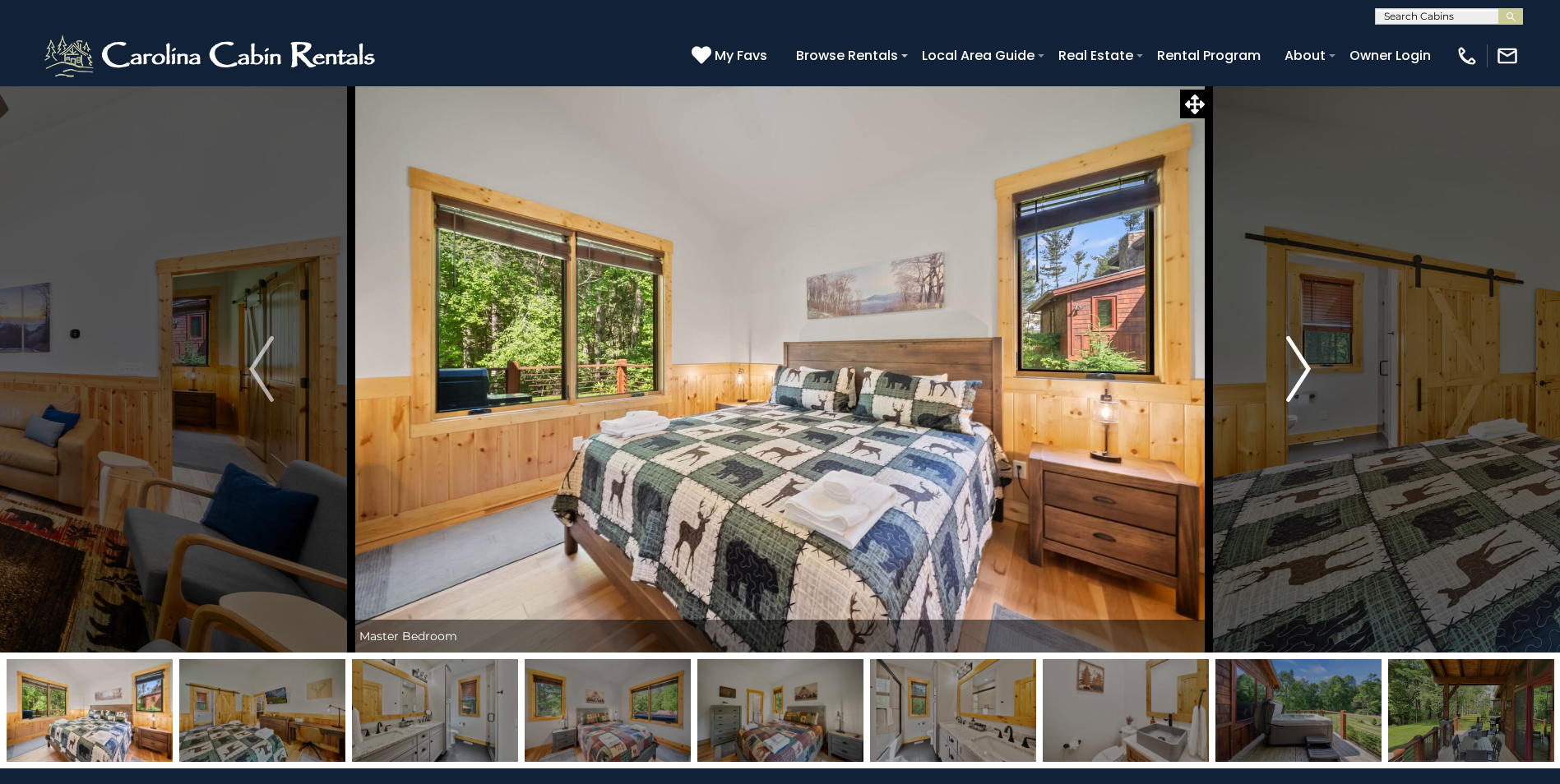
click at [1298, 391] on img "Next" at bounding box center [1299, 369] width 25 height 66
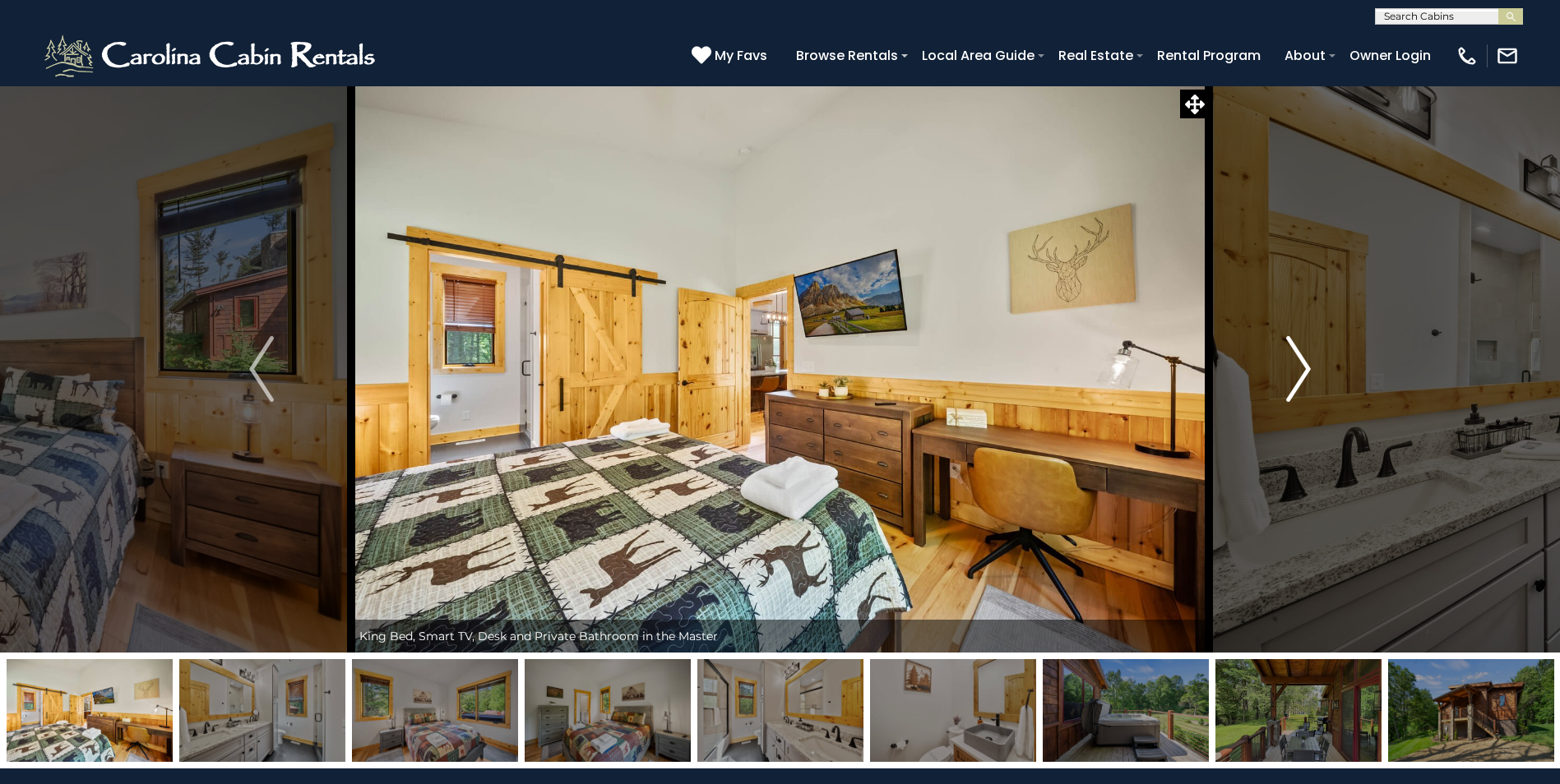
click at [1298, 391] on img "Next" at bounding box center [1299, 369] width 25 height 66
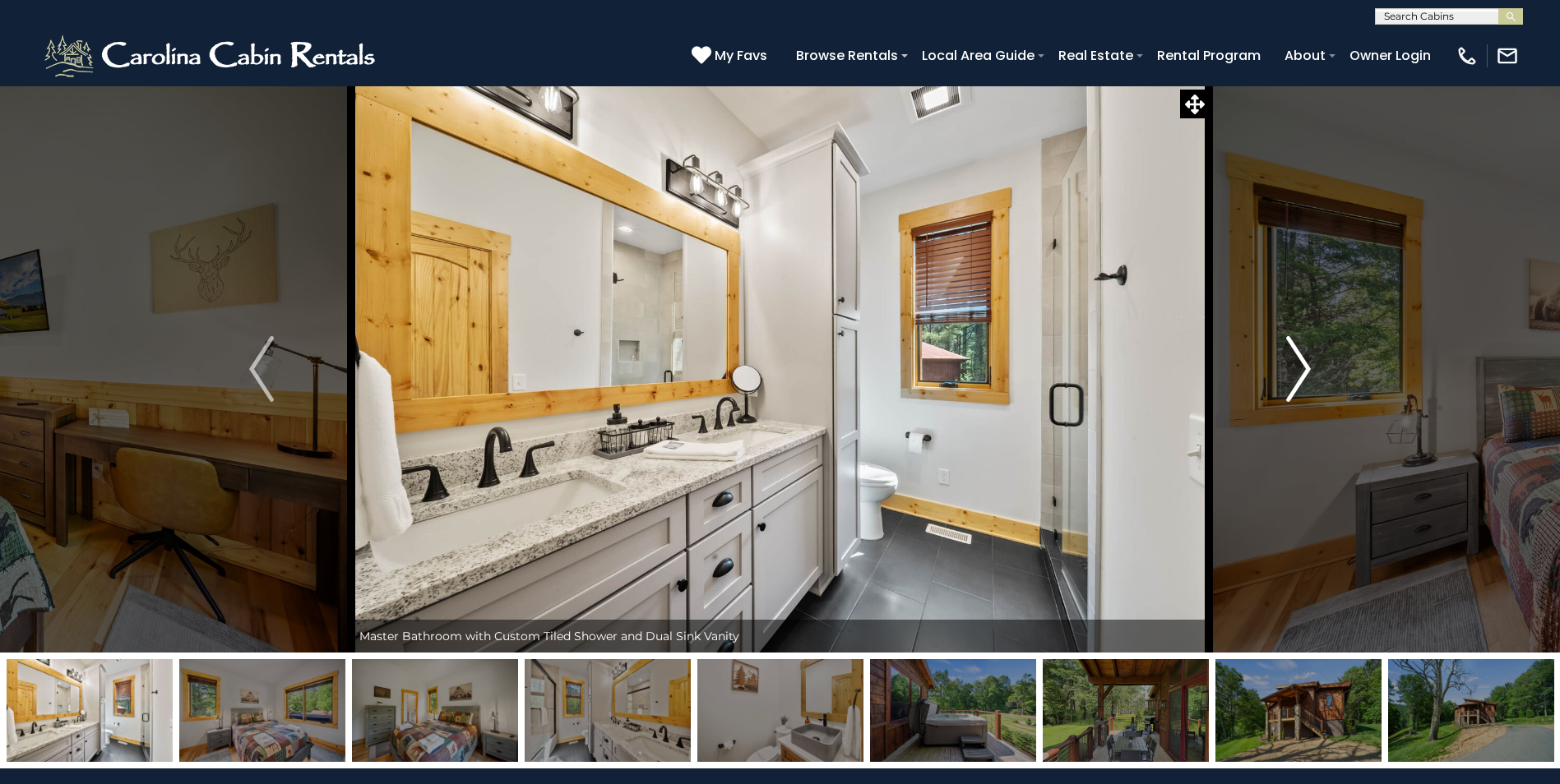
click at [1298, 391] on img "Next" at bounding box center [1299, 369] width 25 height 66
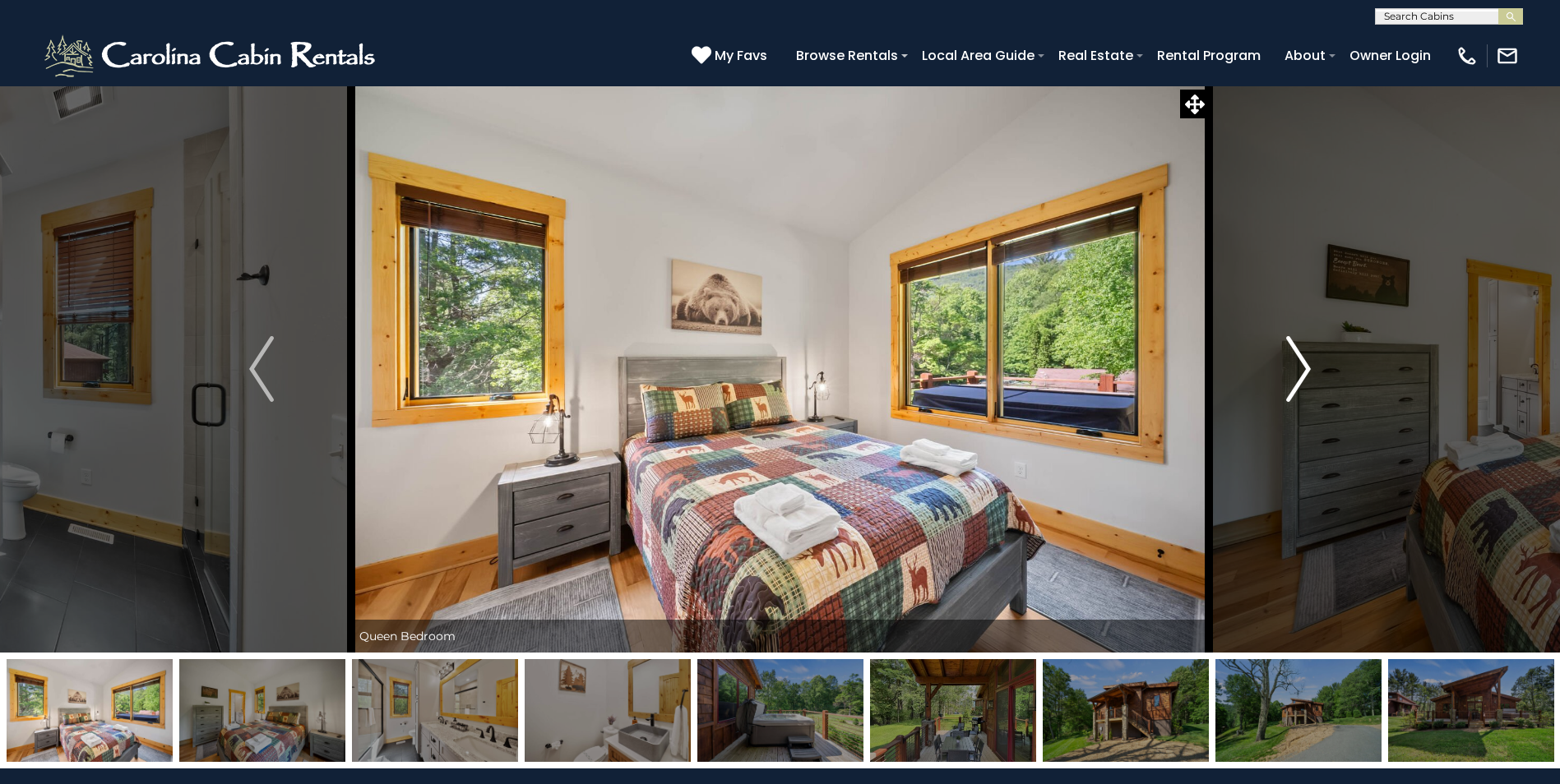
click at [1298, 391] on img "Next" at bounding box center [1299, 369] width 25 height 66
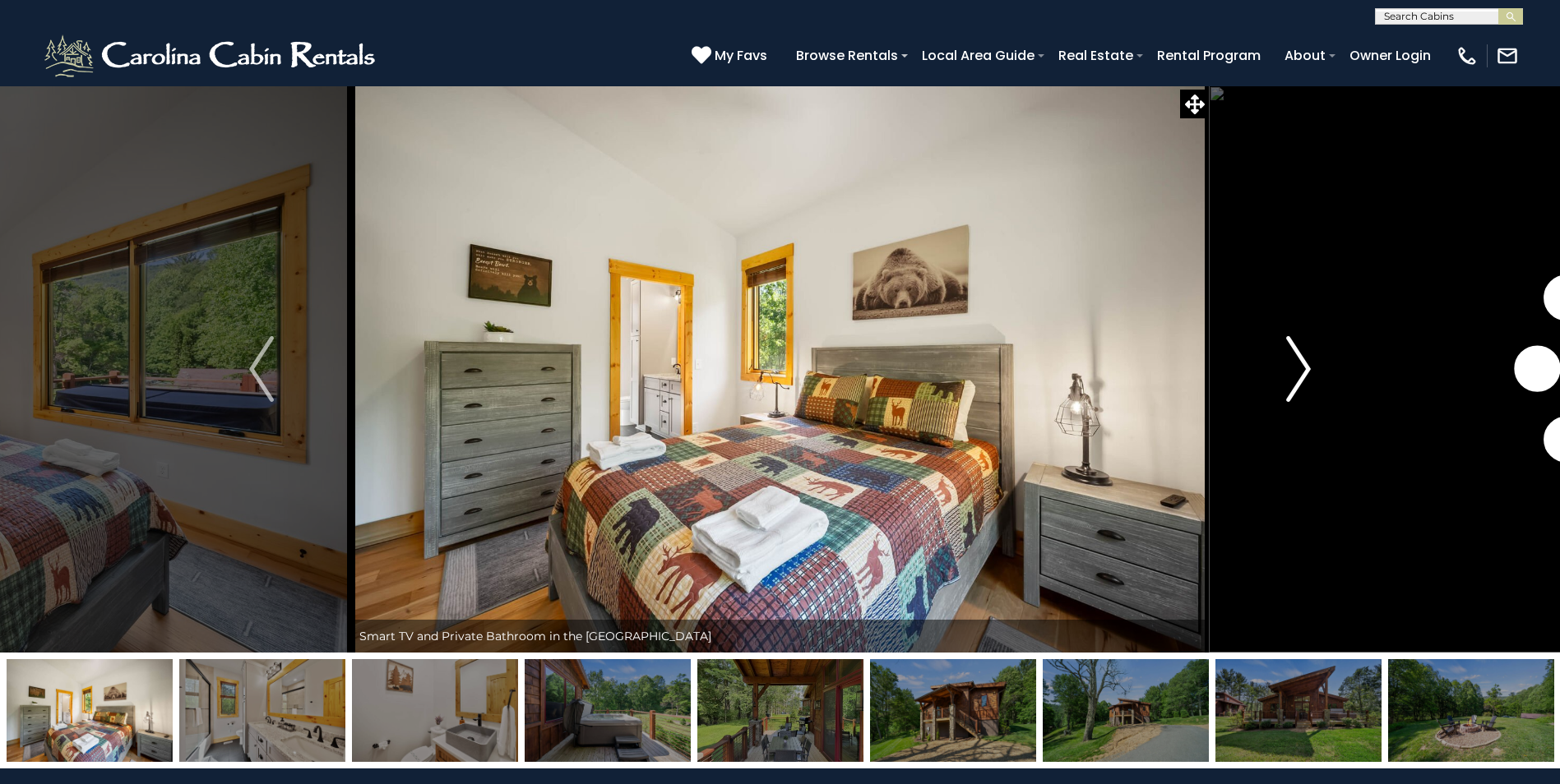
click at [1298, 391] on img "Next" at bounding box center [1299, 369] width 25 height 66
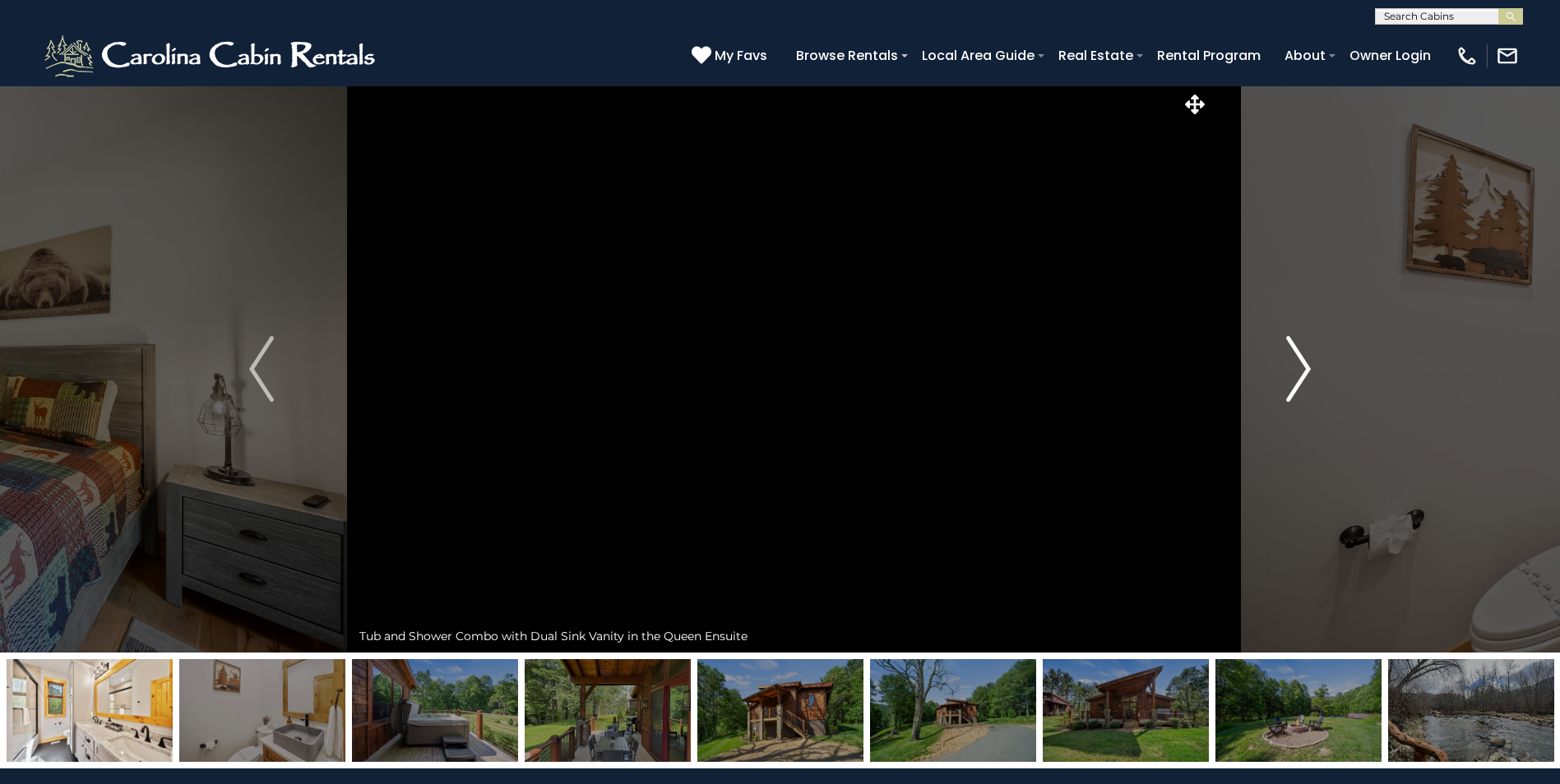
click at [1298, 391] on img "Next" at bounding box center [1299, 369] width 25 height 66
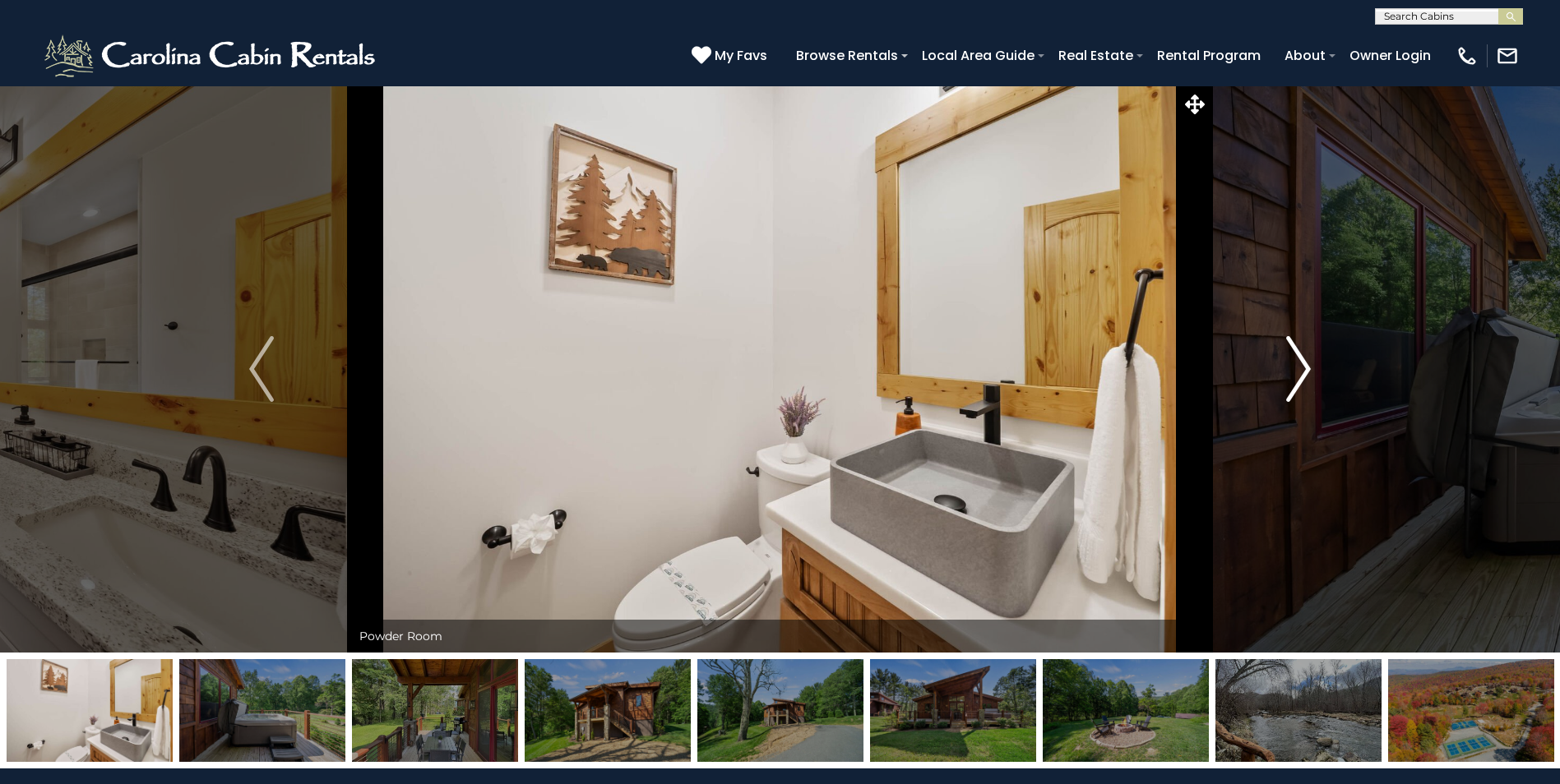
click at [1298, 391] on img "Next" at bounding box center [1299, 369] width 25 height 66
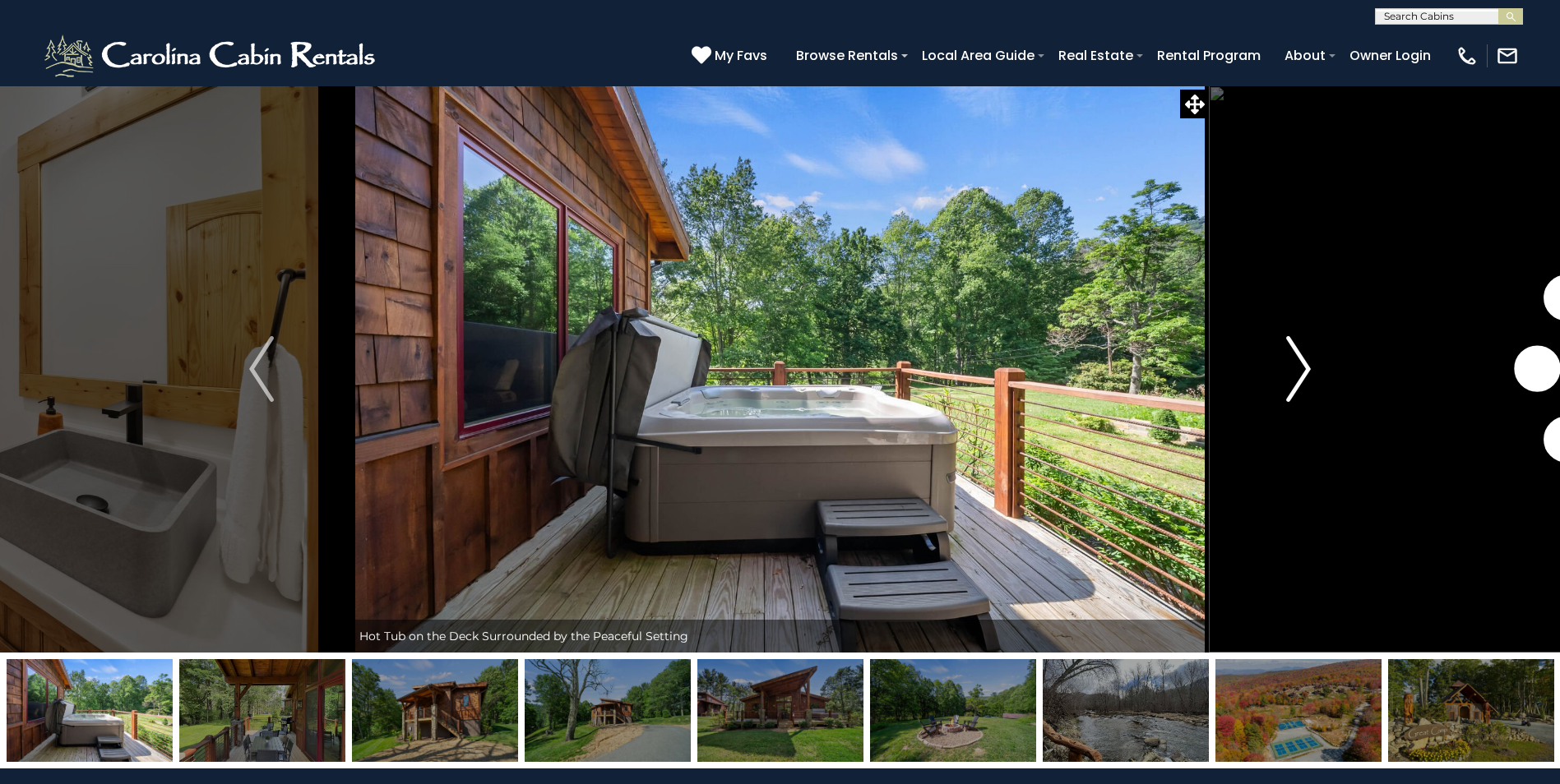
click at [1298, 391] on img "Next" at bounding box center [1299, 369] width 25 height 66
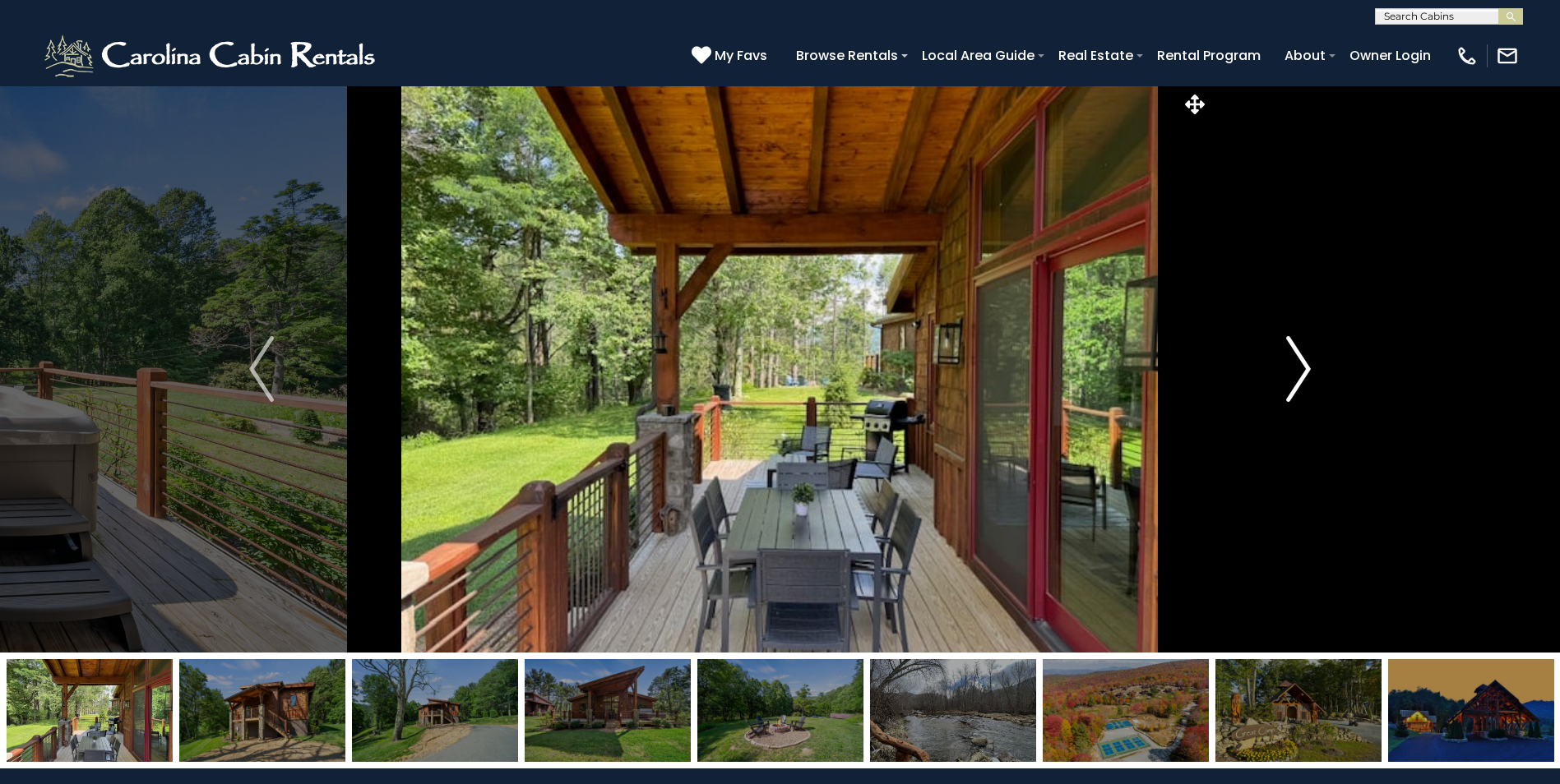
click at [1298, 391] on img "Next" at bounding box center [1299, 369] width 25 height 66
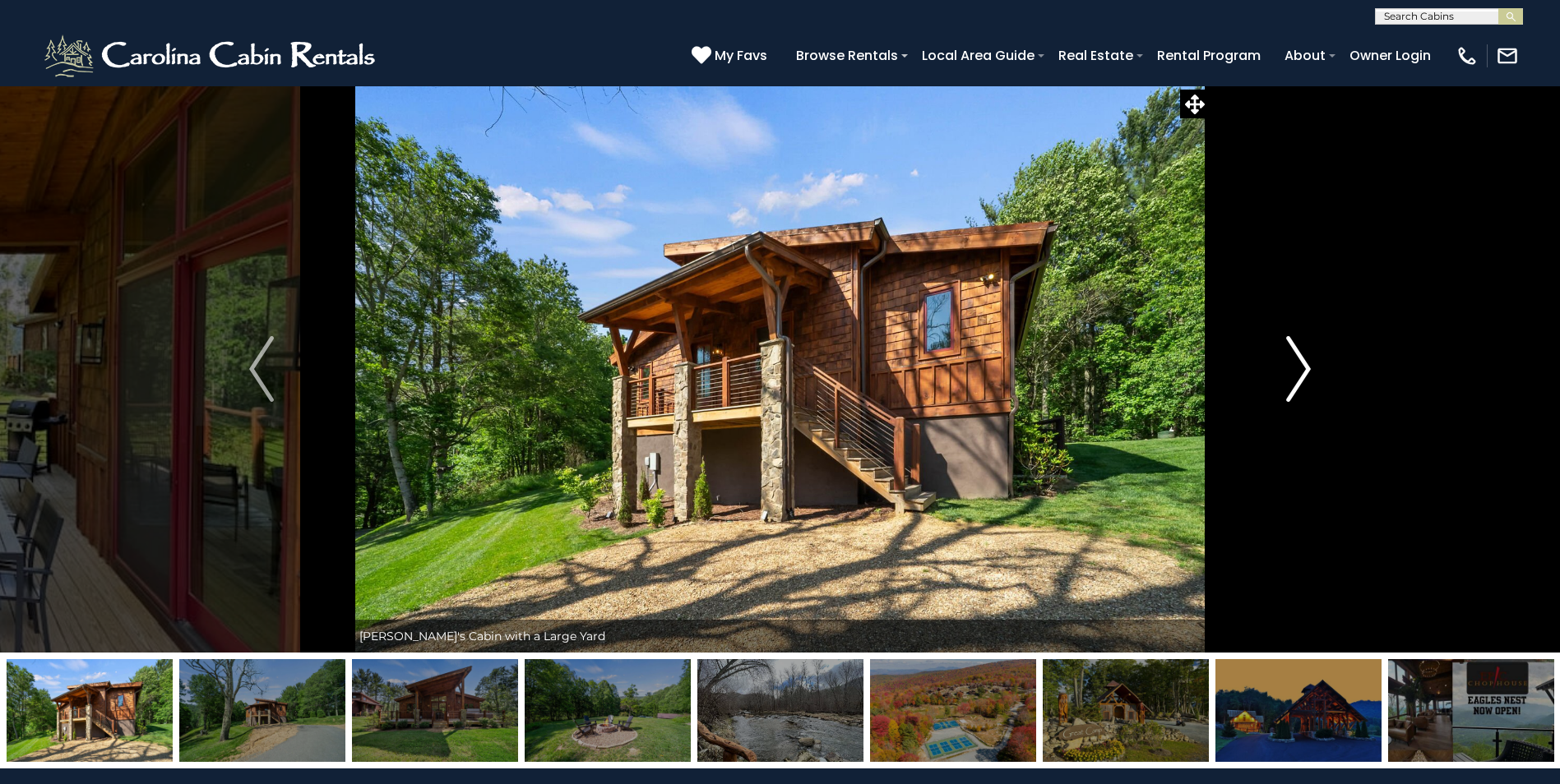
click at [1298, 391] on img "Next" at bounding box center [1299, 369] width 25 height 66
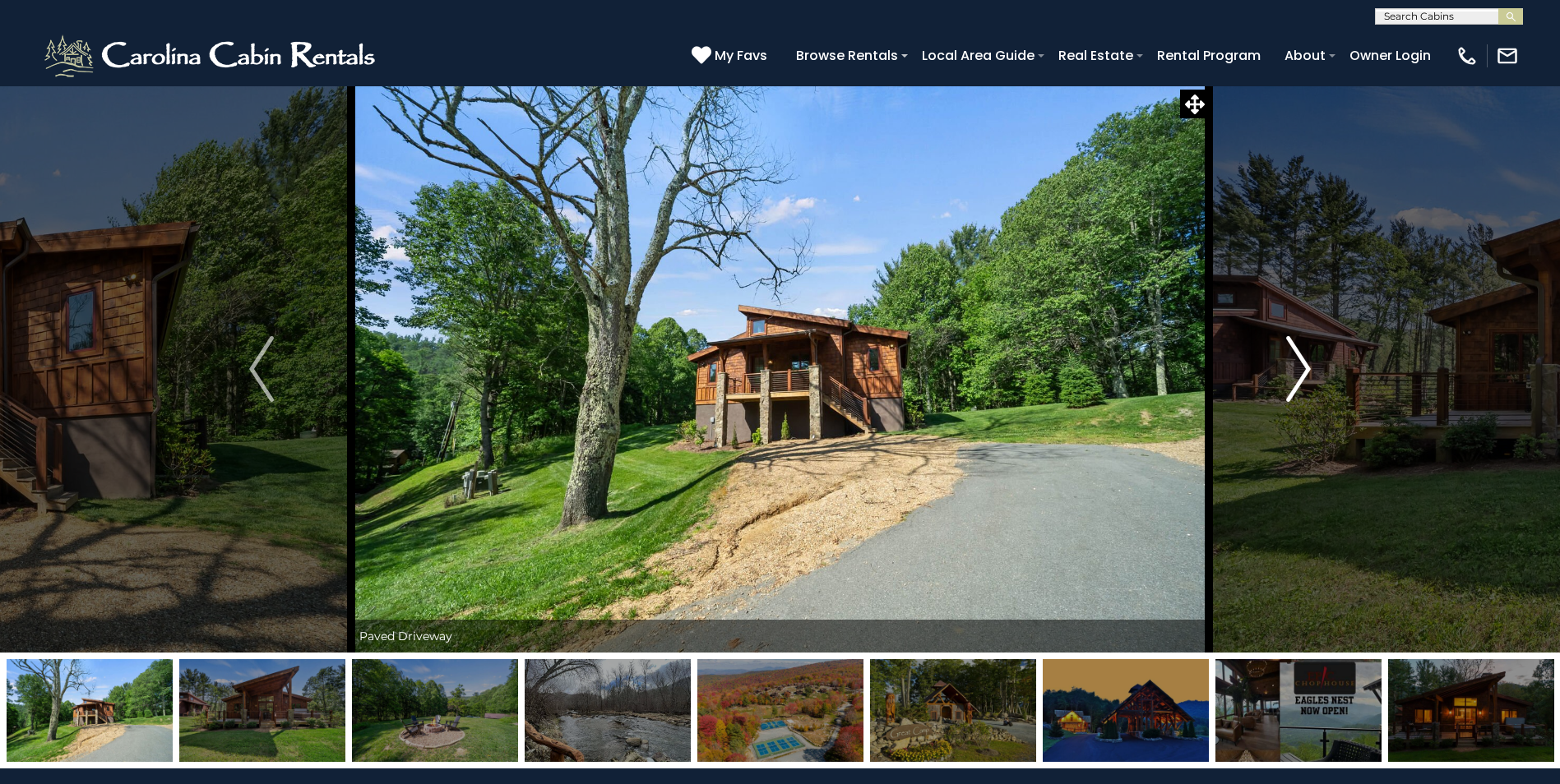
click at [1298, 391] on img "Next" at bounding box center [1299, 369] width 25 height 66
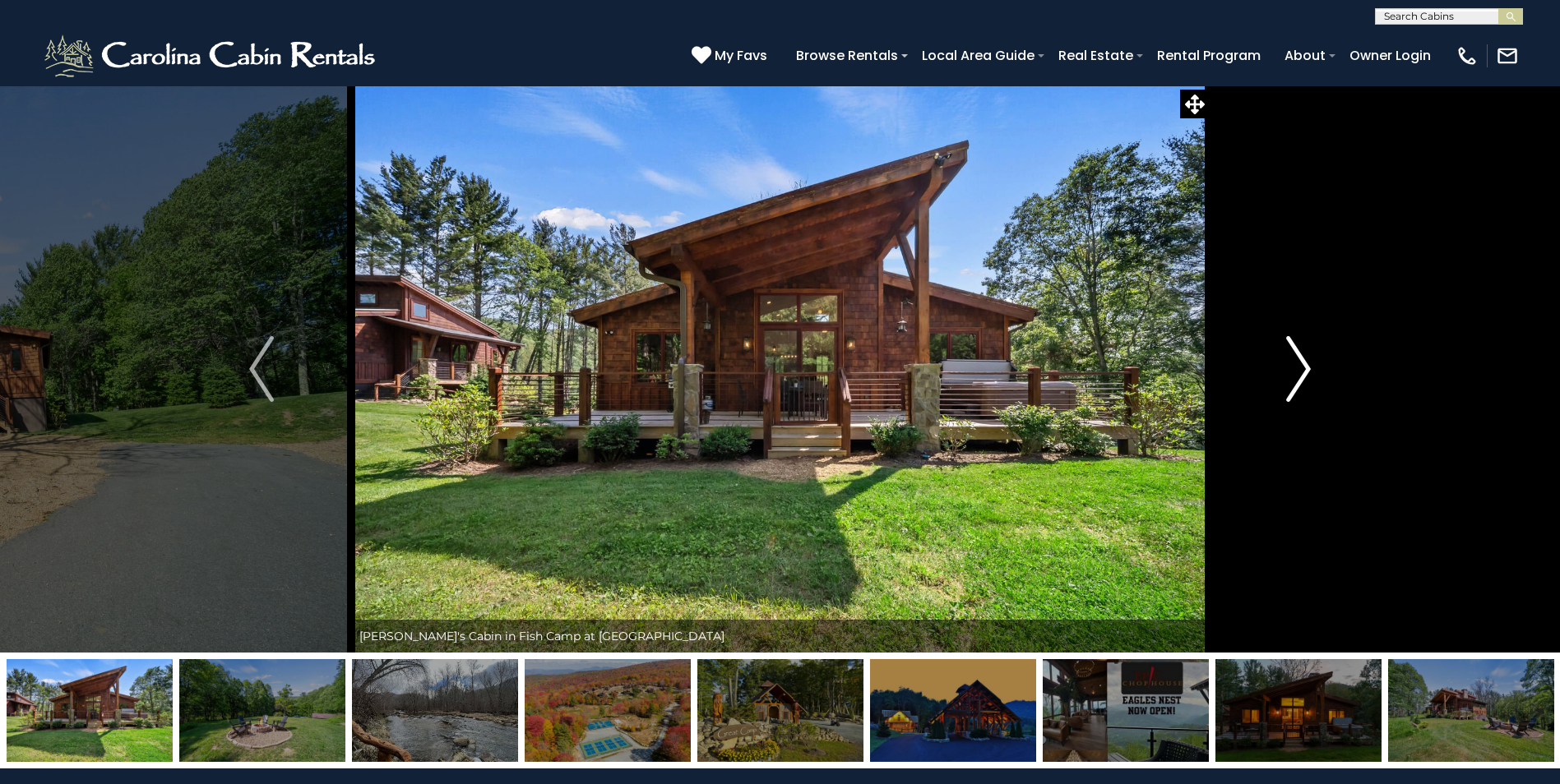
click at [1298, 391] on img "Next" at bounding box center [1299, 369] width 25 height 66
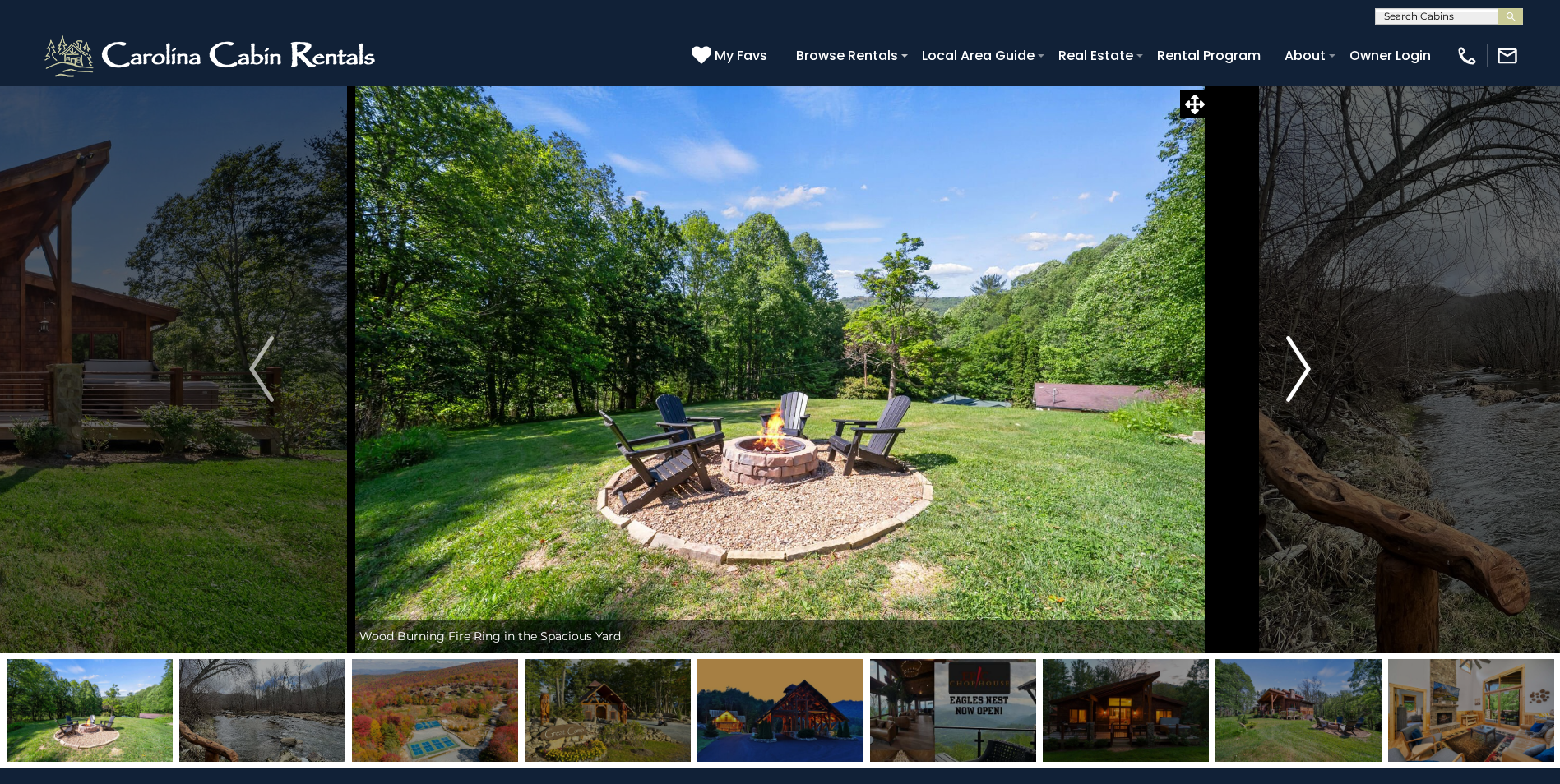
click at [1298, 391] on img "Next" at bounding box center [1299, 369] width 25 height 66
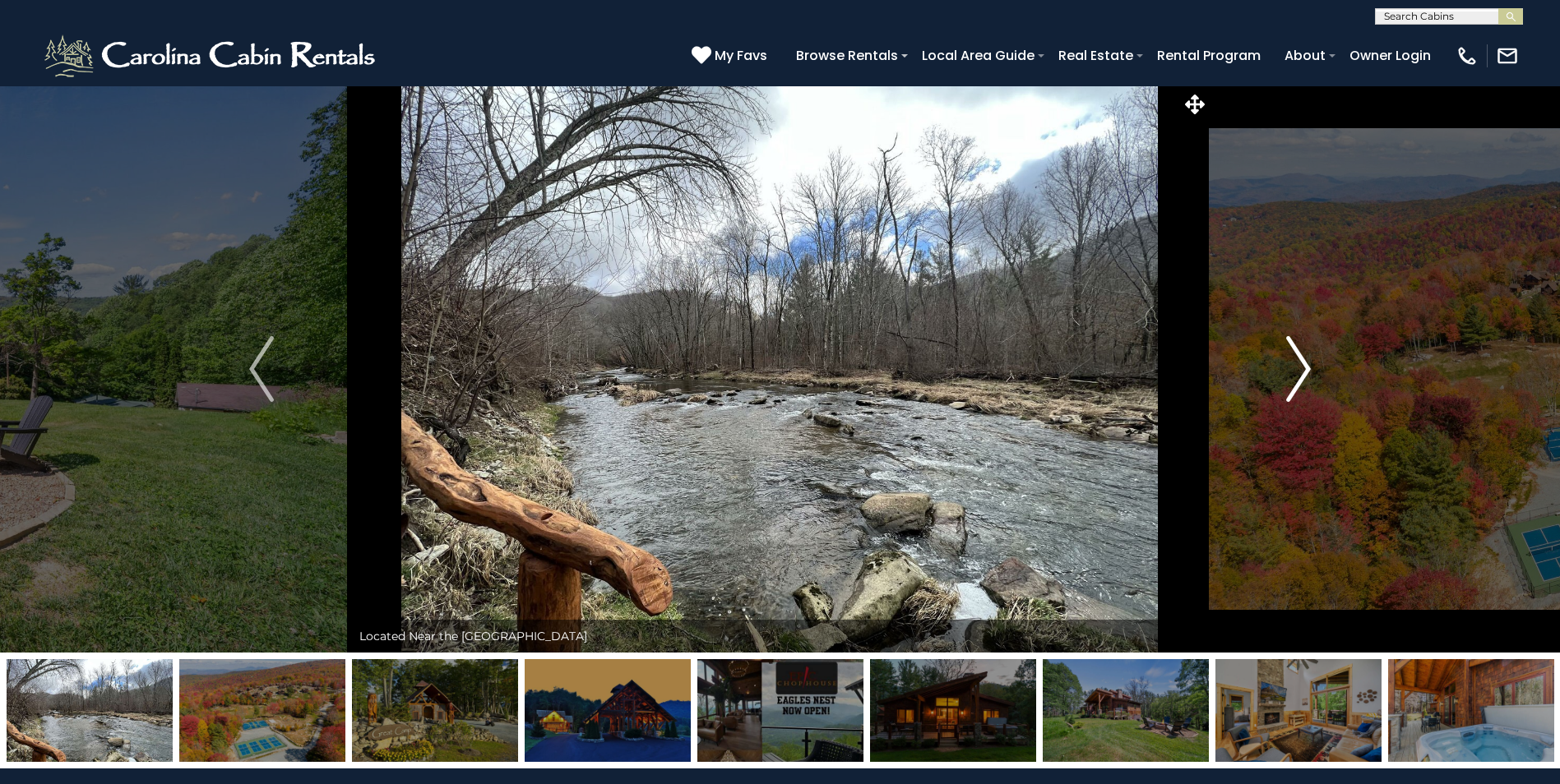
click at [1298, 391] on img "Next" at bounding box center [1299, 369] width 25 height 66
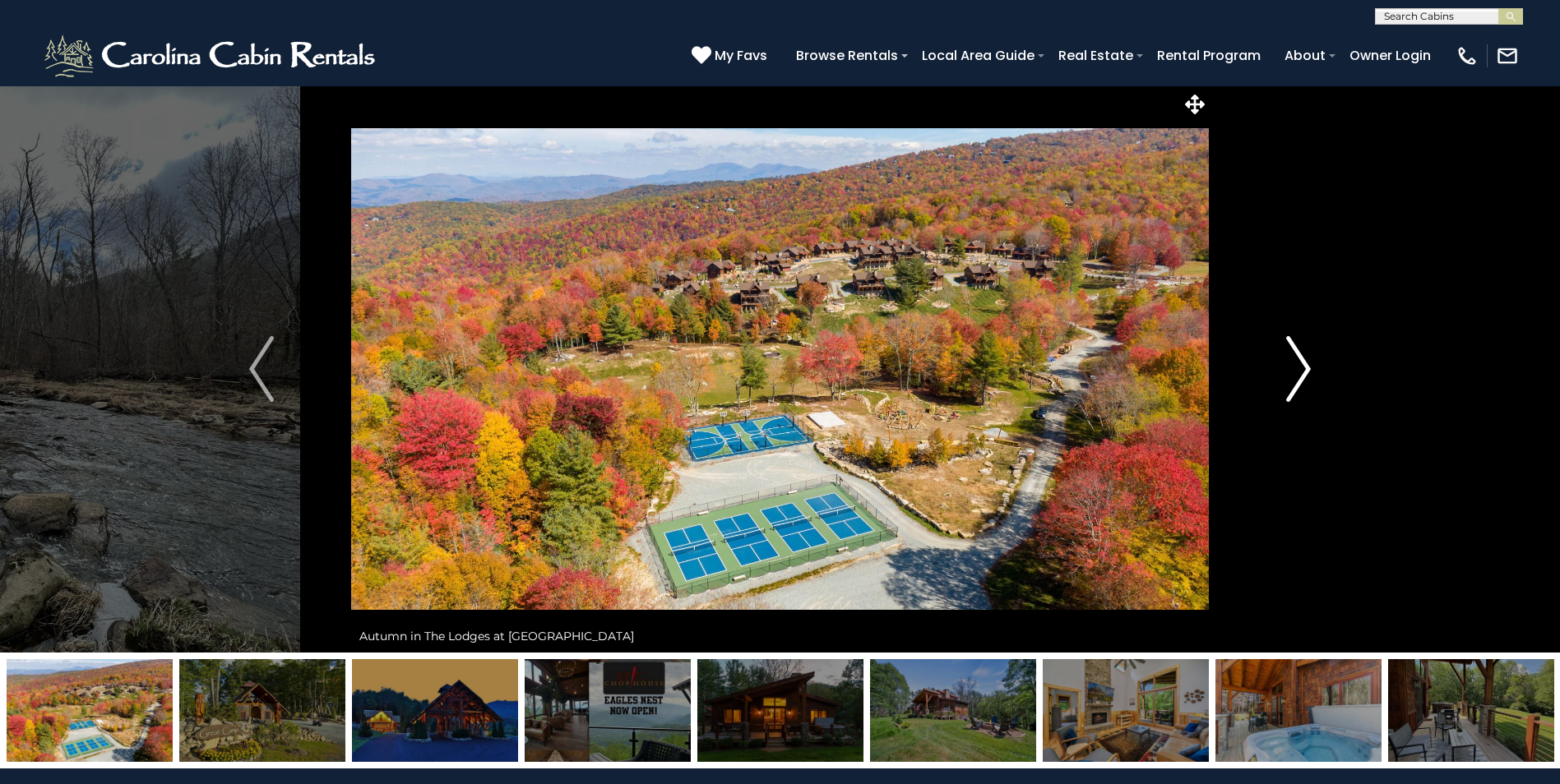
click at [1298, 391] on img "Next" at bounding box center [1299, 369] width 25 height 66
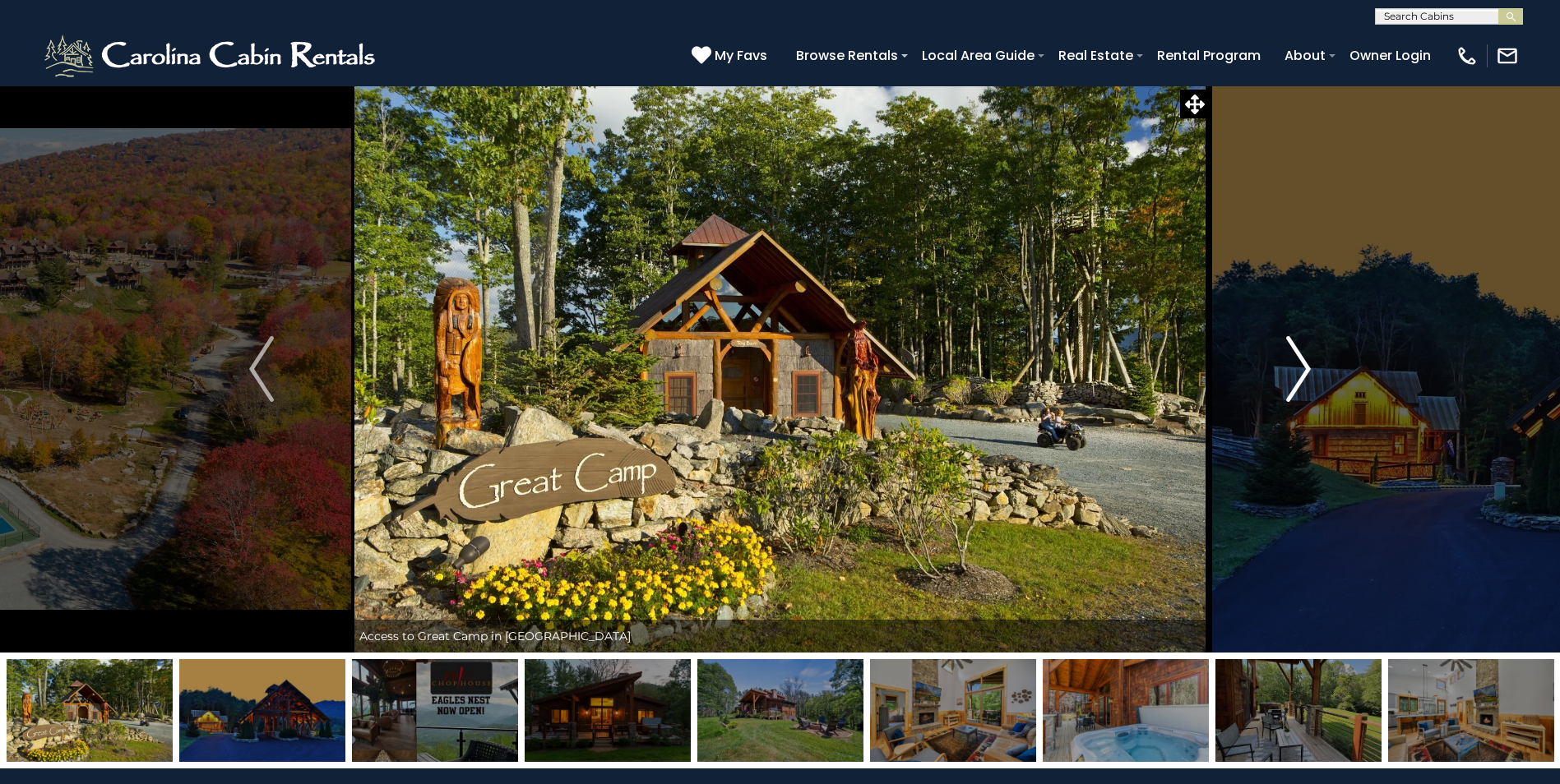
click at [1298, 391] on img "Next" at bounding box center [1299, 369] width 25 height 66
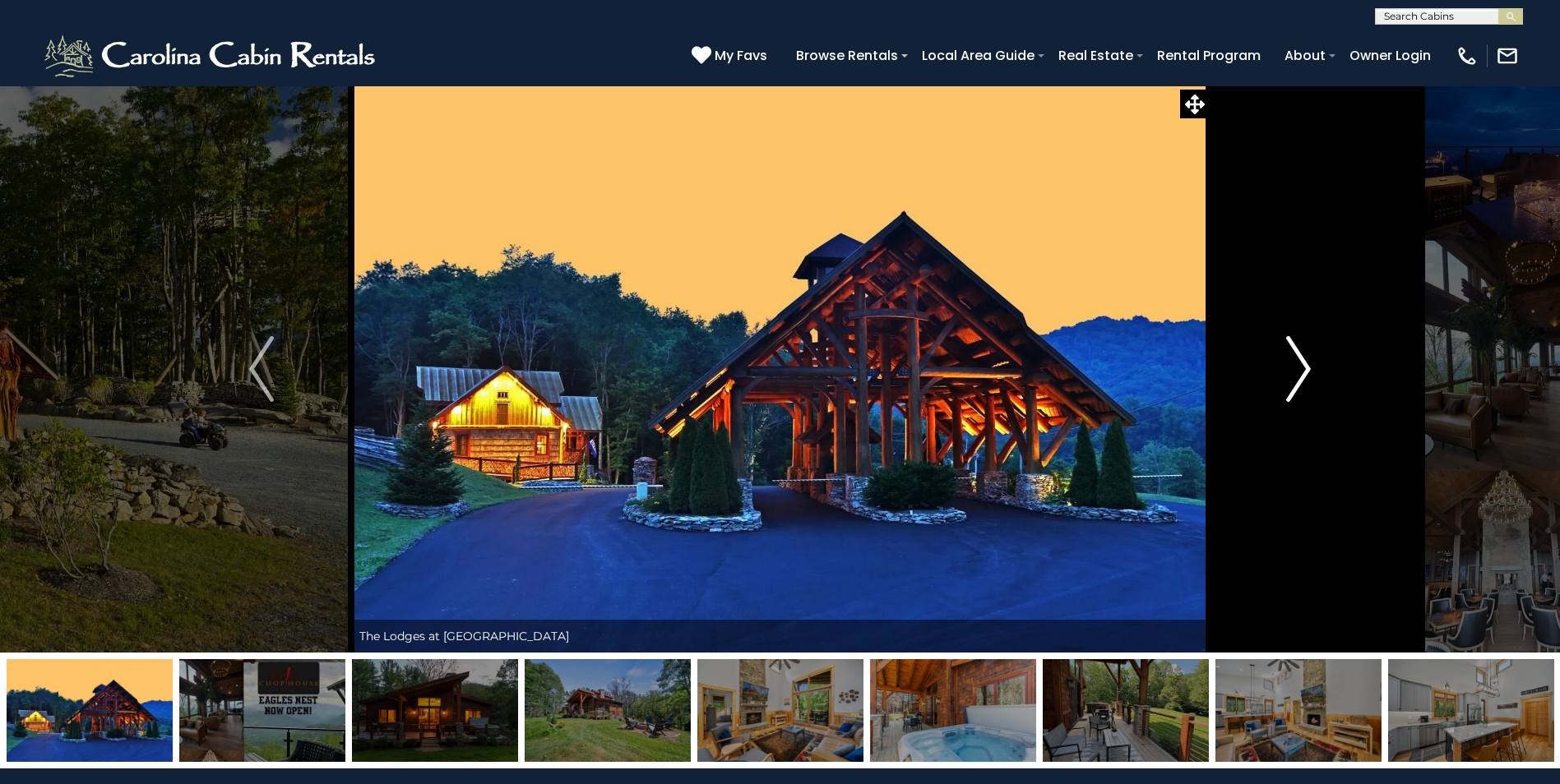
click at [1298, 391] on img "Next" at bounding box center [1299, 369] width 25 height 66
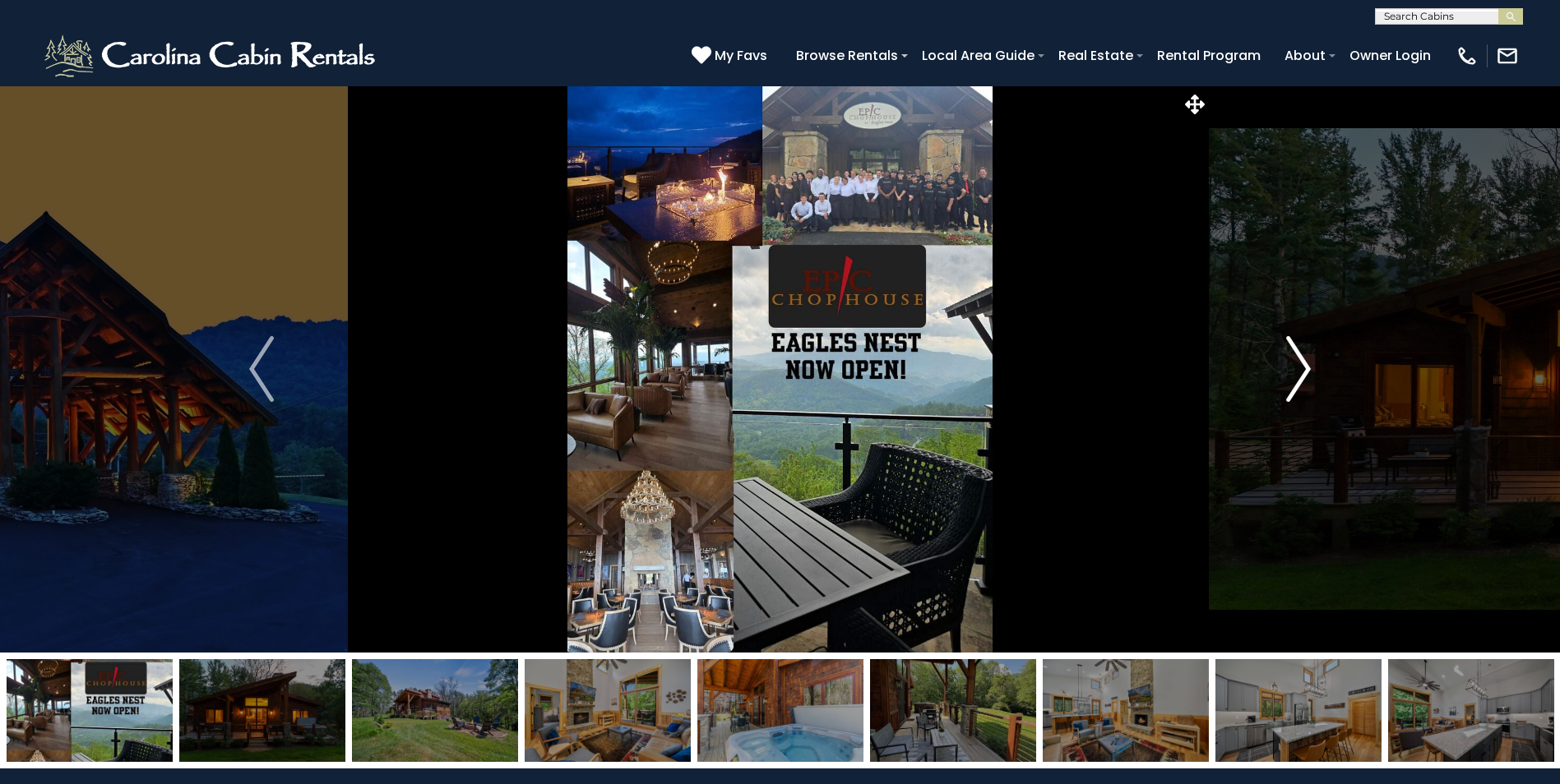
click at [1298, 391] on img "Next" at bounding box center [1299, 369] width 25 height 66
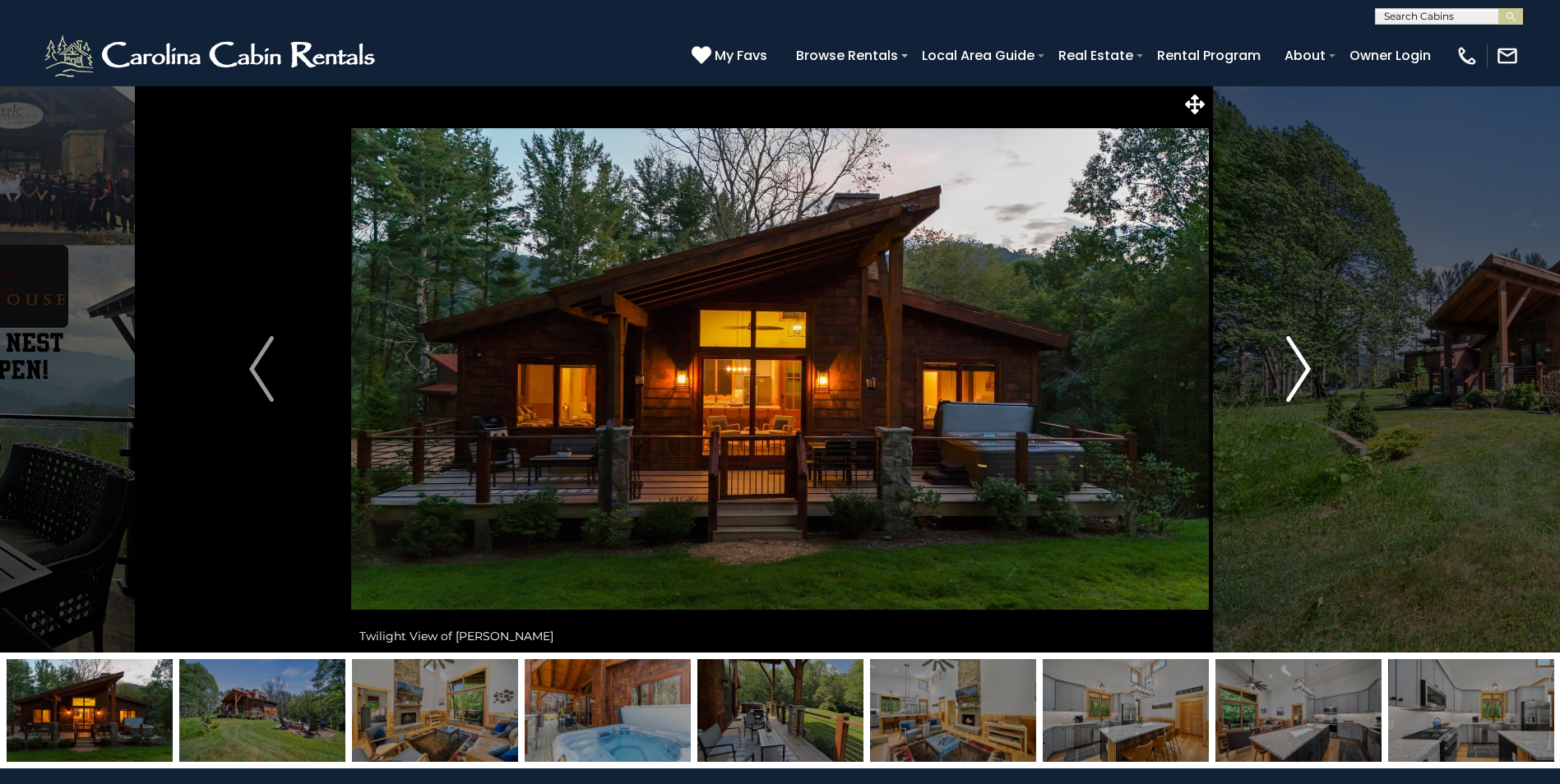
click at [1298, 391] on img "Next" at bounding box center [1299, 369] width 25 height 66
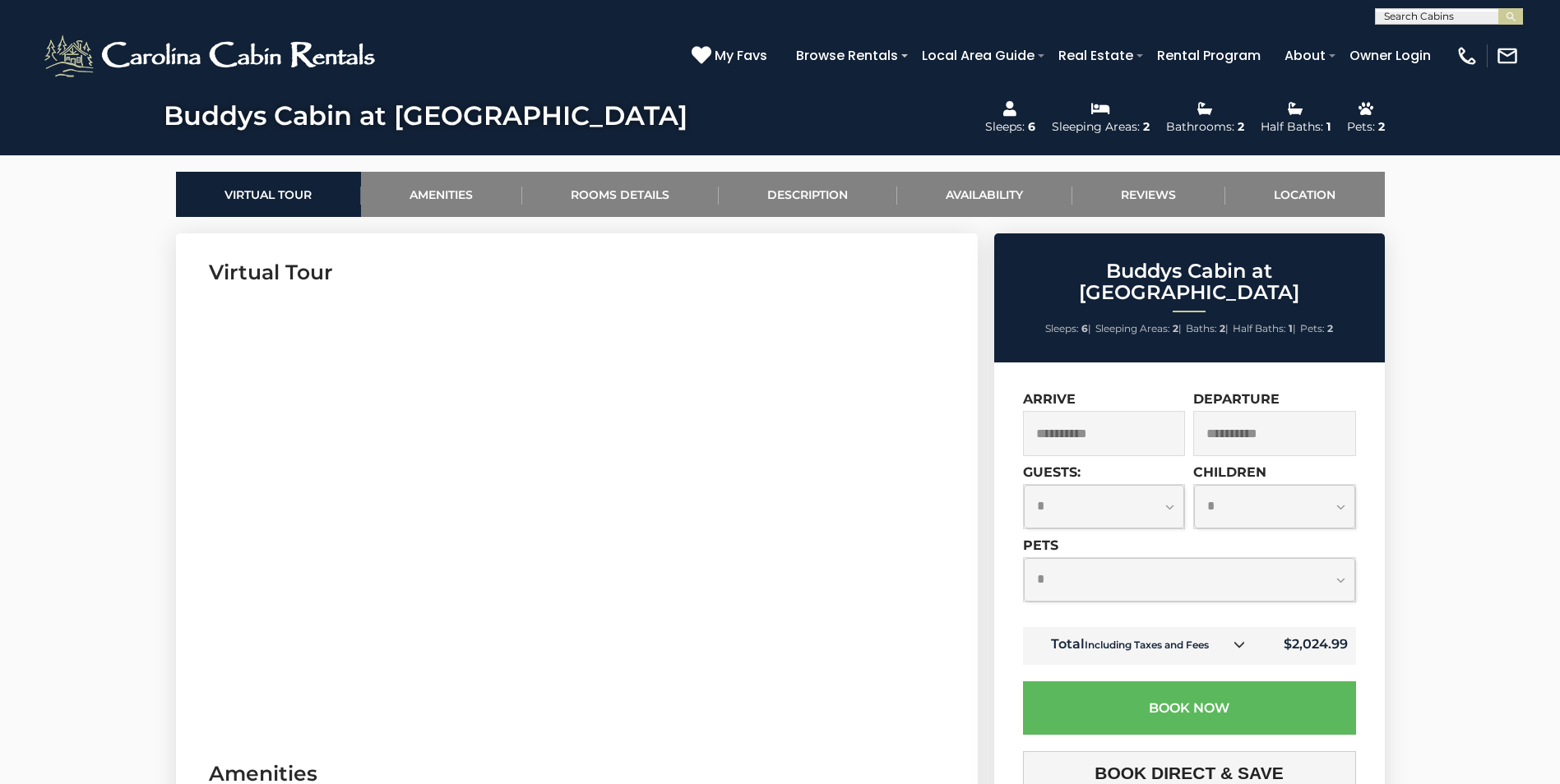
scroll to position [740, 0]
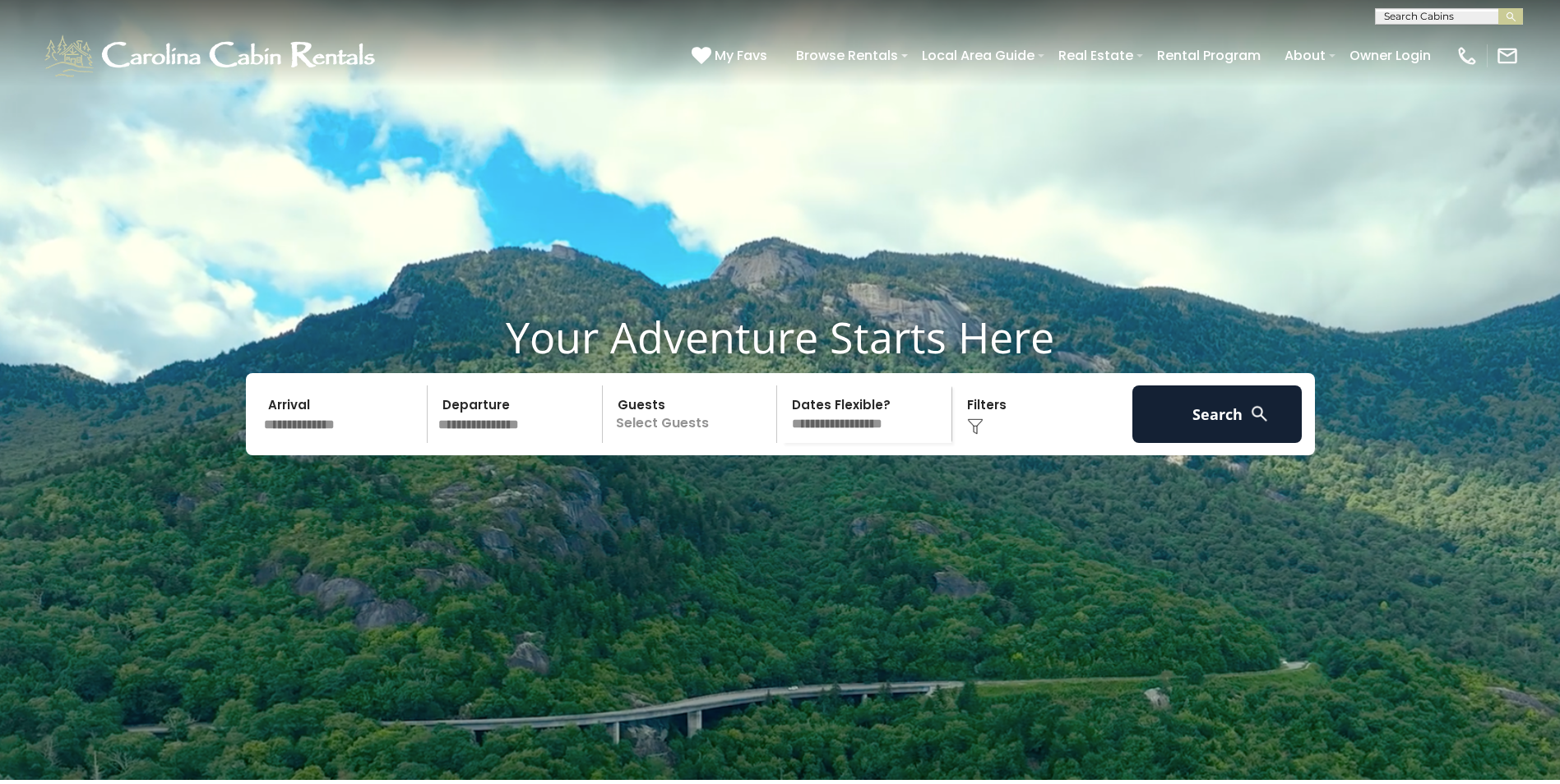
click at [297, 443] on input "text" at bounding box center [343, 414] width 170 height 57
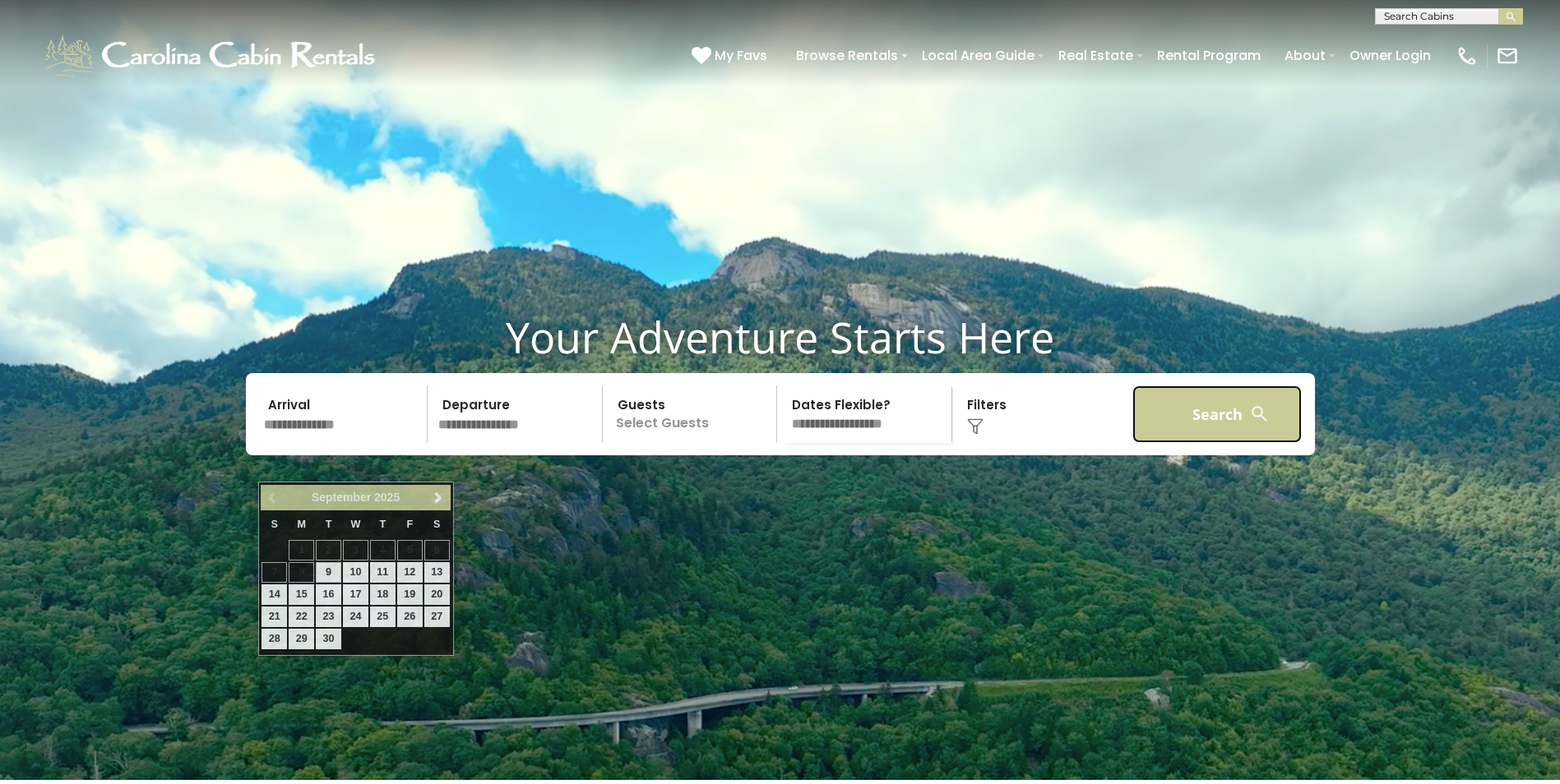
click at [1186, 443] on button "Search" at bounding box center [1217, 414] width 170 height 57
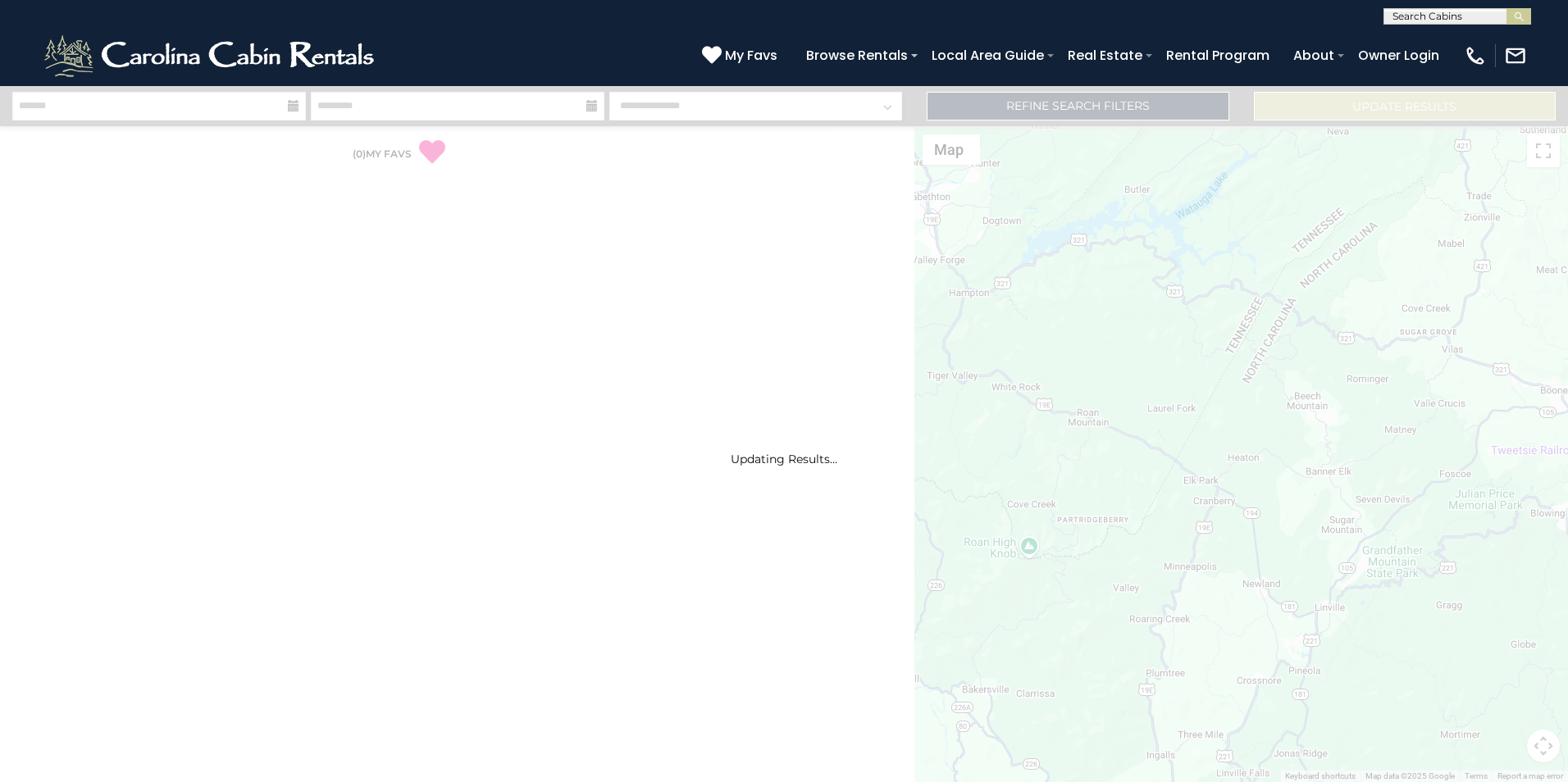
click at [1434, 19] on input "text" at bounding box center [1456, 20] width 144 height 16
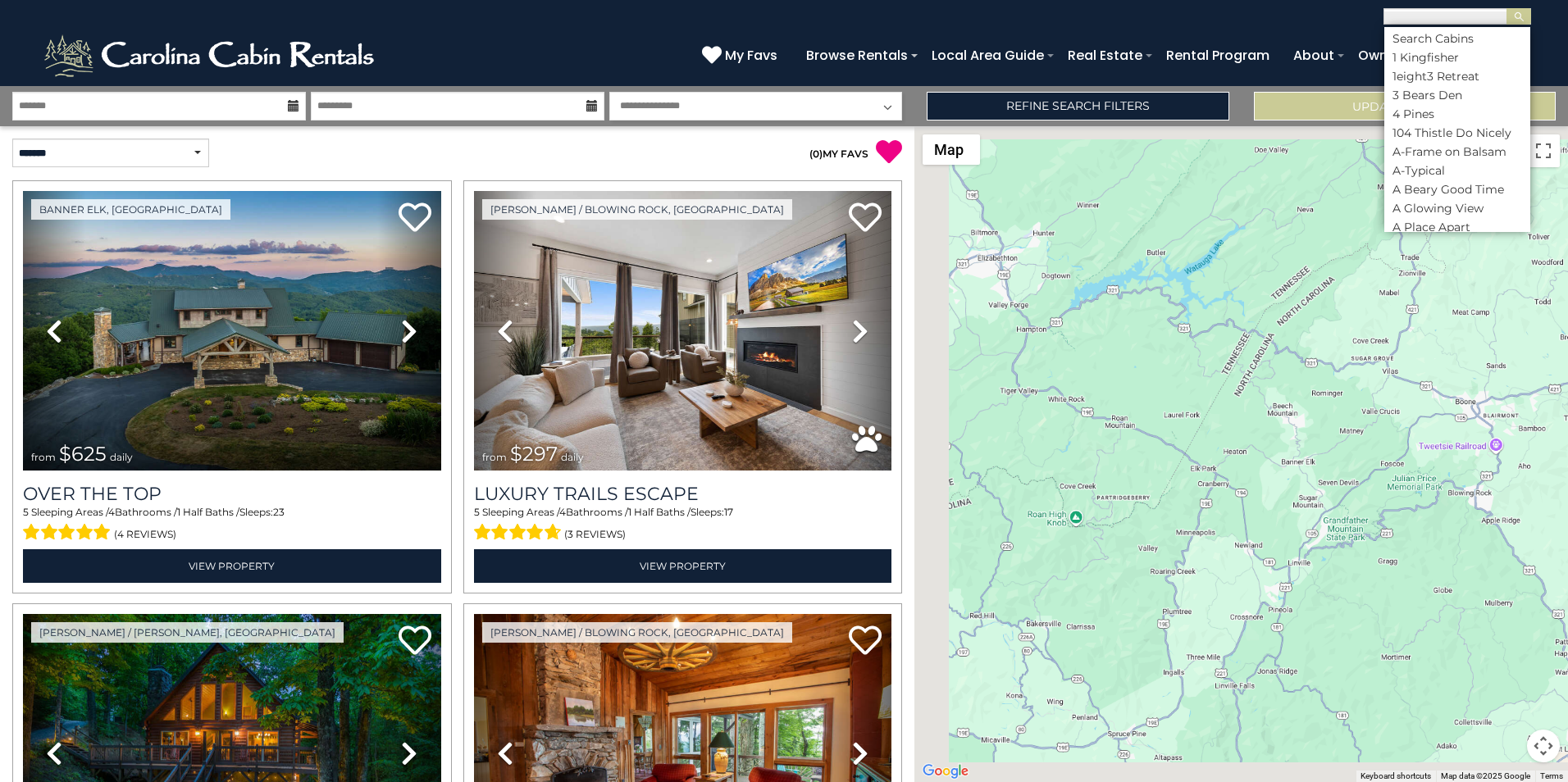
scroll to position [1, 0]
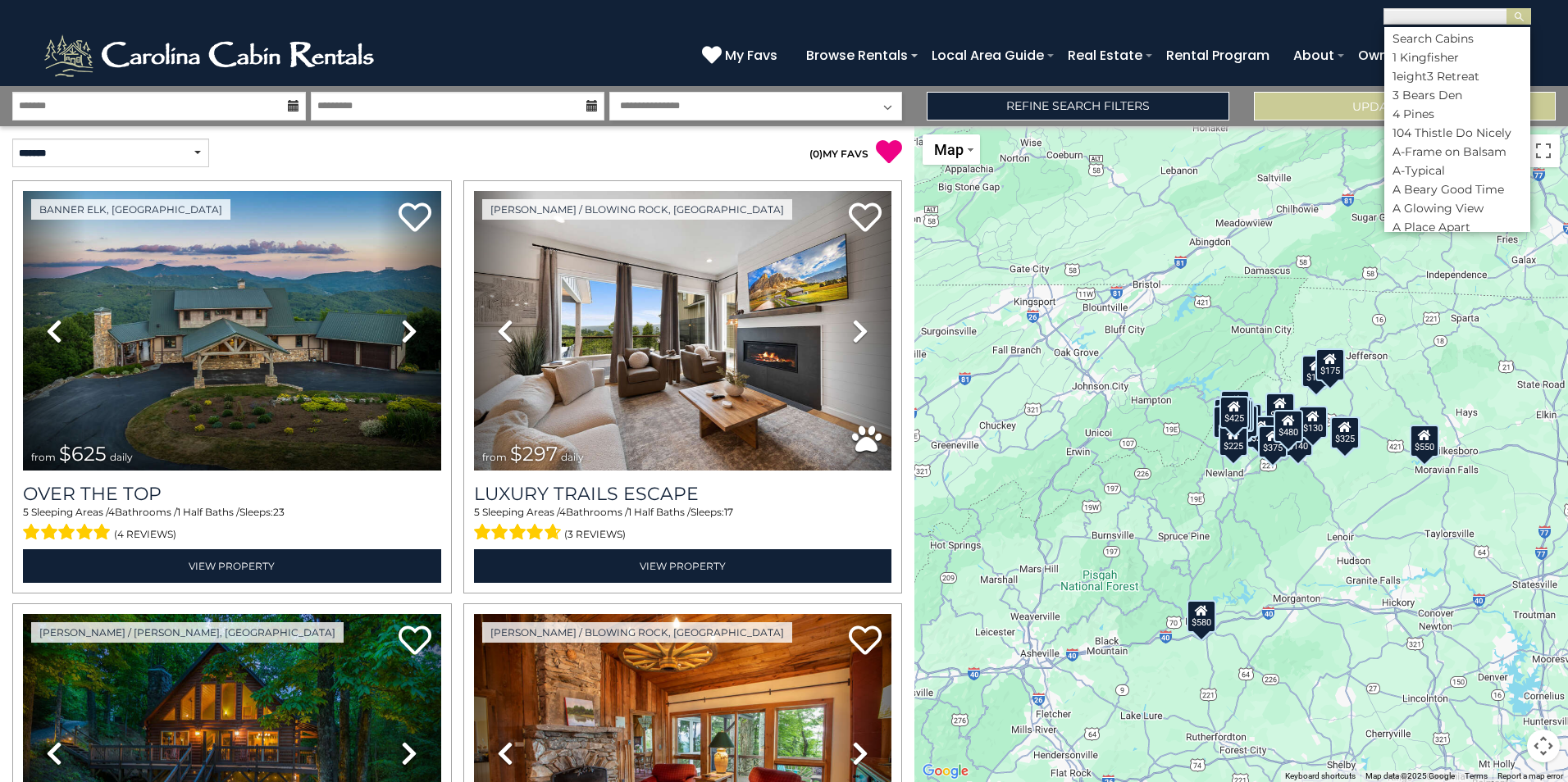
paste input "**********"
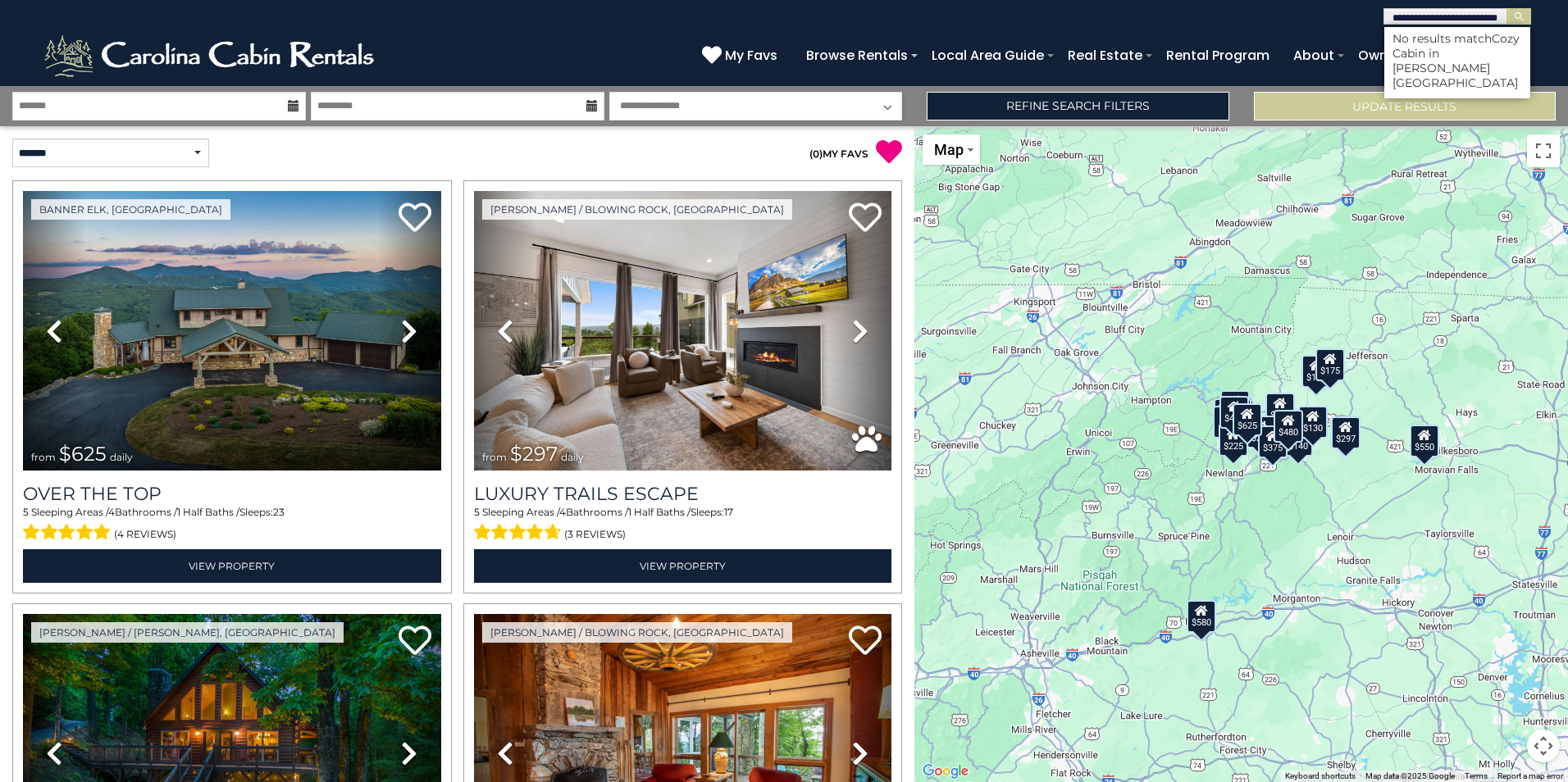
type input "**********"
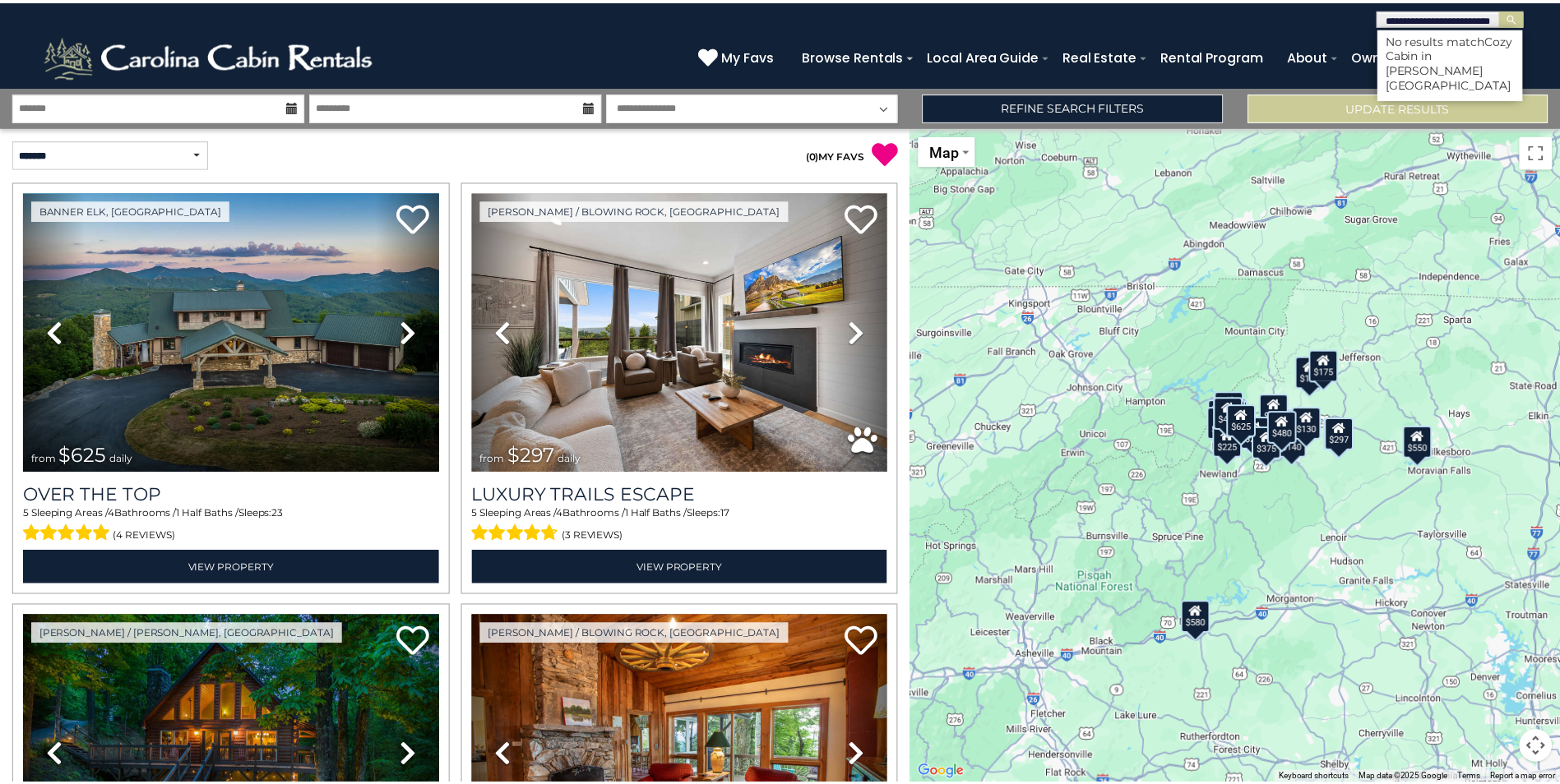
scroll to position [0, 0]
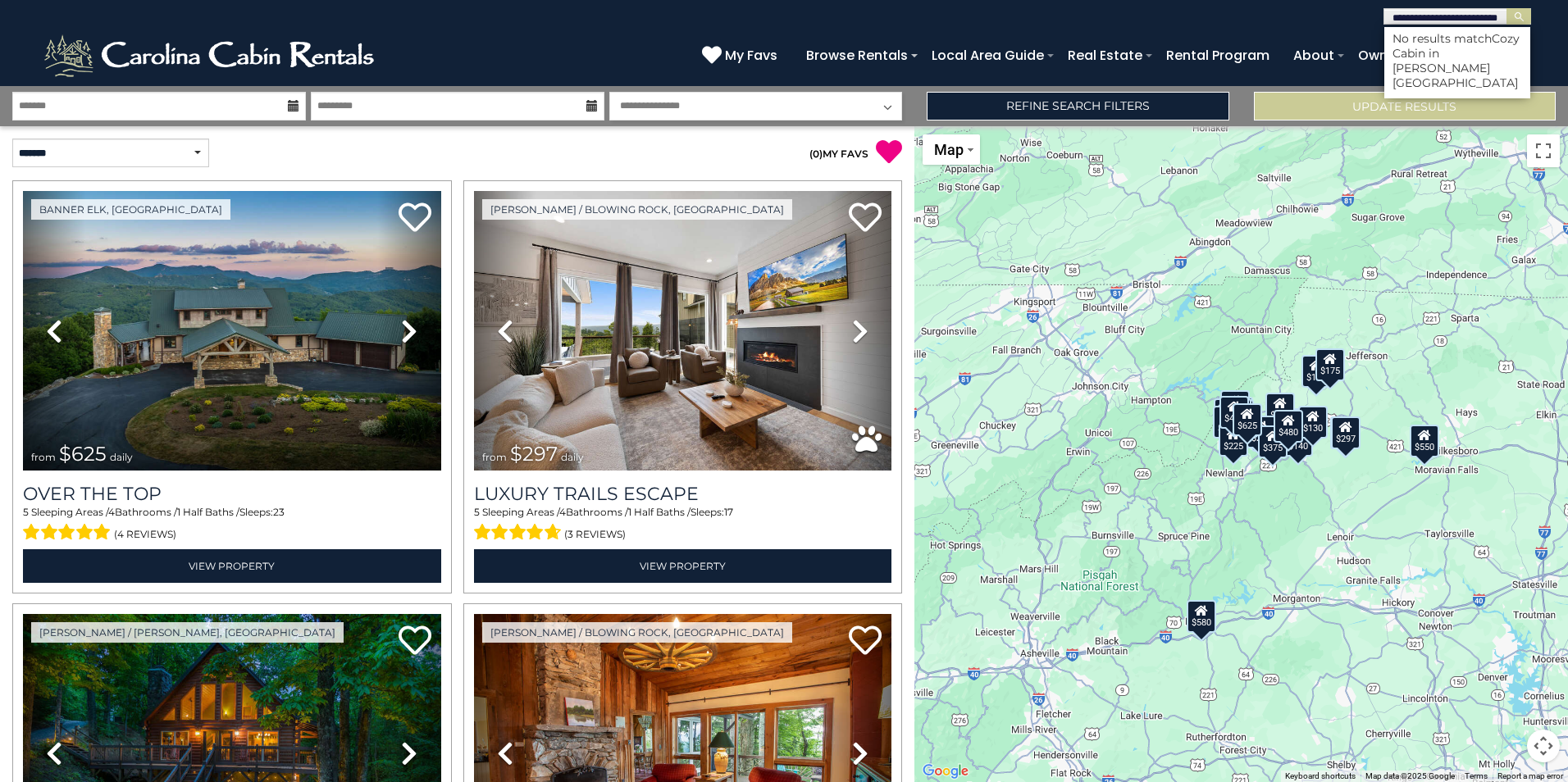
click at [291, 100] on icon at bounding box center [293, 105] width 12 height 12
click at [294, 105] on icon at bounding box center [293, 105] width 12 height 12
click at [229, 105] on input "text" at bounding box center [159, 106] width 293 height 29
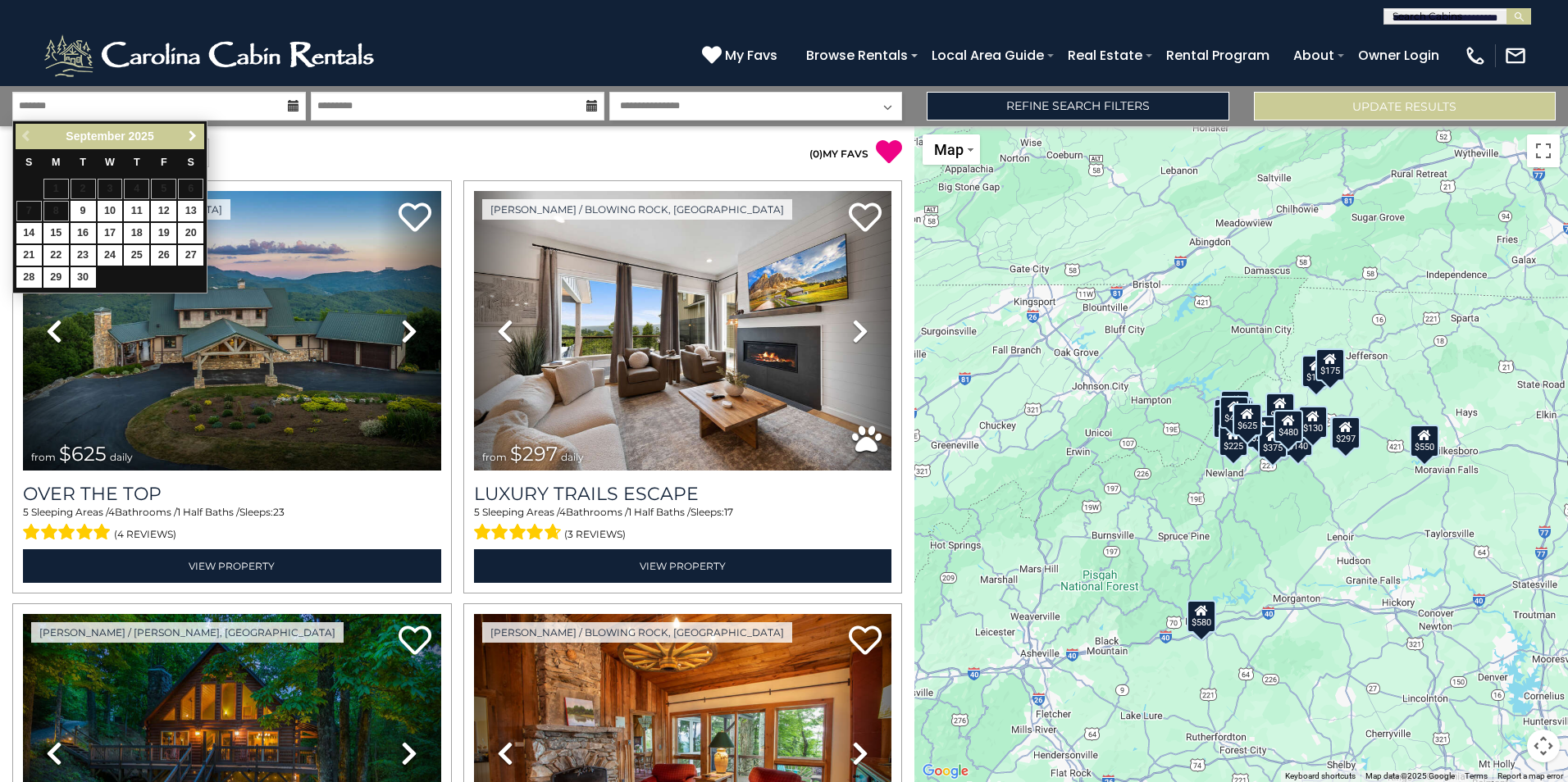
click at [198, 132] on span "Next" at bounding box center [193, 136] width 13 height 13
click at [25, 210] on link "5" at bounding box center [29, 210] width 26 height 21
type input "*******"
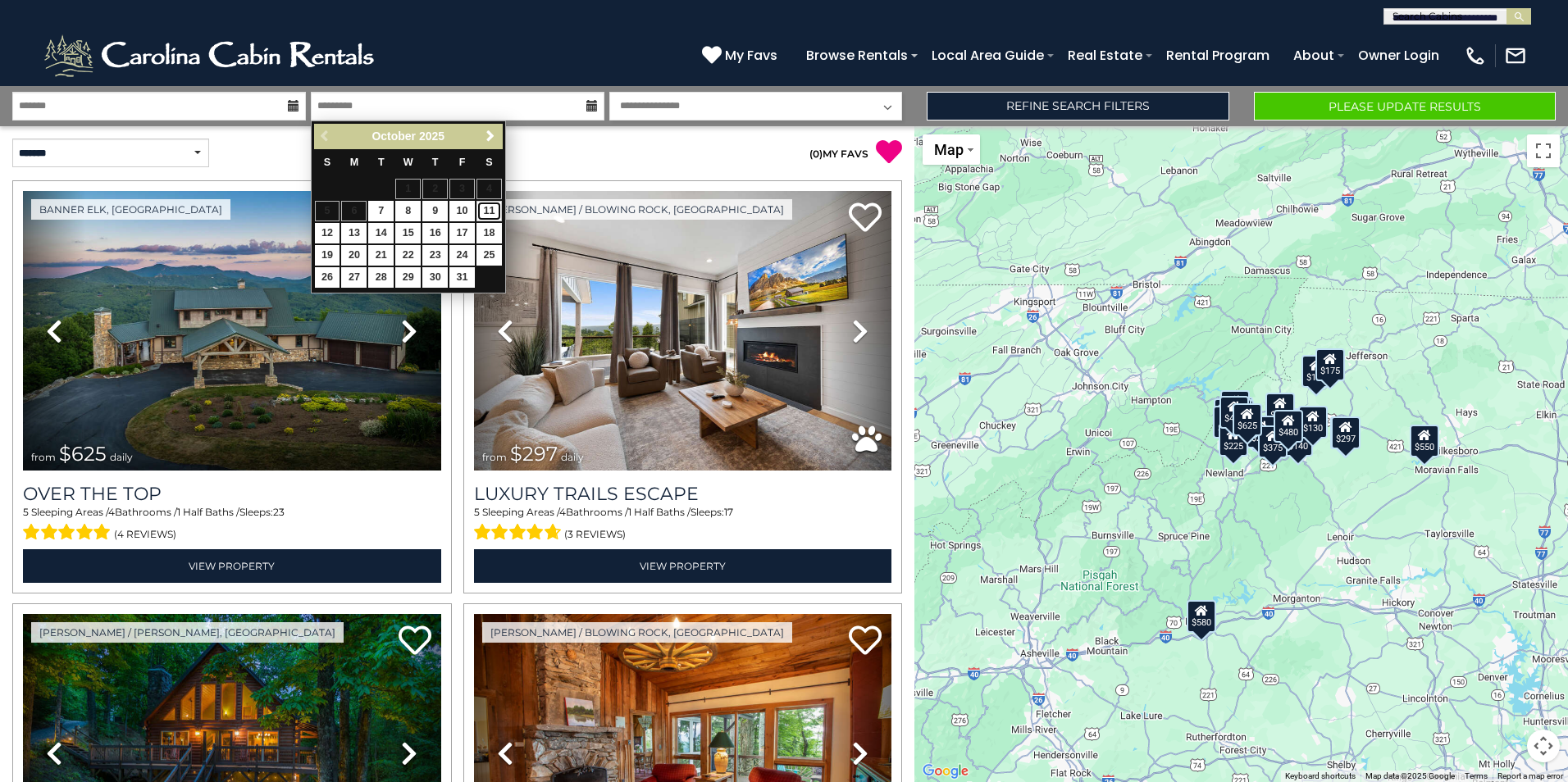
click at [490, 210] on link "11" at bounding box center [489, 210] width 26 height 21
type input "********"
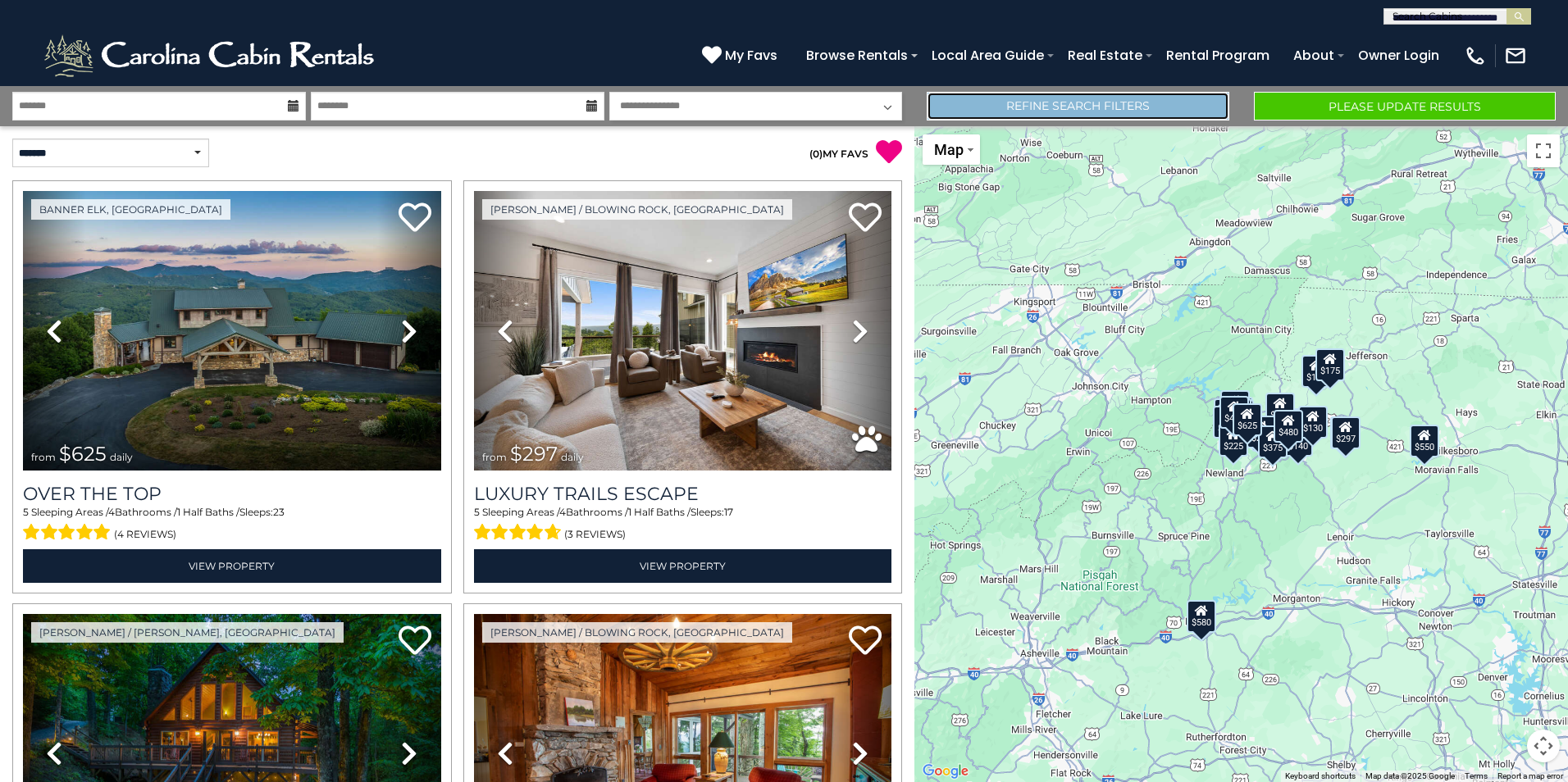
click at [1019, 103] on link "Refine Search Filters" at bounding box center [1077, 106] width 301 height 29
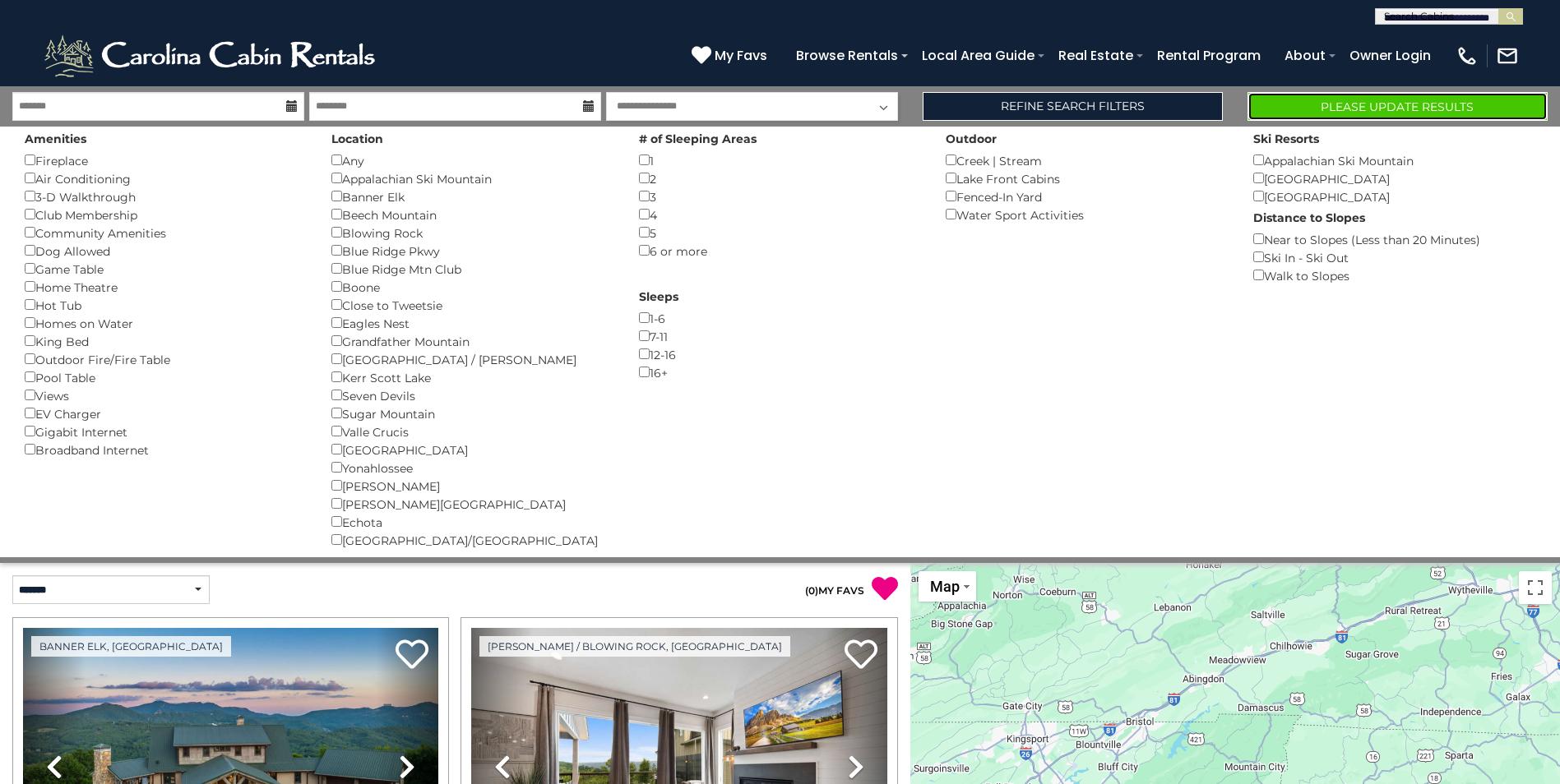
click at [1332, 108] on button "Please Update Results" at bounding box center [1398, 106] width 301 height 29
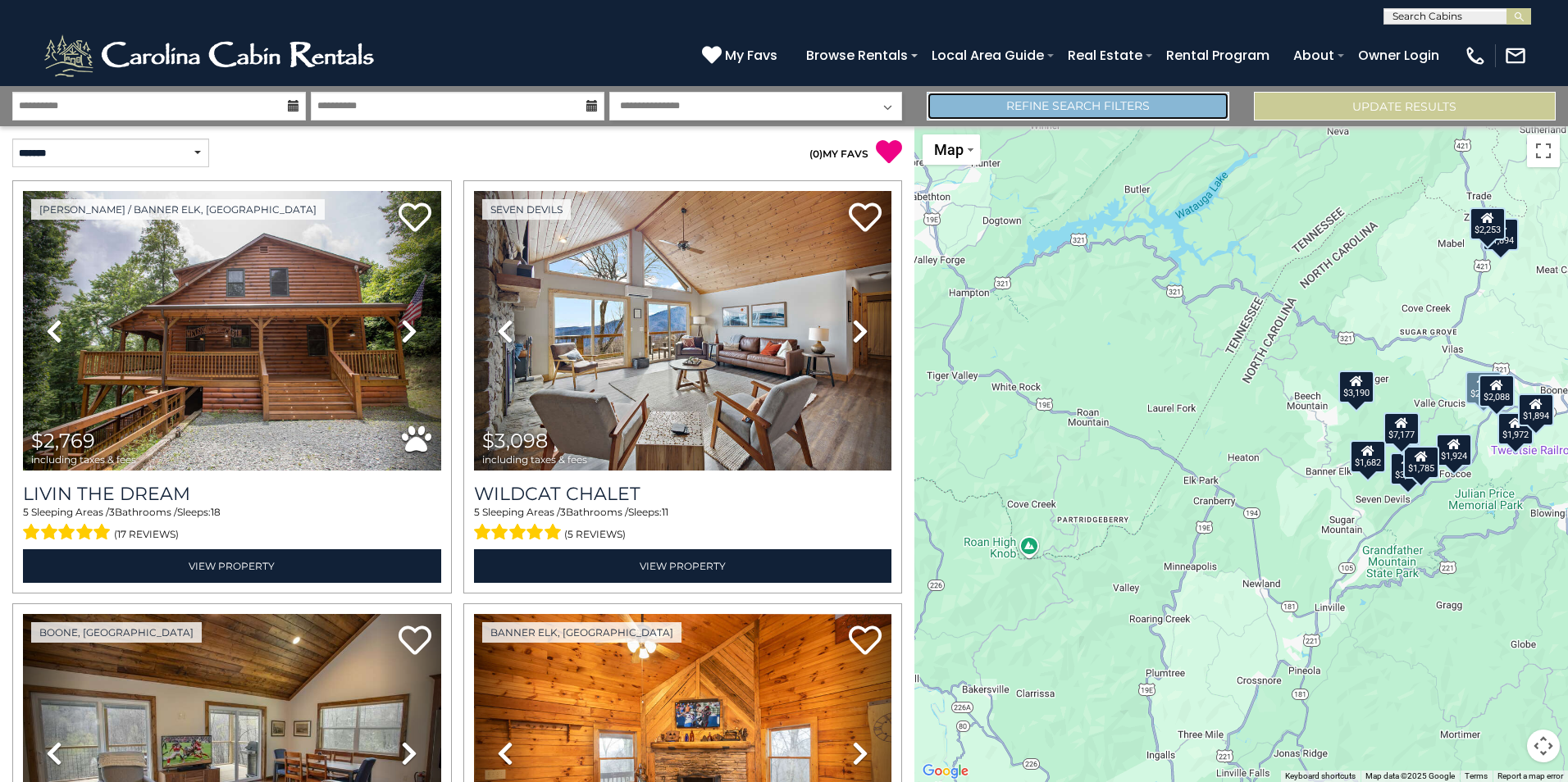
click at [1082, 103] on link "Refine Search Filters" at bounding box center [1077, 106] width 301 height 29
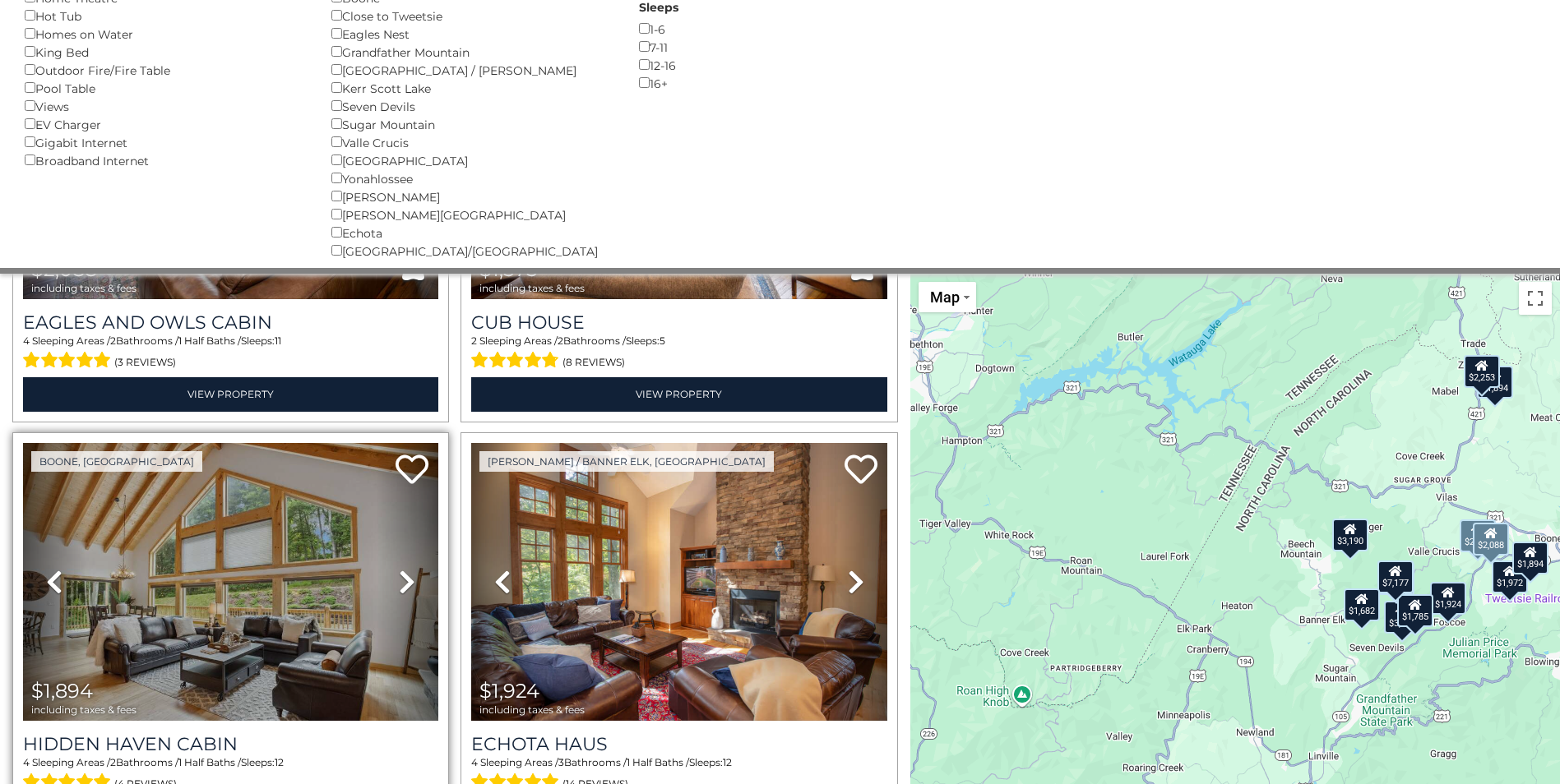
scroll to position [740, 0]
click at [272, 536] on img at bounding box center [231, 582] width 415 height 279
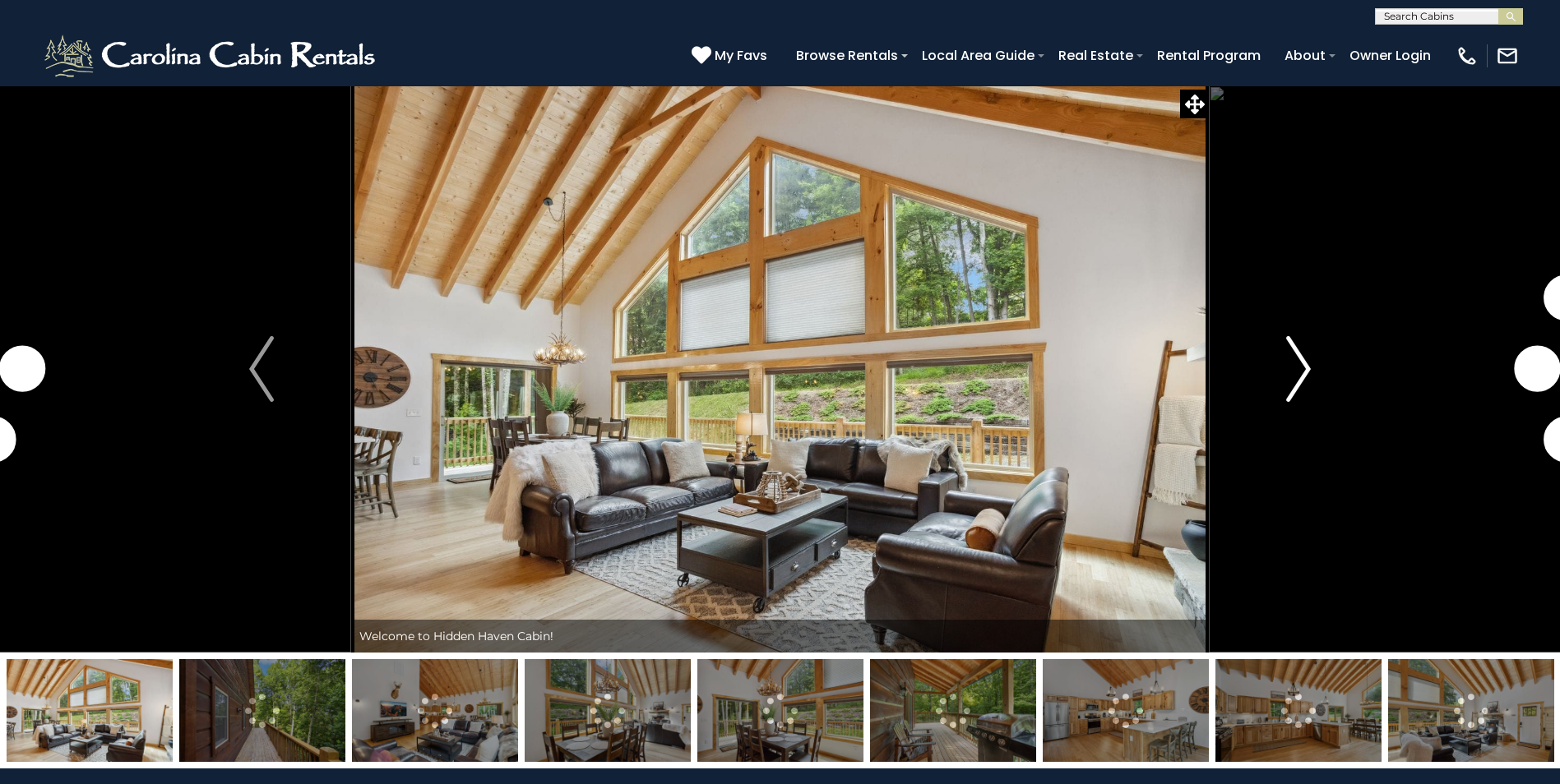
click at [1305, 367] on img "Next" at bounding box center [1299, 369] width 25 height 66
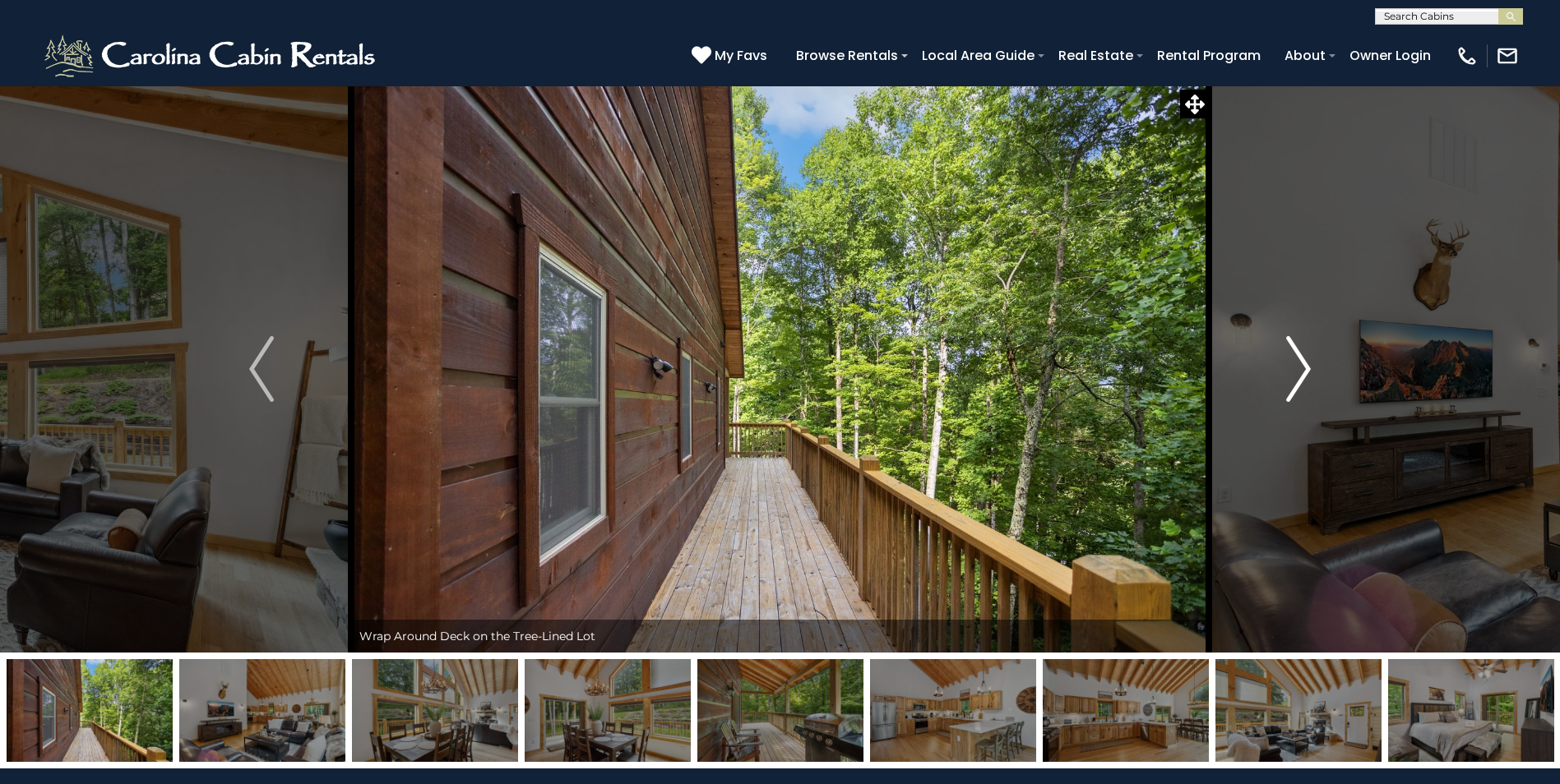
click at [1305, 367] on img "Next" at bounding box center [1299, 369] width 25 height 66
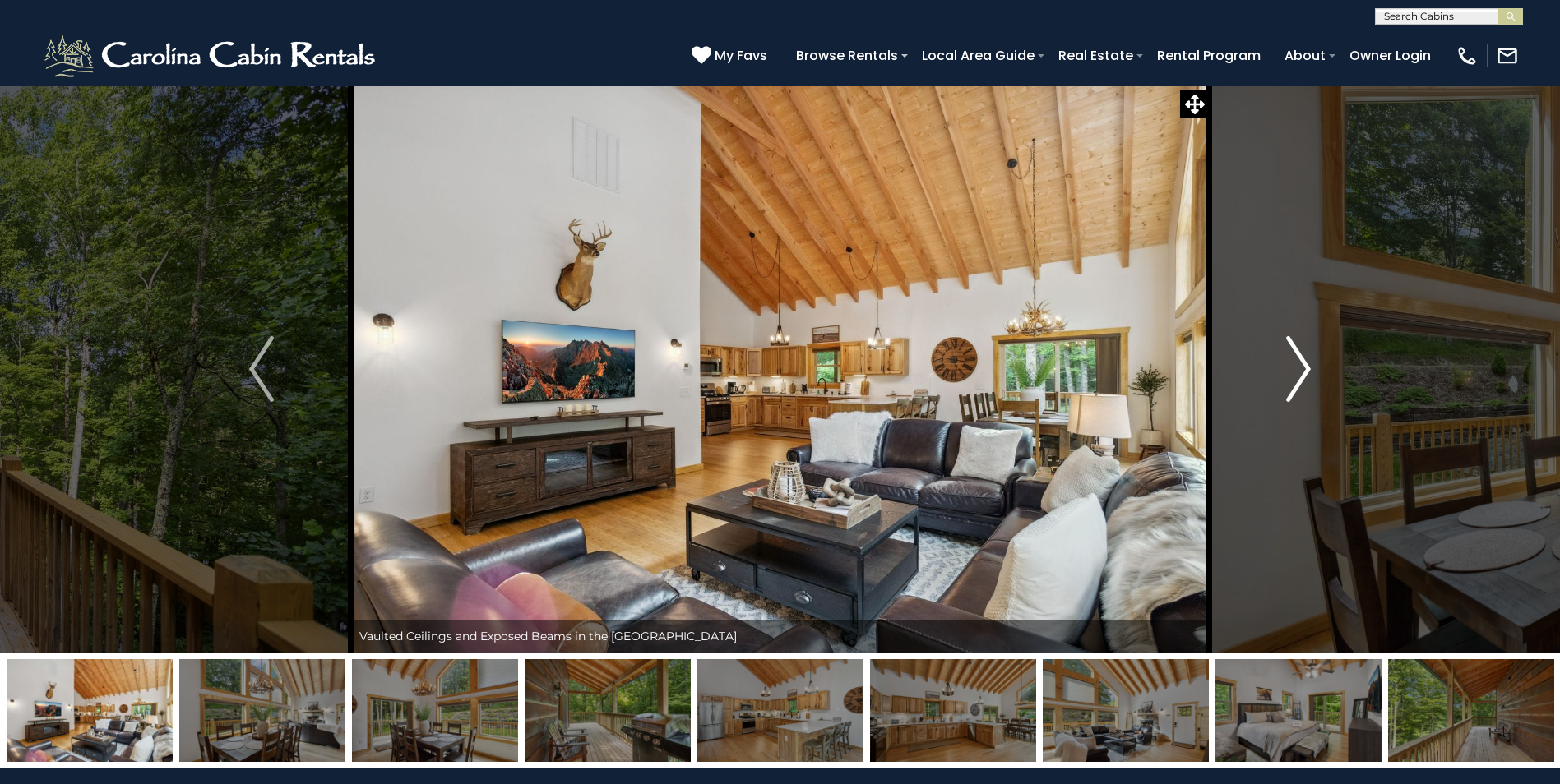
click at [1305, 367] on img "Next" at bounding box center [1299, 369] width 25 height 66
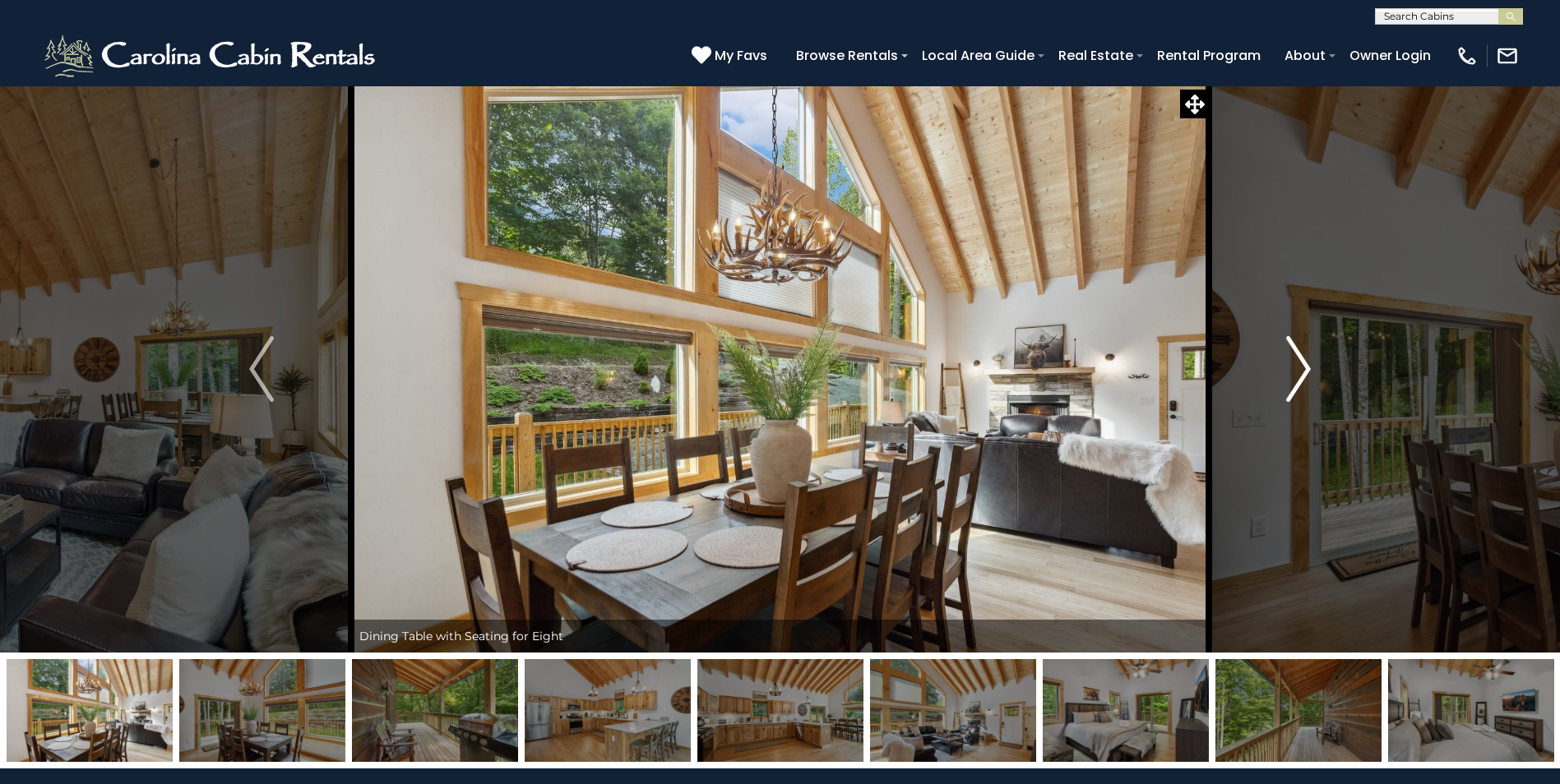
click at [1305, 367] on img "Next" at bounding box center [1299, 369] width 25 height 66
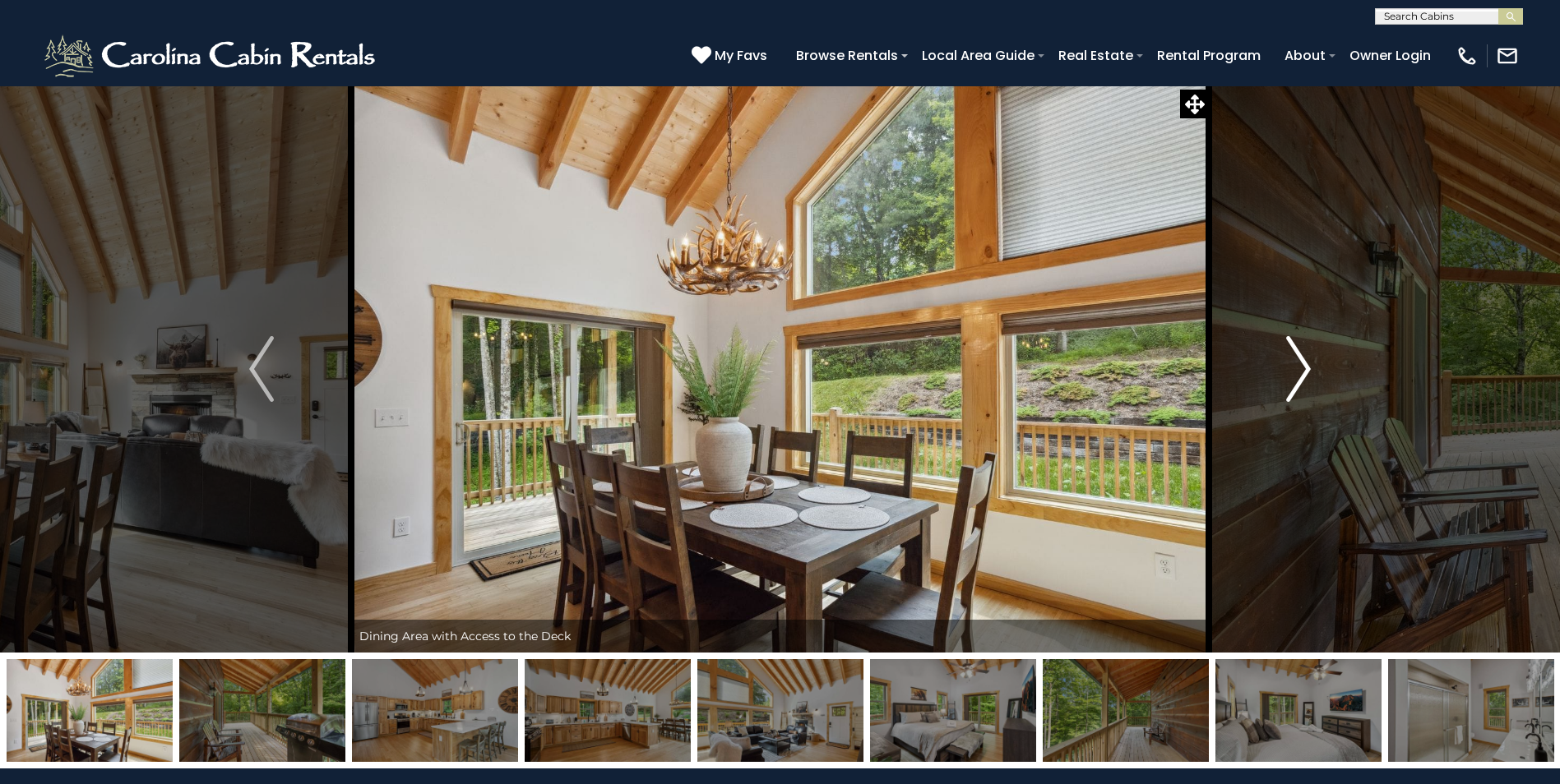
click at [1305, 367] on img "Next" at bounding box center [1299, 369] width 25 height 66
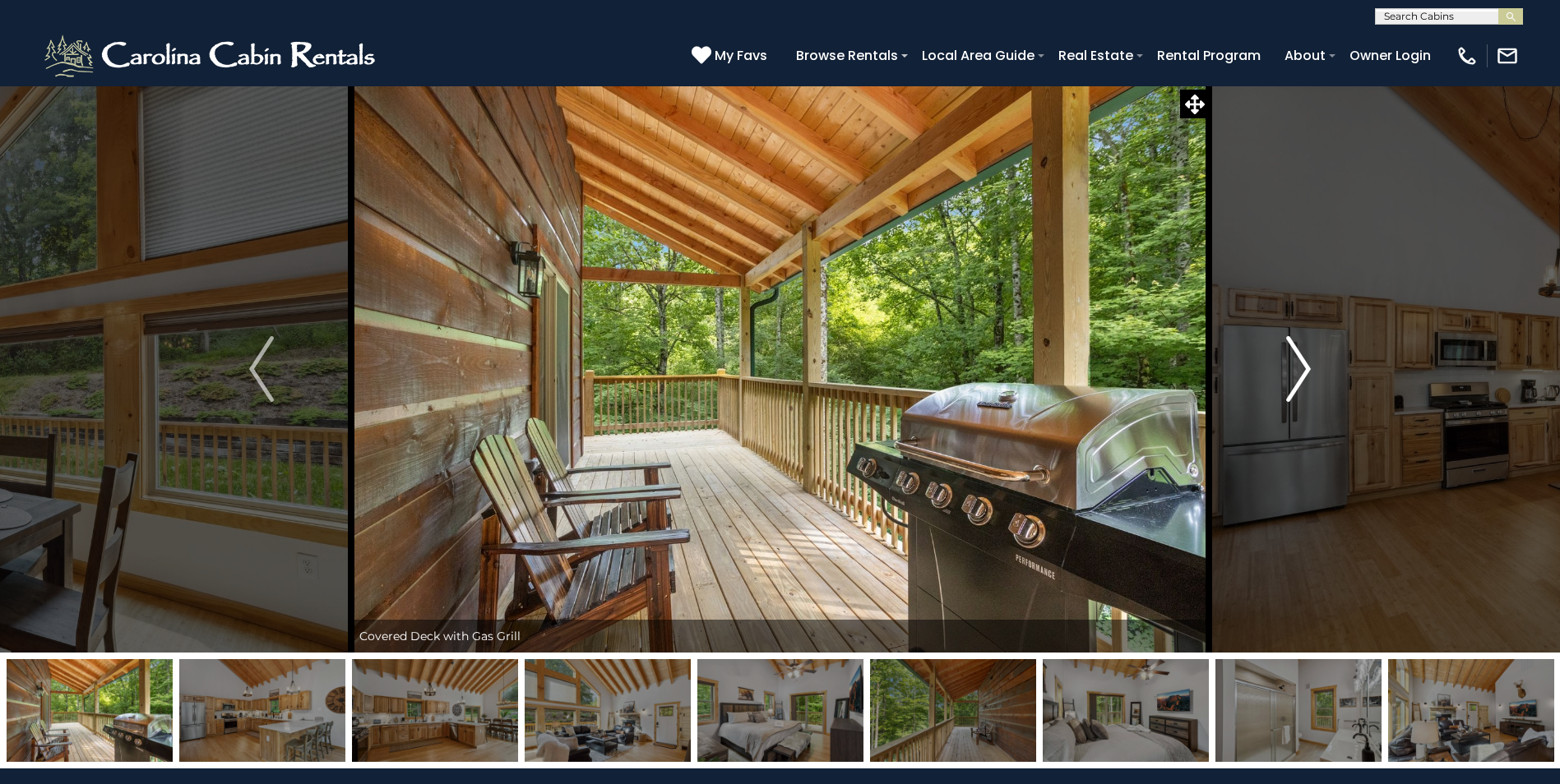
click at [1305, 367] on img "Next" at bounding box center [1299, 369] width 25 height 66
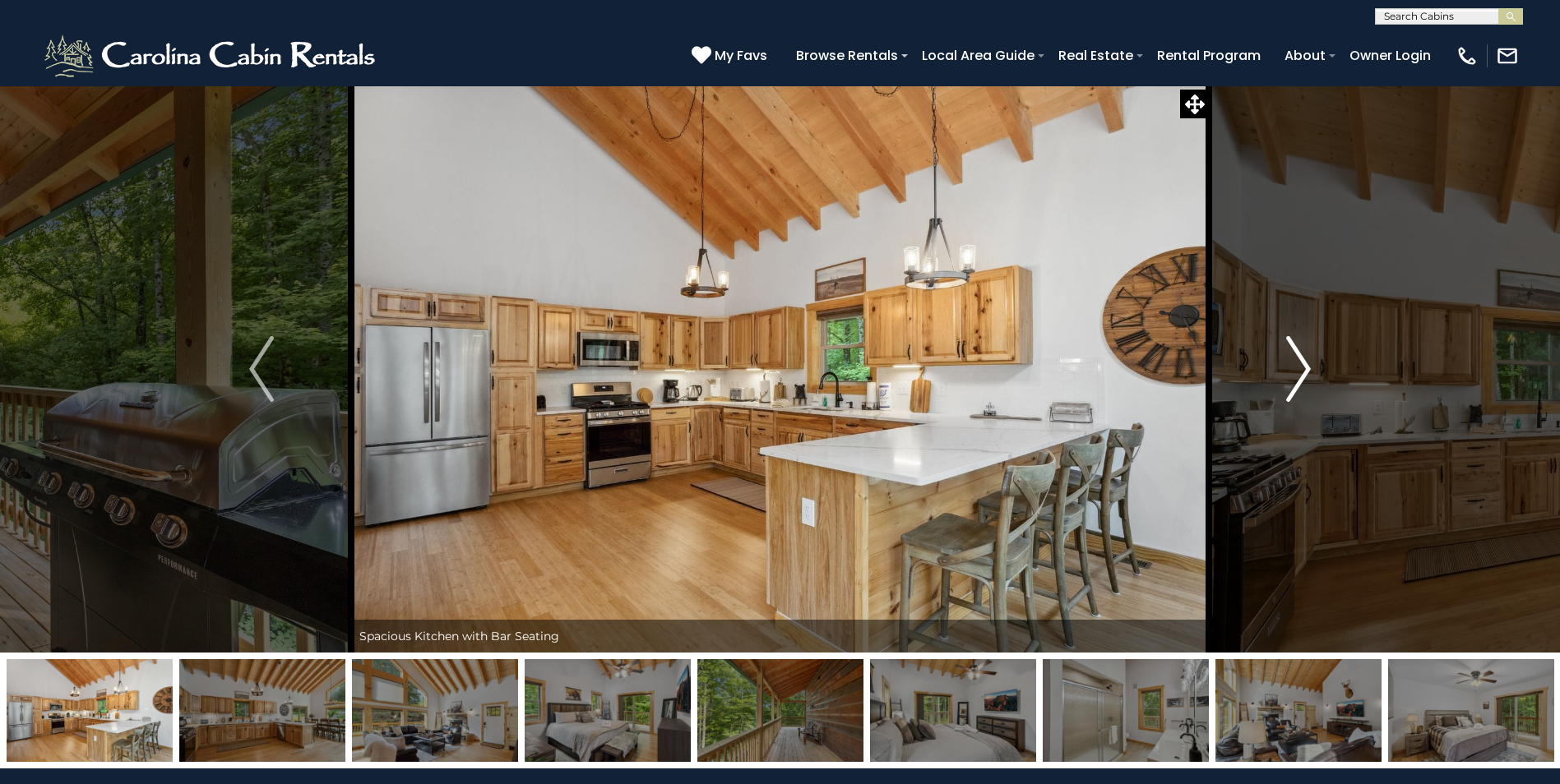
click at [1305, 367] on img "Next" at bounding box center [1299, 369] width 25 height 66
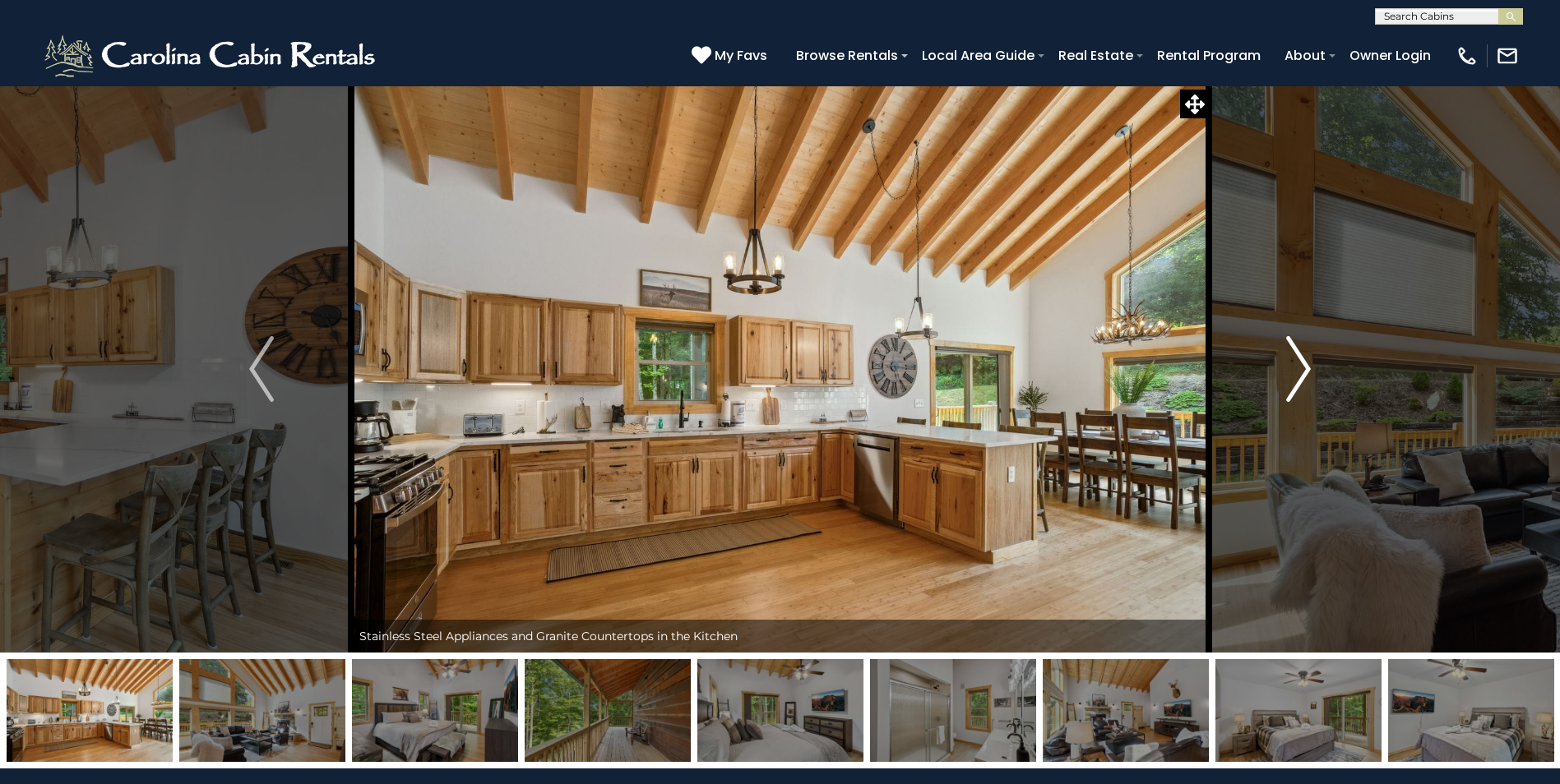
click at [1305, 367] on img "Next" at bounding box center [1299, 369] width 25 height 66
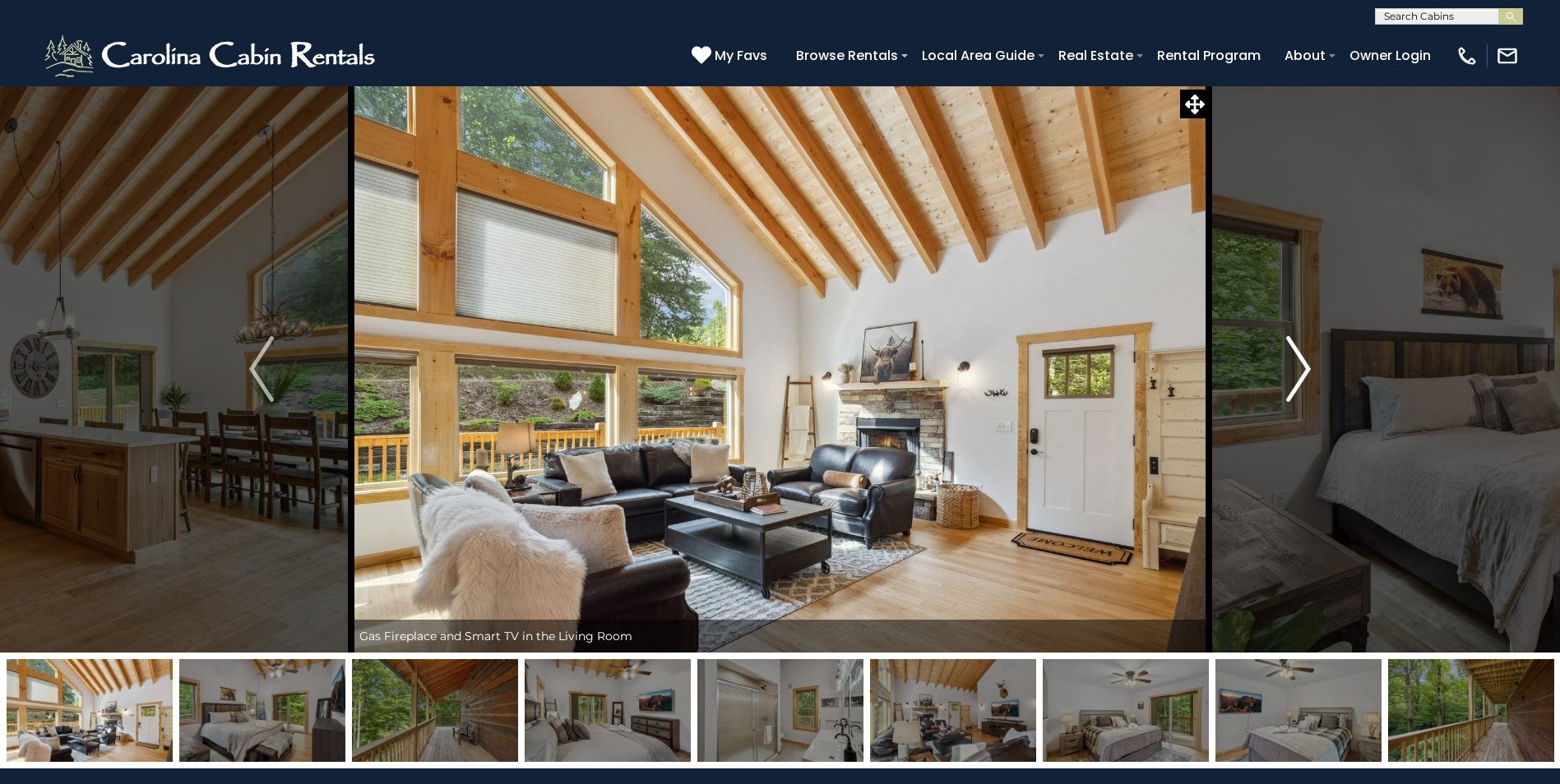
click at [1305, 367] on img "Next" at bounding box center [1299, 369] width 25 height 66
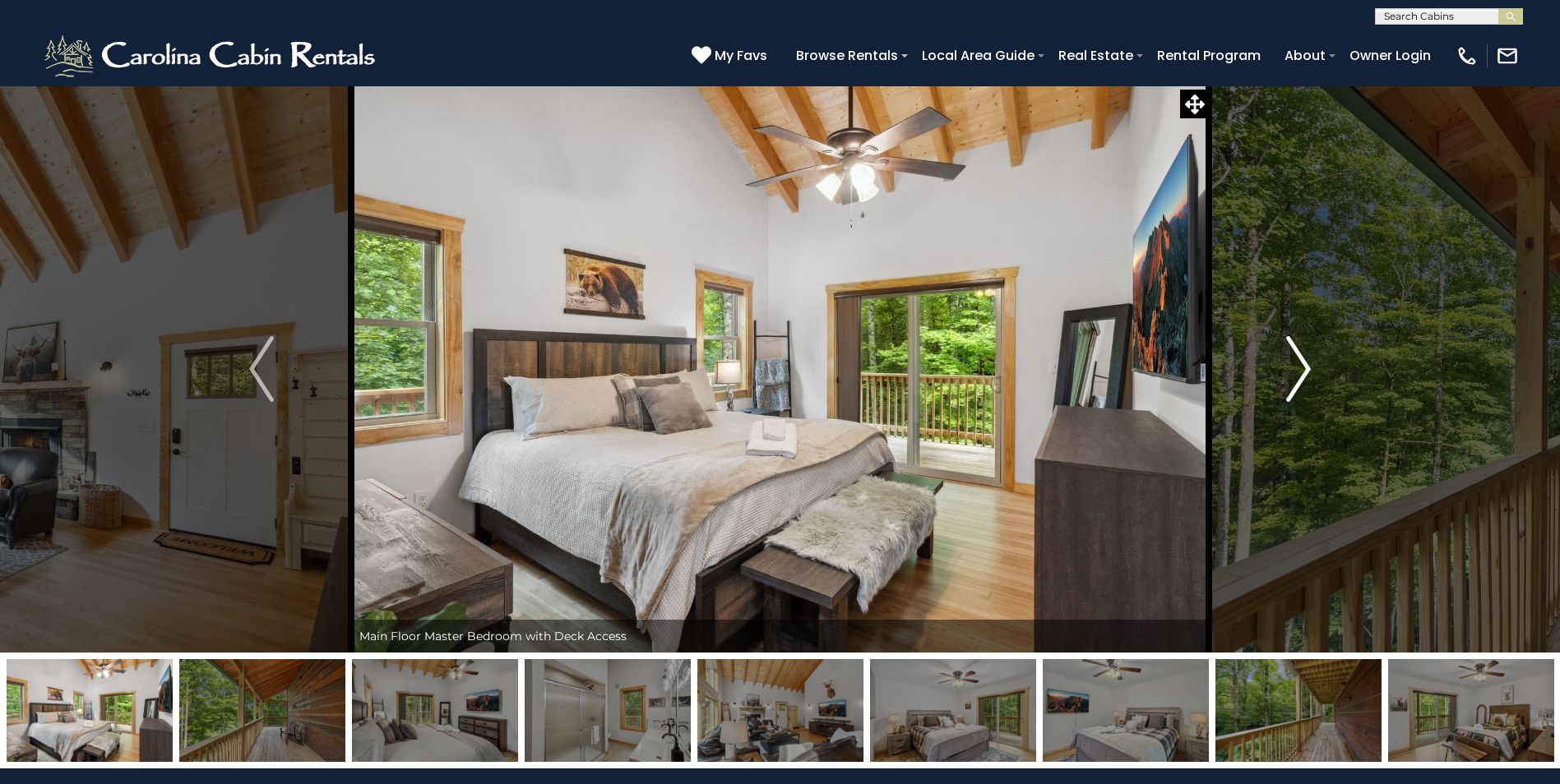
click at [1305, 367] on img "Next" at bounding box center [1299, 369] width 25 height 66
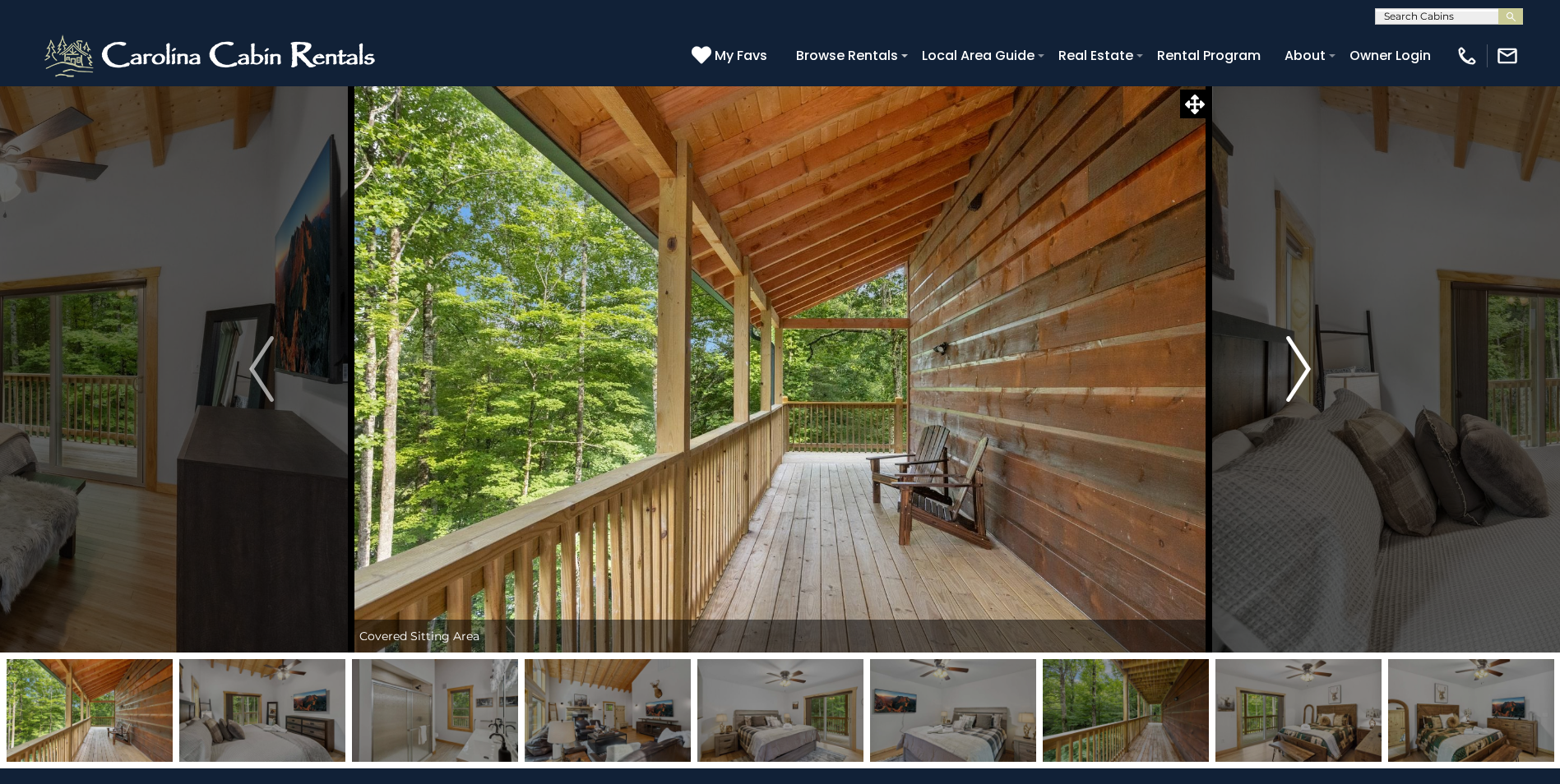
click at [1305, 367] on img "Next" at bounding box center [1299, 369] width 25 height 66
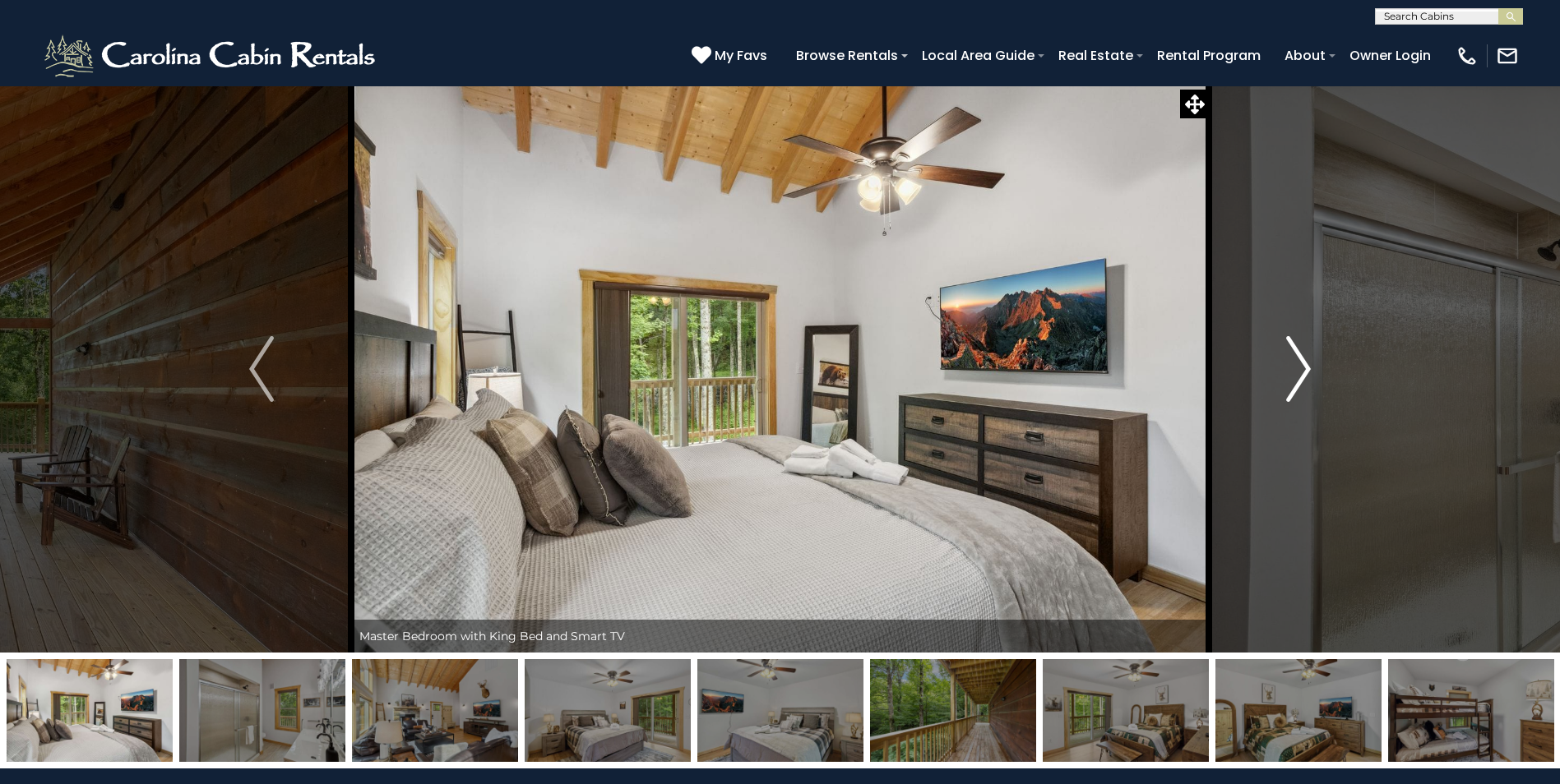
click at [1305, 367] on img "Next" at bounding box center [1299, 369] width 25 height 66
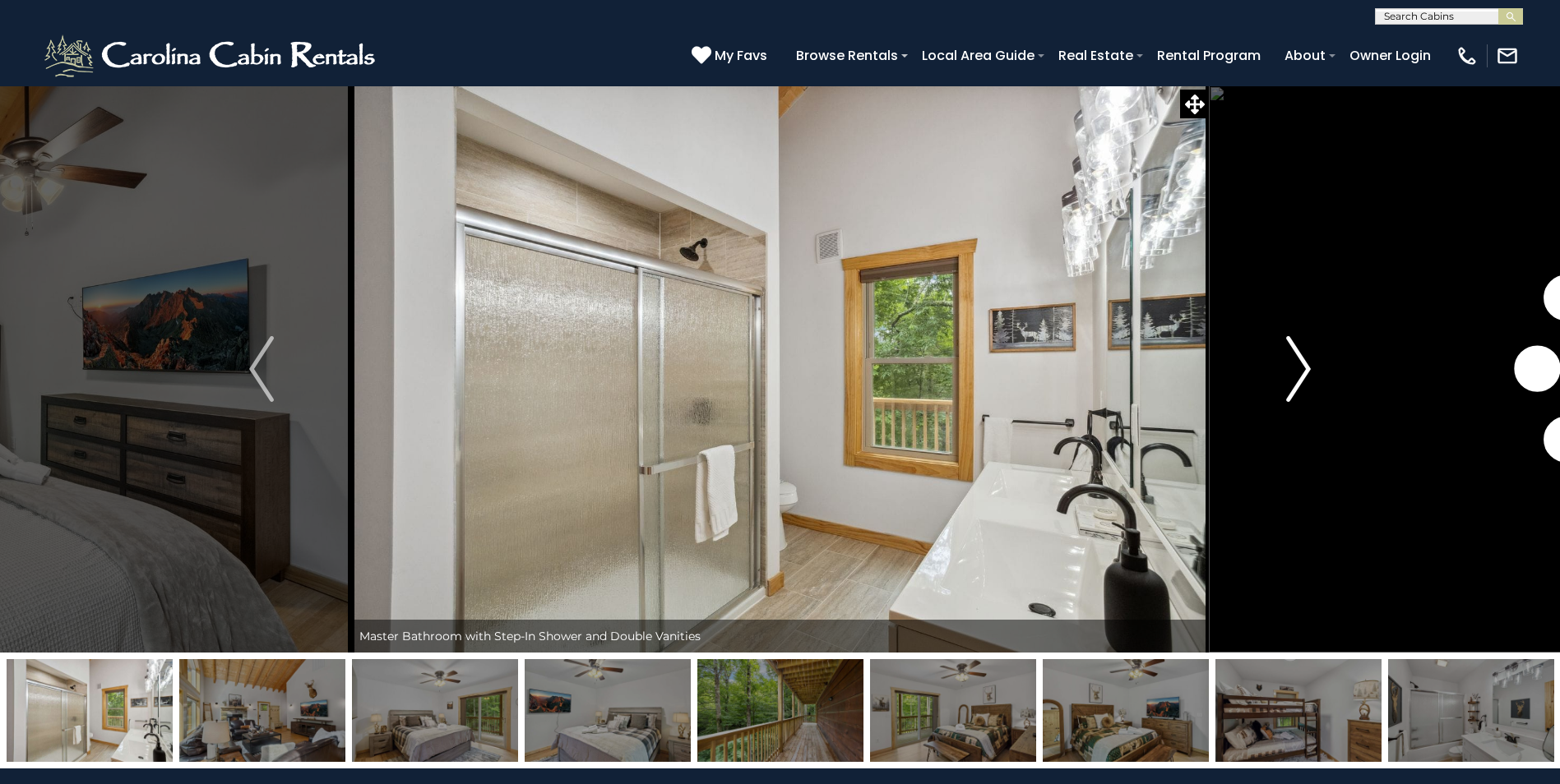
click at [1305, 367] on img "Next" at bounding box center [1299, 369] width 25 height 66
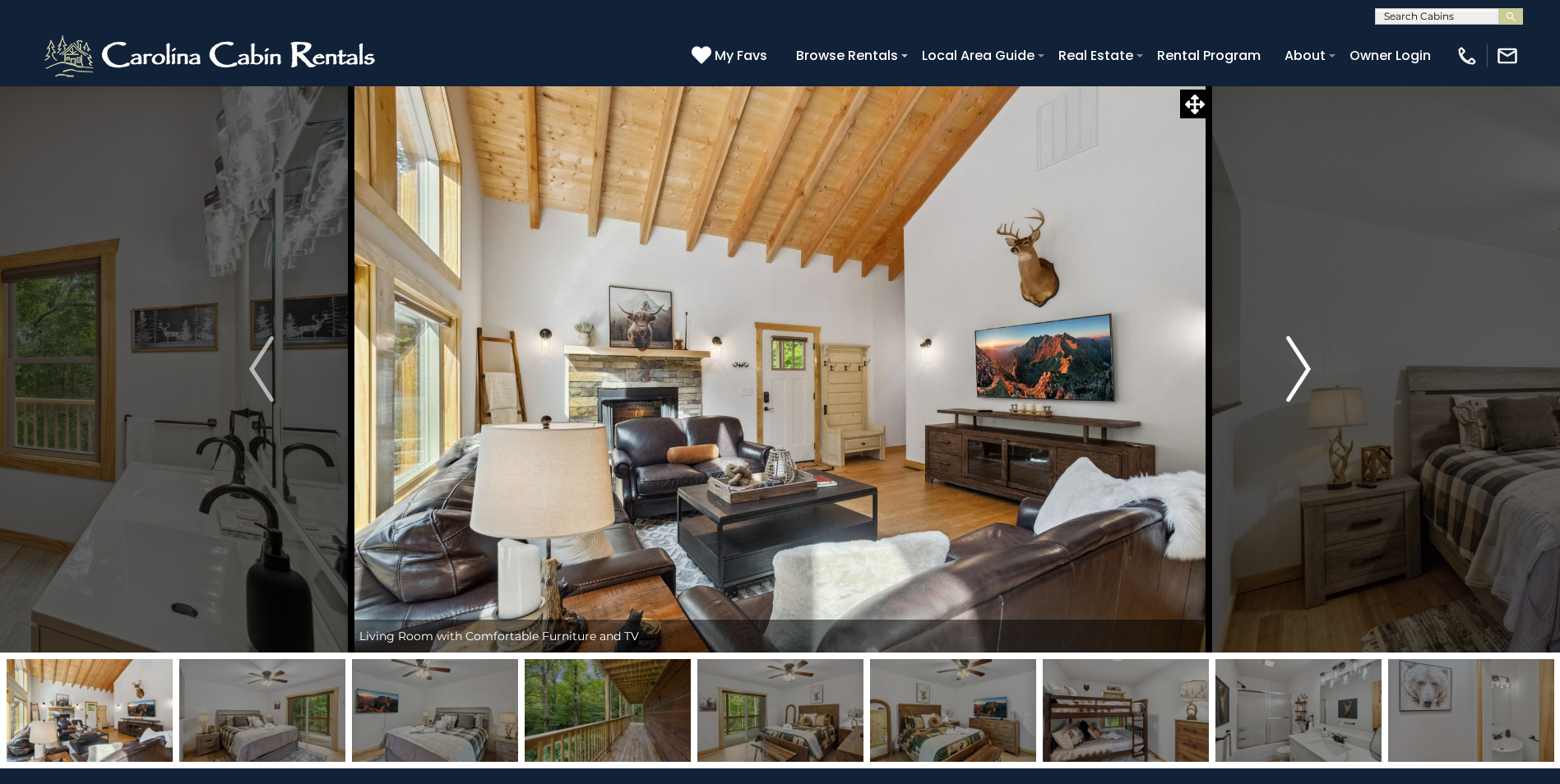
click at [1305, 367] on img "Next" at bounding box center [1299, 369] width 25 height 66
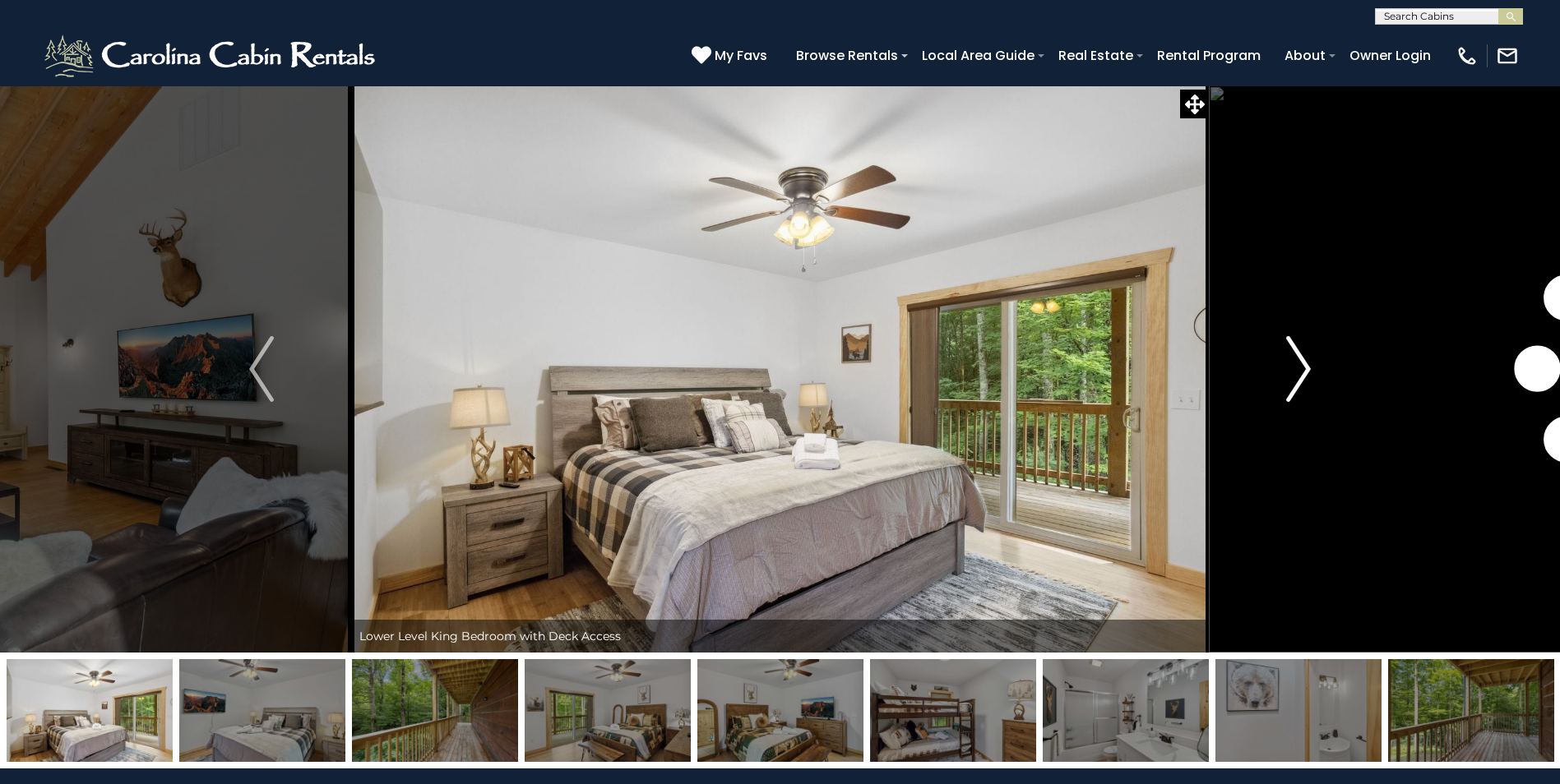
click at [1305, 367] on img "Next" at bounding box center [1299, 369] width 25 height 66
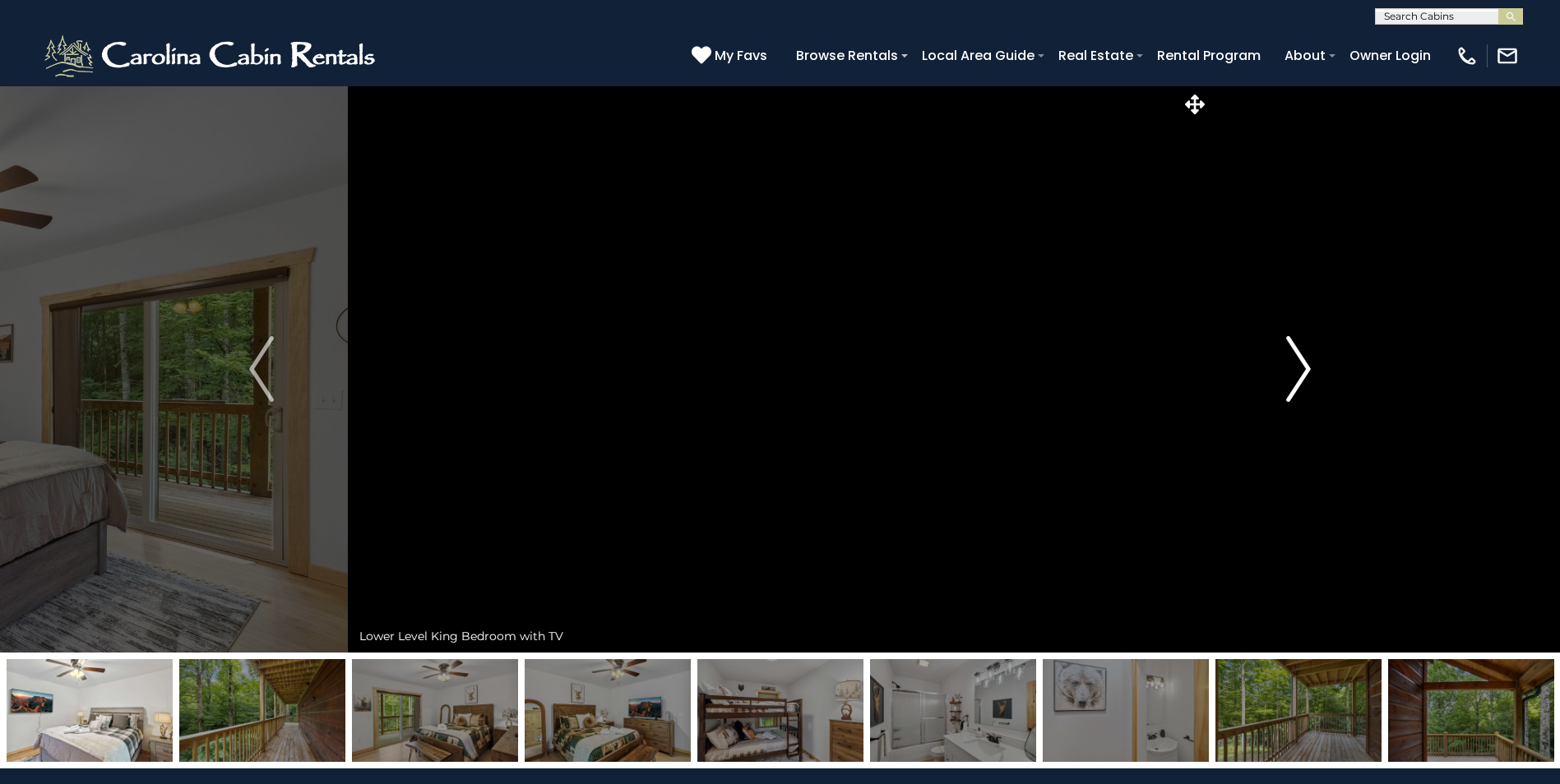
click at [1305, 367] on img "Next" at bounding box center [1299, 369] width 25 height 66
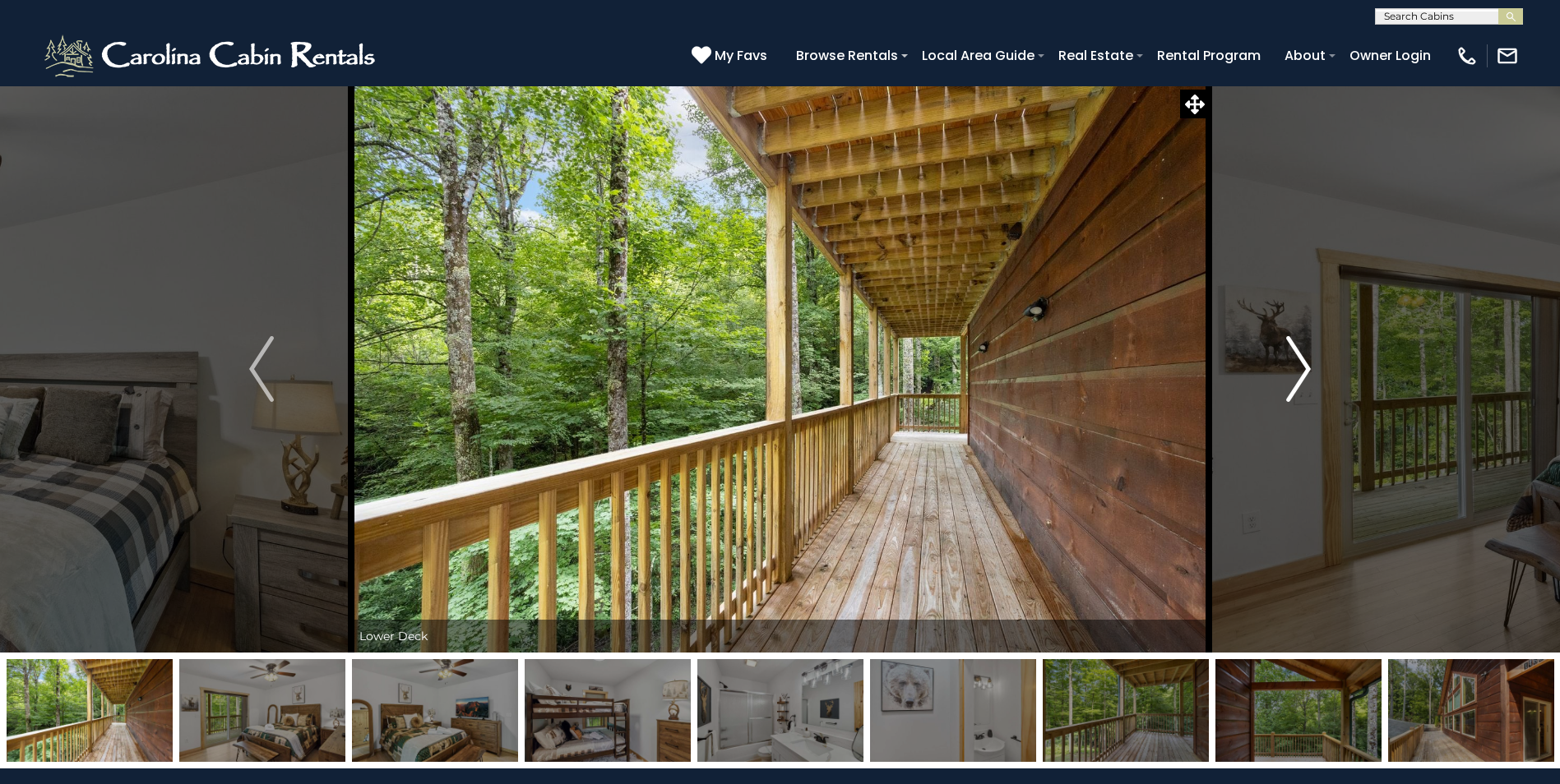
click at [1305, 367] on img "Next" at bounding box center [1299, 369] width 25 height 66
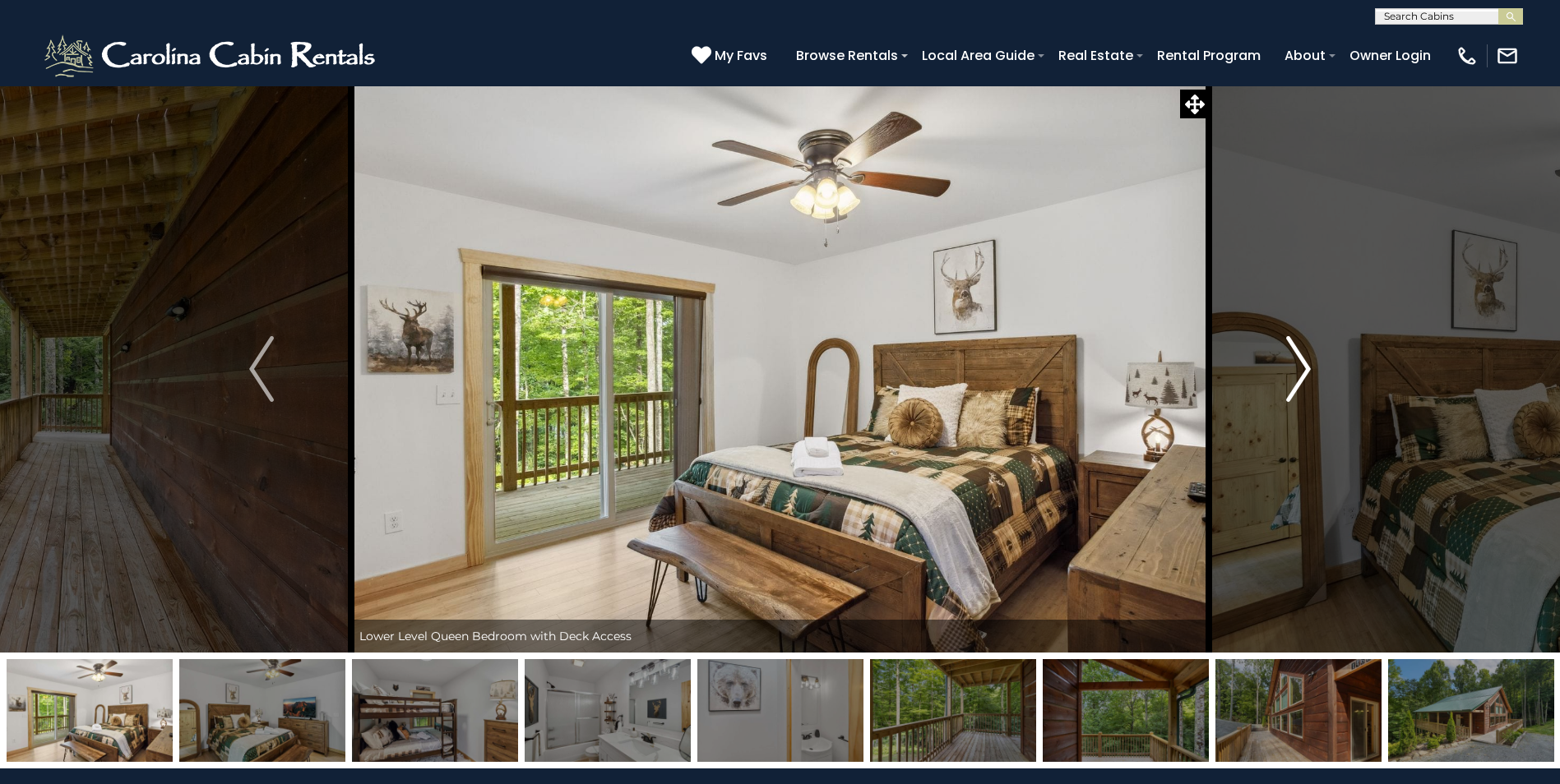
click at [1305, 367] on img "Next" at bounding box center [1299, 369] width 25 height 66
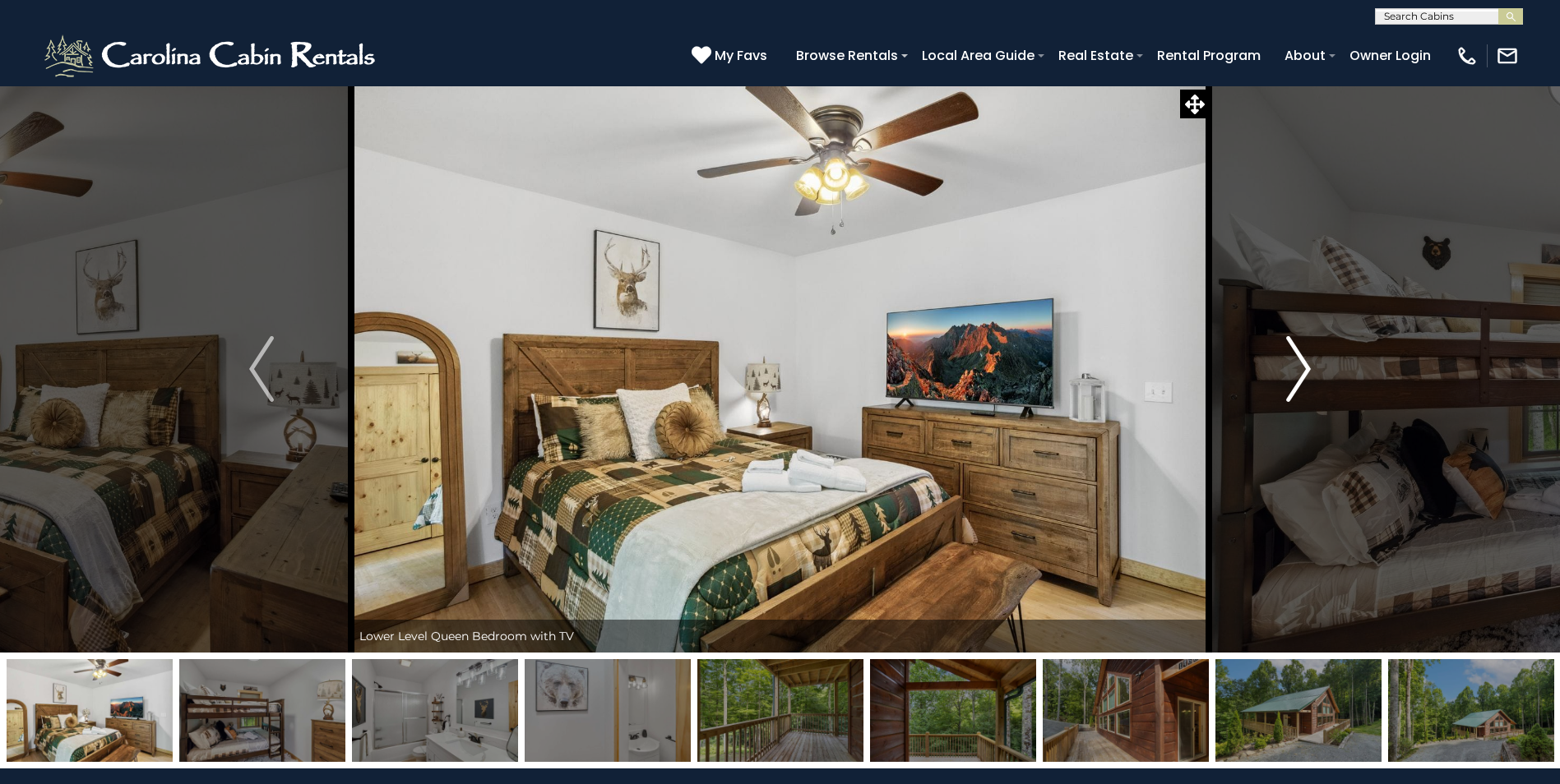
click at [1305, 367] on img "Next" at bounding box center [1299, 369] width 25 height 66
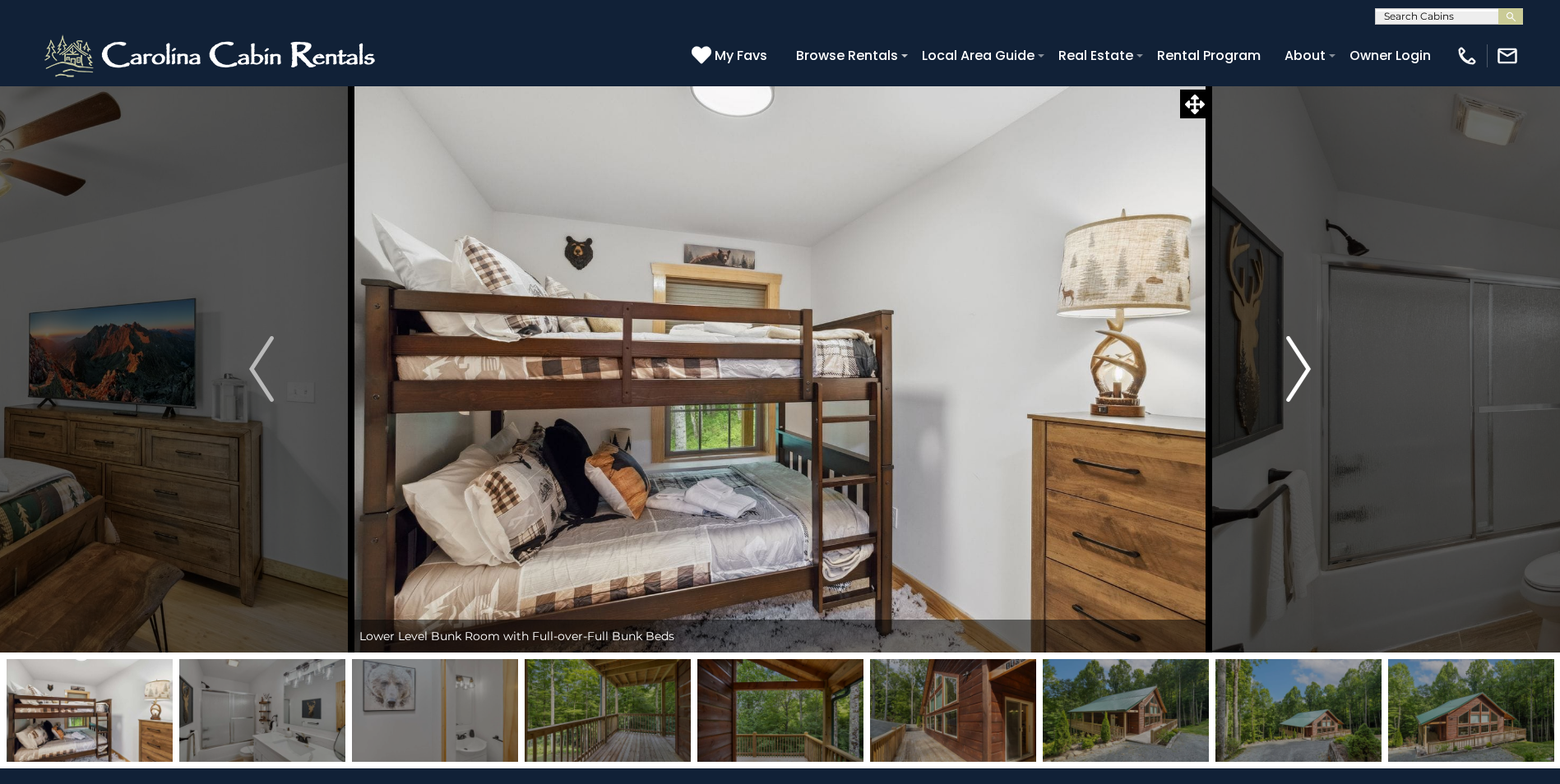
click at [1305, 367] on img "Next" at bounding box center [1299, 369] width 25 height 66
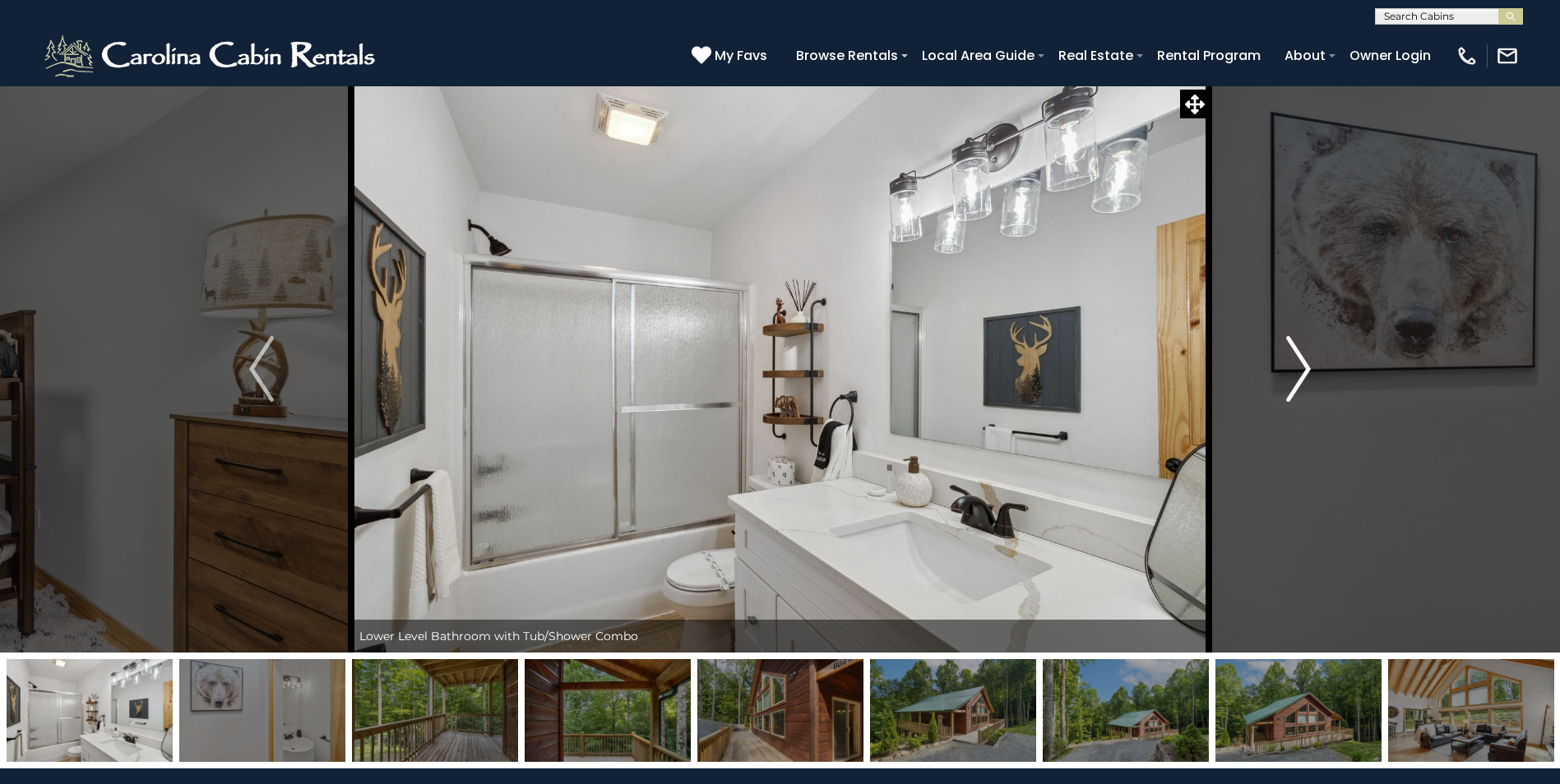
click at [1305, 367] on img "Next" at bounding box center [1299, 369] width 25 height 66
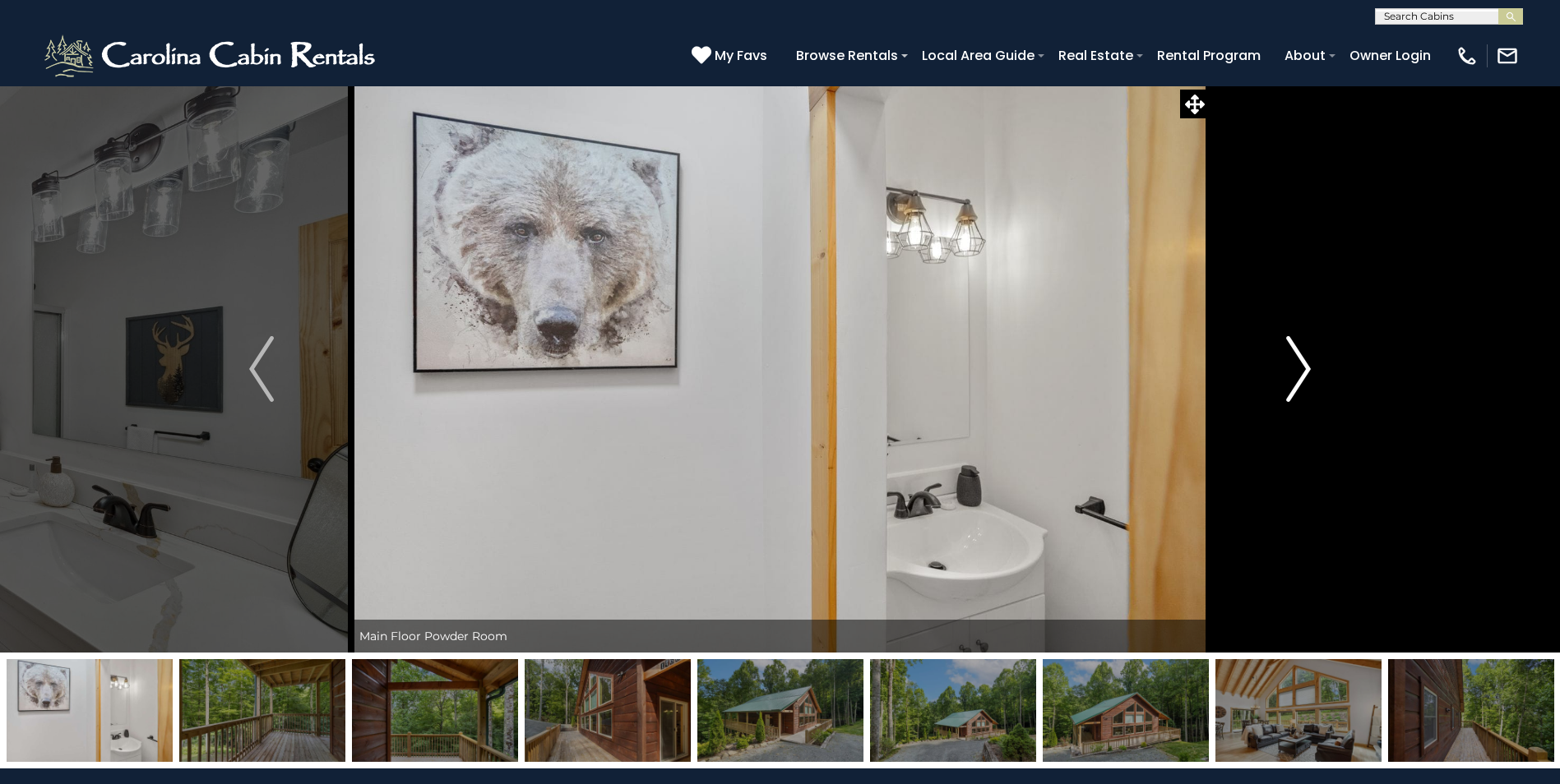
click at [1305, 367] on img "Next" at bounding box center [1299, 369] width 25 height 66
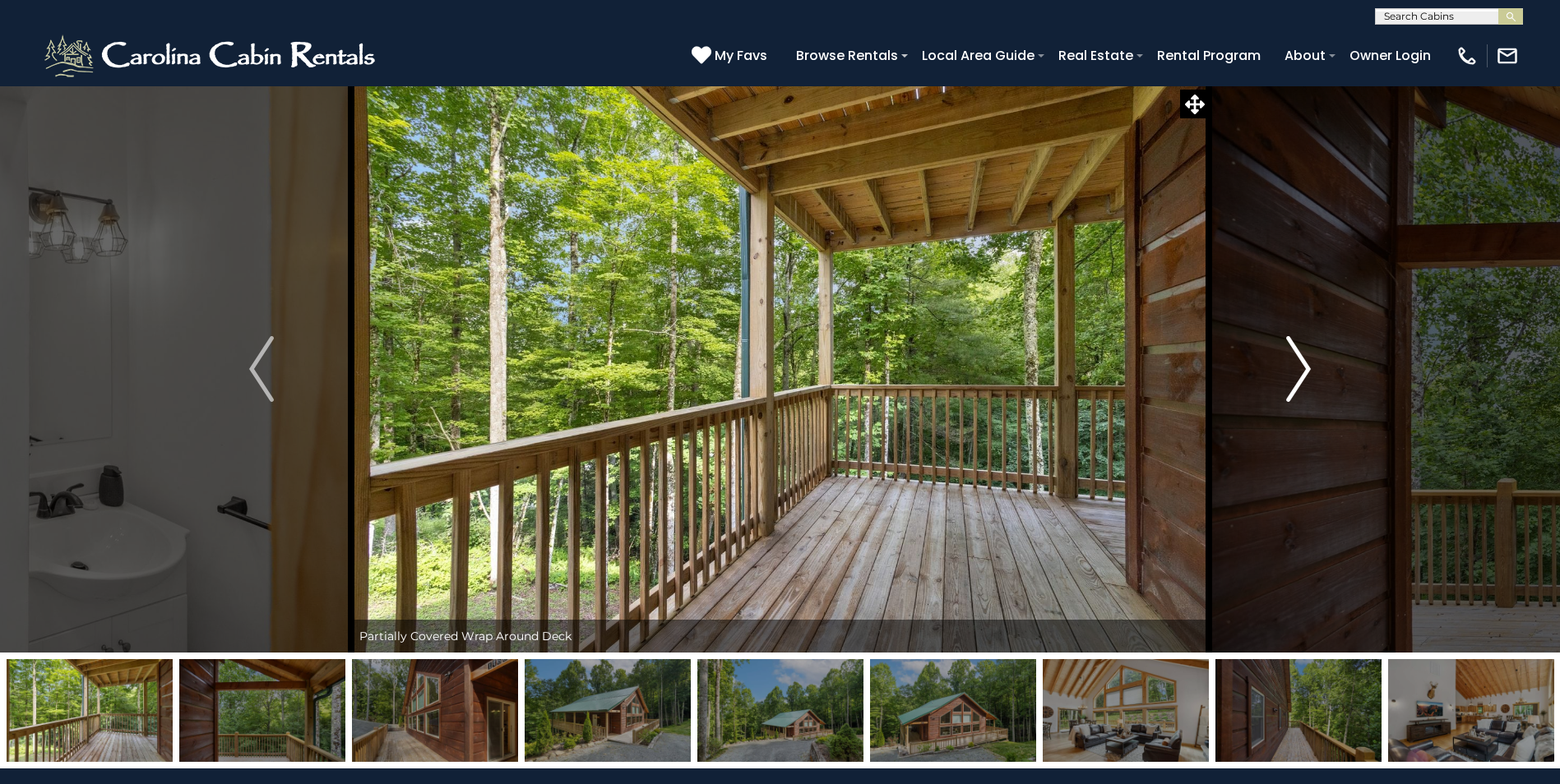
click at [1305, 367] on img "Next" at bounding box center [1299, 369] width 25 height 66
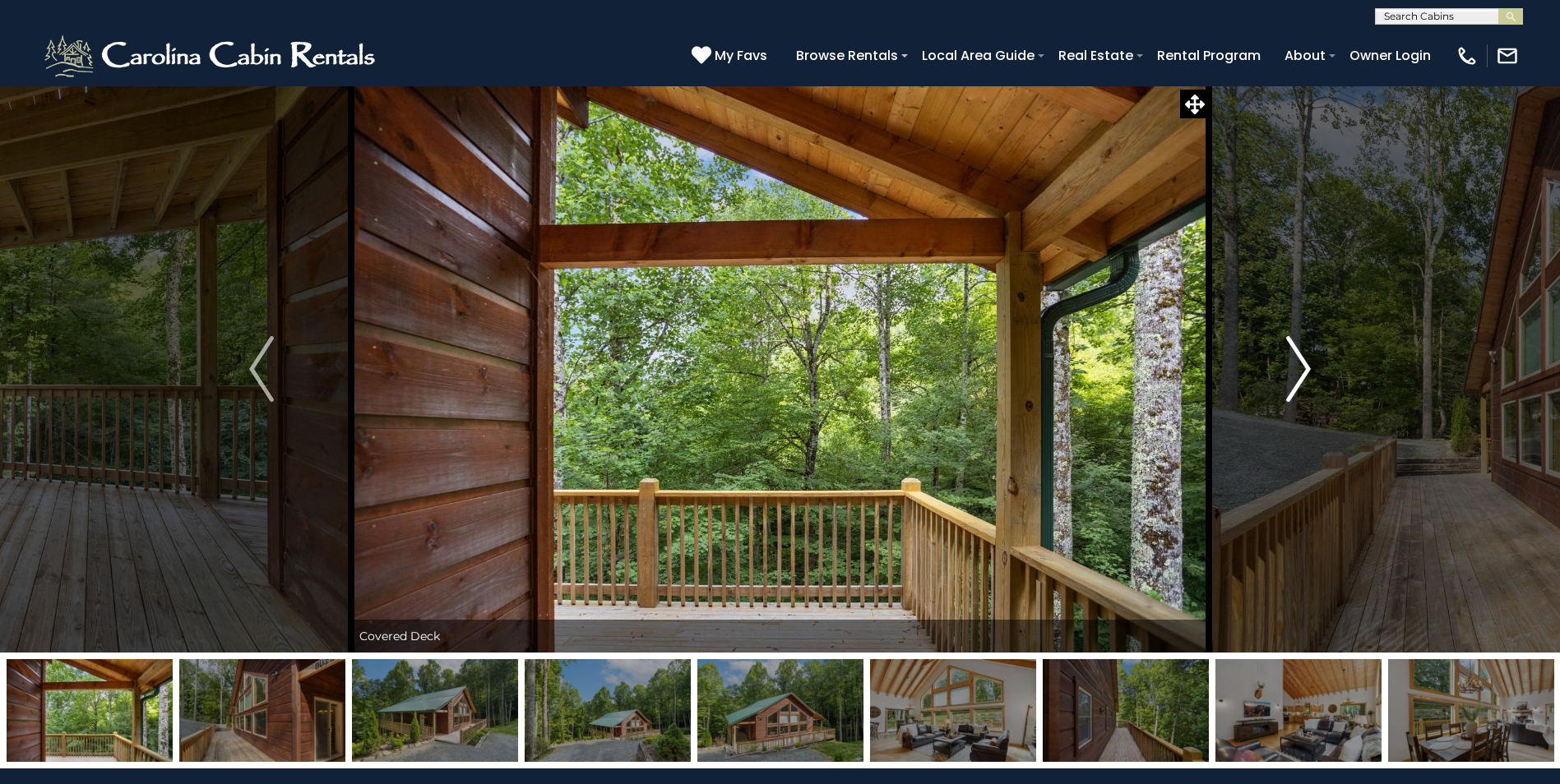
click at [1305, 367] on img "Next" at bounding box center [1299, 369] width 25 height 66
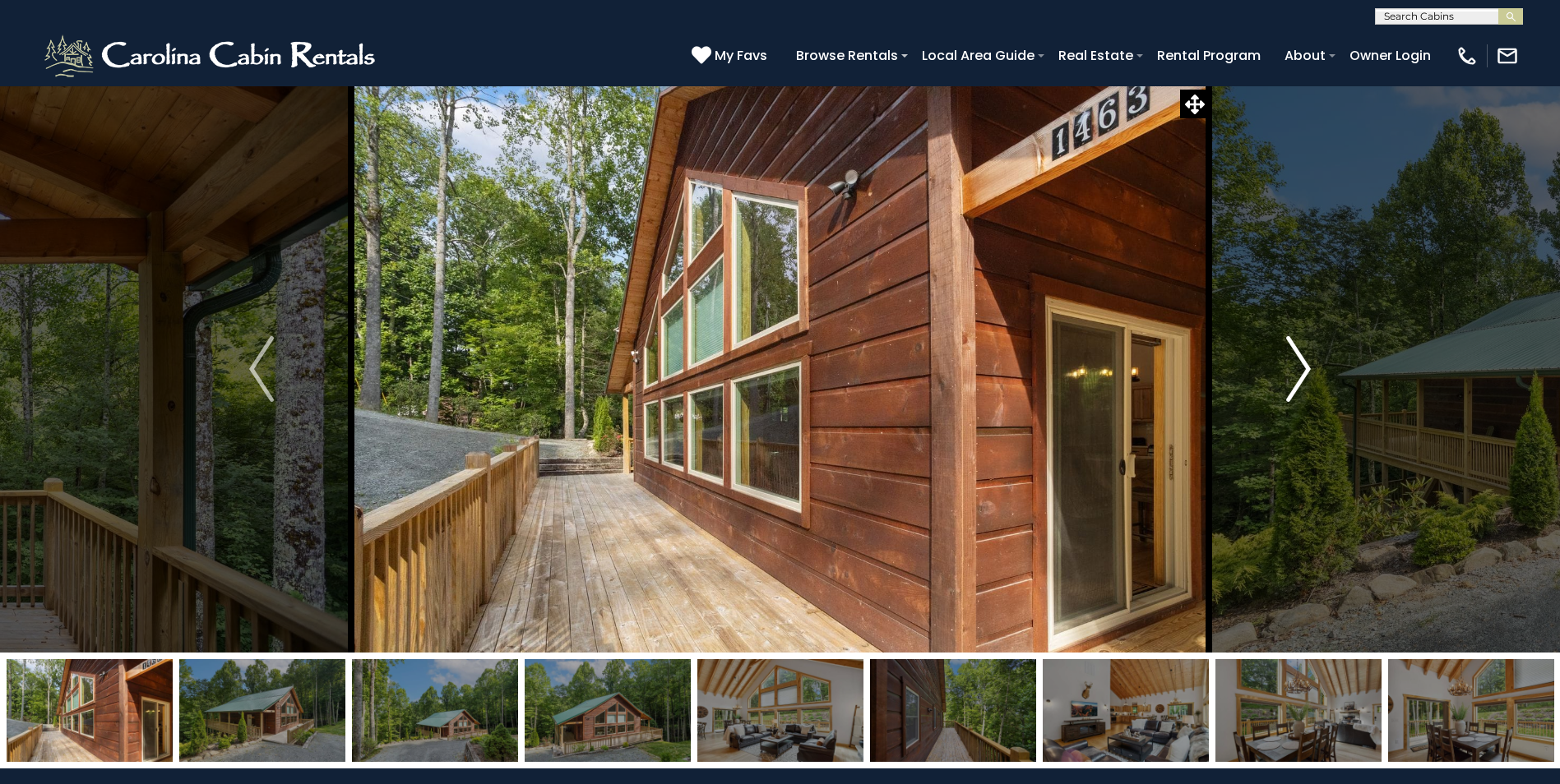
click at [1305, 367] on img "Next" at bounding box center [1299, 369] width 25 height 66
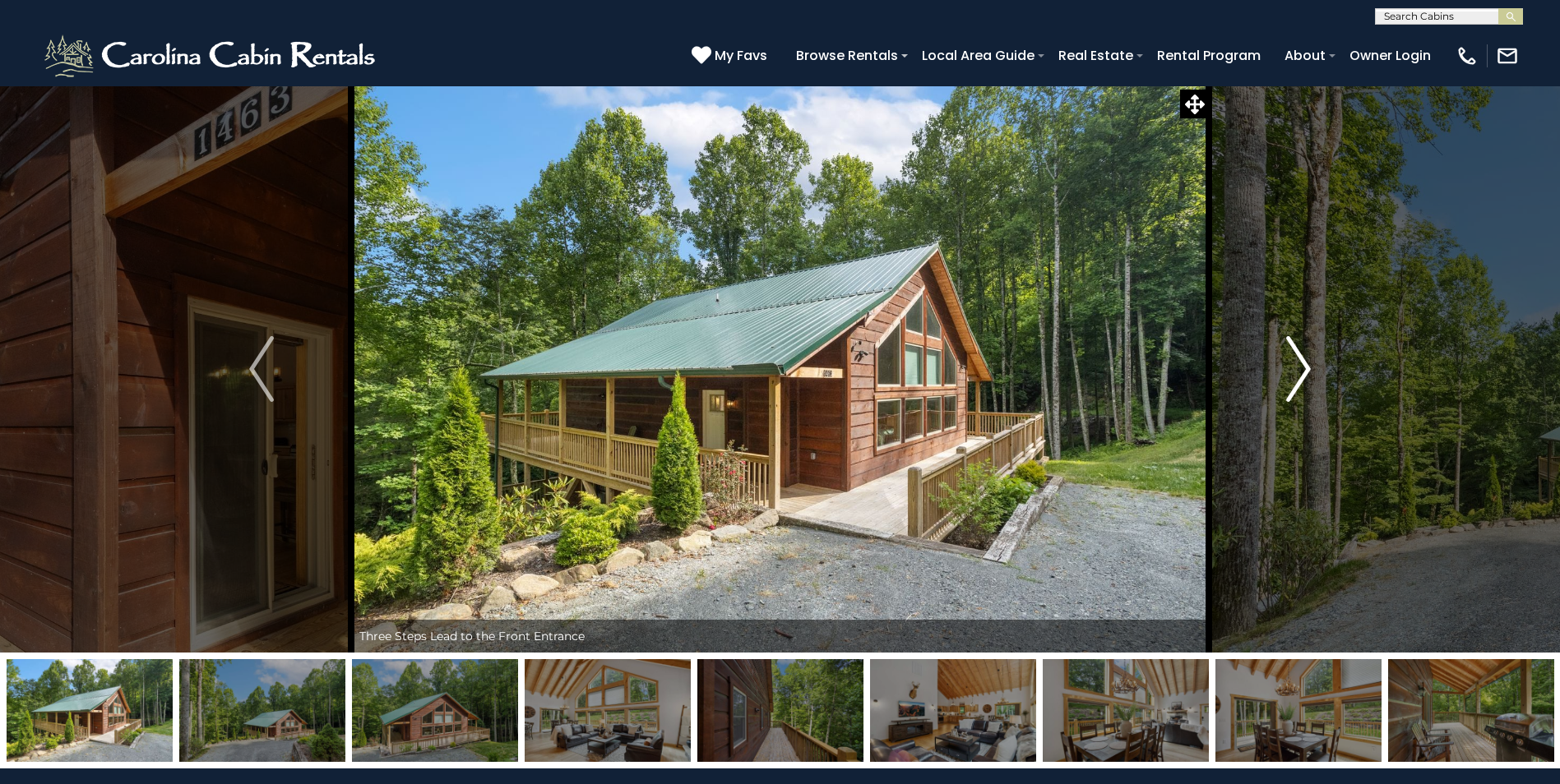
click at [1305, 367] on img "Next" at bounding box center [1299, 369] width 25 height 66
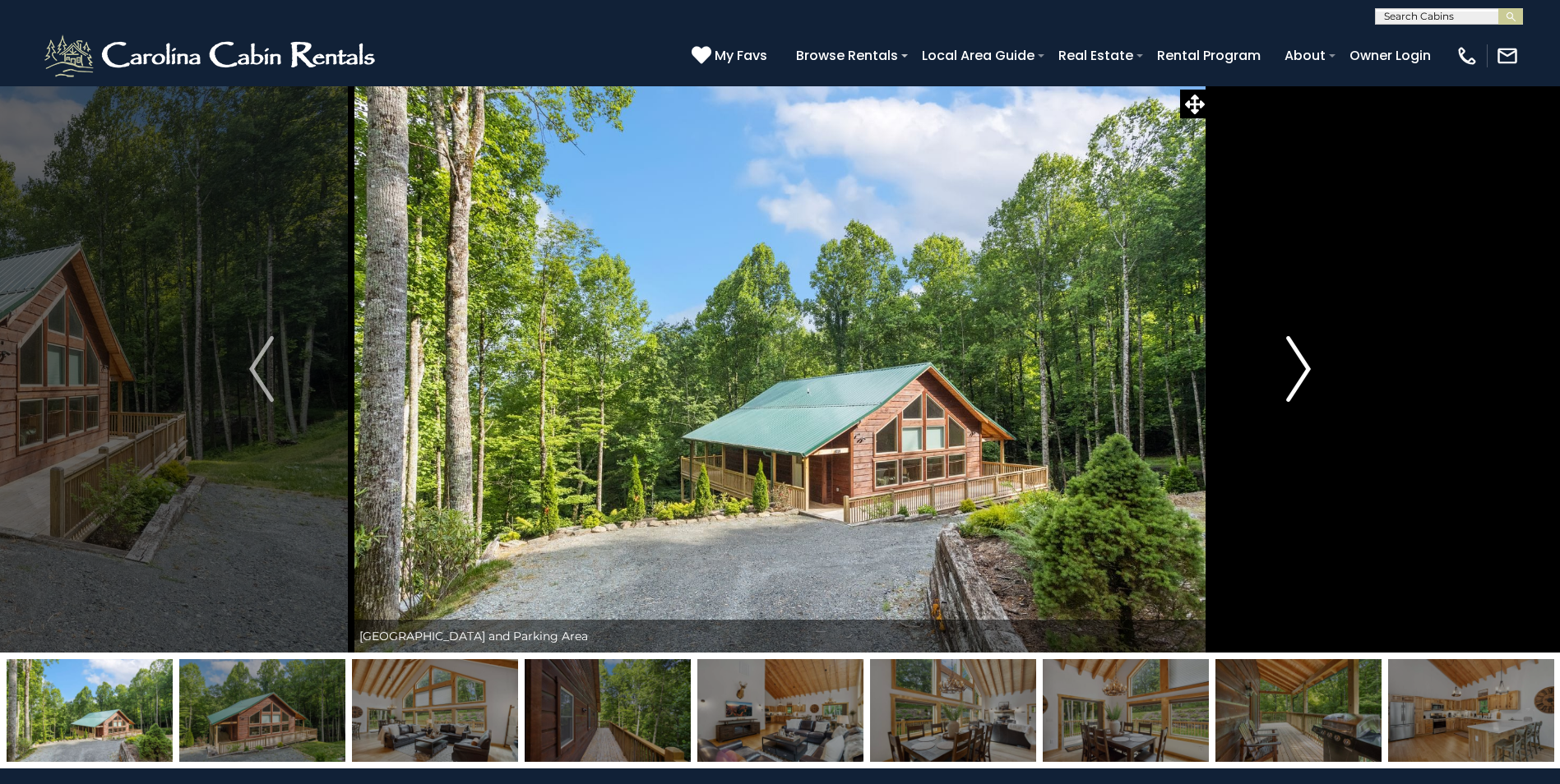
click at [1305, 367] on img "Next" at bounding box center [1299, 369] width 25 height 66
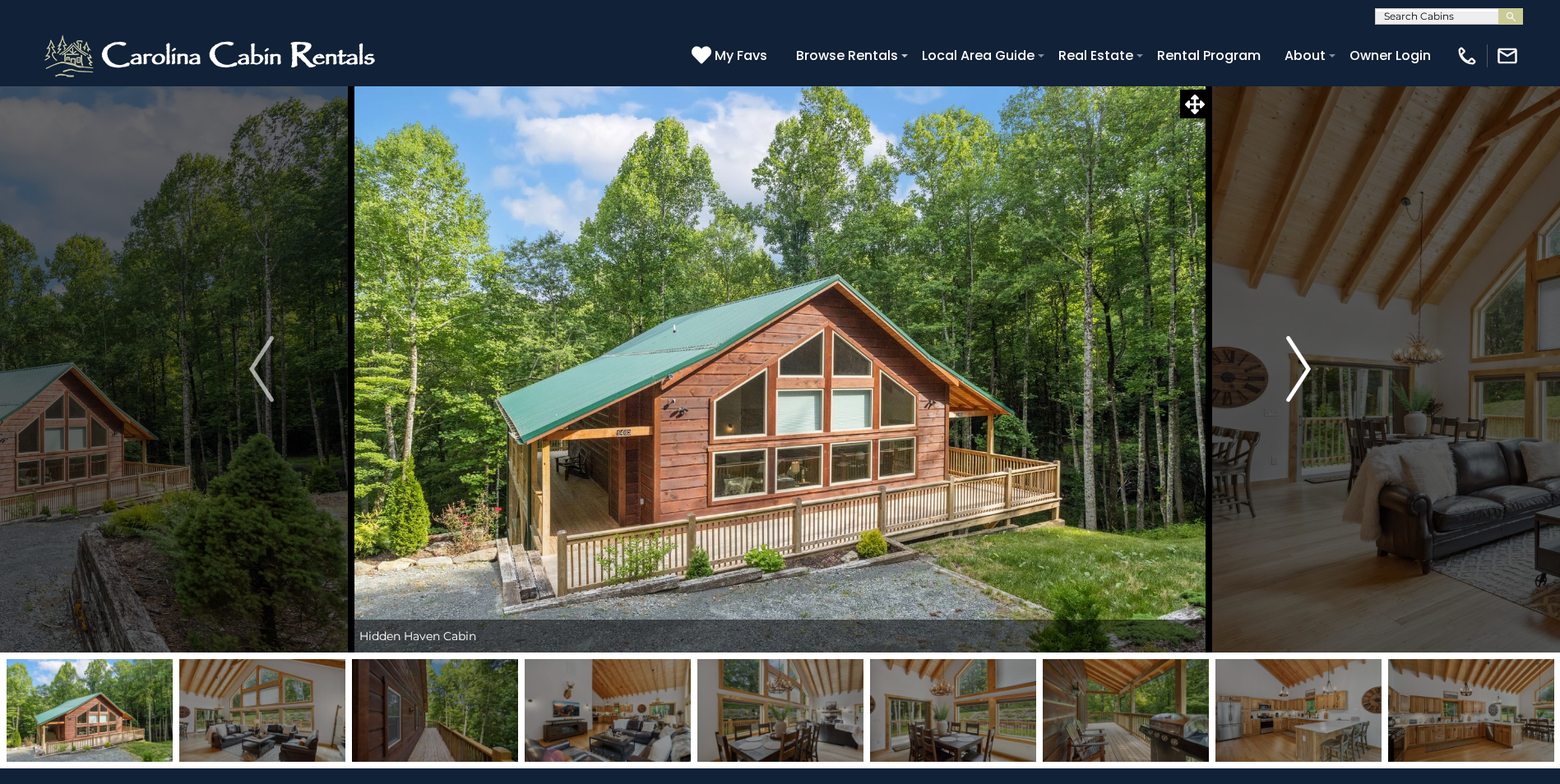
click at [1305, 367] on img "Next" at bounding box center [1299, 369] width 25 height 66
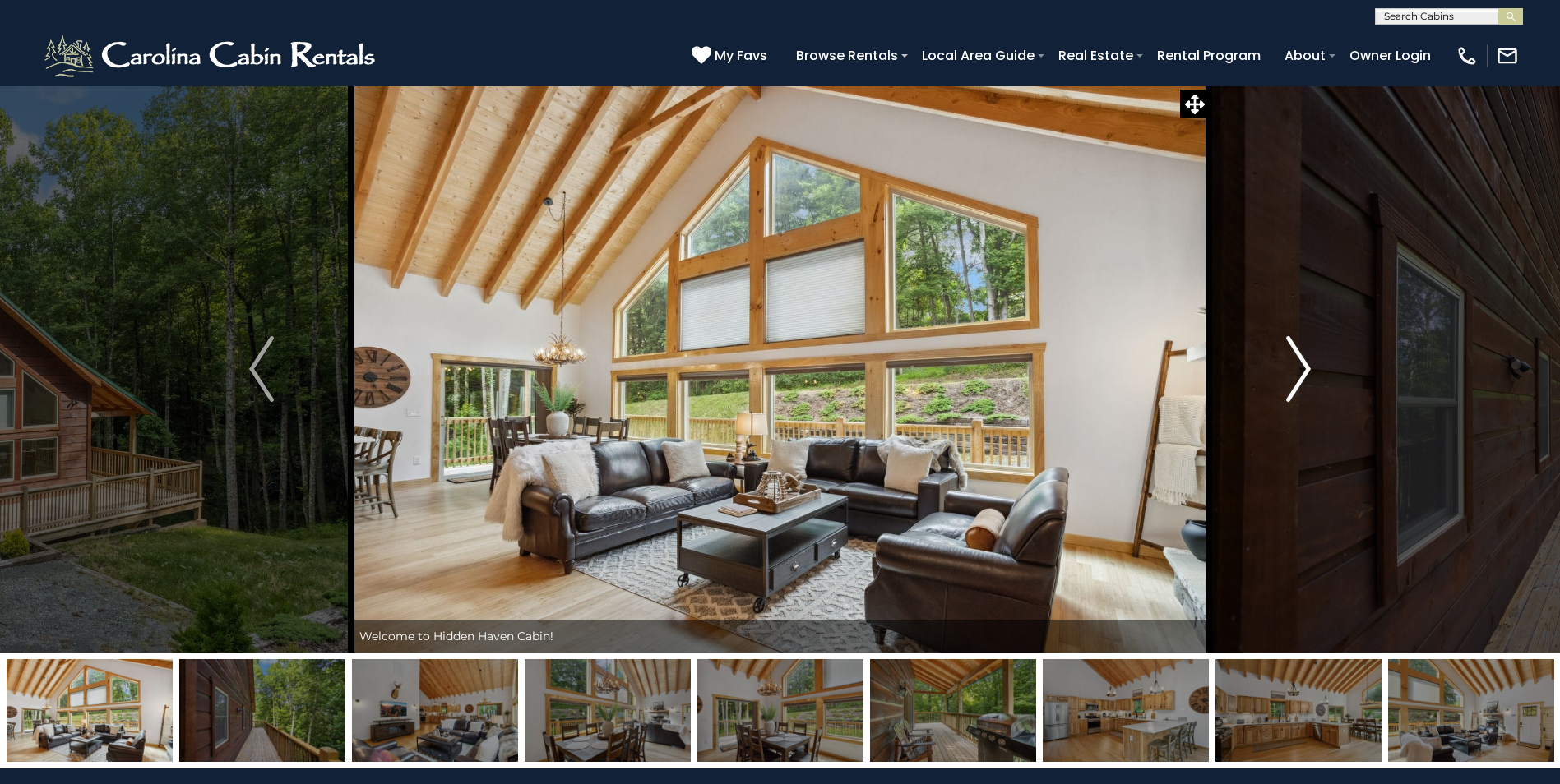
click at [1305, 367] on img "Next" at bounding box center [1299, 369] width 25 height 66
